Goal: Transaction & Acquisition: Book appointment/travel/reservation

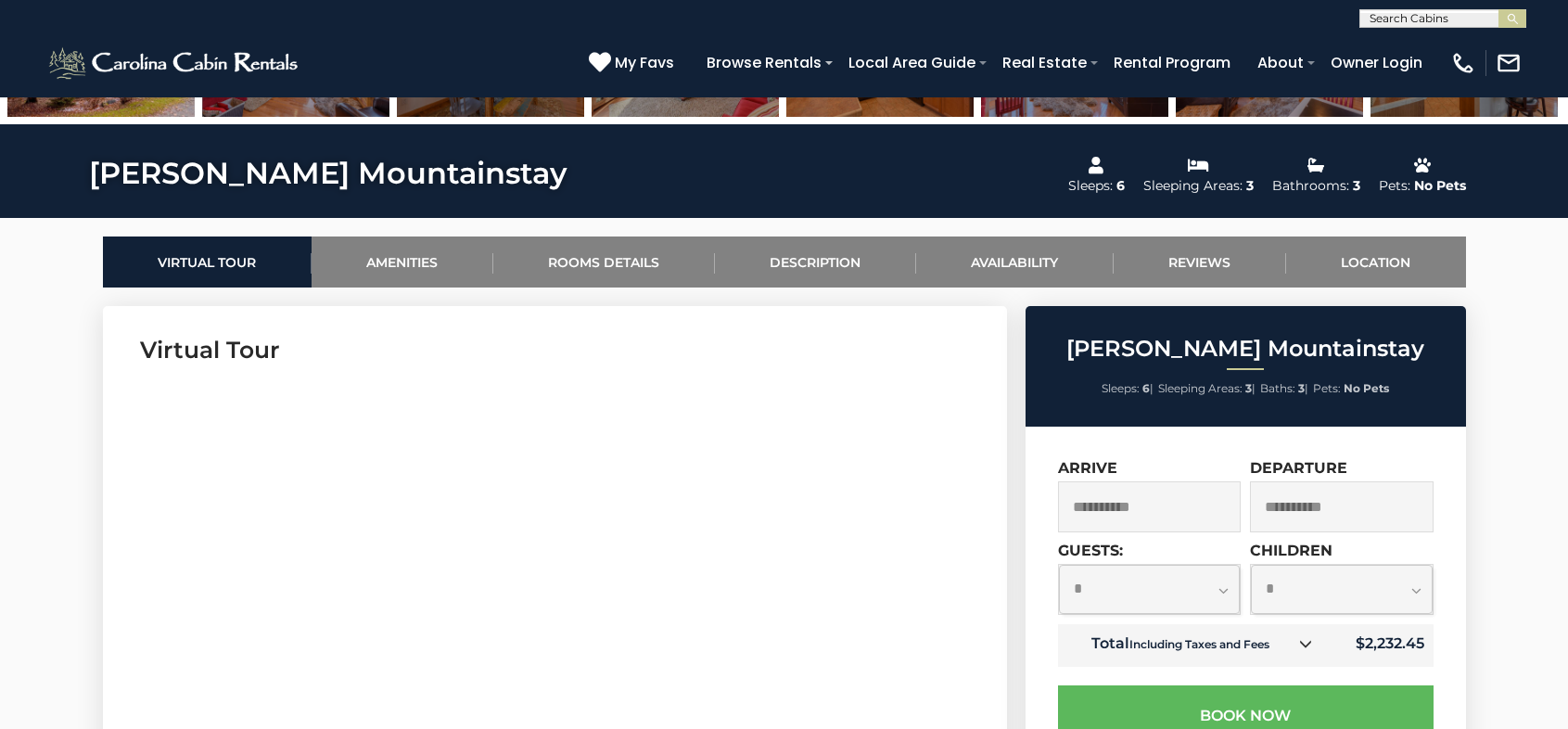
scroll to position [1113, 0]
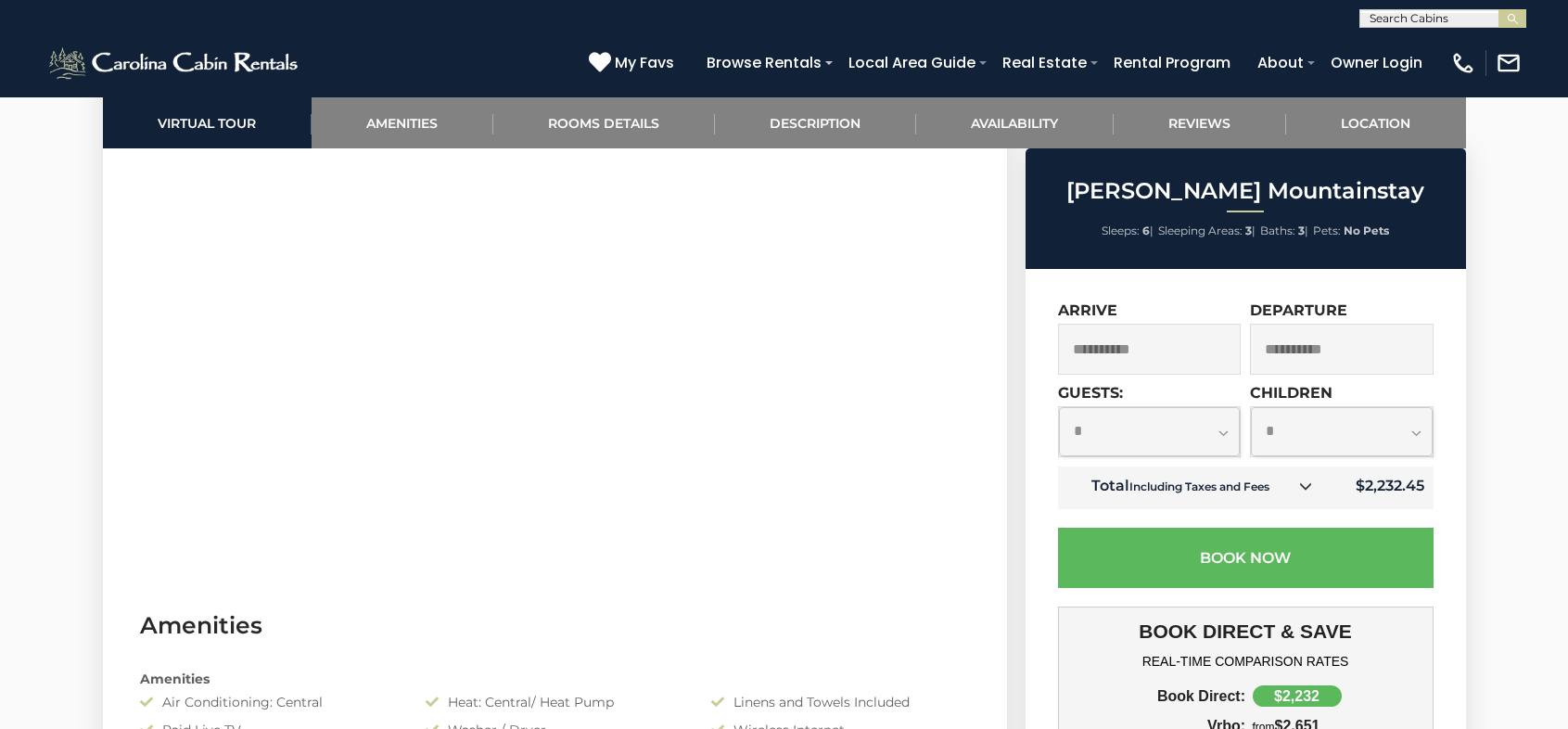
drag, startPoint x: 1485, startPoint y: 496, endPoint x: 1500, endPoint y: 500, distance: 15.5
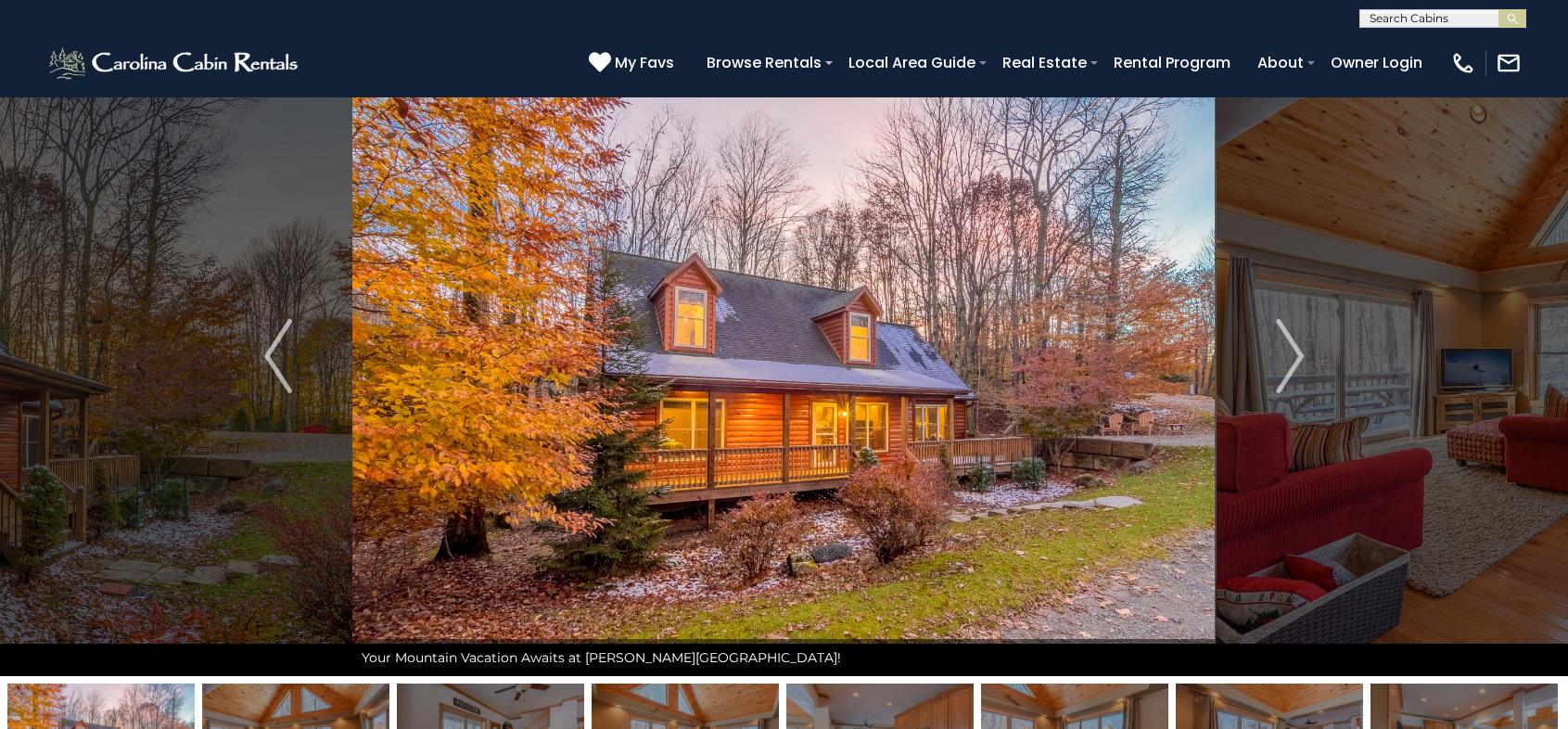
scroll to position [0, 0]
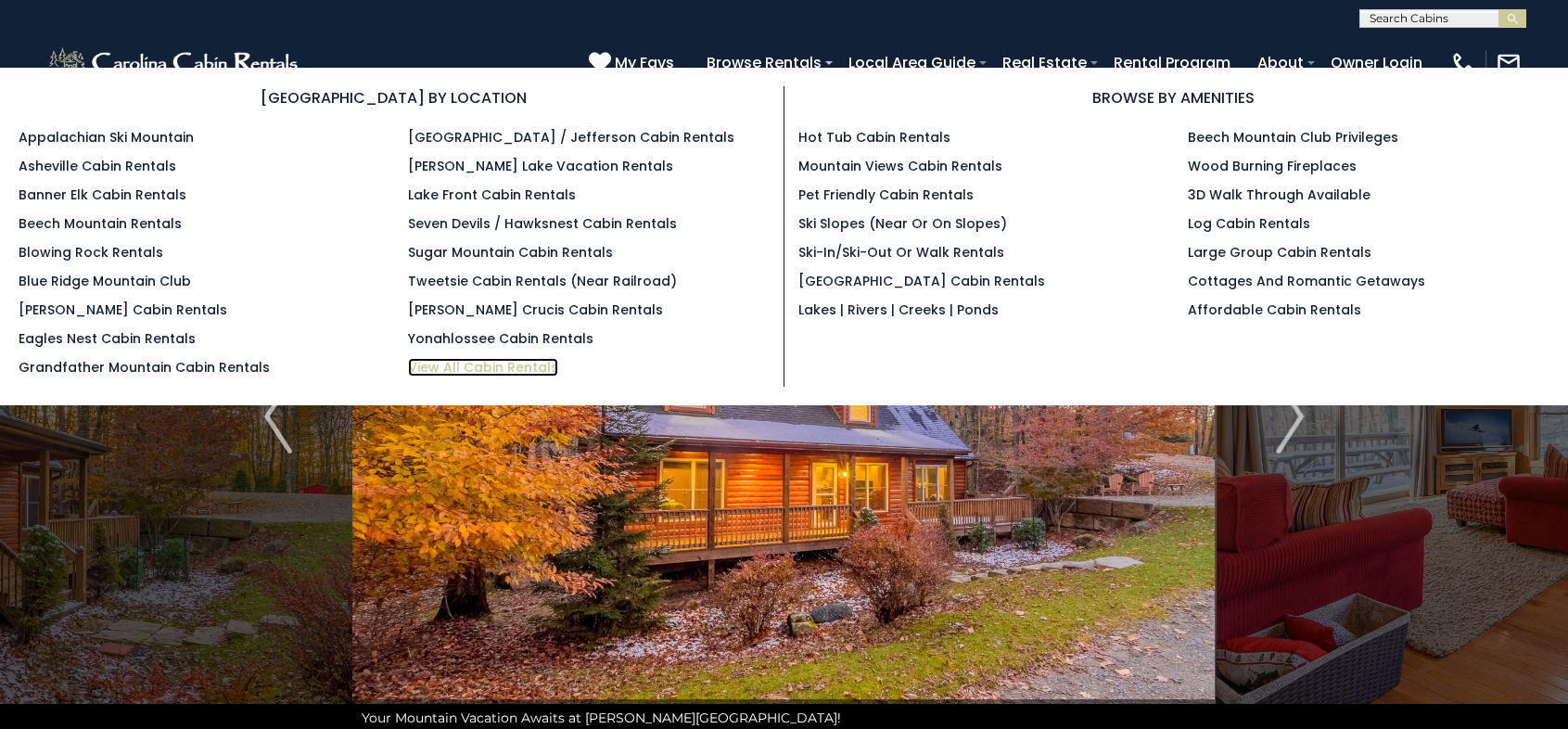
click at [489, 366] on link "View All Cabin Rentals" at bounding box center [483, 368] width 151 height 19
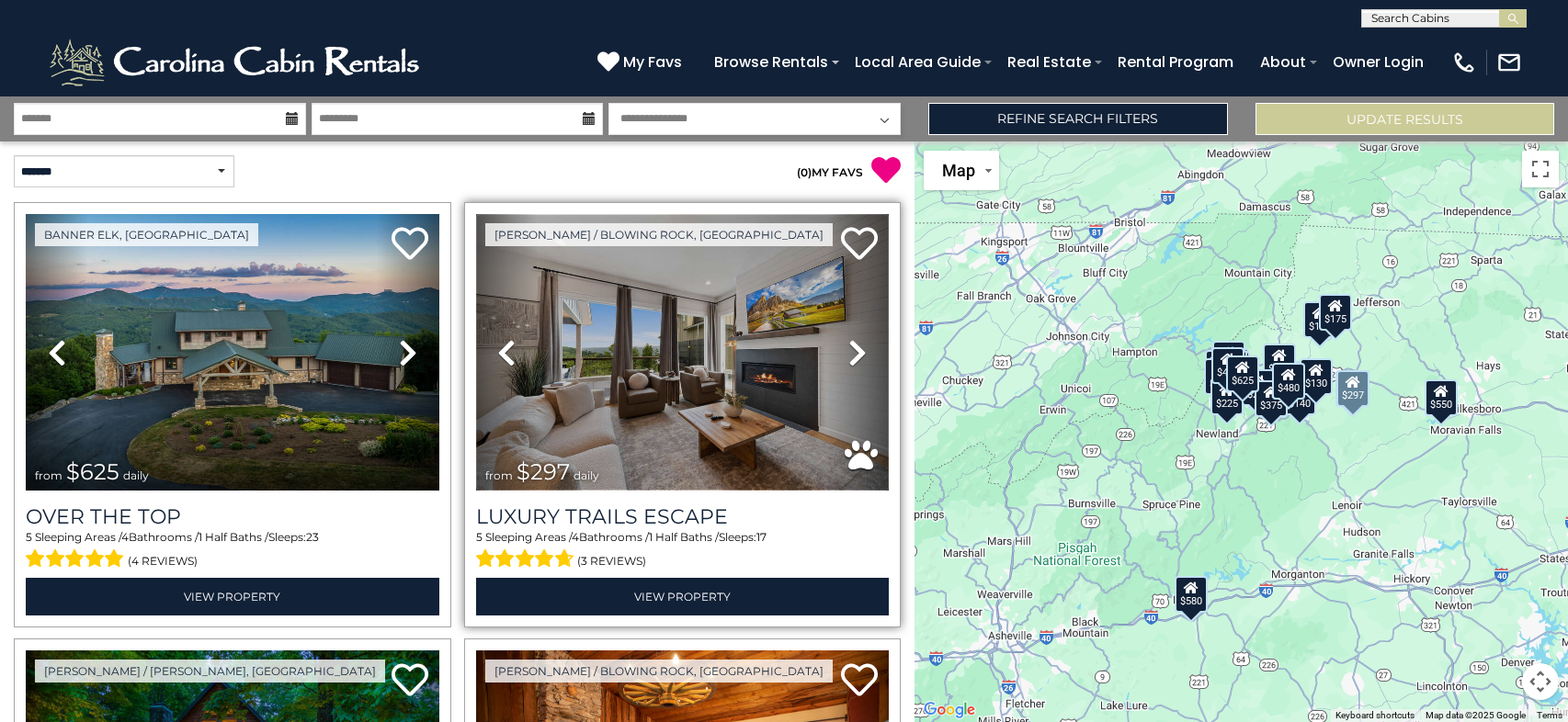
click at [679, 361] on img at bounding box center [683, 352] width 413 height 276
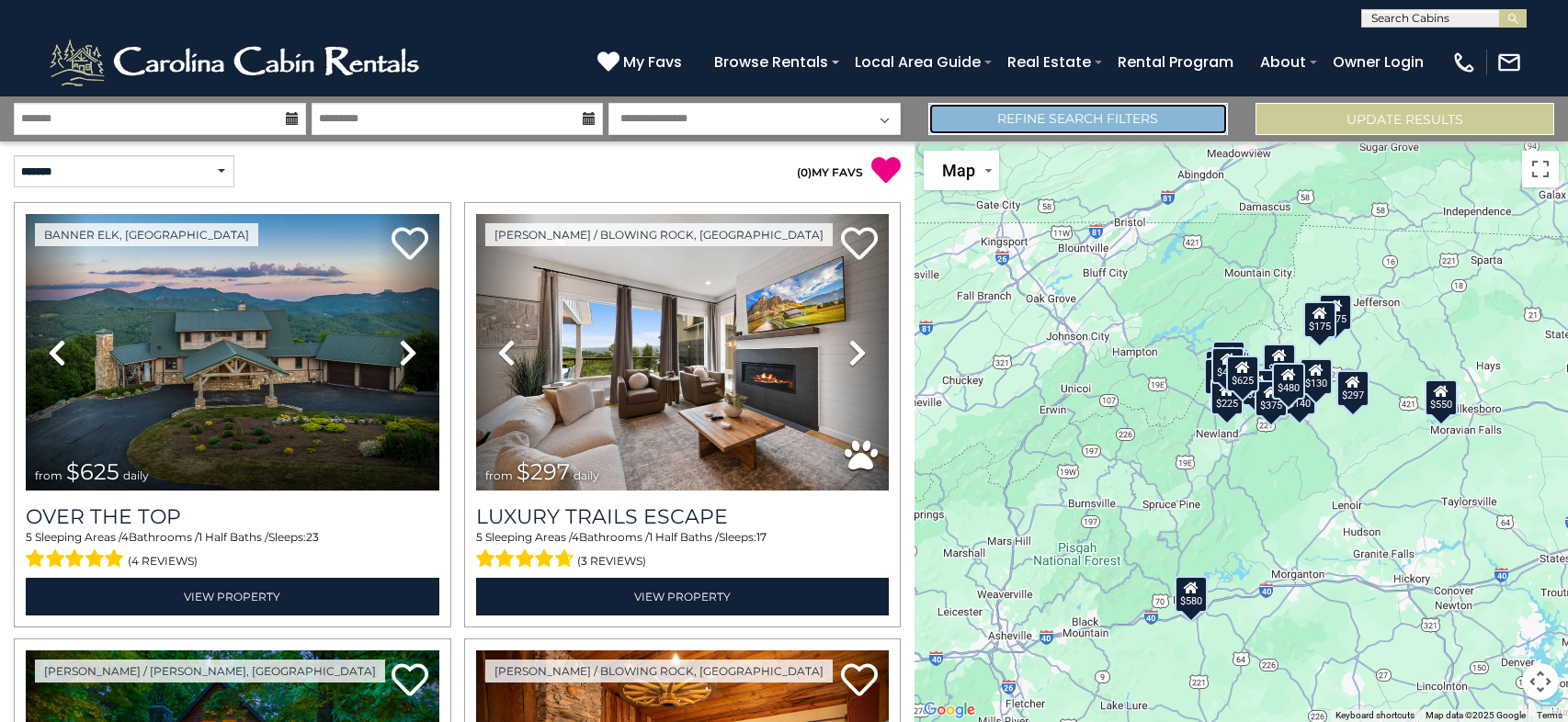
click at [1094, 123] on link "Refine Search Filters" at bounding box center [1078, 119] width 299 height 32
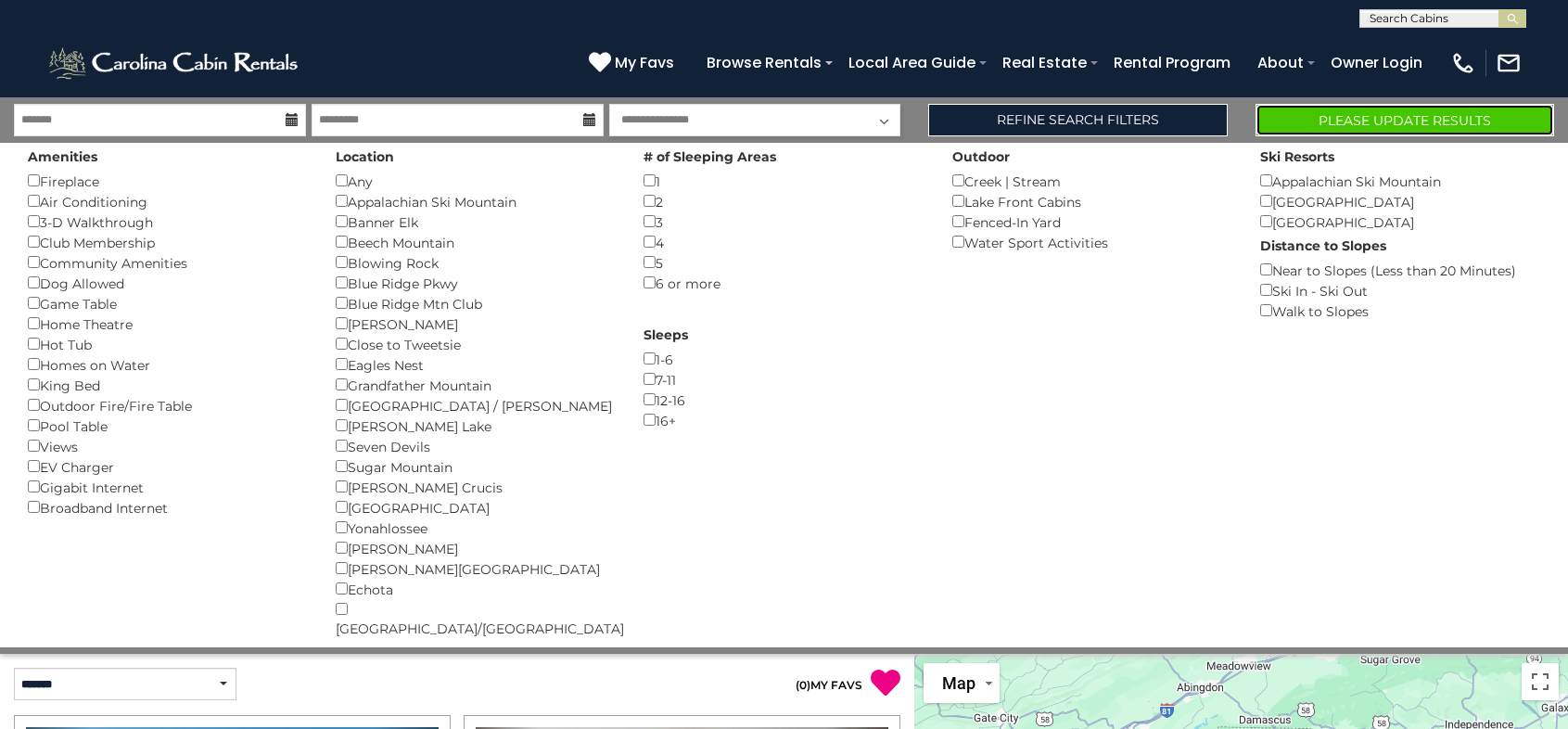
click at [1384, 118] on button "Please Update Results" at bounding box center [1405, 120] width 299 height 32
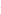
scroll to position [1174, 0]
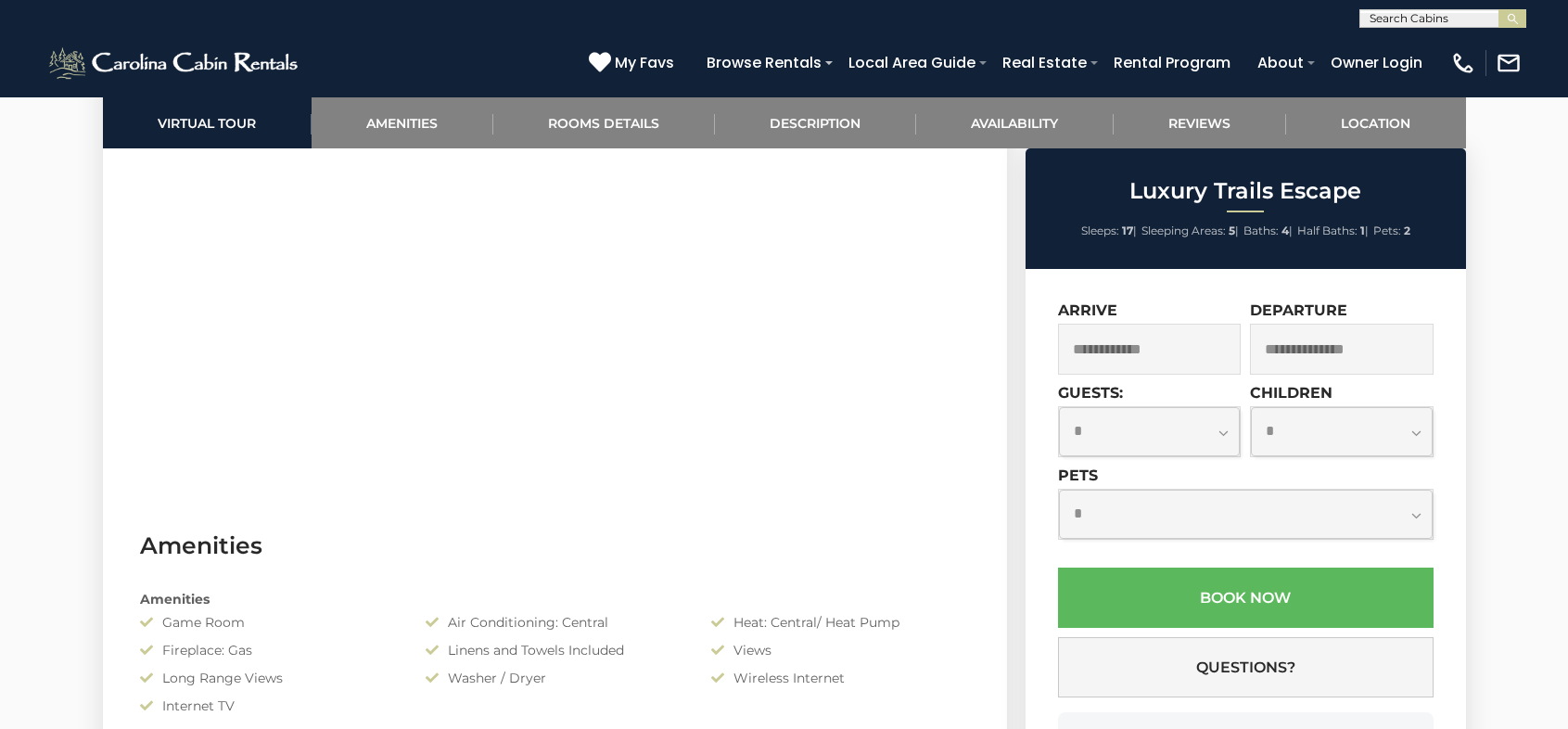
click at [1193, 357] on input "text" at bounding box center [1150, 349] width 184 height 51
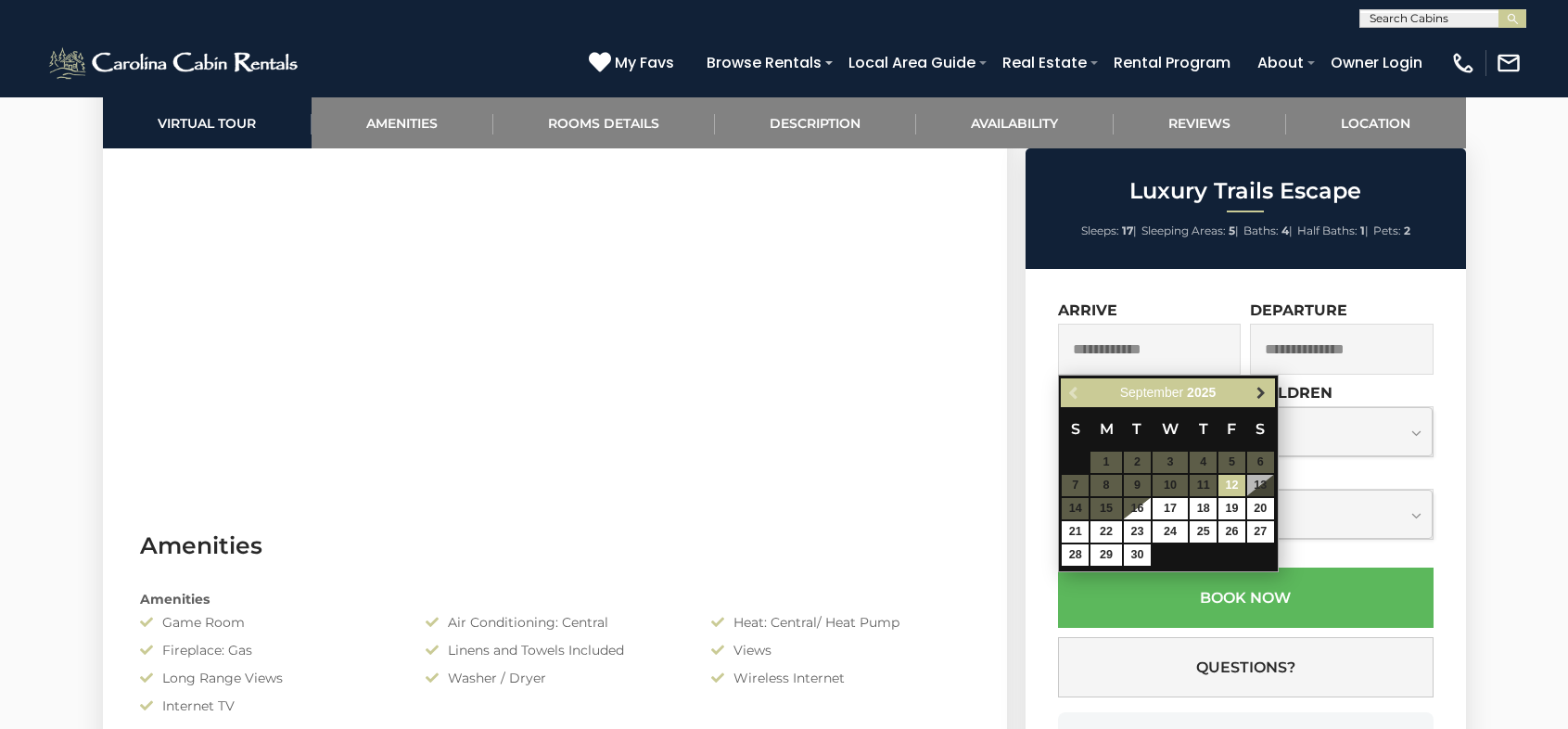
click at [1265, 396] on span "Next" at bounding box center [1262, 393] width 15 height 15
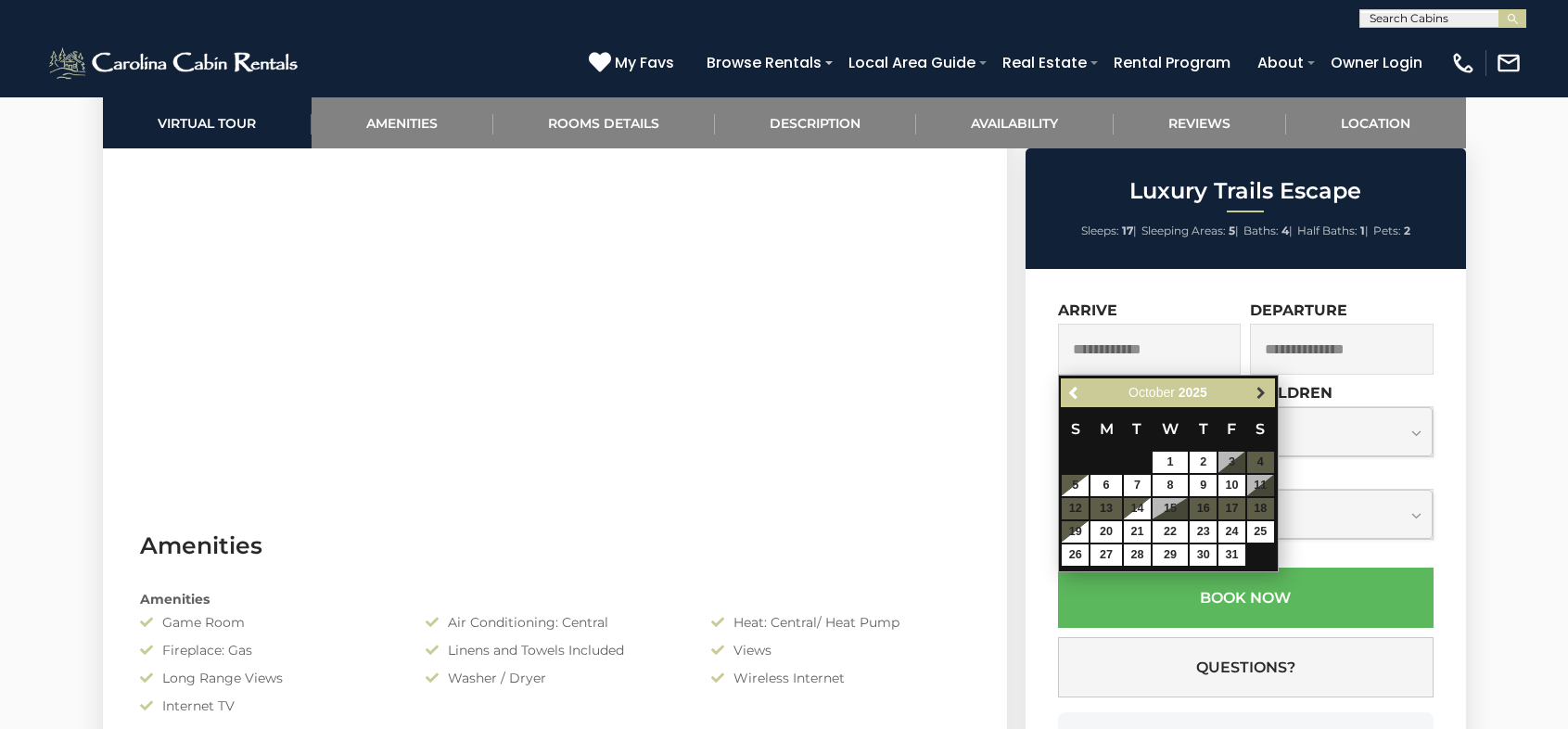
click at [1265, 395] on span "Next" at bounding box center [1262, 393] width 15 height 15
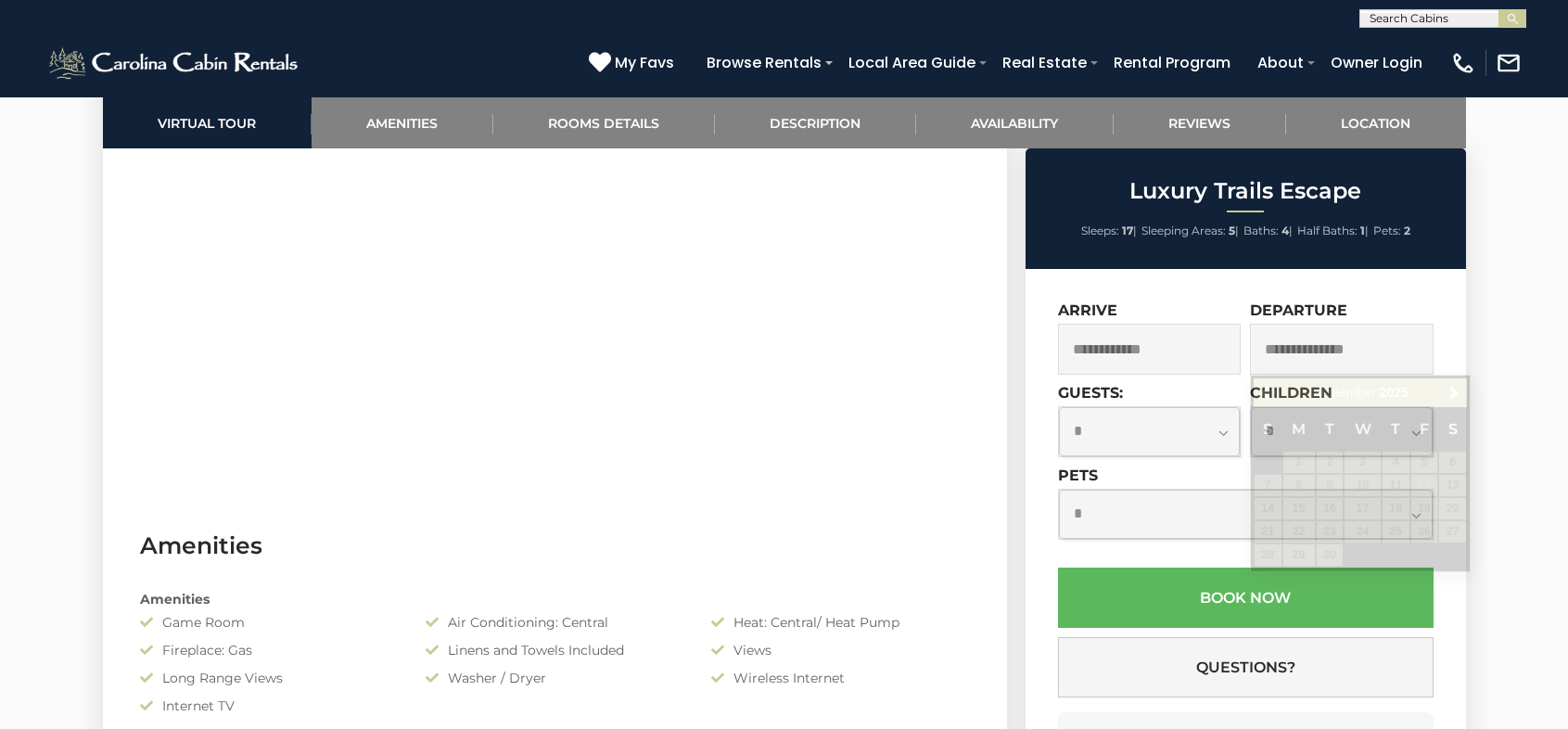
click at [1103, 513] on span at bounding box center [1106, 510] width 15 height 8
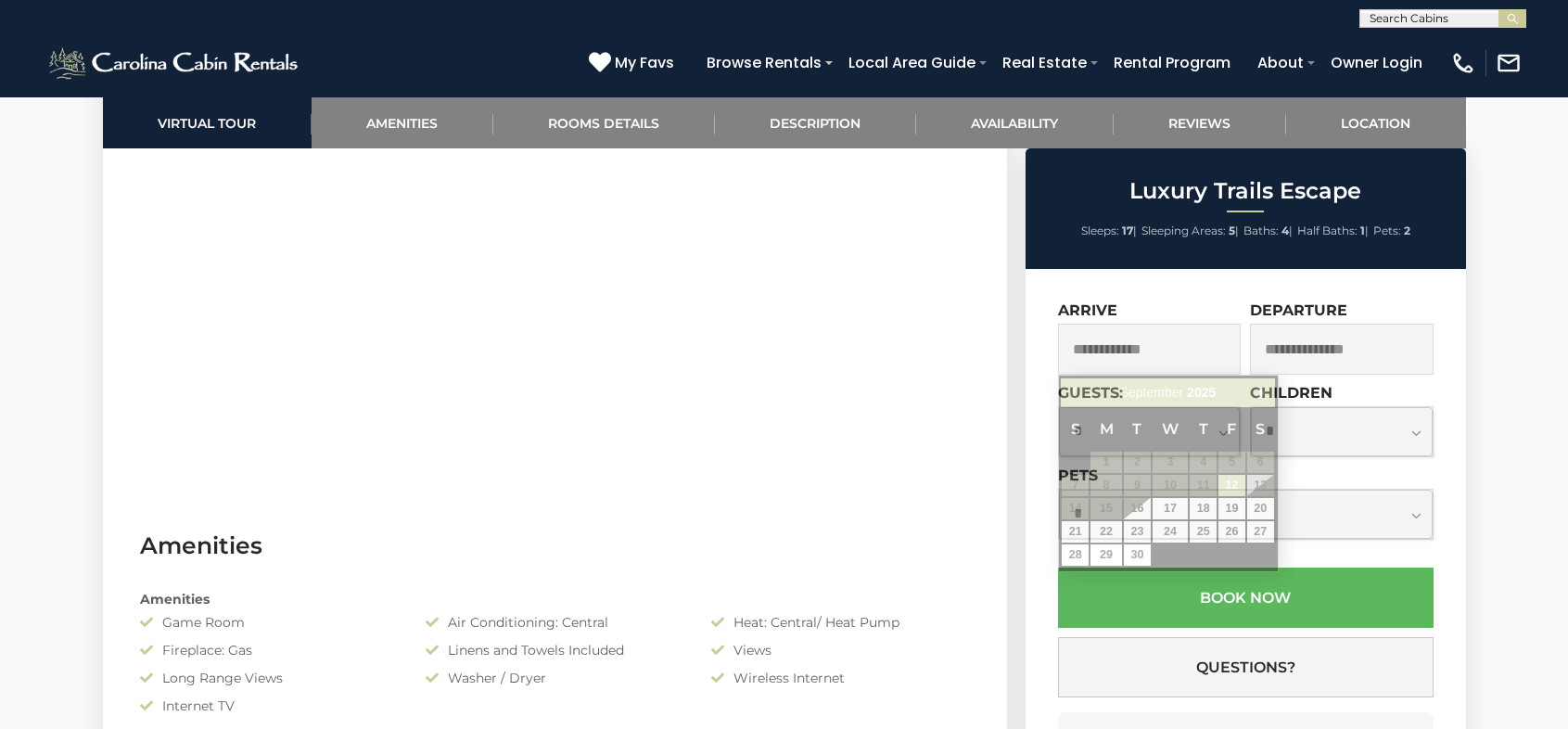
click at [1194, 355] on input "text" at bounding box center [1150, 349] width 184 height 51
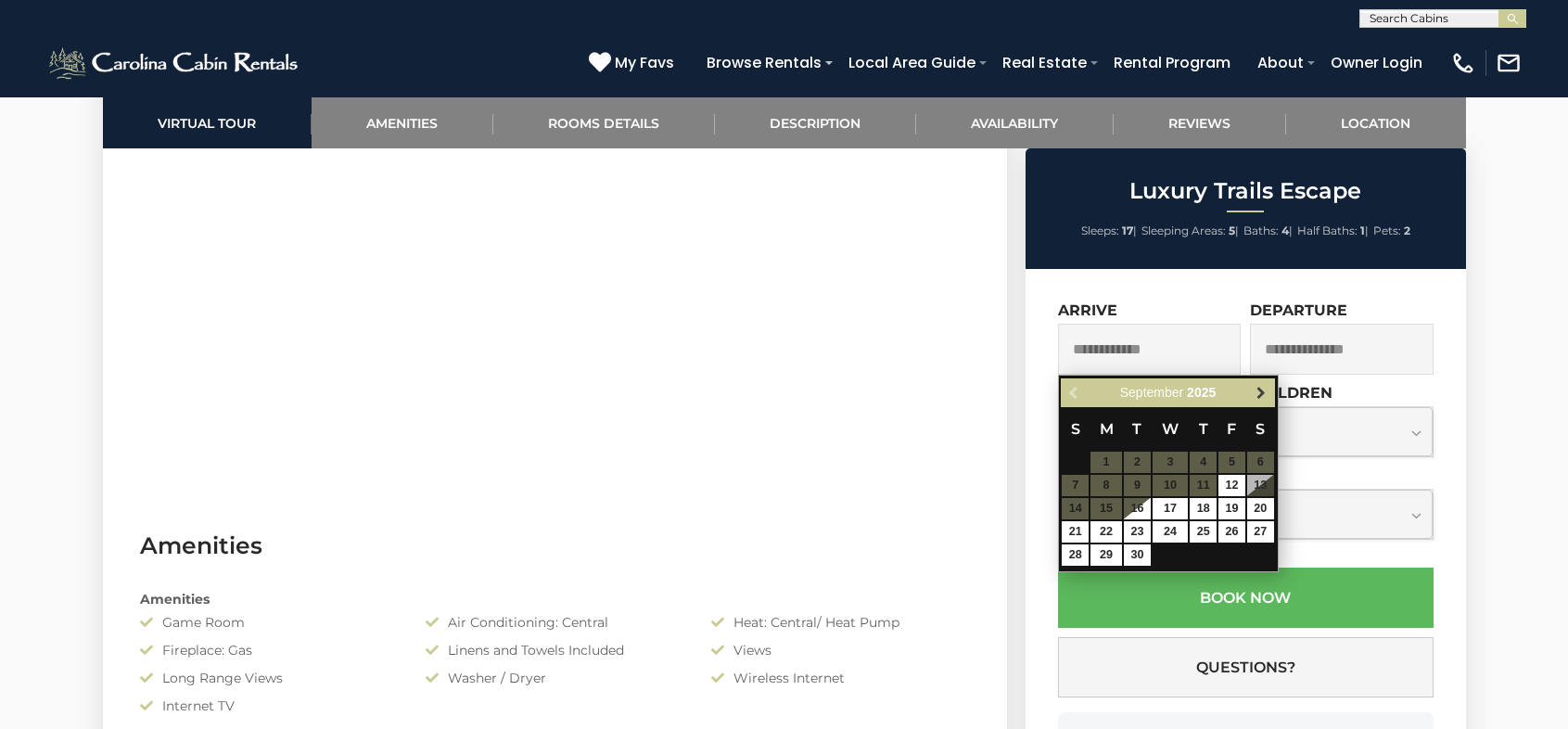
click at [1262, 395] on span "Next" at bounding box center [1262, 393] width 15 height 15
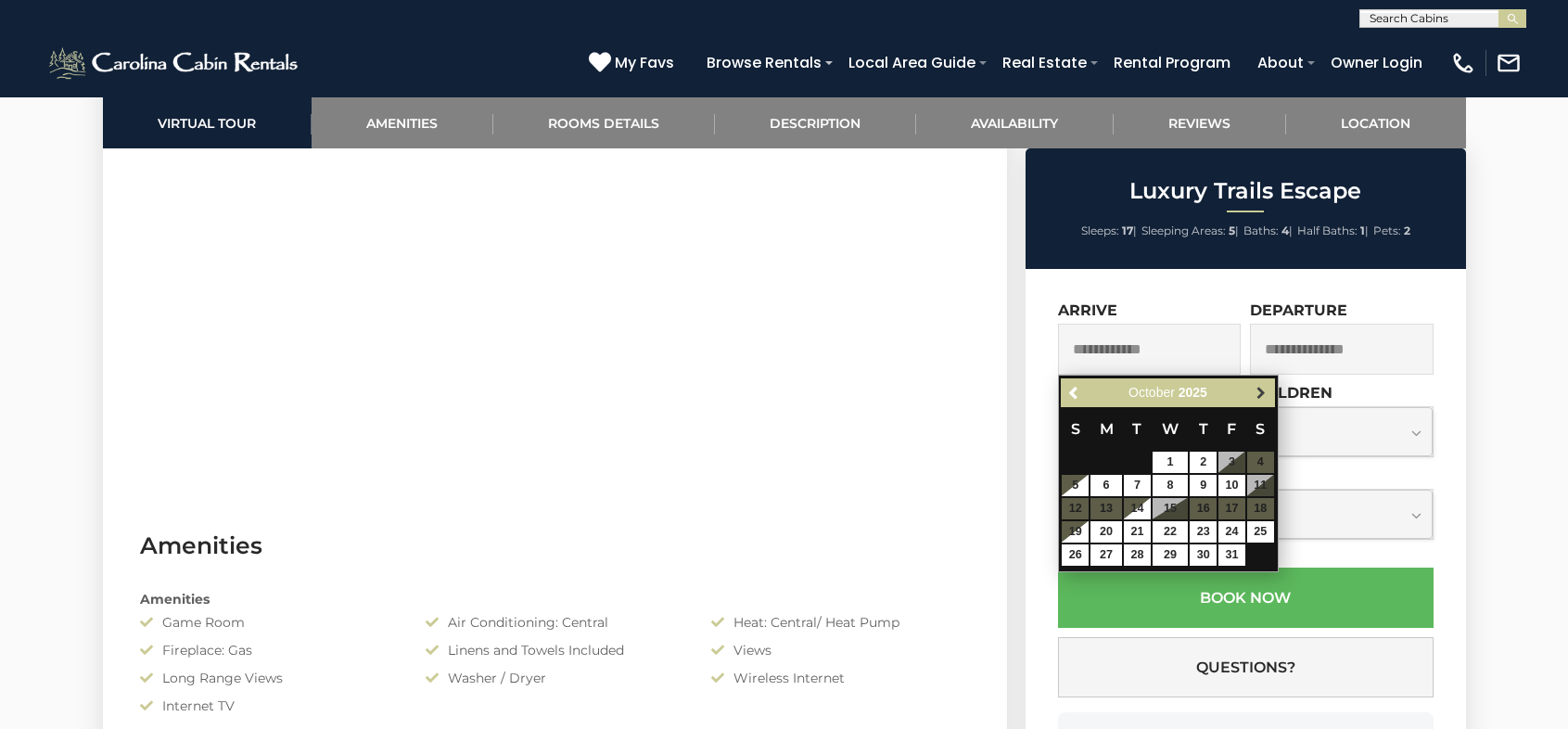
click at [1257, 392] on span "Next" at bounding box center [1262, 393] width 15 height 15
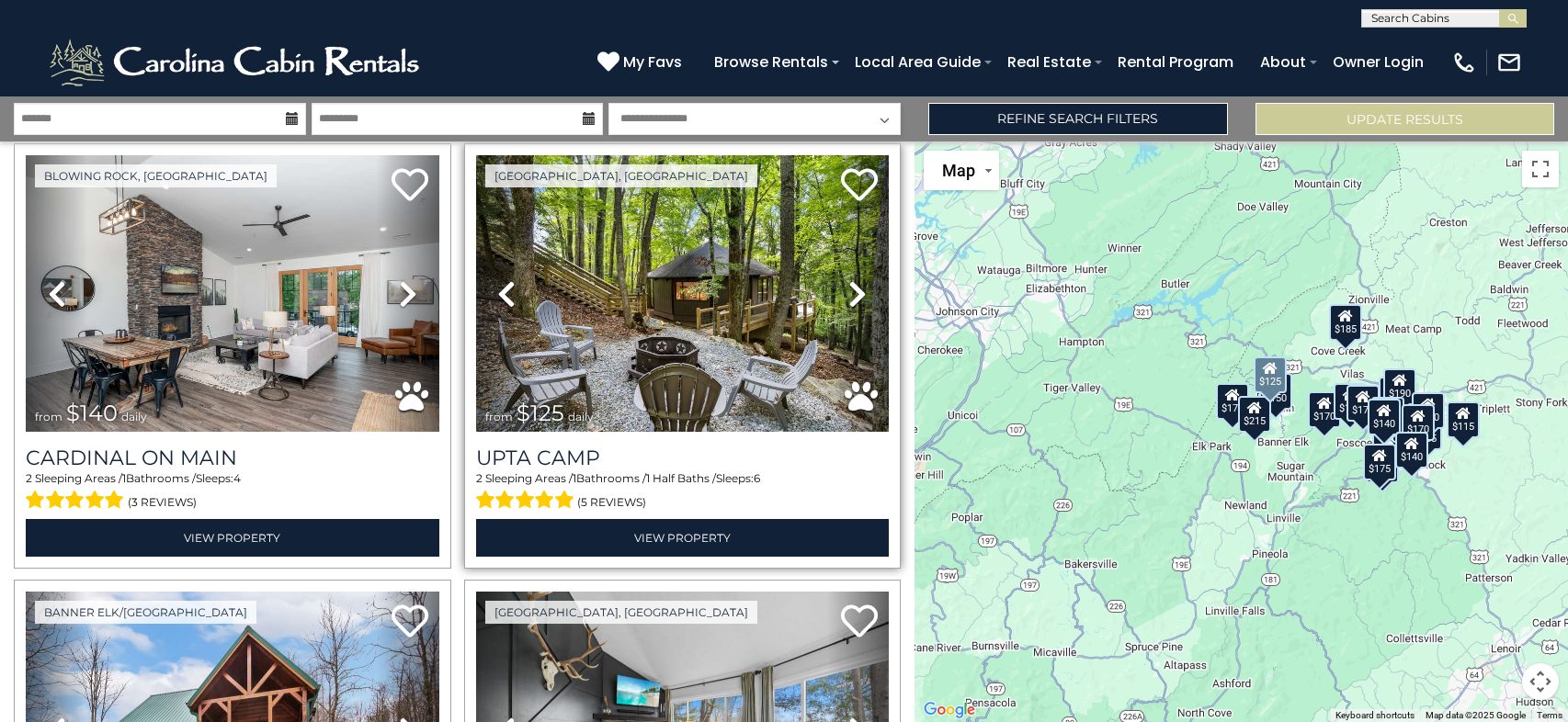
scroll to position [92, 0]
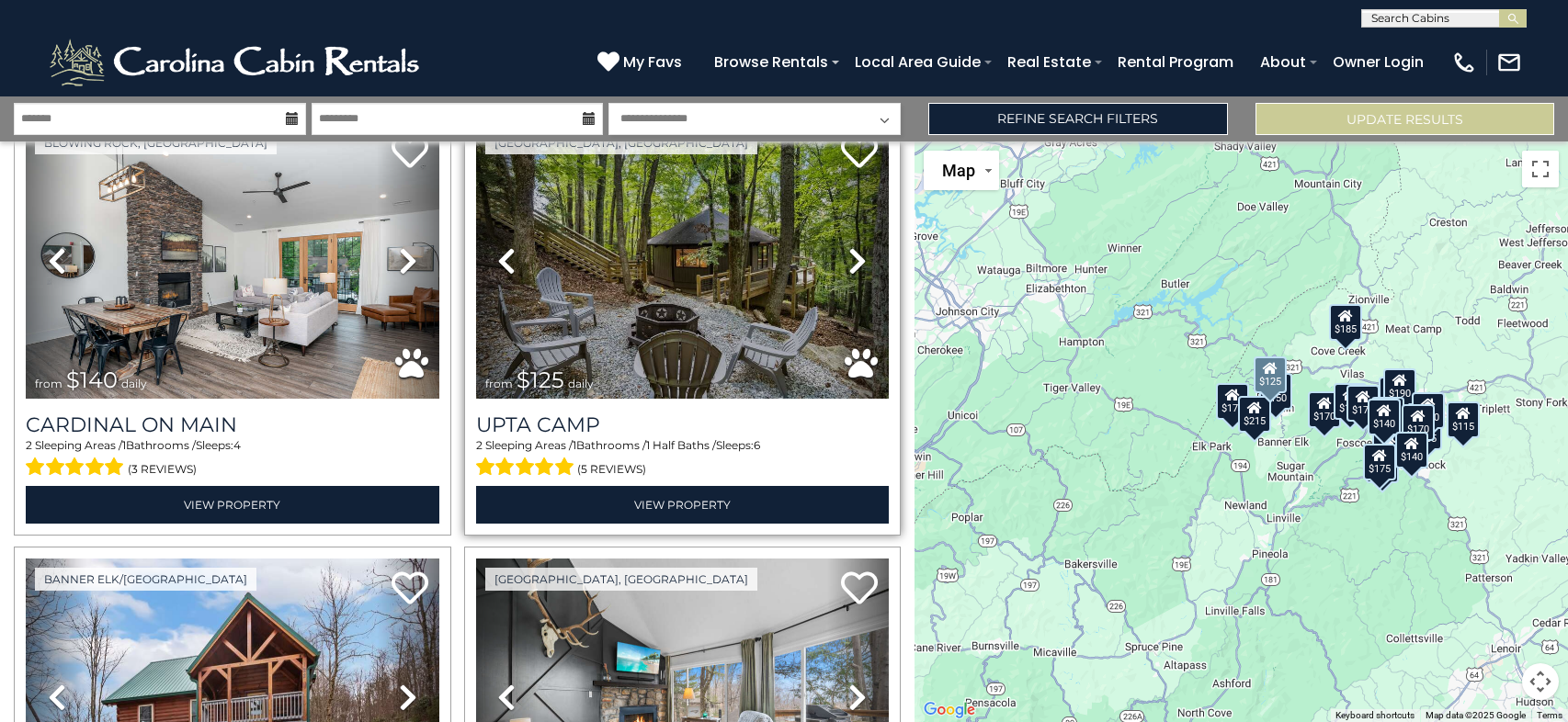
click at [848, 259] on icon at bounding box center [858, 260] width 19 height 29
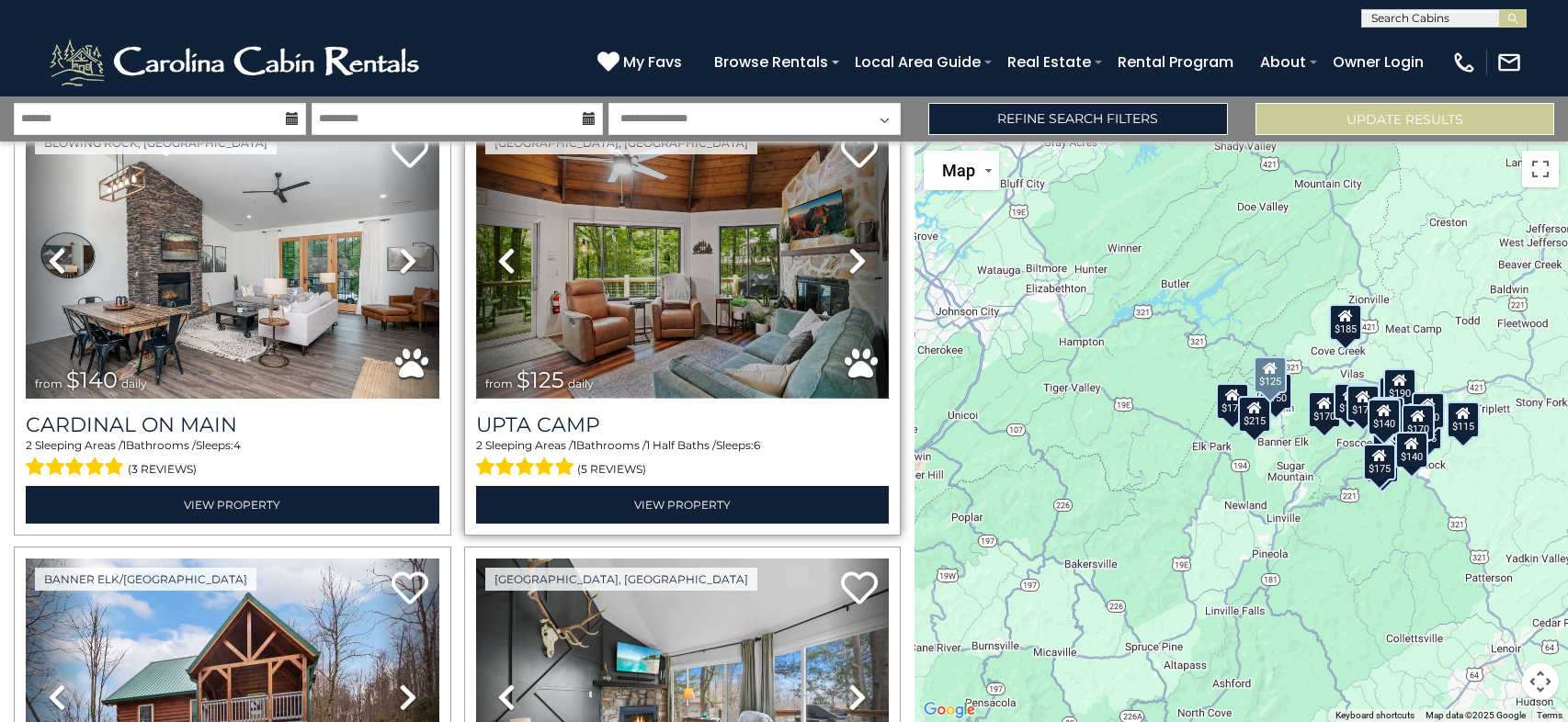
click at [753, 276] on img at bounding box center [683, 260] width 413 height 276
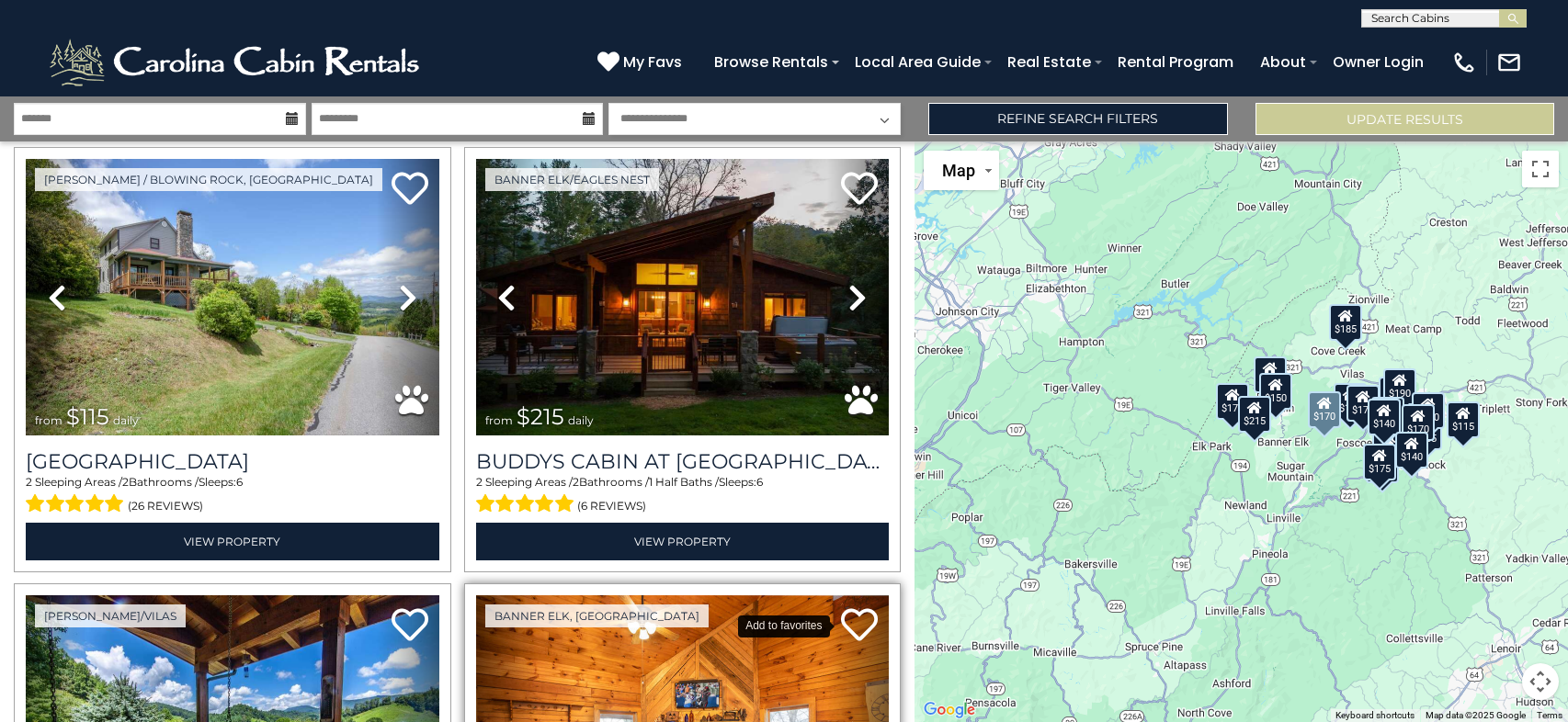
scroll to position [918, 0]
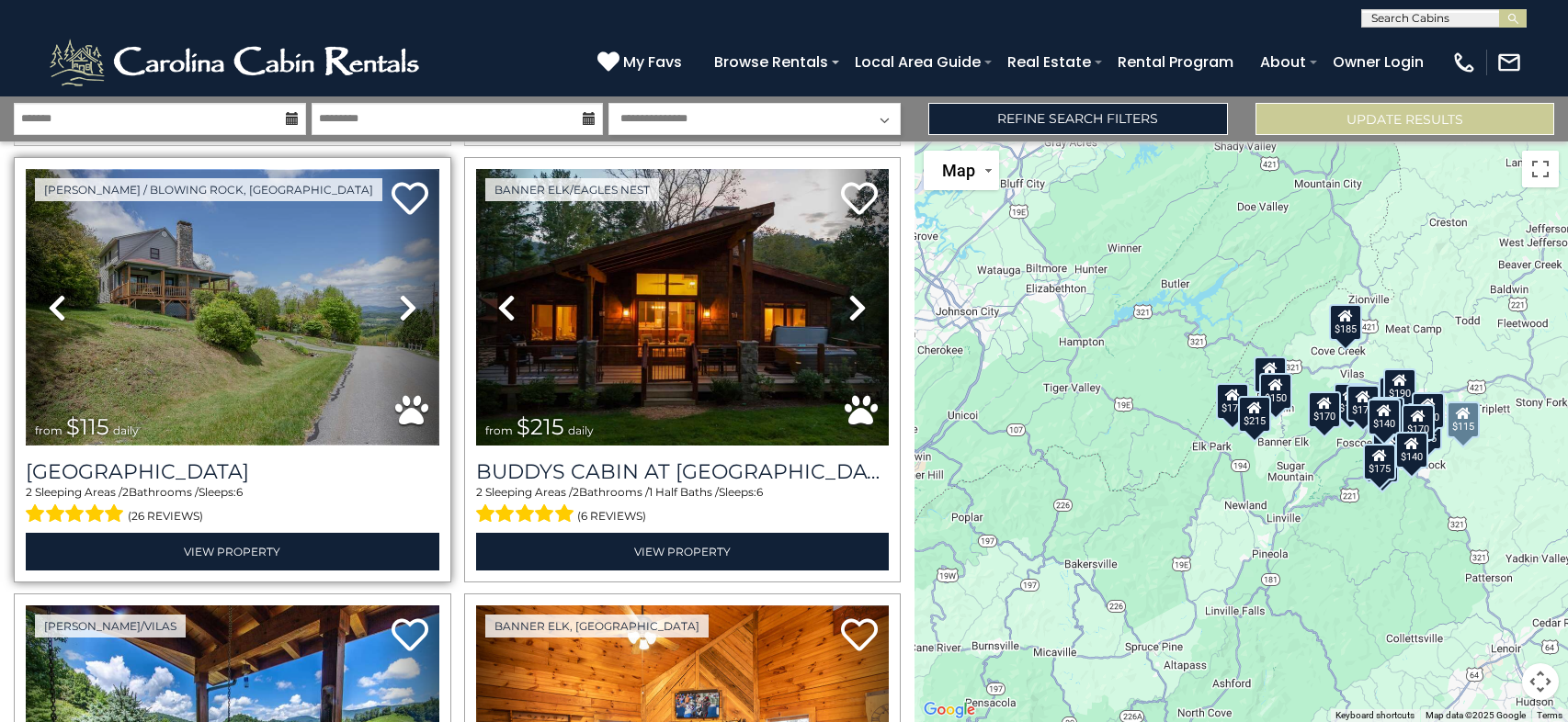
click at [325, 311] on img at bounding box center [232, 307] width 413 height 276
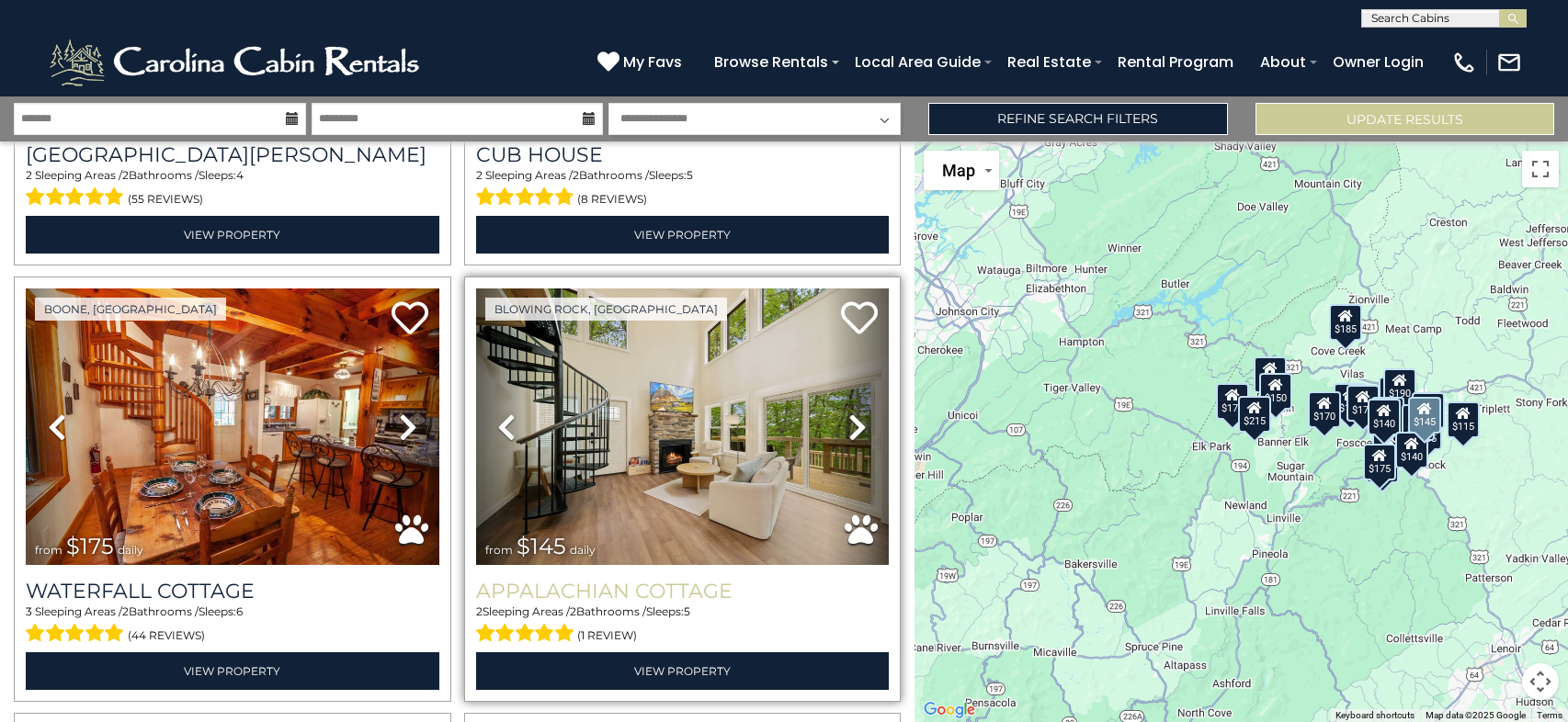
scroll to position [1837, 0]
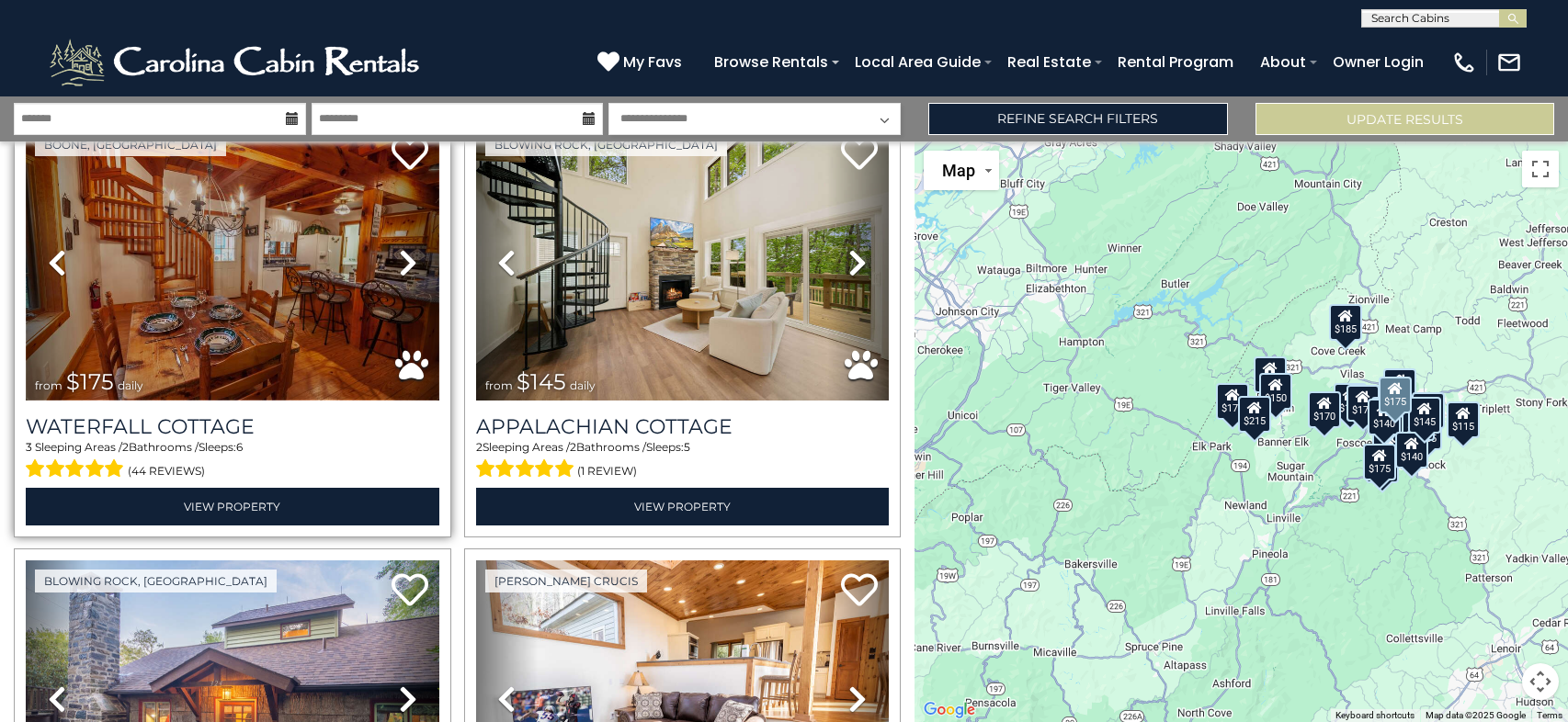
click at [209, 269] on img at bounding box center [232, 262] width 413 height 276
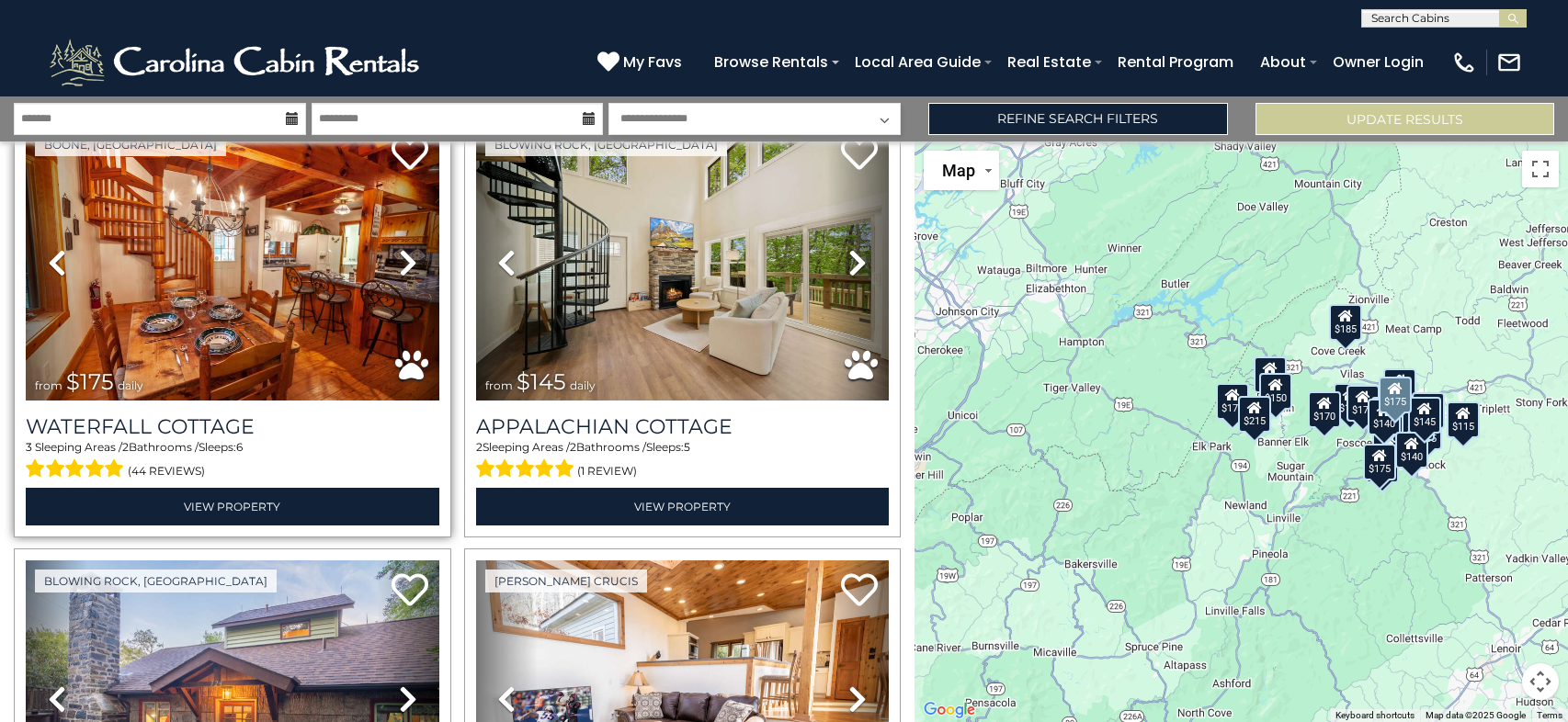
click at [341, 454] on div "(44 reviews)" at bounding box center [232, 469] width 413 height 28
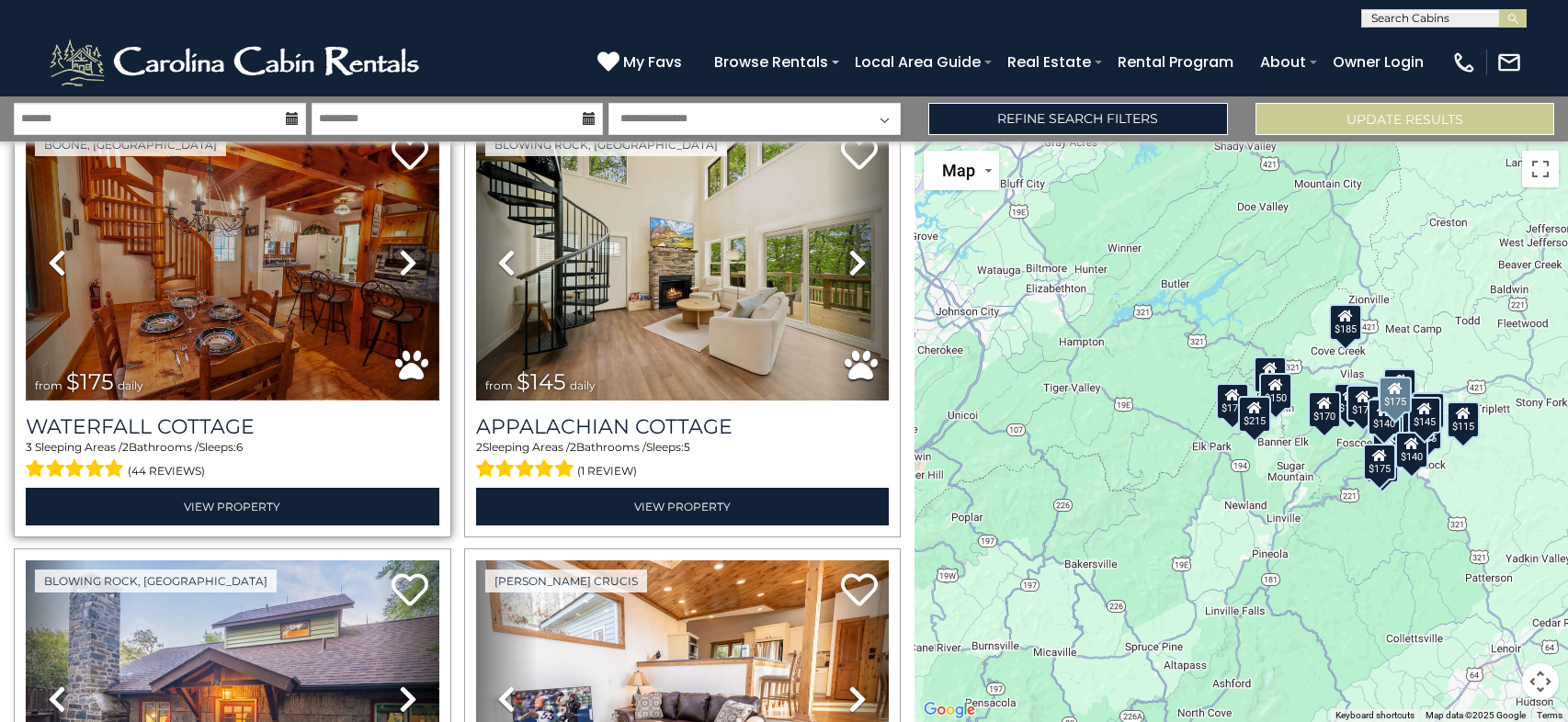
click at [312, 337] on img at bounding box center [232, 262] width 413 height 276
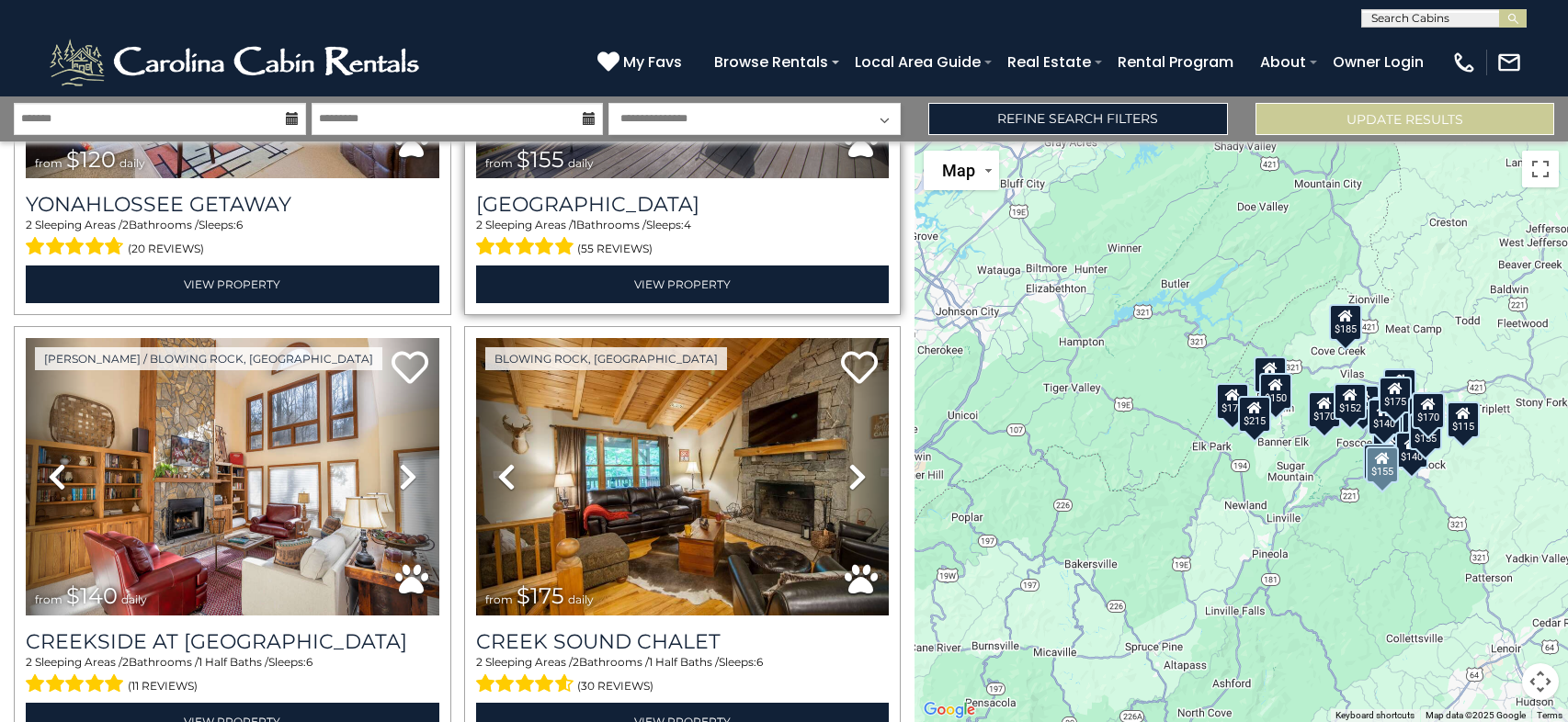
scroll to position [3858, 0]
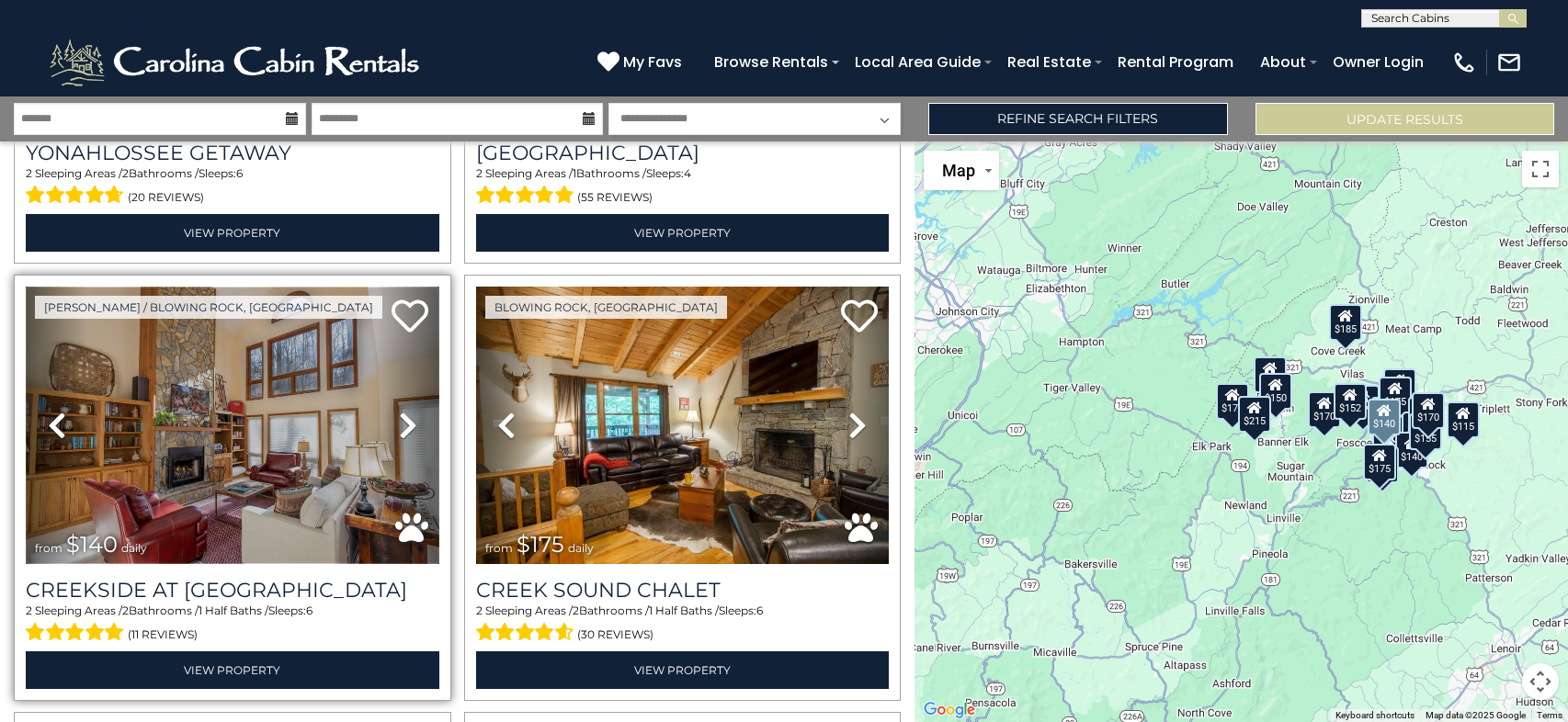
click at [318, 459] on img at bounding box center [232, 424] width 413 height 276
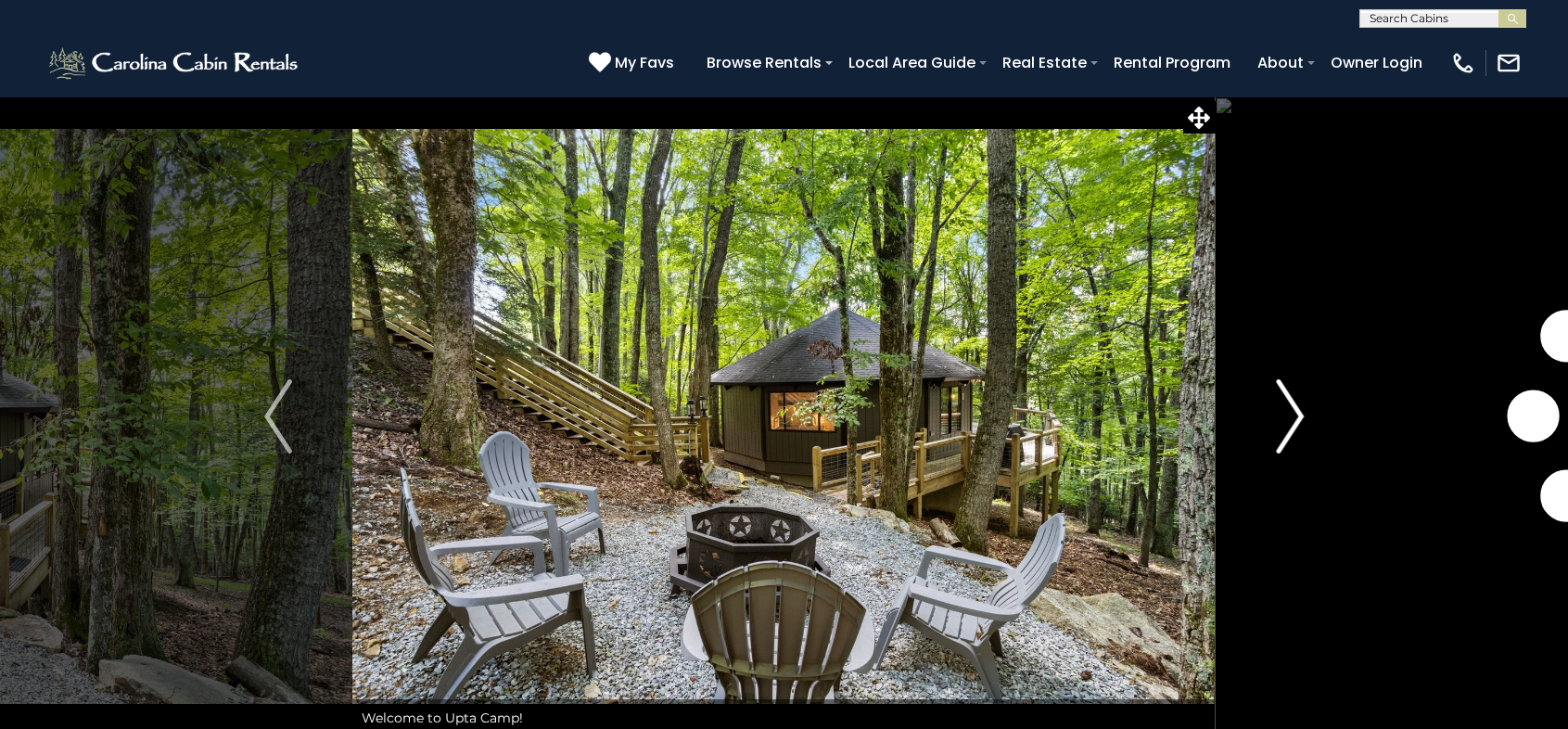
click at [1293, 410] on img "Next" at bounding box center [1289, 416] width 27 height 74
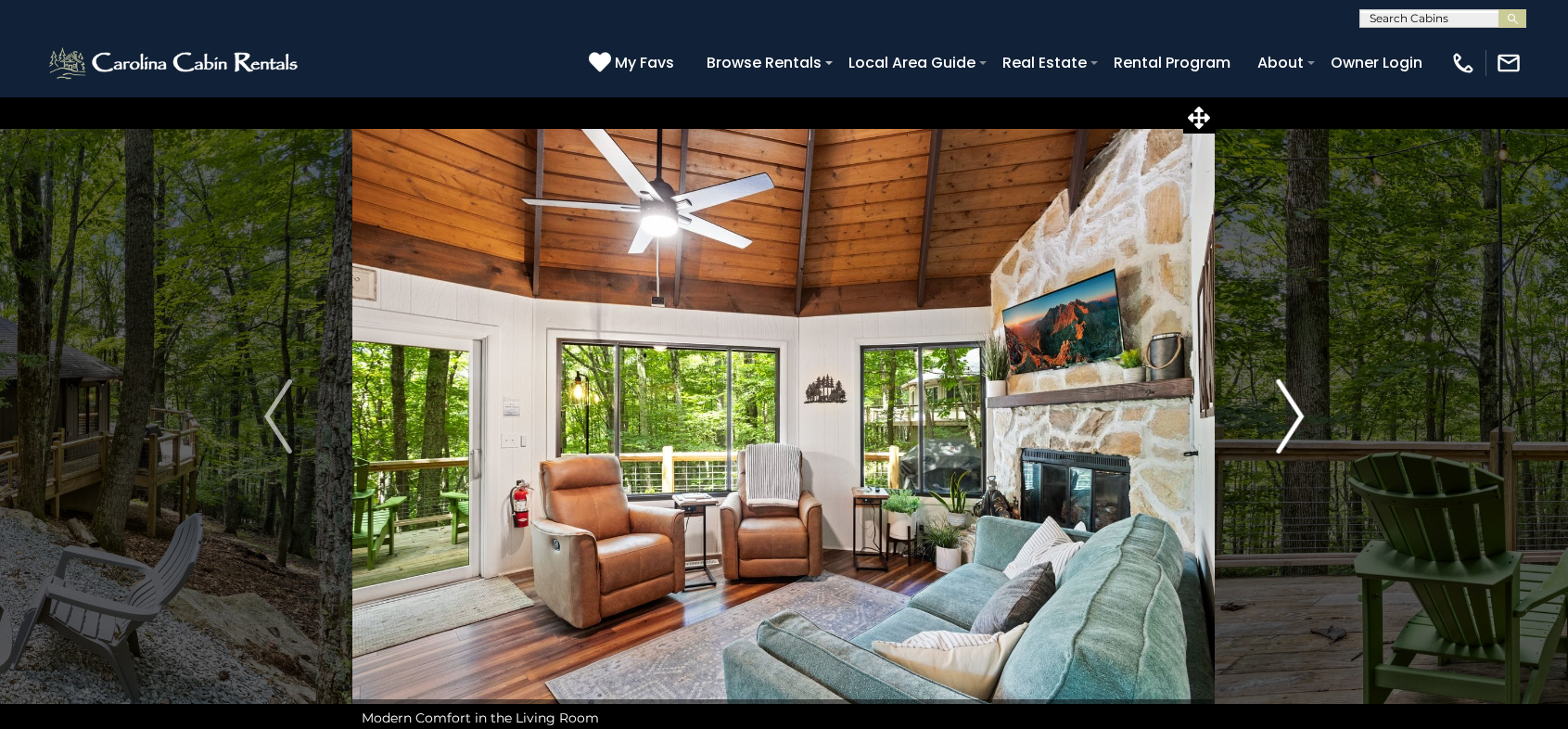
click at [1301, 408] on img "Next" at bounding box center [1289, 416] width 27 height 74
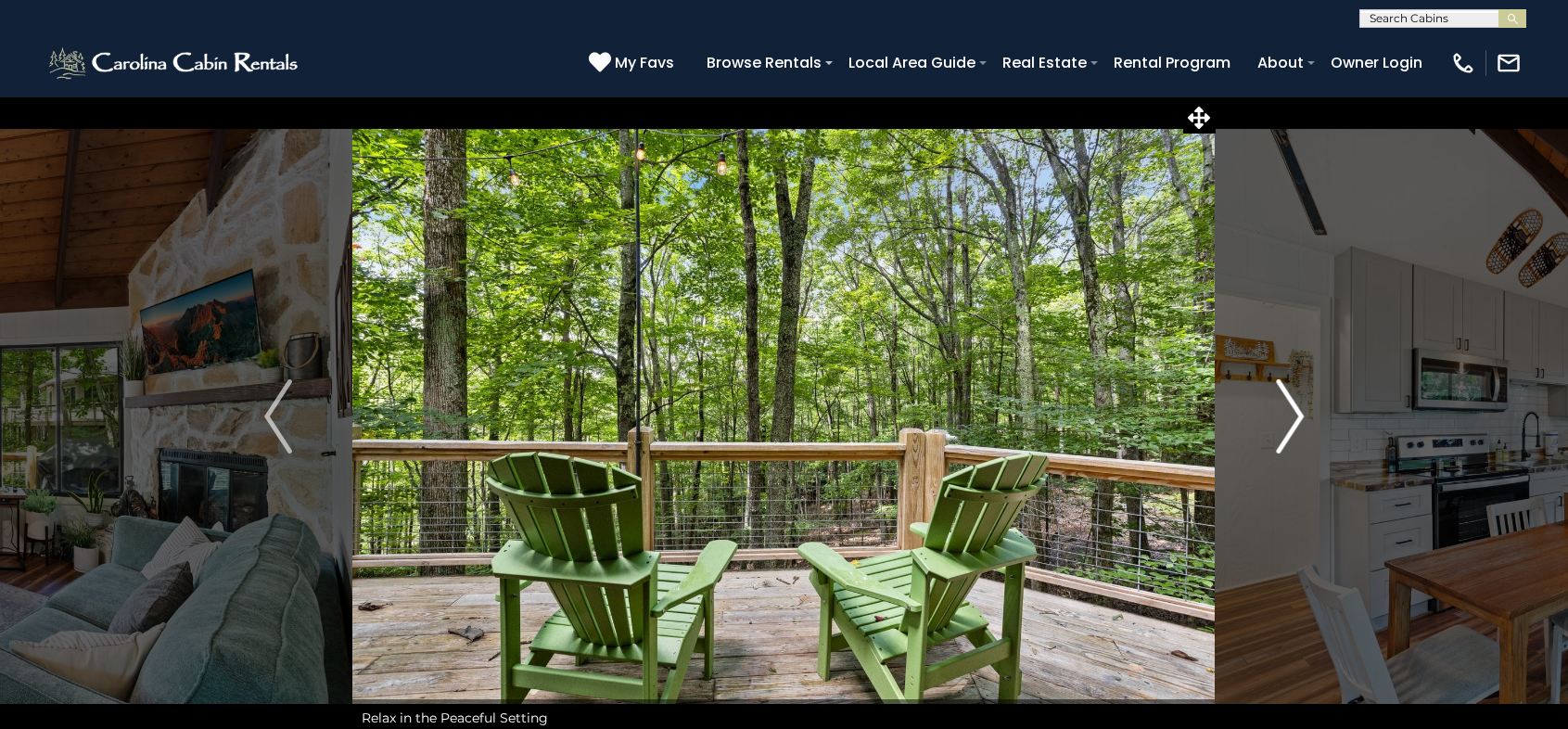
click at [1301, 408] on img "Next" at bounding box center [1289, 416] width 27 height 74
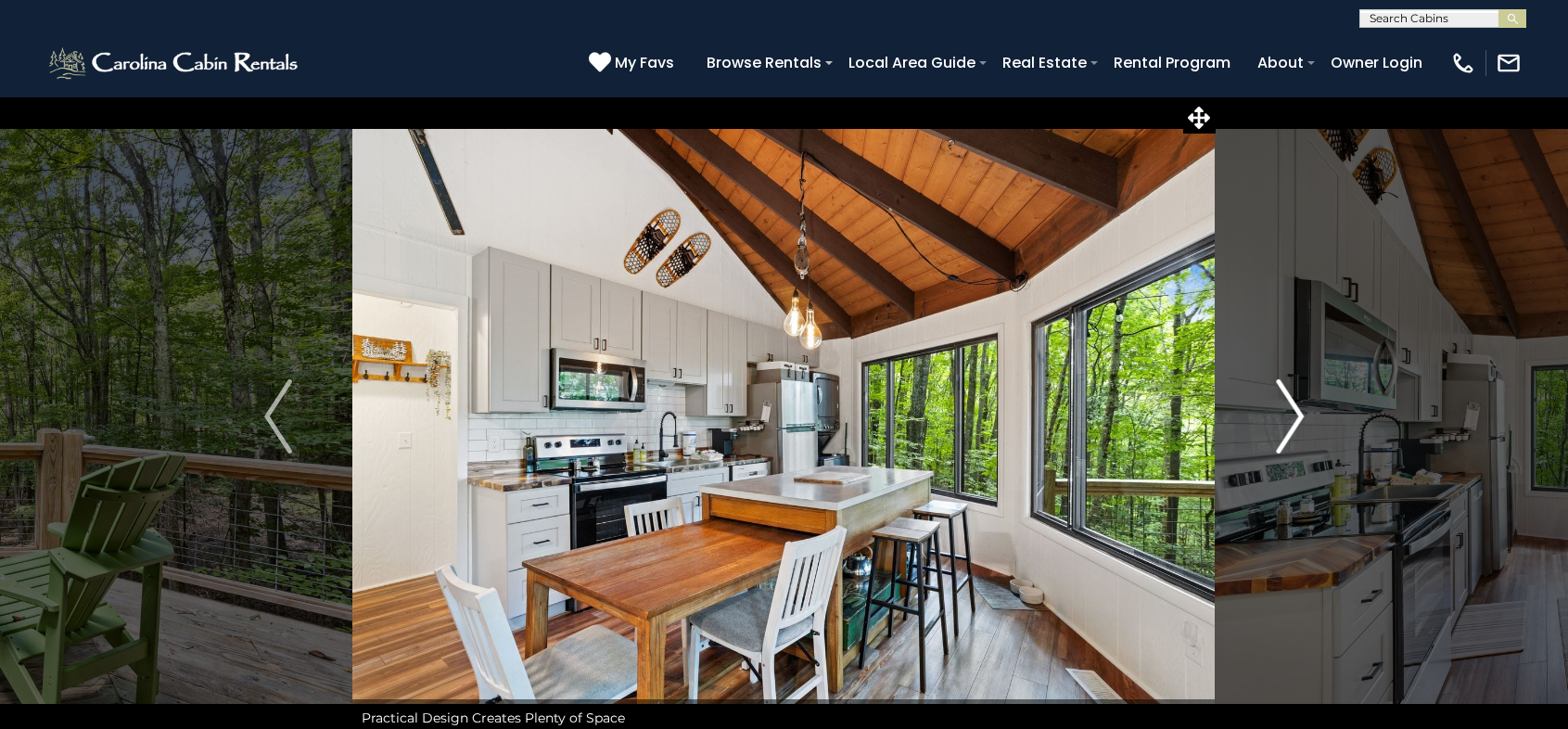
click at [1302, 408] on img "Next" at bounding box center [1289, 416] width 27 height 74
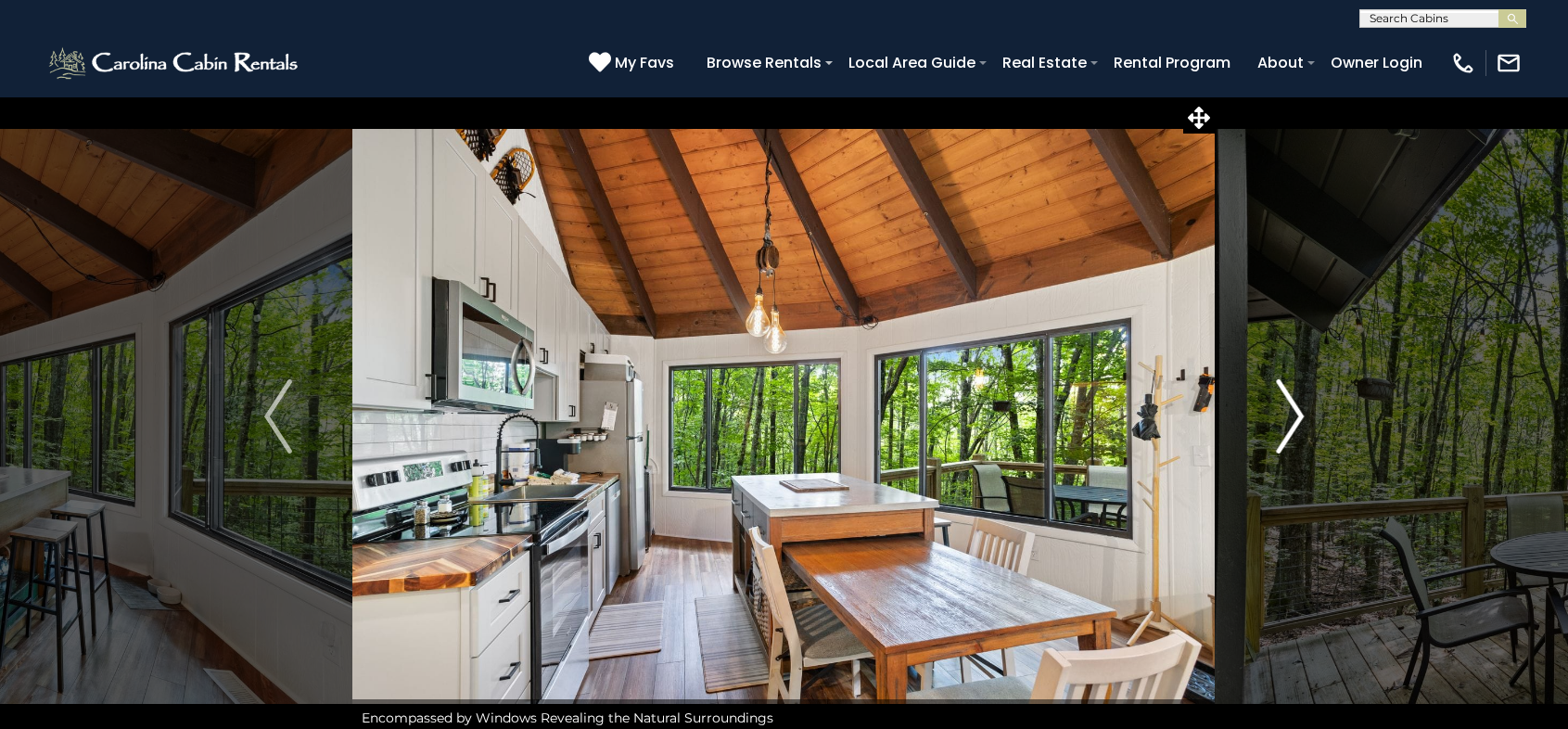
click at [1302, 408] on img "Next" at bounding box center [1289, 416] width 27 height 74
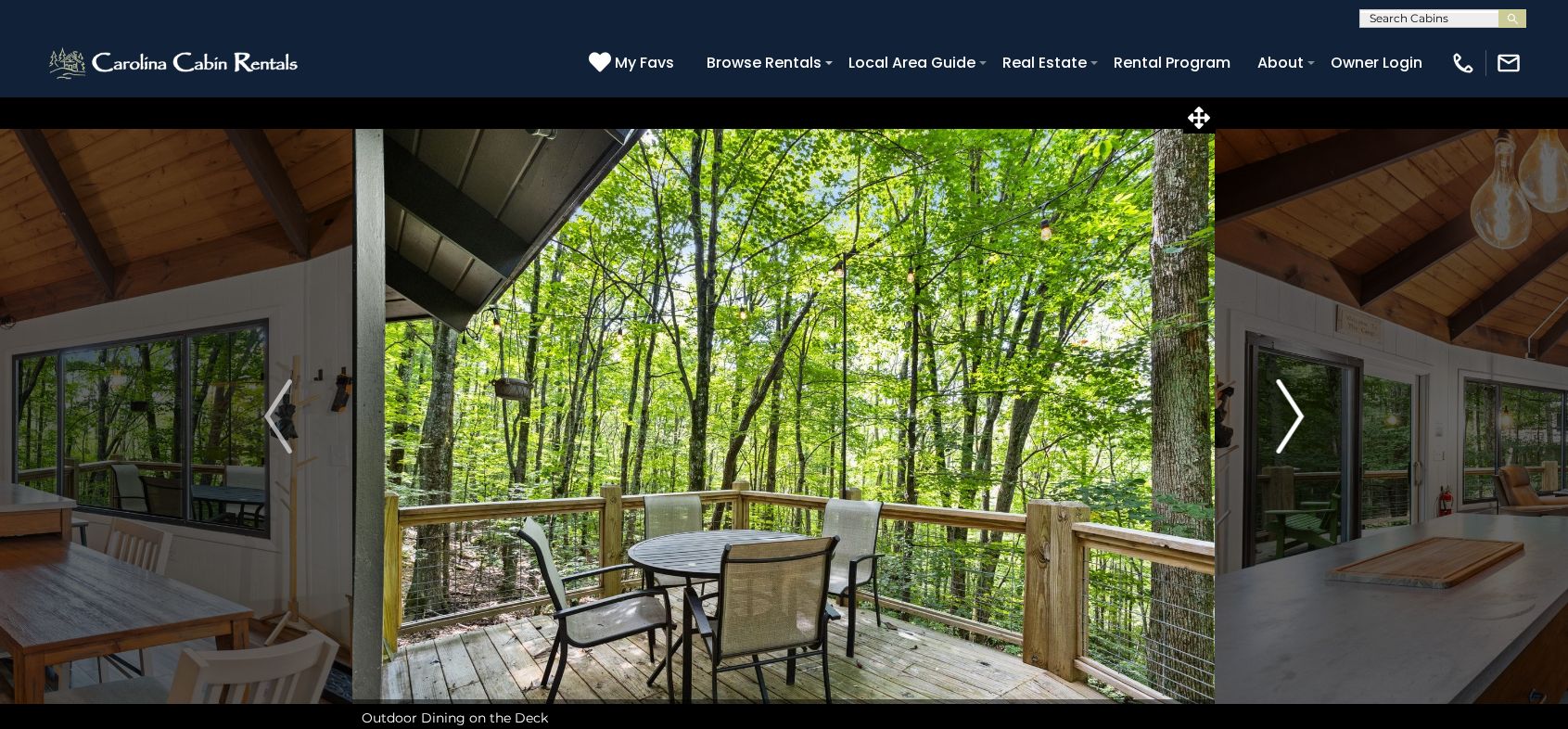
click at [1302, 408] on img "Next" at bounding box center [1289, 416] width 27 height 74
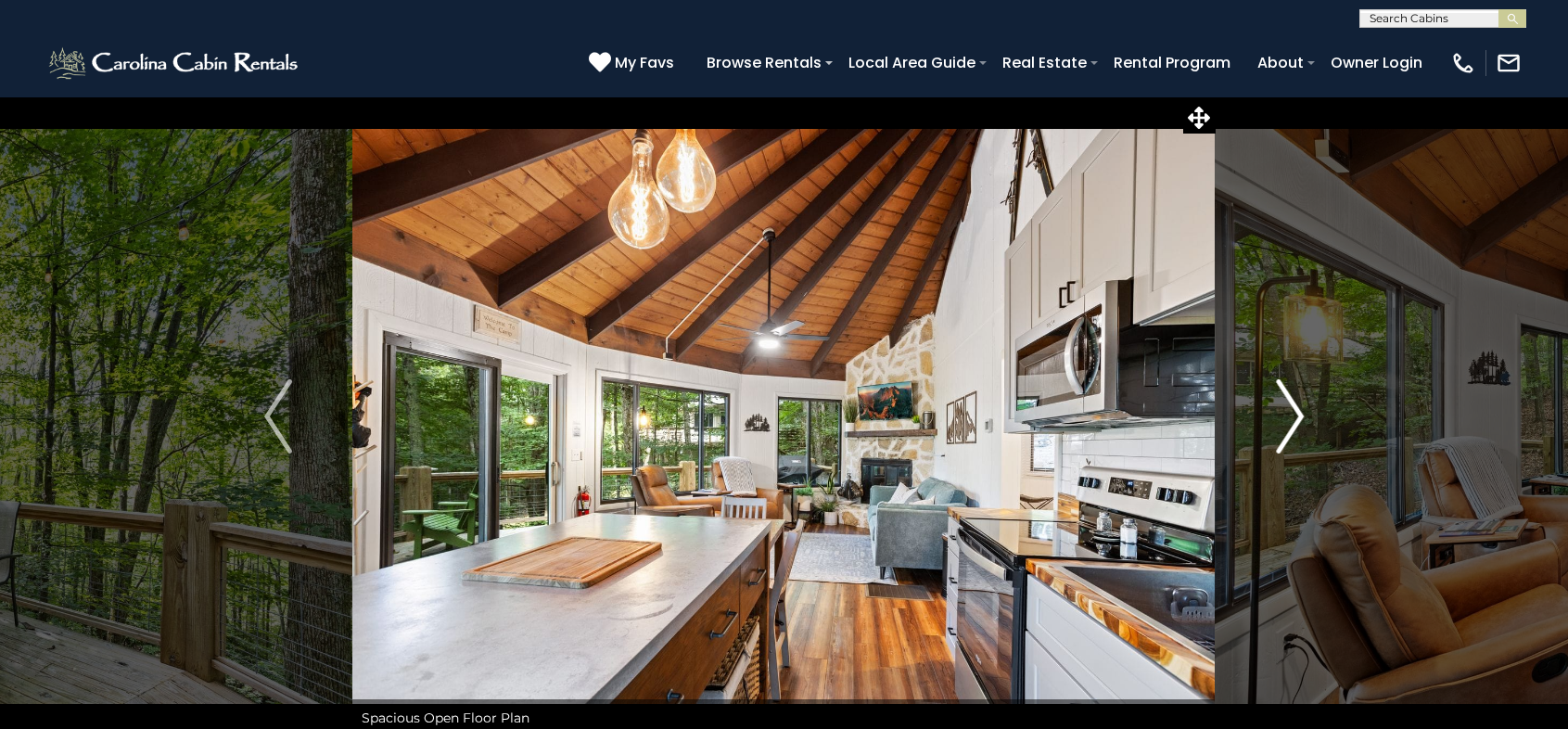
click at [1302, 408] on img "Next" at bounding box center [1289, 416] width 27 height 74
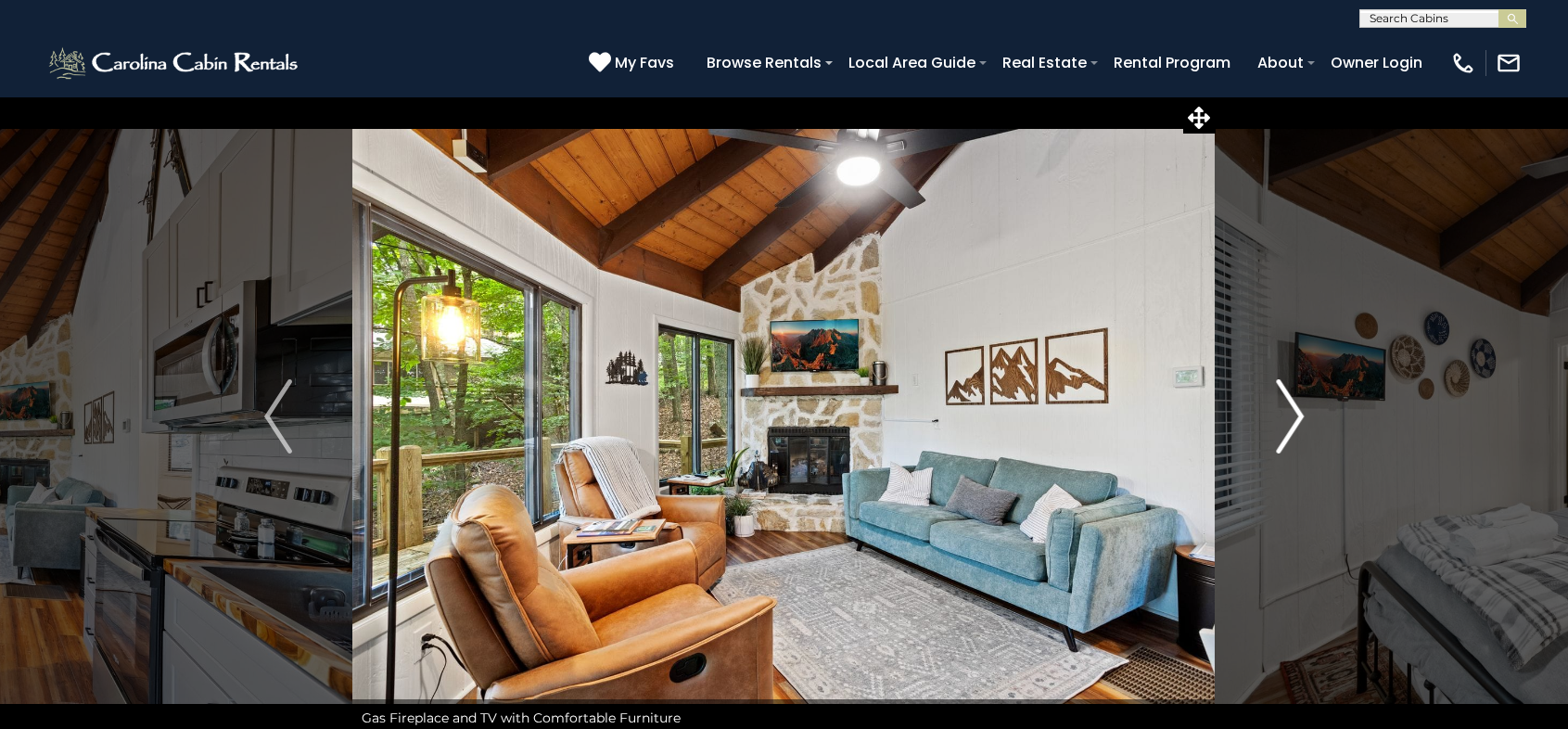
click at [1302, 408] on img "Next" at bounding box center [1289, 416] width 27 height 74
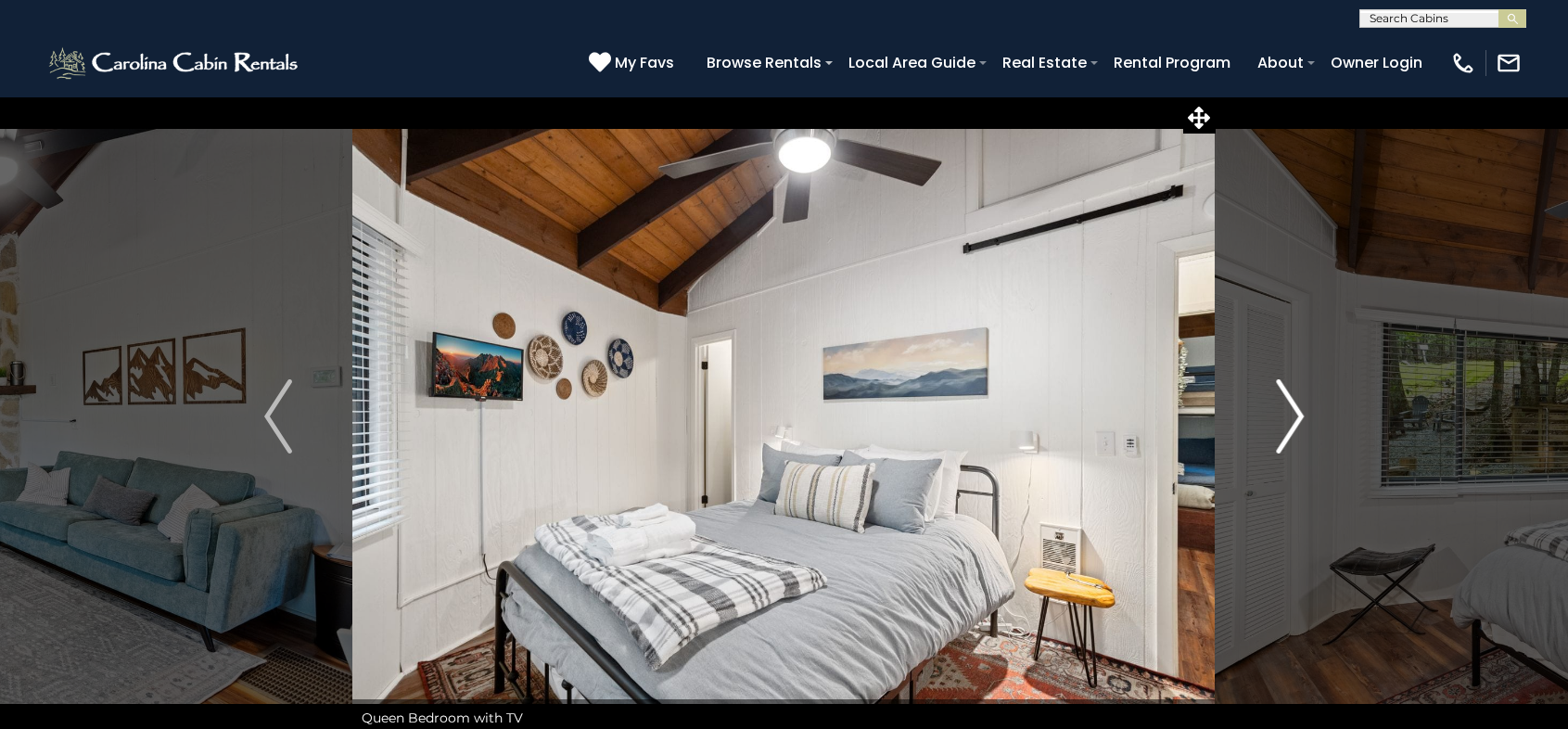
click at [1302, 408] on img "Next" at bounding box center [1289, 416] width 27 height 74
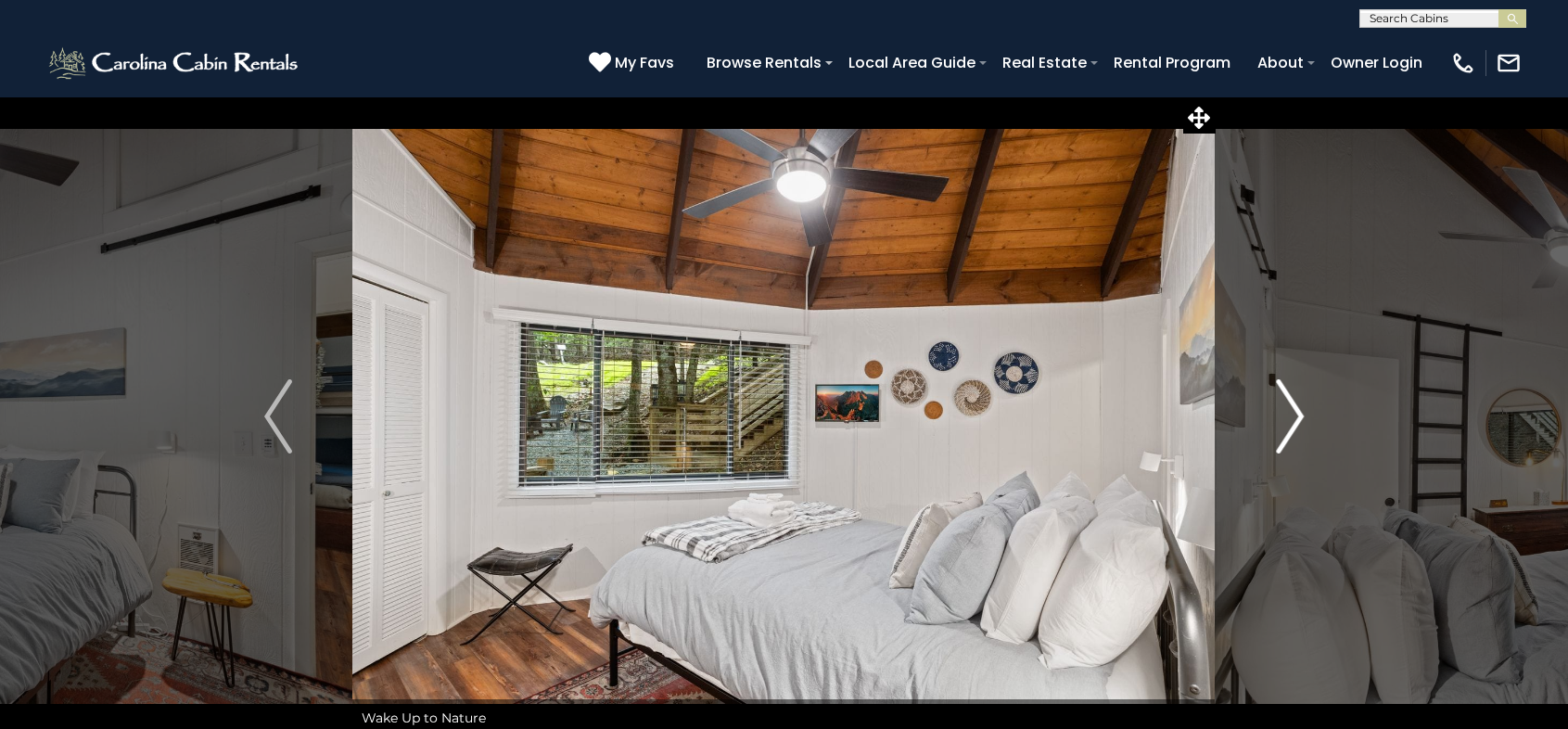
click at [1302, 408] on img "Next" at bounding box center [1289, 416] width 27 height 74
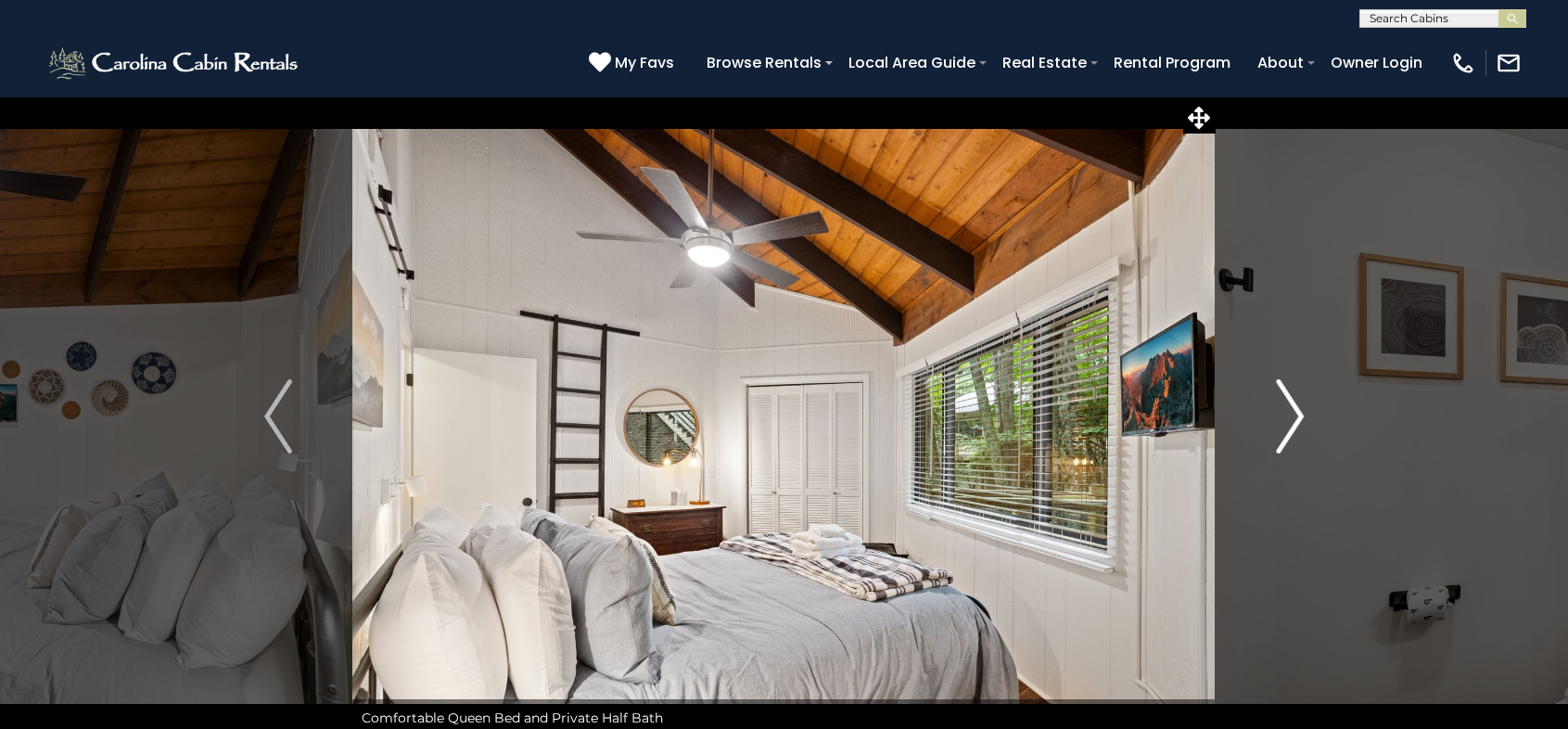
click at [1302, 408] on img "Next" at bounding box center [1289, 416] width 27 height 74
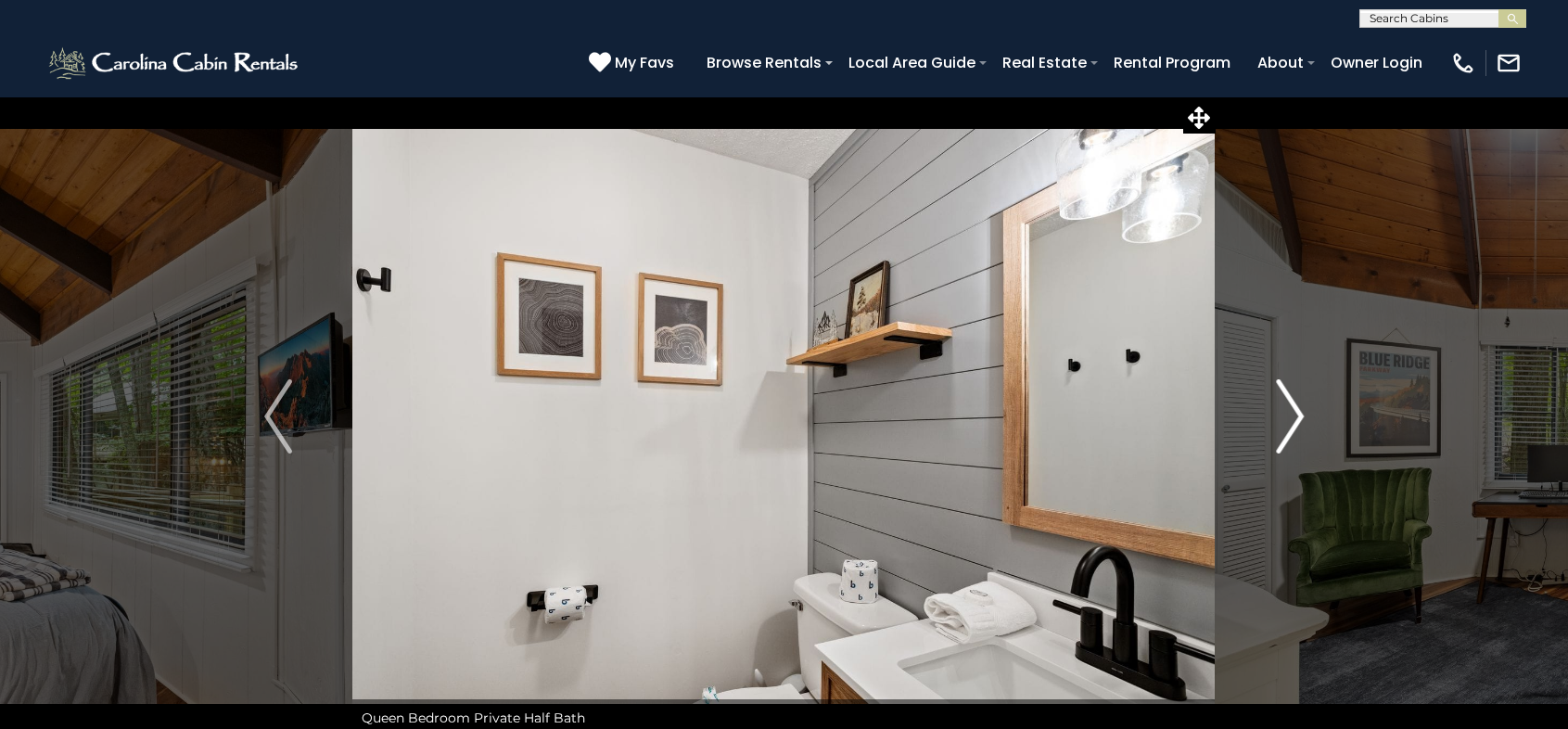
click at [1302, 408] on img "Next" at bounding box center [1289, 416] width 27 height 74
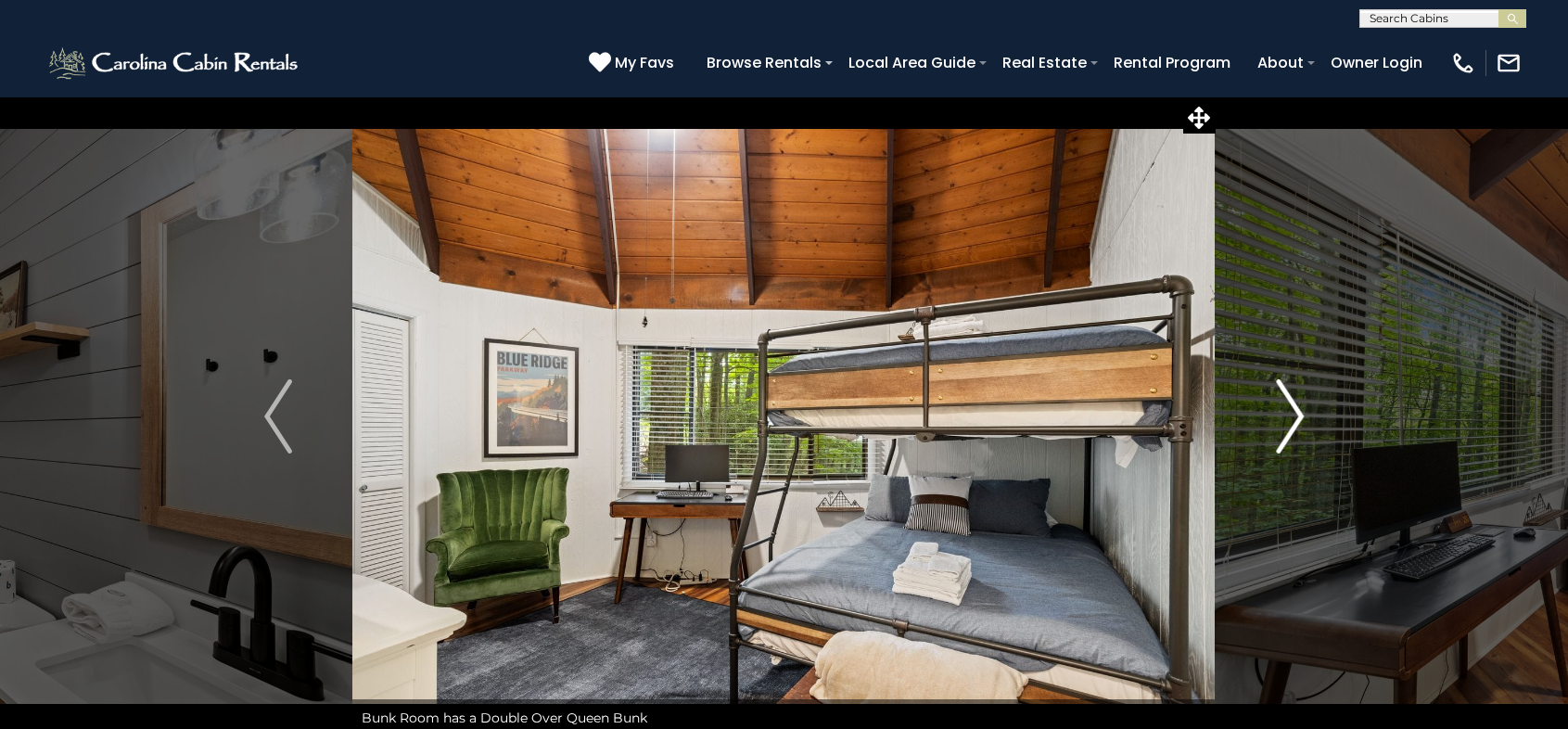
click at [1304, 403] on img "Next" at bounding box center [1289, 416] width 27 height 74
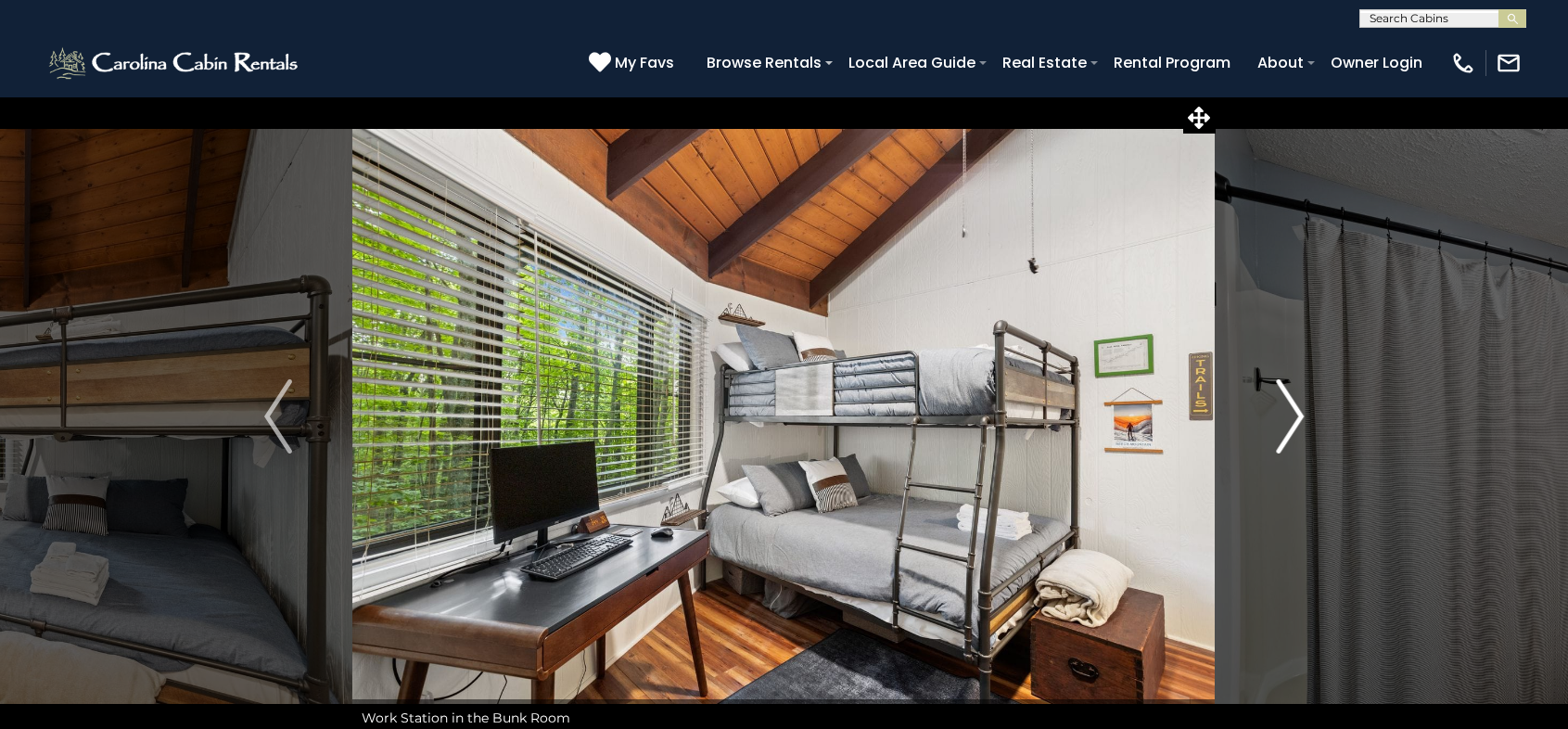
click at [1298, 412] on img "Next" at bounding box center [1289, 416] width 27 height 74
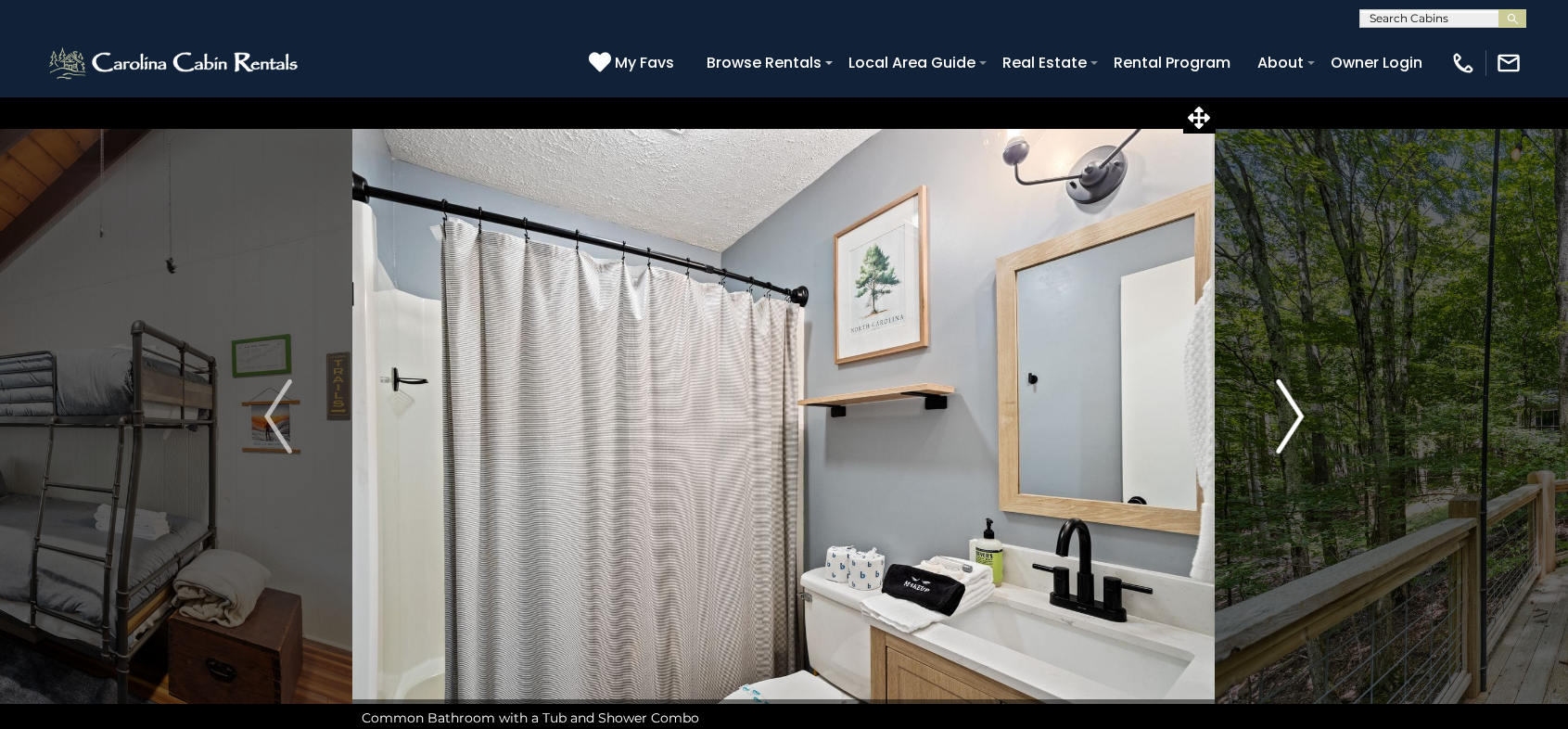
click at [1298, 410] on img "Next" at bounding box center [1289, 416] width 27 height 74
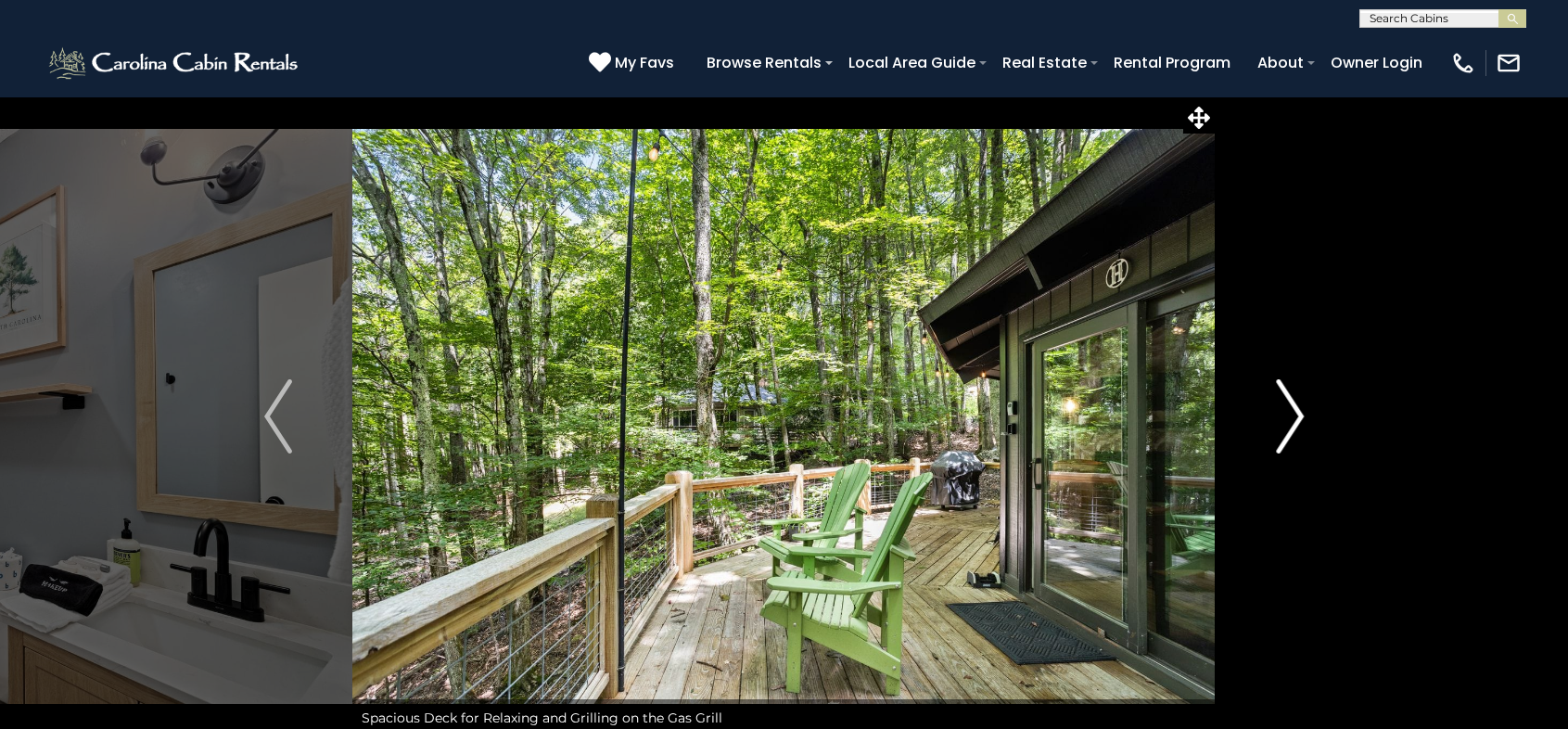
click at [1298, 410] on img "Next" at bounding box center [1289, 416] width 27 height 74
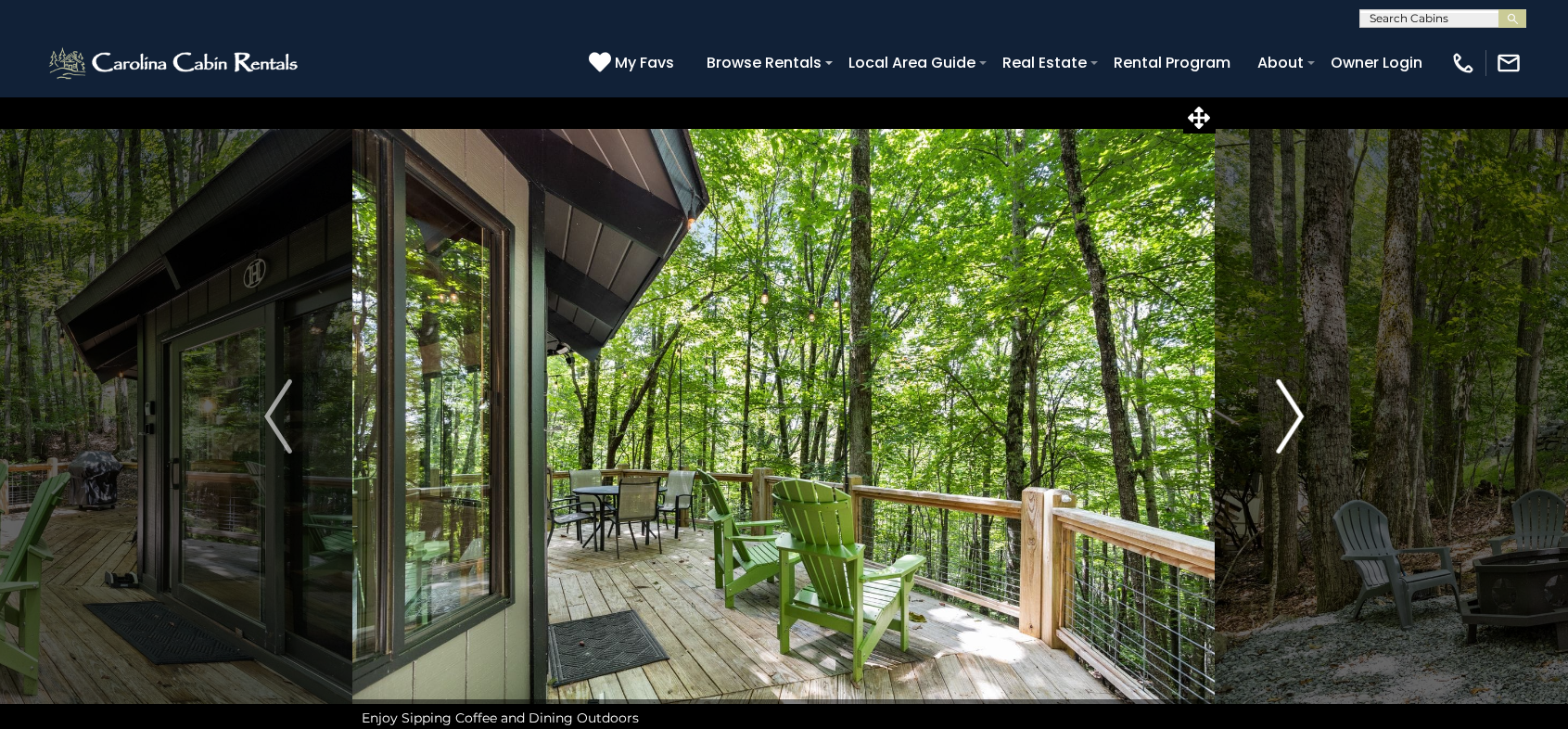
click at [1298, 410] on img "Next" at bounding box center [1289, 416] width 27 height 74
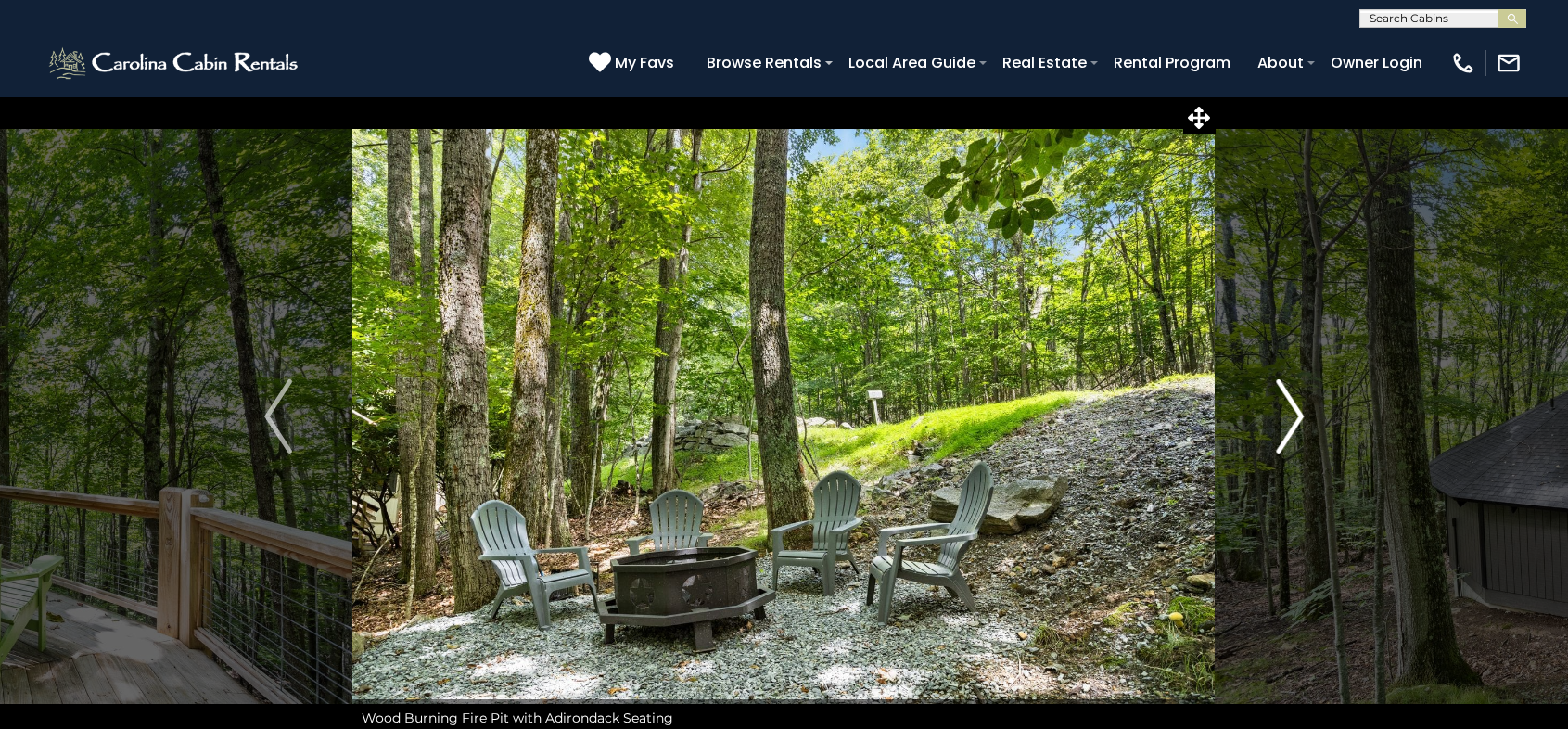
click at [1298, 410] on img "Next" at bounding box center [1289, 416] width 27 height 74
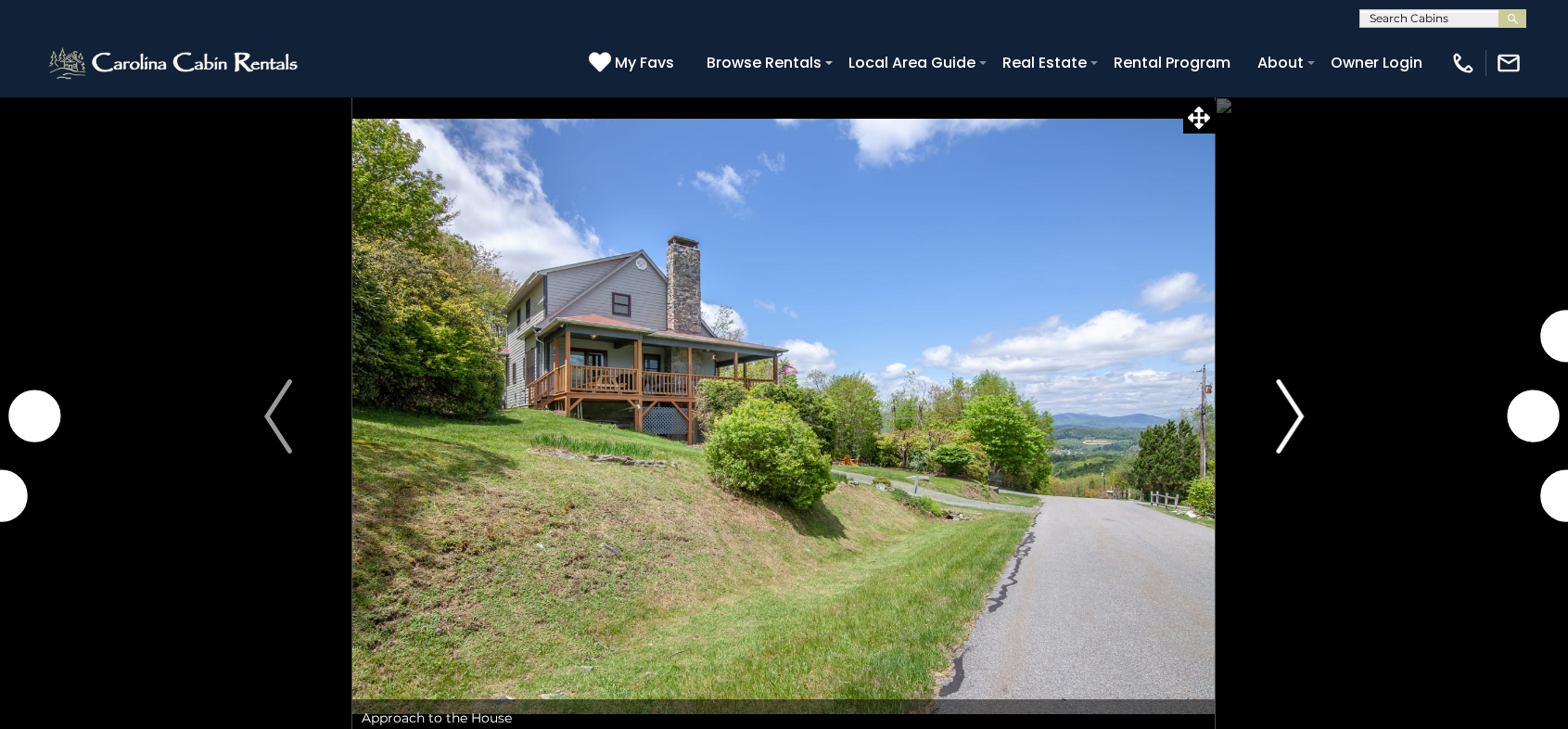
click at [1285, 411] on img "Next" at bounding box center [1289, 416] width 27 height 74
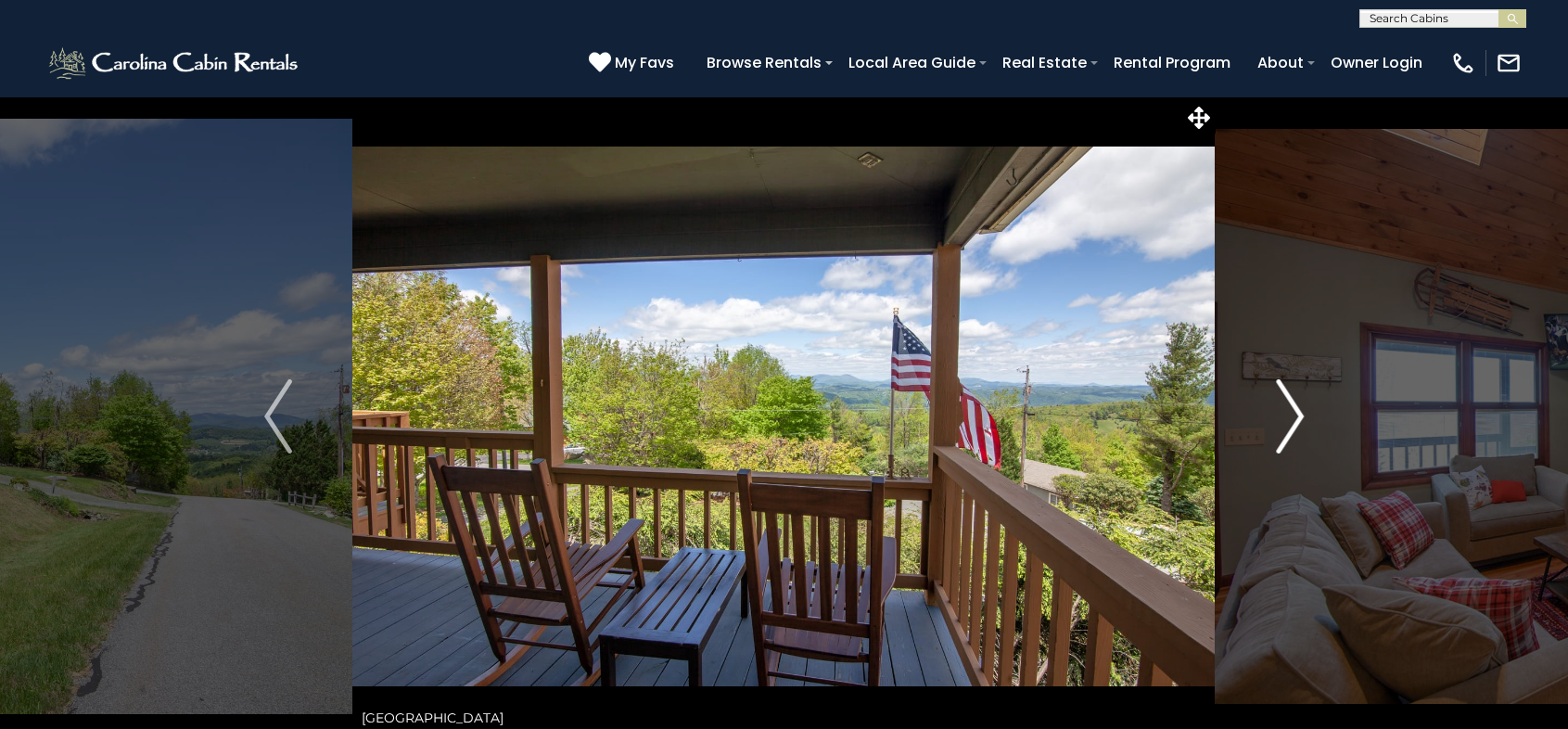
click at [1296, 407] on img "Next" at bounding box center [1289, 416] width 27 height 74
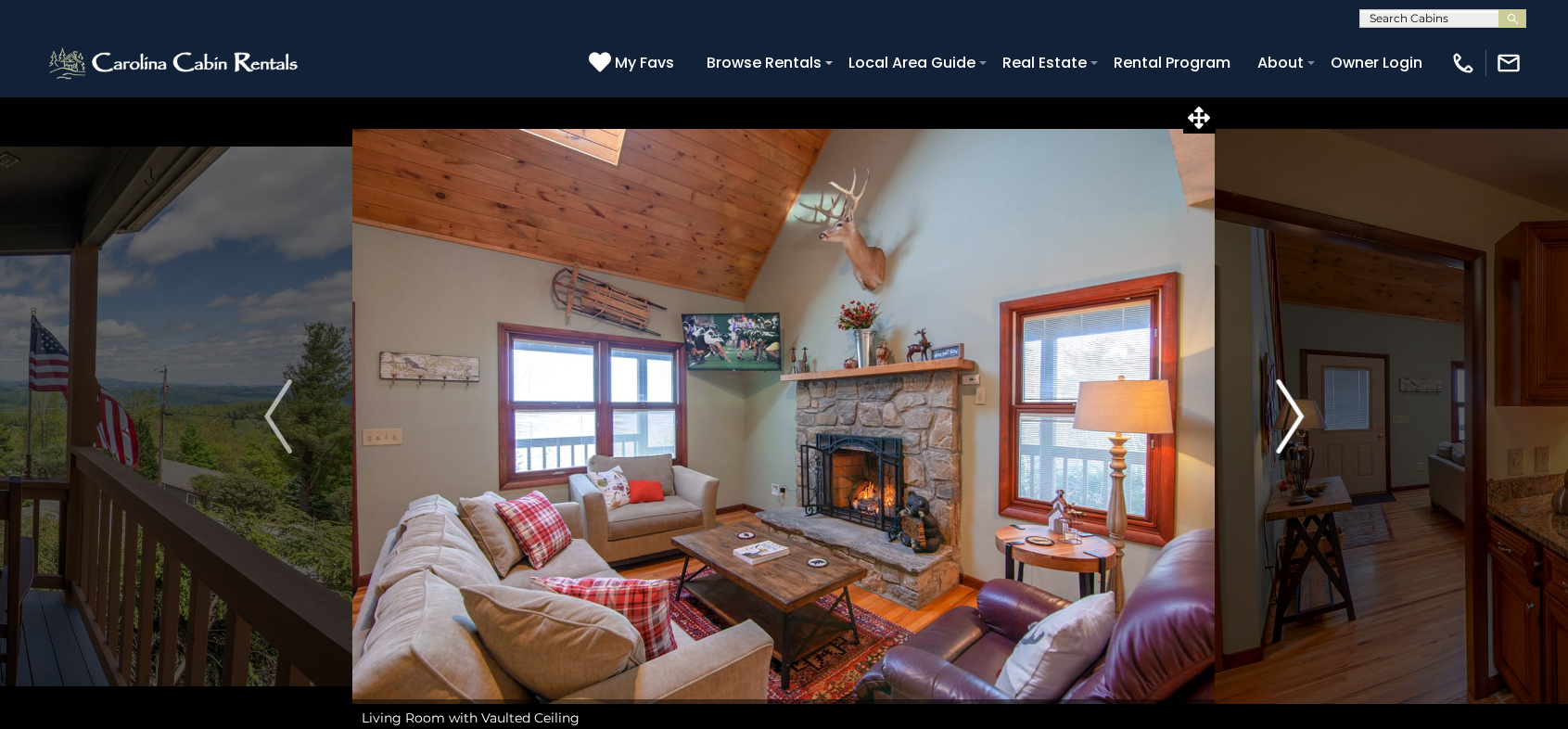
click at [1296, 407] on img "Next" at bounding box center [1289, 416] width 27 height 74
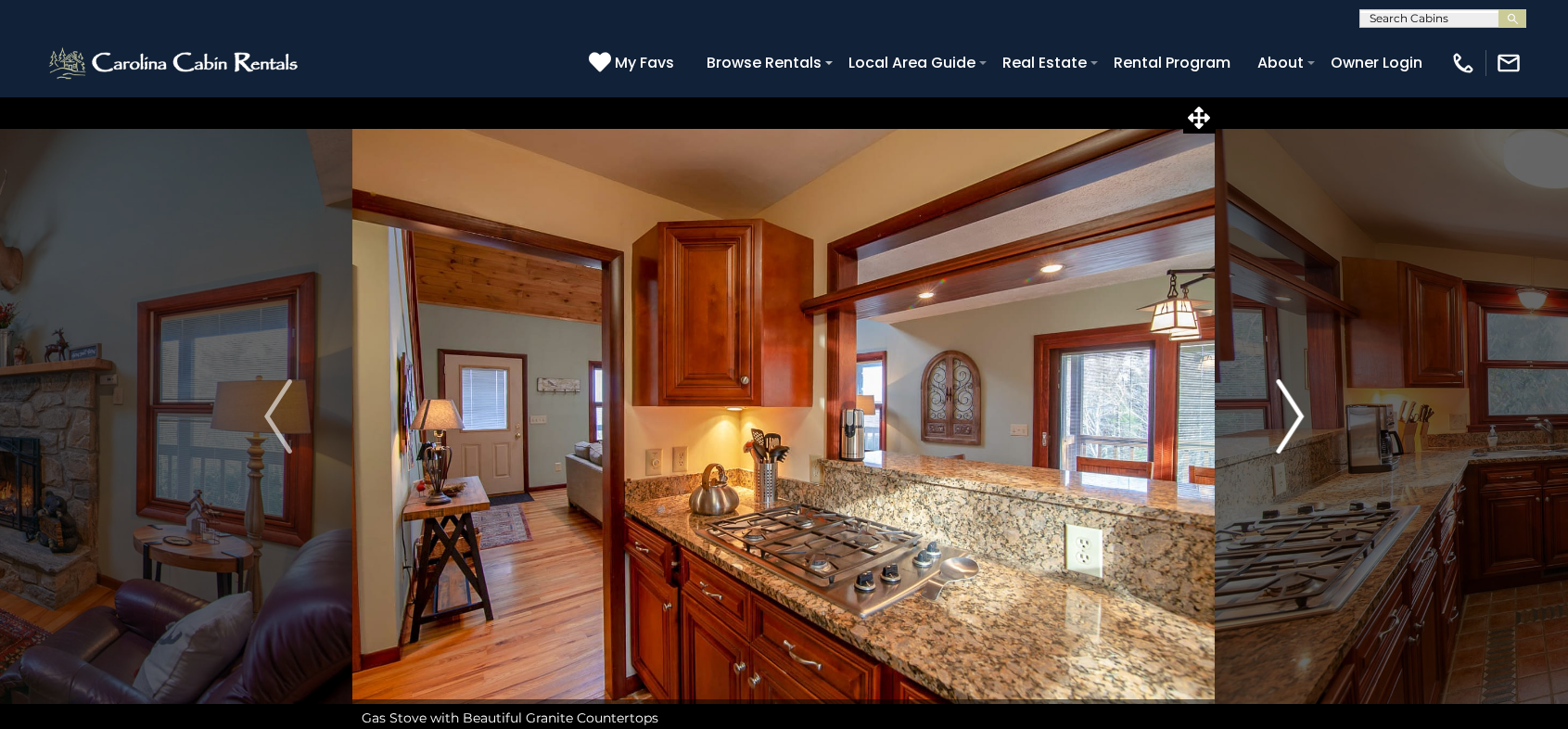
click at [1296, 406] on img "Next" at bounding box center [1289, 416] width 27 height 74
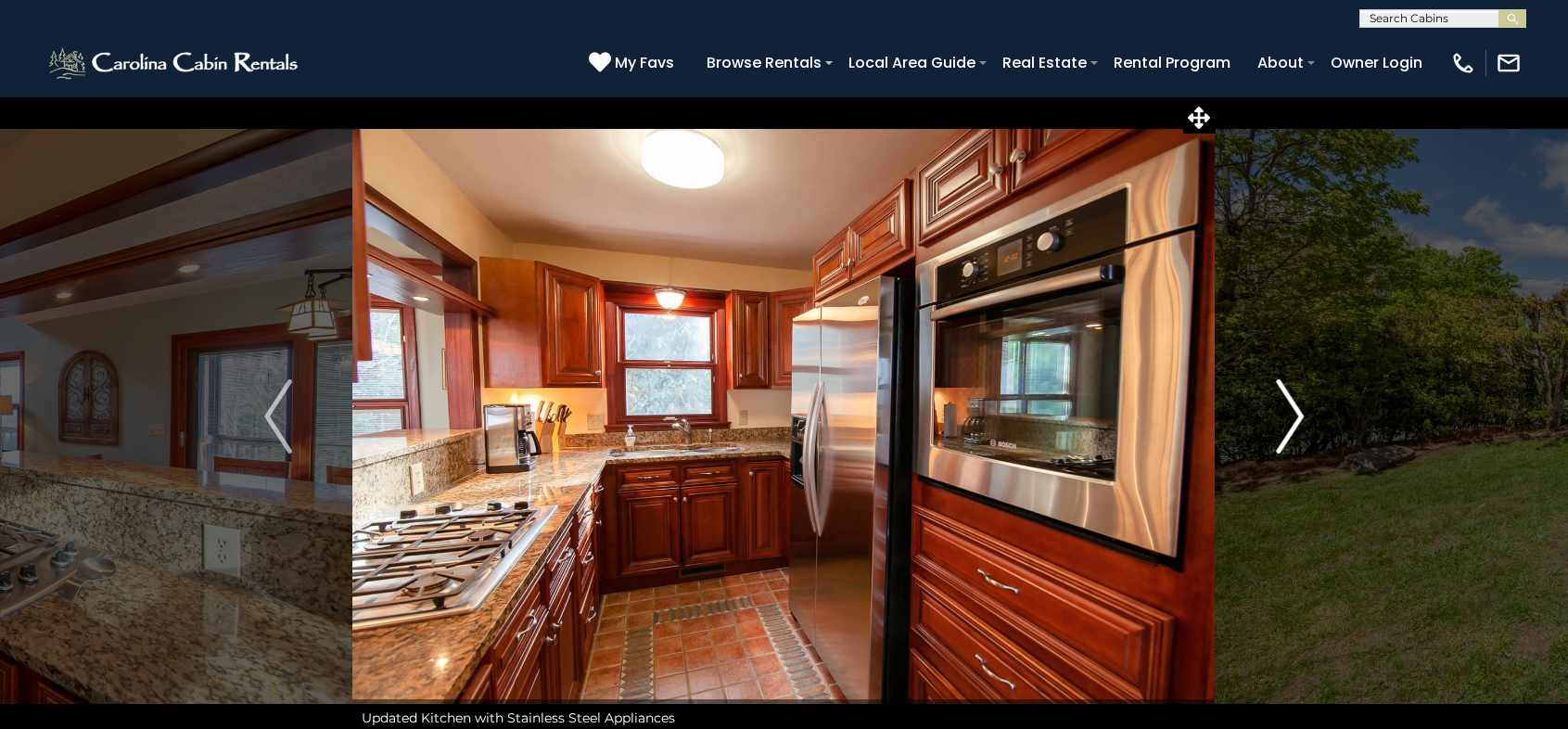
click at [1294, 403] on img "Next" at bounding box center [1289, 416] width 27 height 74
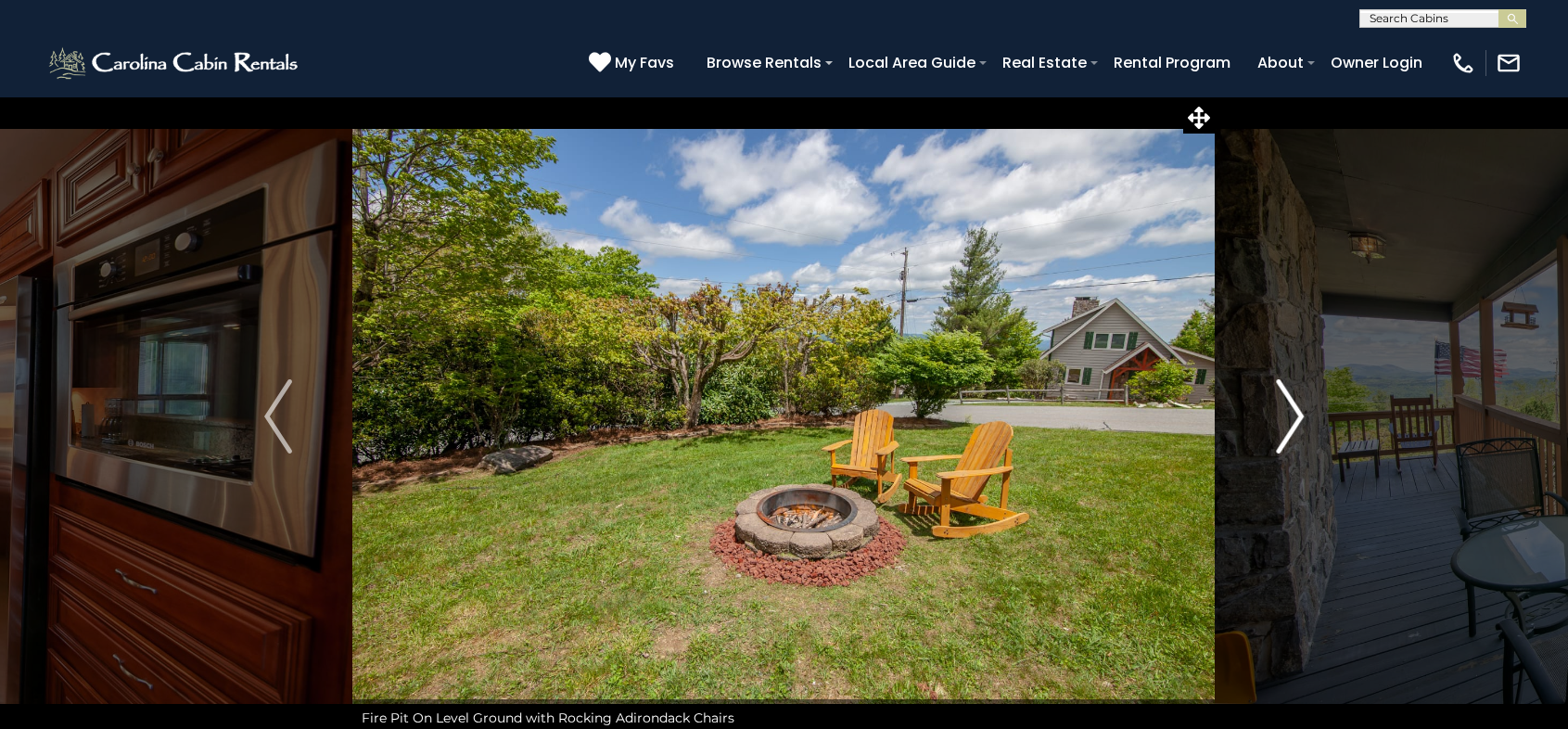
click at [1294, 403] on img "Next" at bounding box center [1289, 416] width 27 height 74
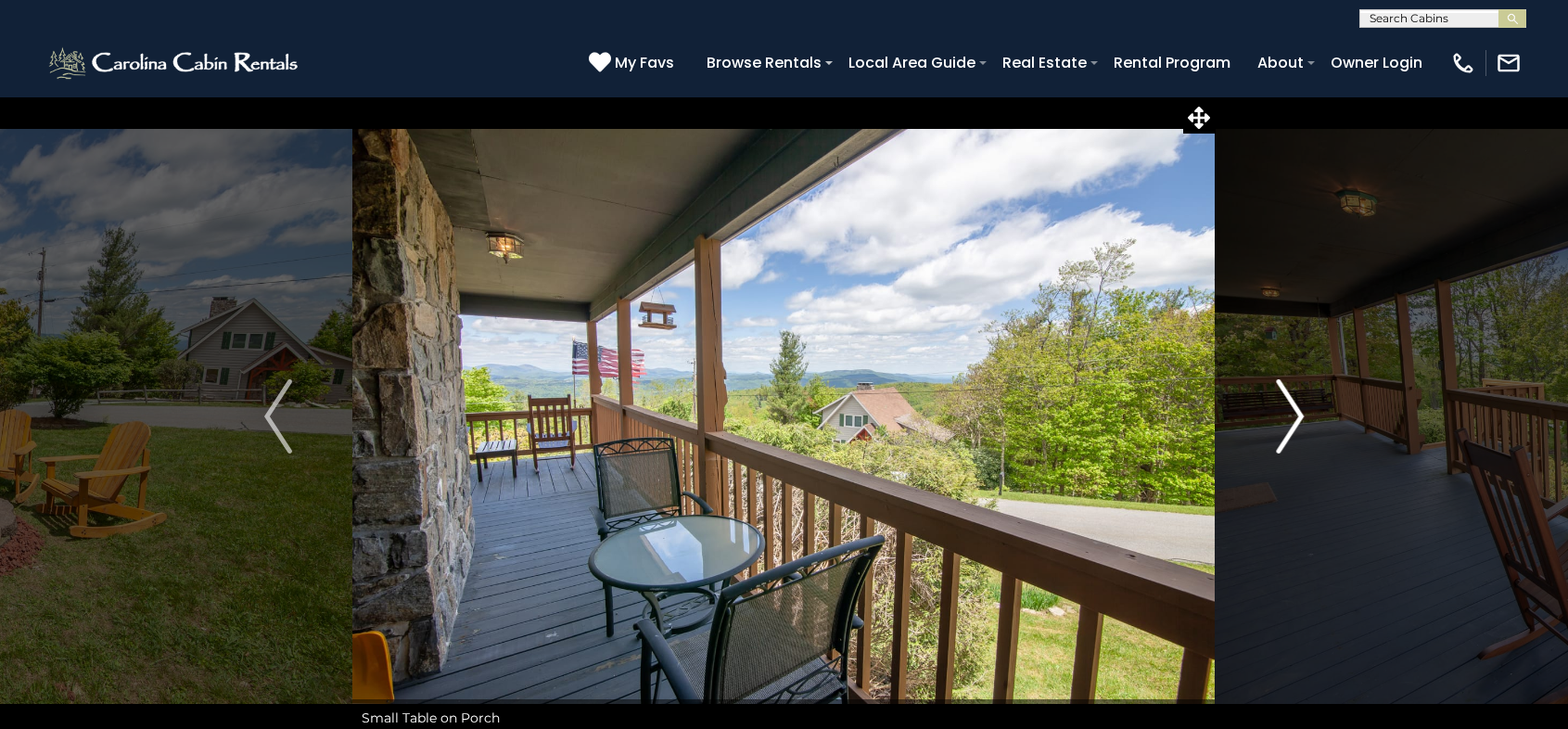
click at [1294, 403] on img "Next" at bounding box center [1289, 416] width 27 height 74
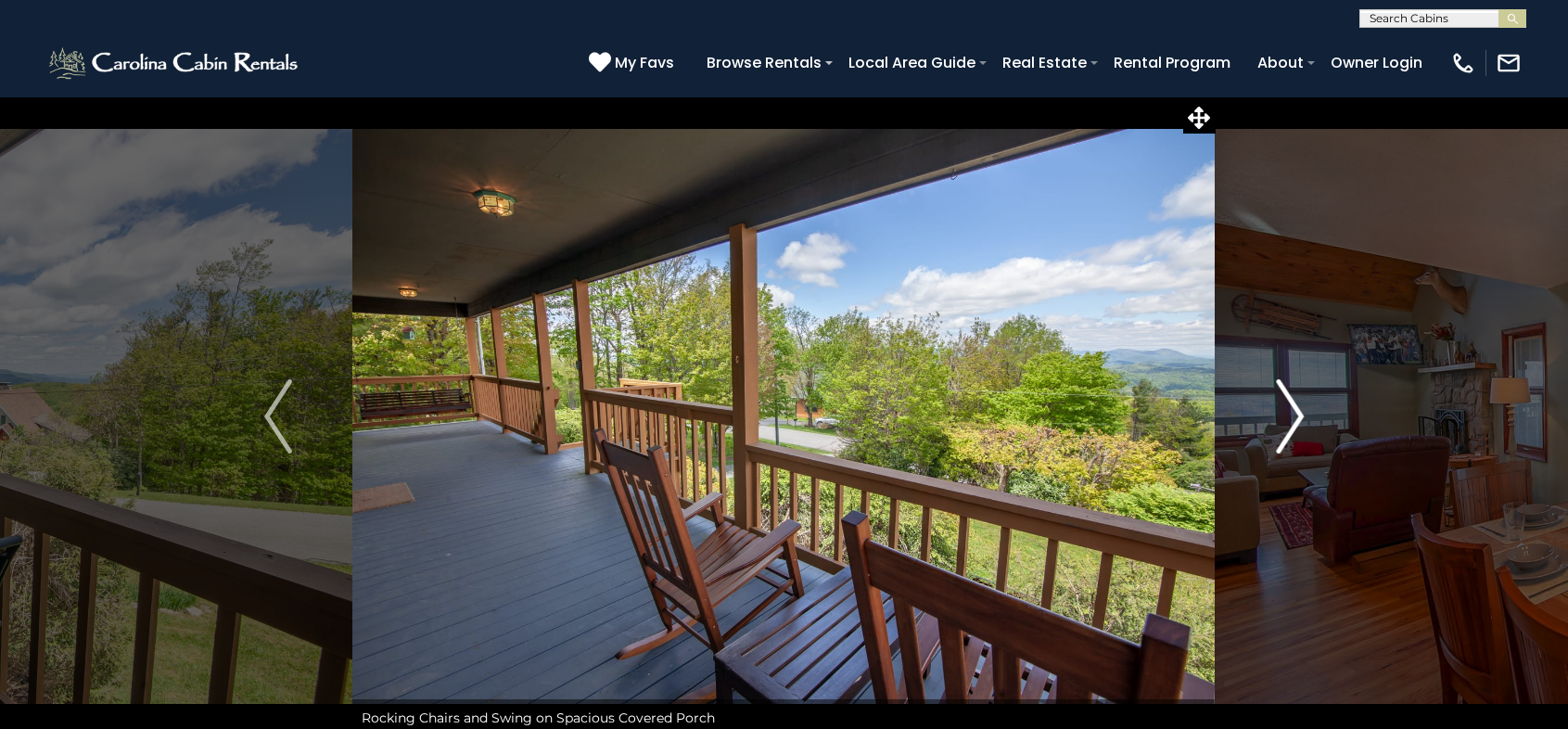
click at [1294, 403] on img "Next" at bounding box center [1289, 416] width 27 height 74
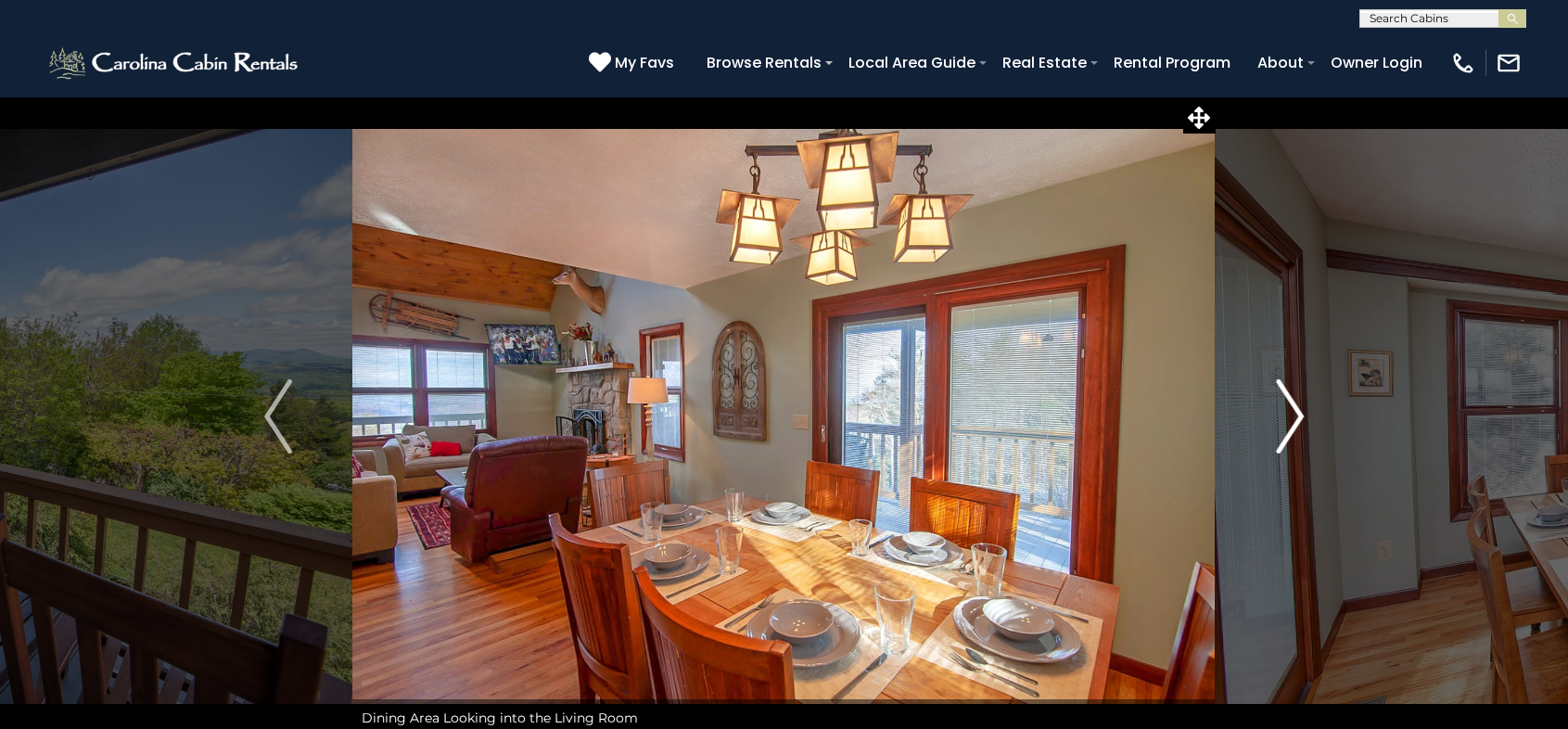
click at [1294, 412] on img "Next" at bounding box center [1289, 416] width 27 height 74
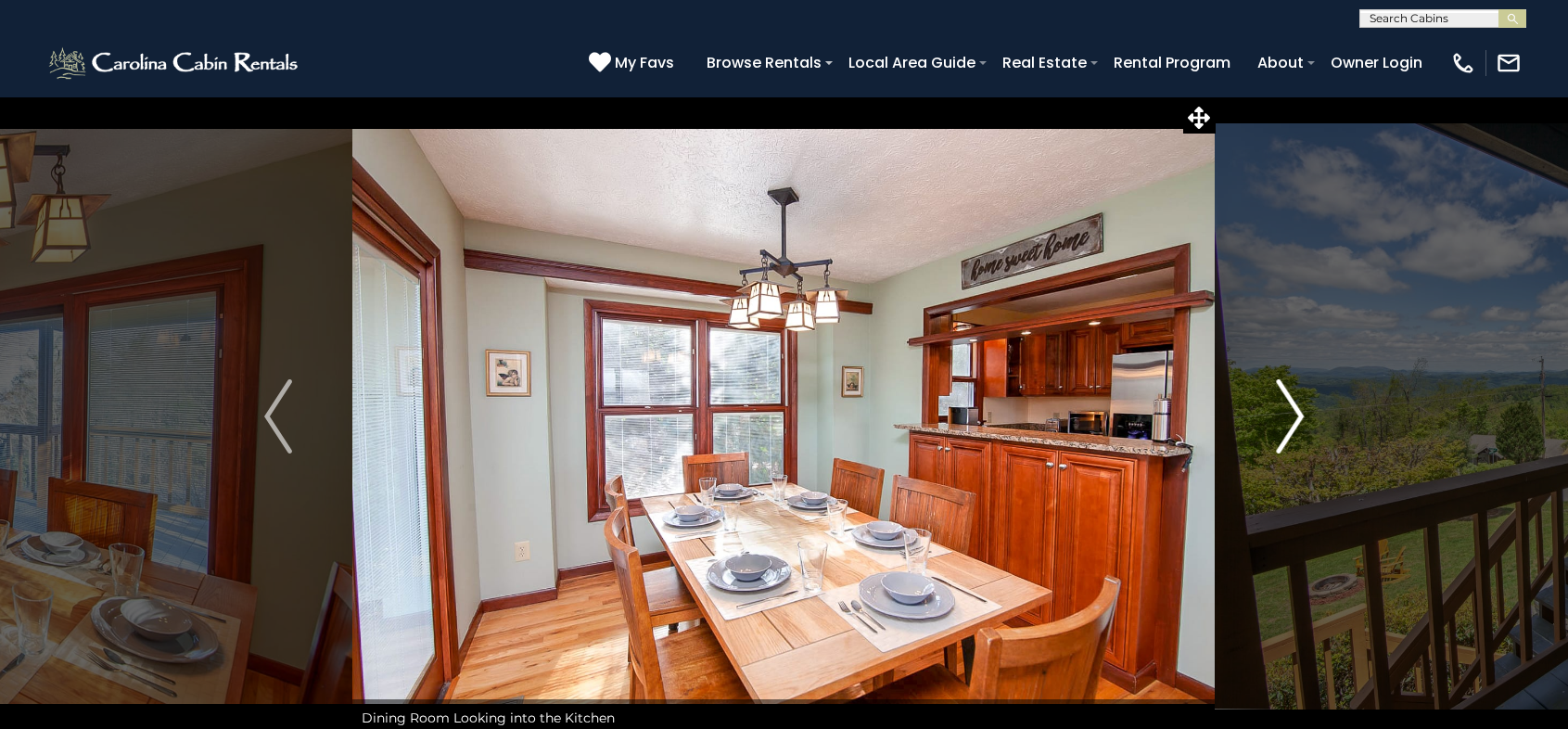
click at [1294, 412] on img "Next" at bounding box center [1289, 416] width 27 height 74
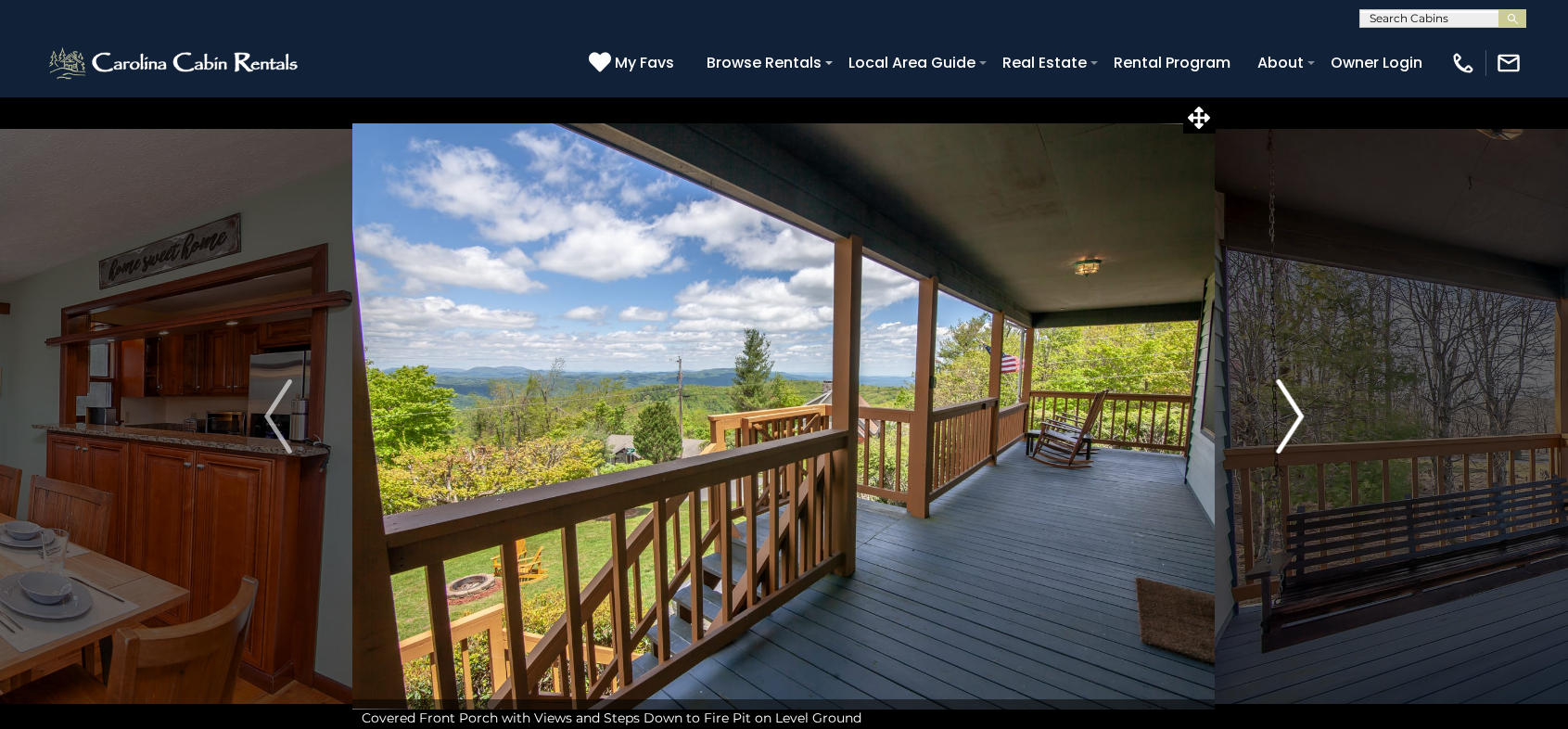
click at [1294, 412] on img "Next" at bounding box center [1289, 416] width 27 height 74
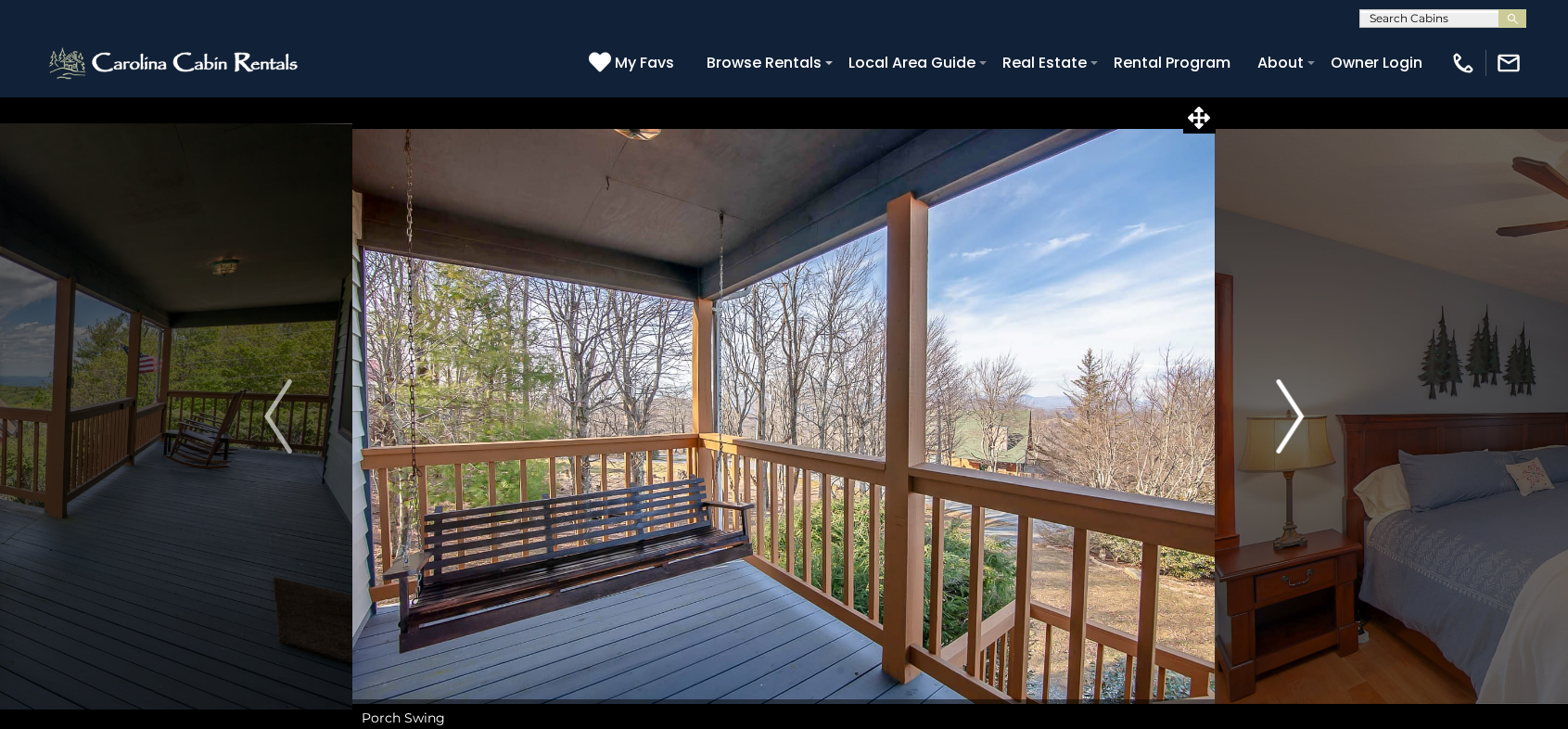
click at [1294, 412] on img "Next" at bounding box center [1289, 416] width 27 height 74
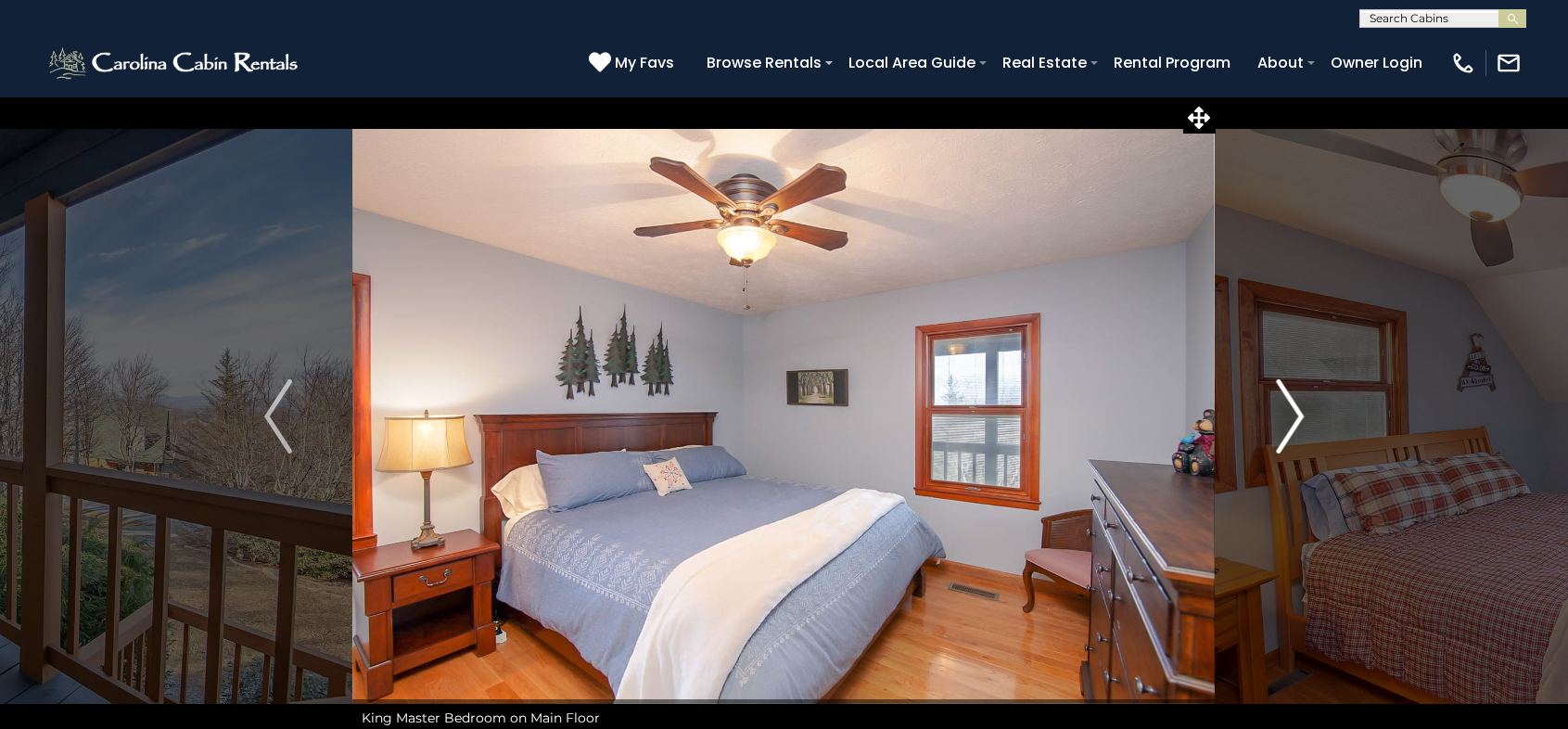
click at [1294, 412] on img "Next" at bounding box center [1289, 416] width 27 height 74
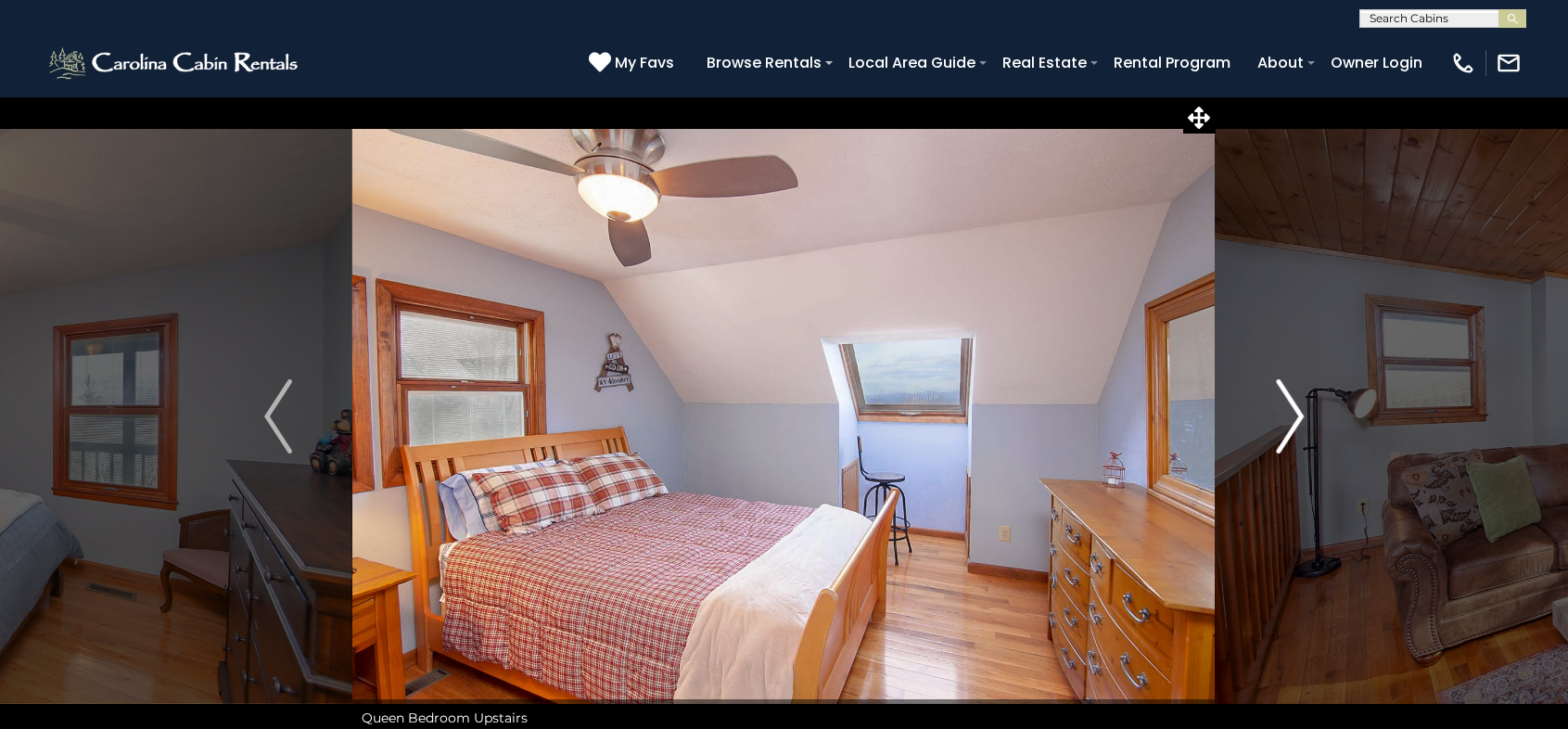
click at [1294, 412] on img "Next" at bounding box center [1289, 416] width 27 height 74
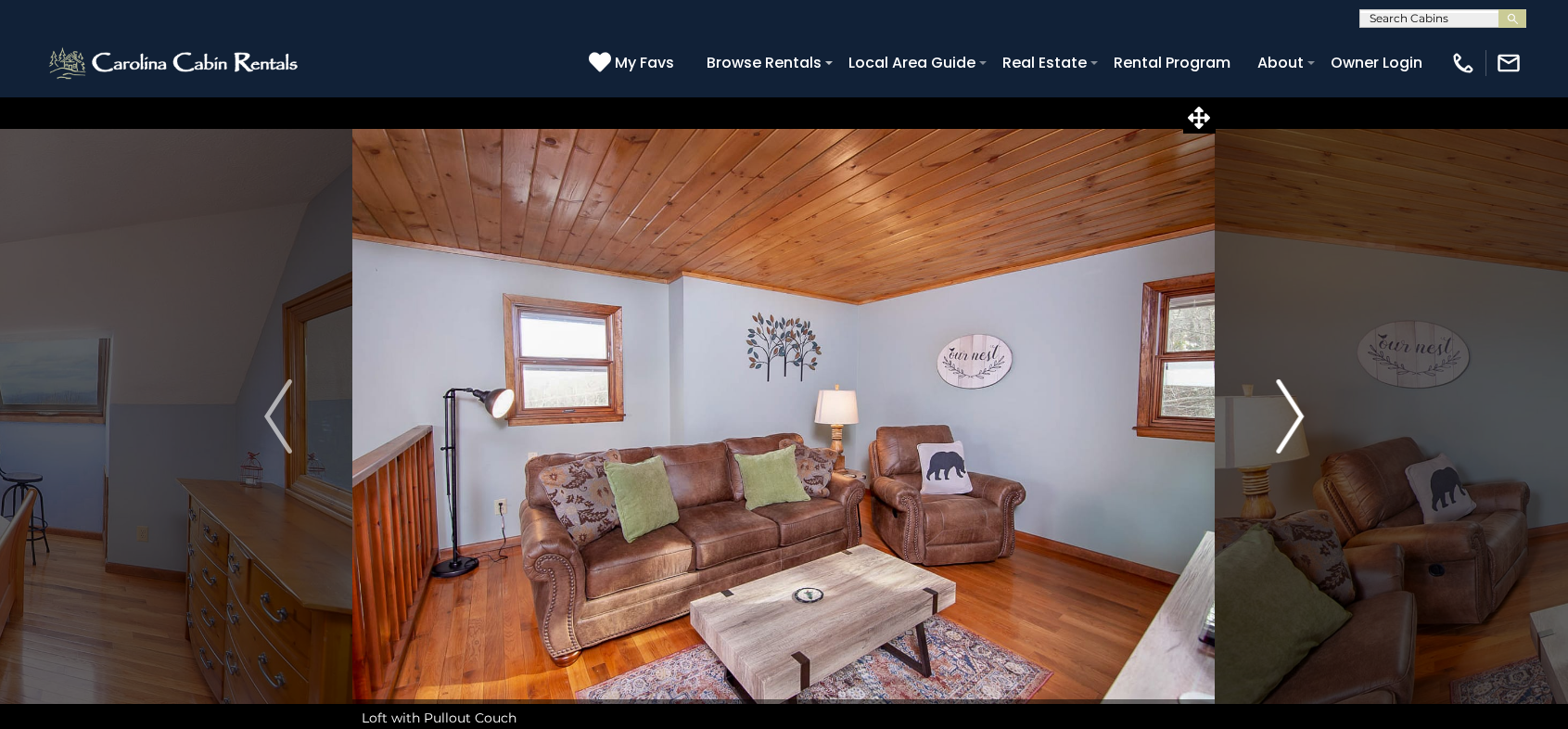
click at [1294, 412] on img "Next" at bounding box center [1289, 416] width 27 height 74
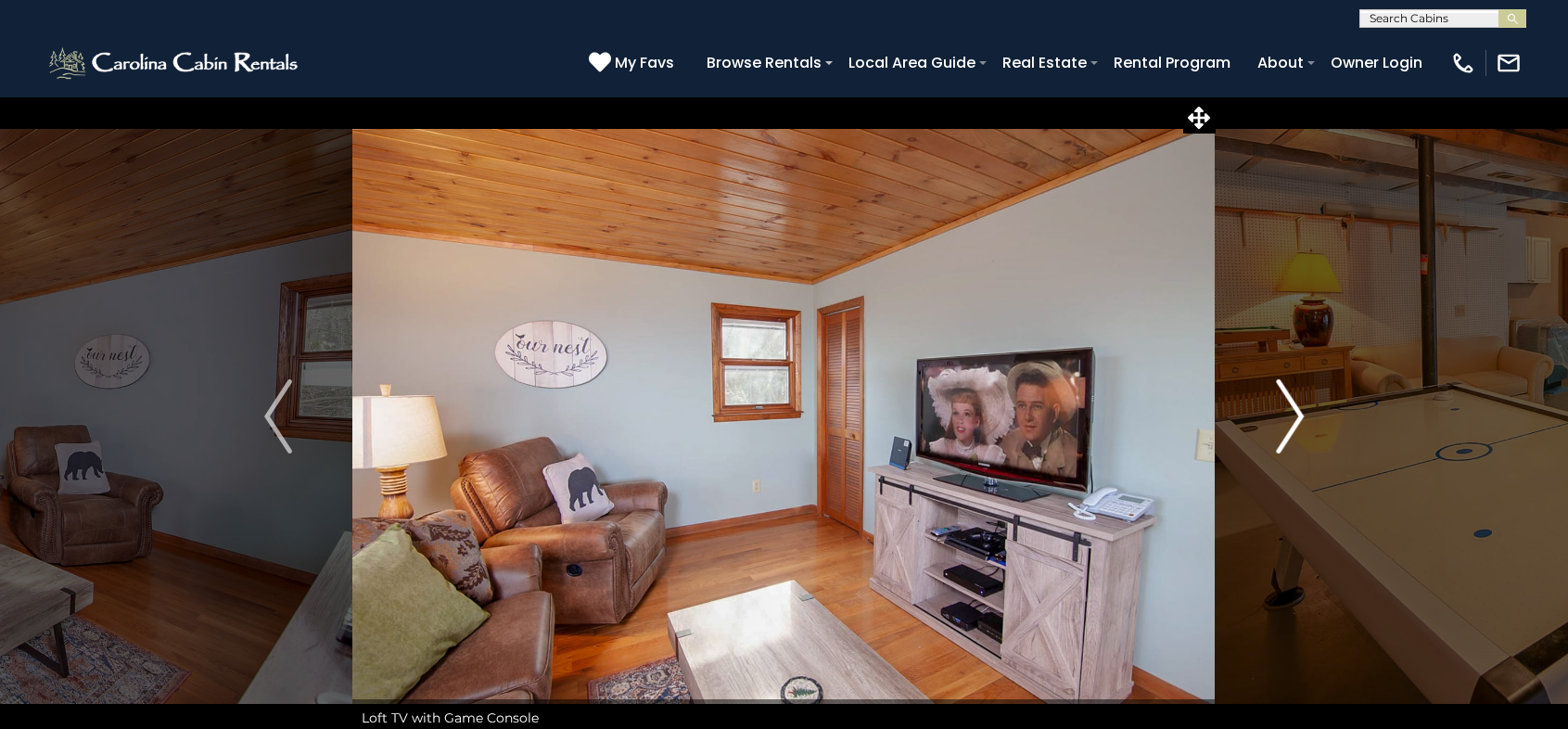
click at [1294, 412] on img "Next" at bounding box center [1289, 416] width 27 height 74
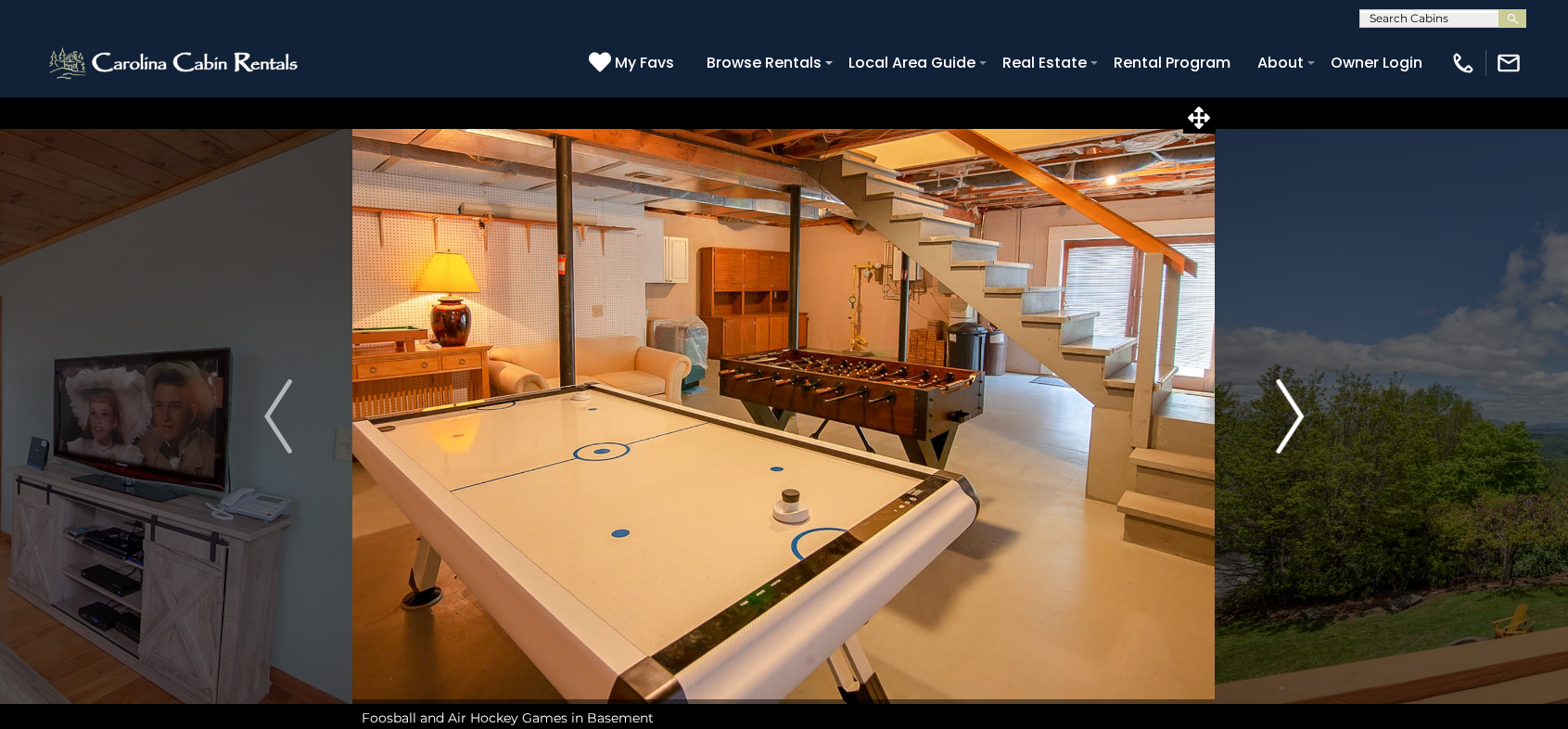
click at [1294, 411] on img "Next" at bounding box center [1289, 416] width 27 height 74
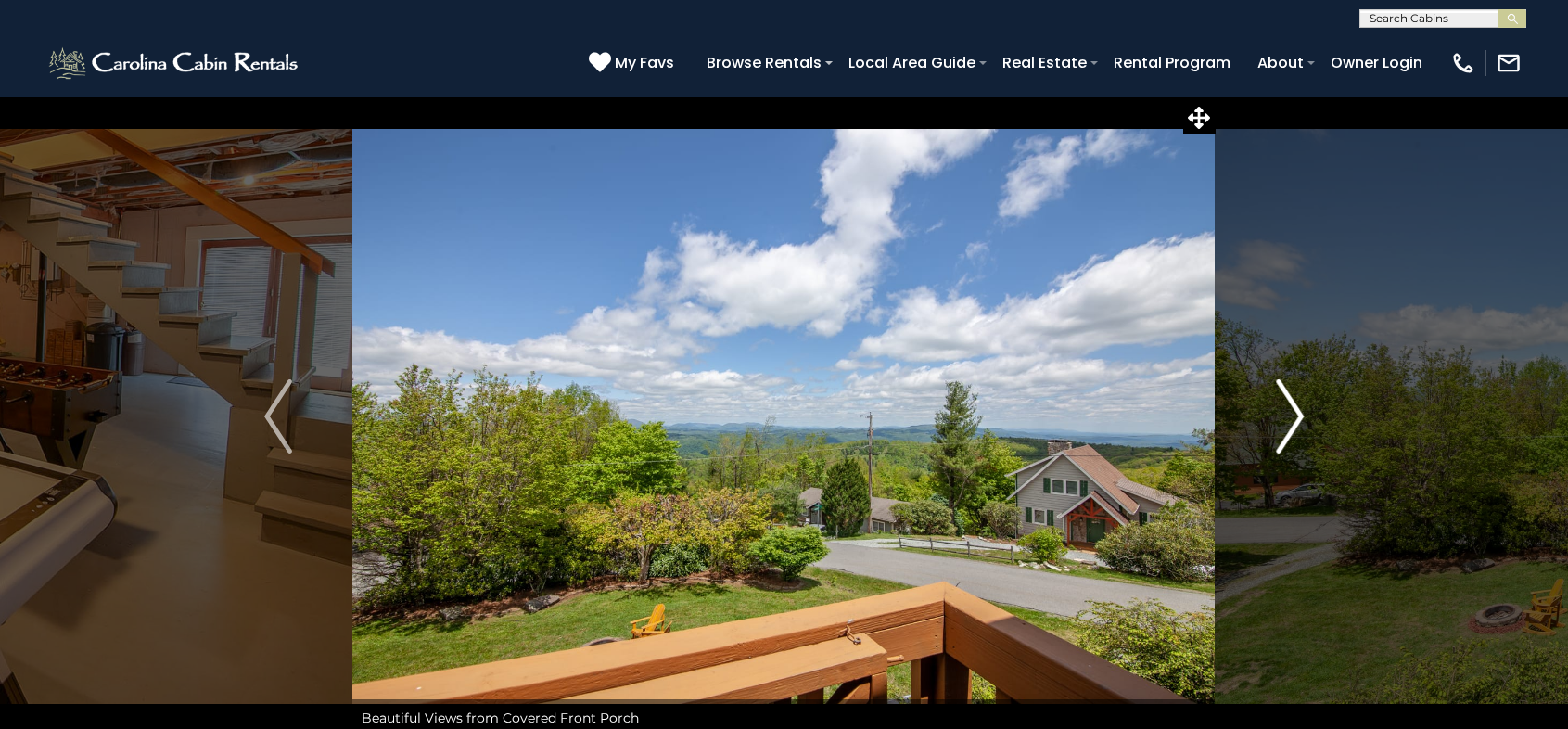
click at [1294, 411] on img "Next" at bounding box center [1289, 416] width 27 height 74
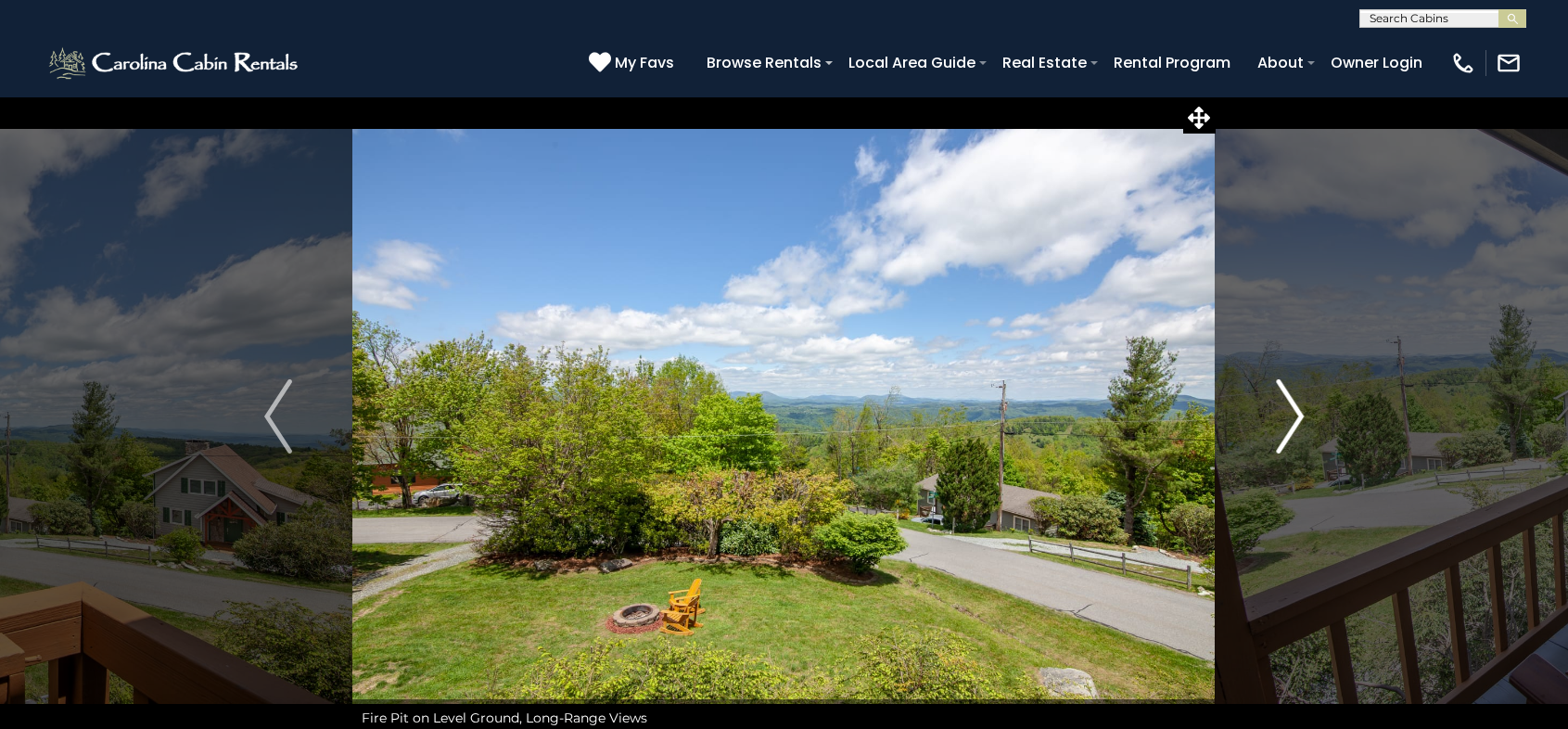
click at [1294, 411] on img "Next" at bounding box center [1289, 416] width 27 height 74
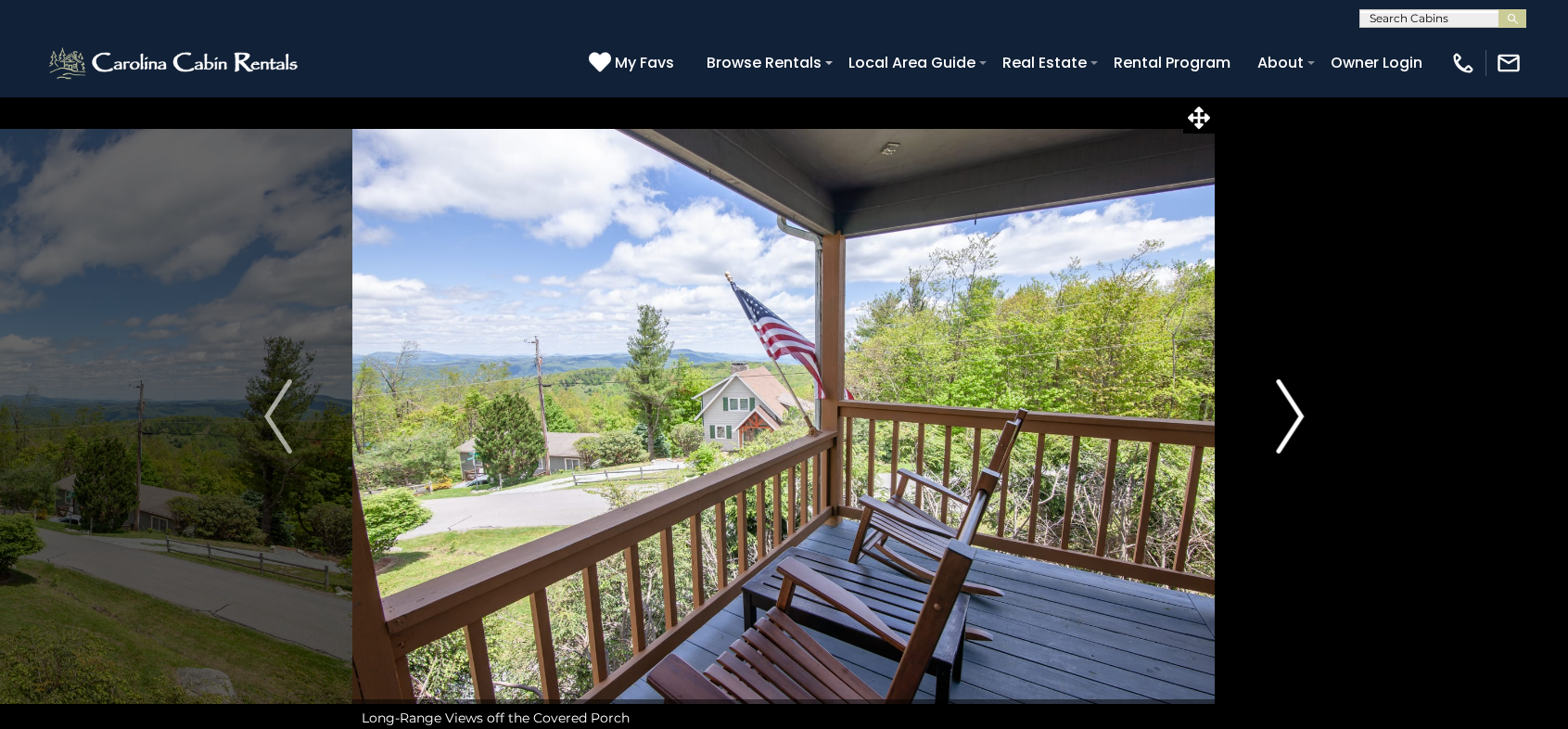
click at [1294, 411] on img "Next" at bounding box center [1289, 416] width 27 height 74
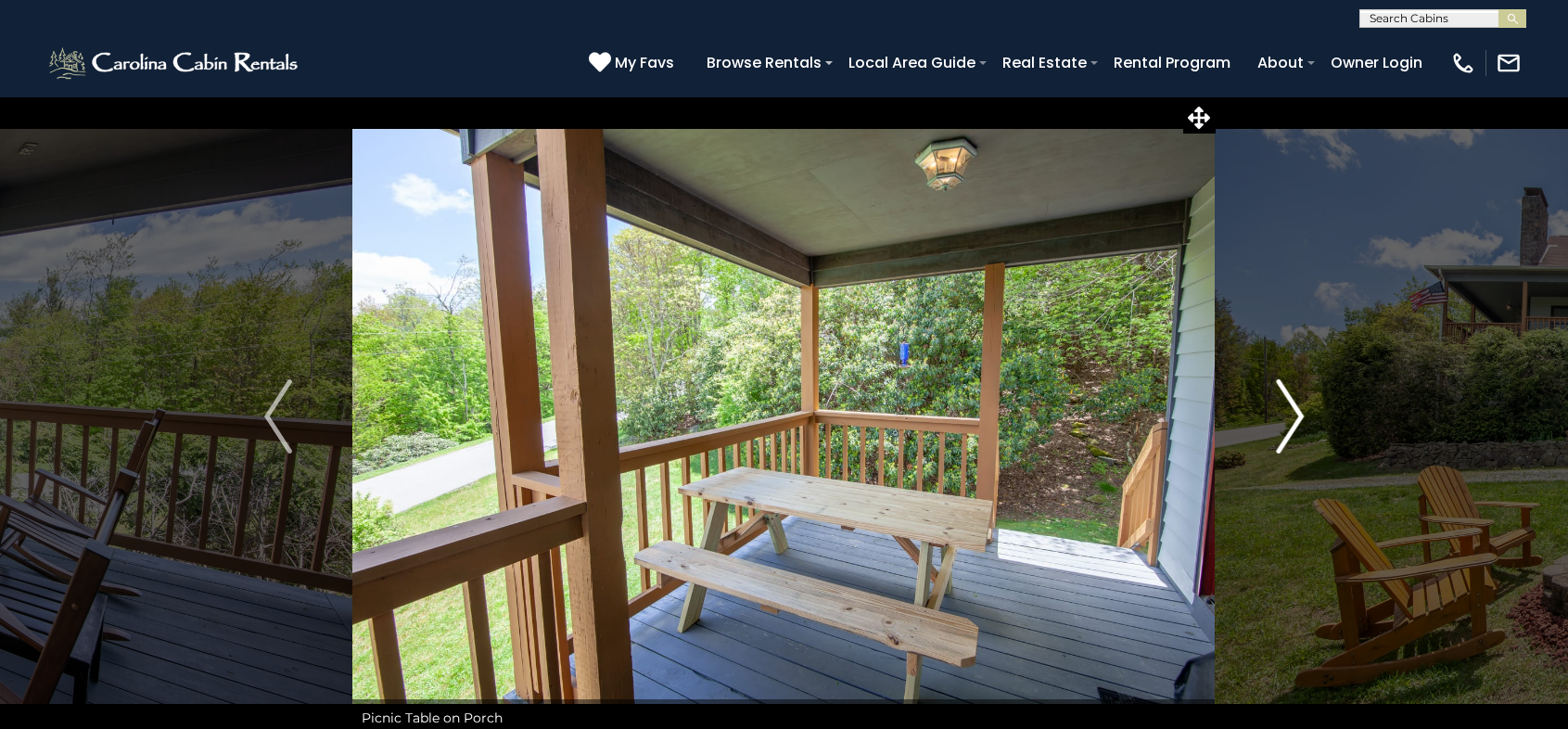
click at [1294, 411] on img "Next" at bounding box center [1289, 416] width 27 height 74
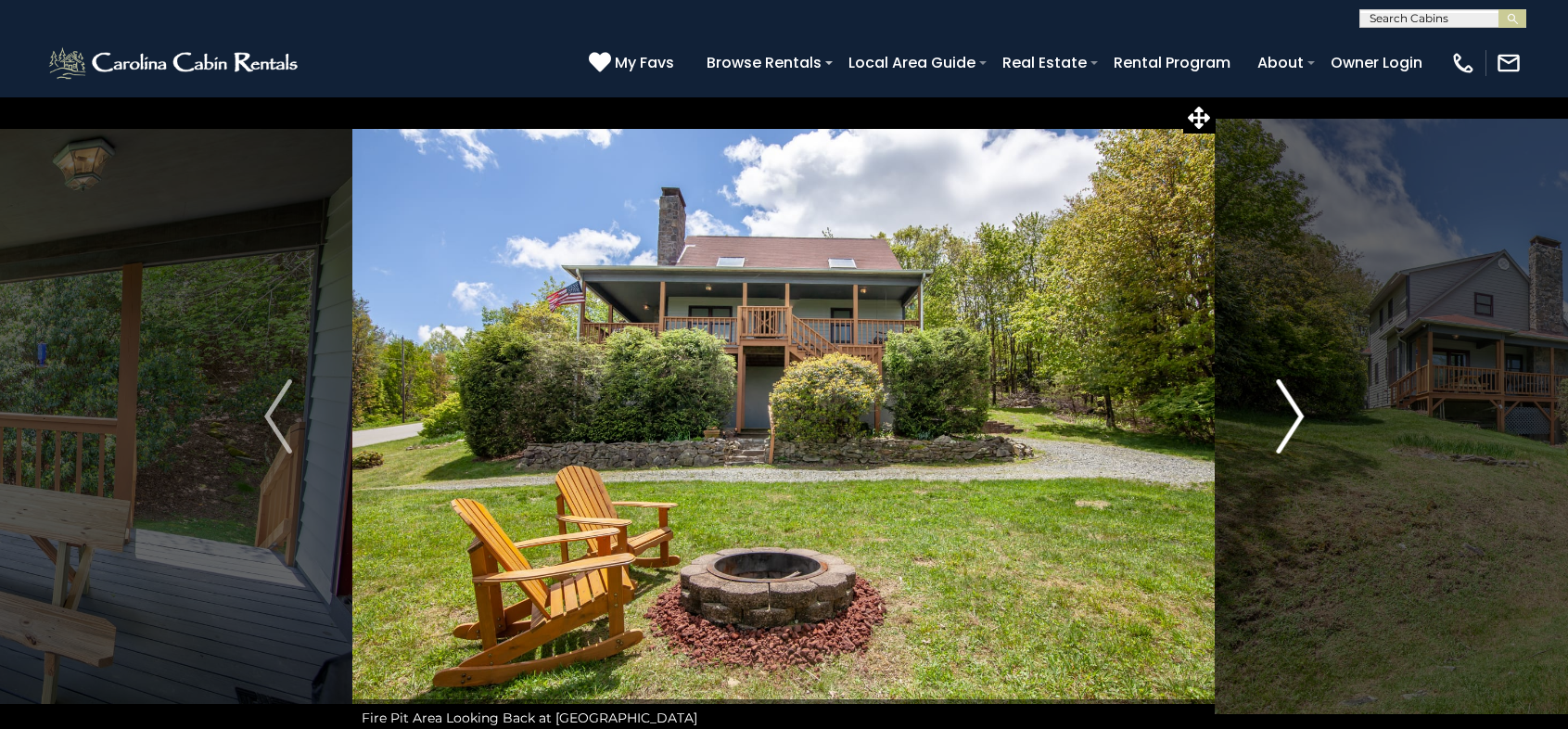
click at [1294, 411] on img "Next" at bounding box center [1289, 416] width 27 height 74
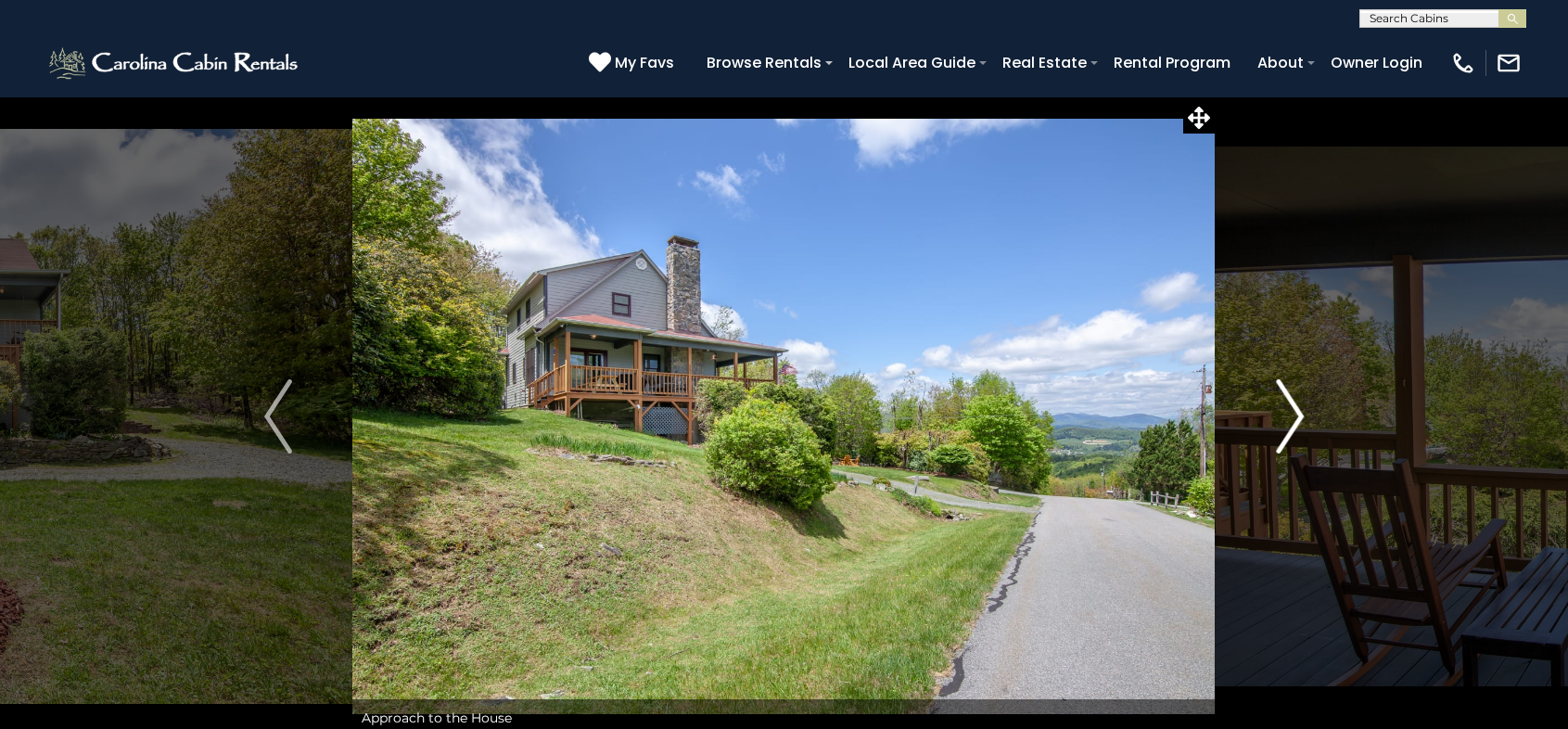
click at [1294, 411] on img "Next" at bounding box center [1289, 416] width 27 height 74
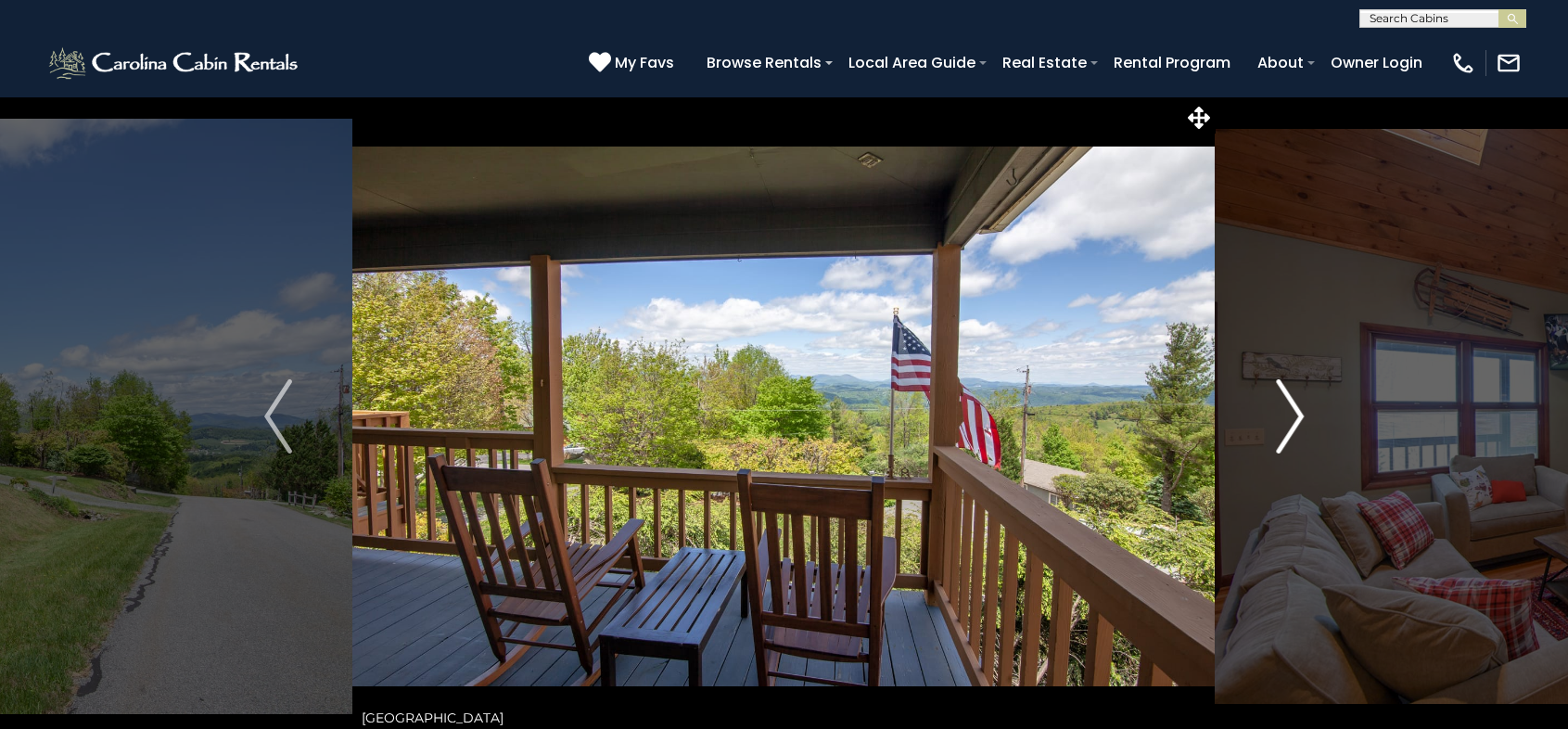
click at [1294, 411] on img "Next" at bounding box center [1289, 416] width 27 height 74
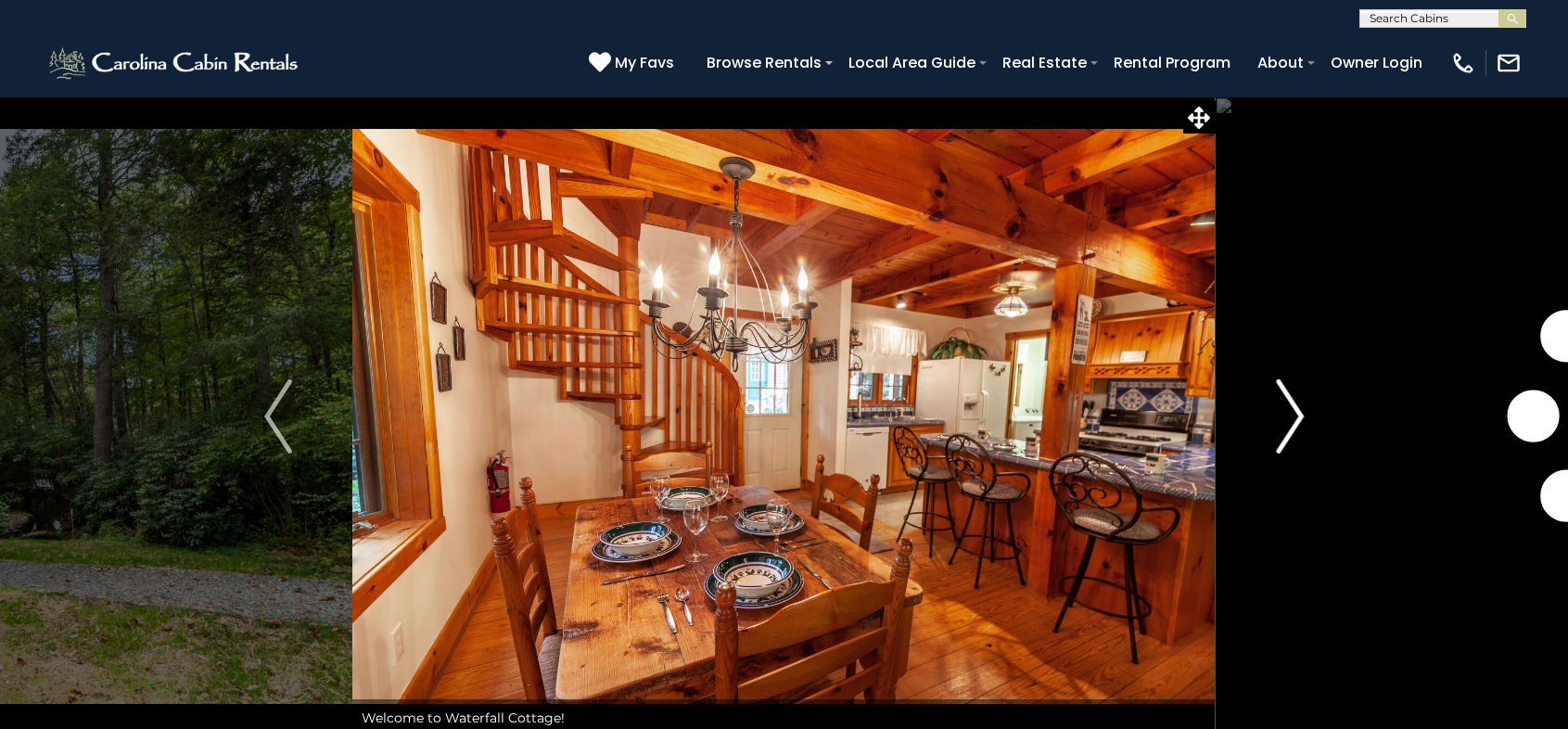
click at [1296, 408] on img "Next" at bounding box center [1289, 416] width 27 height 74
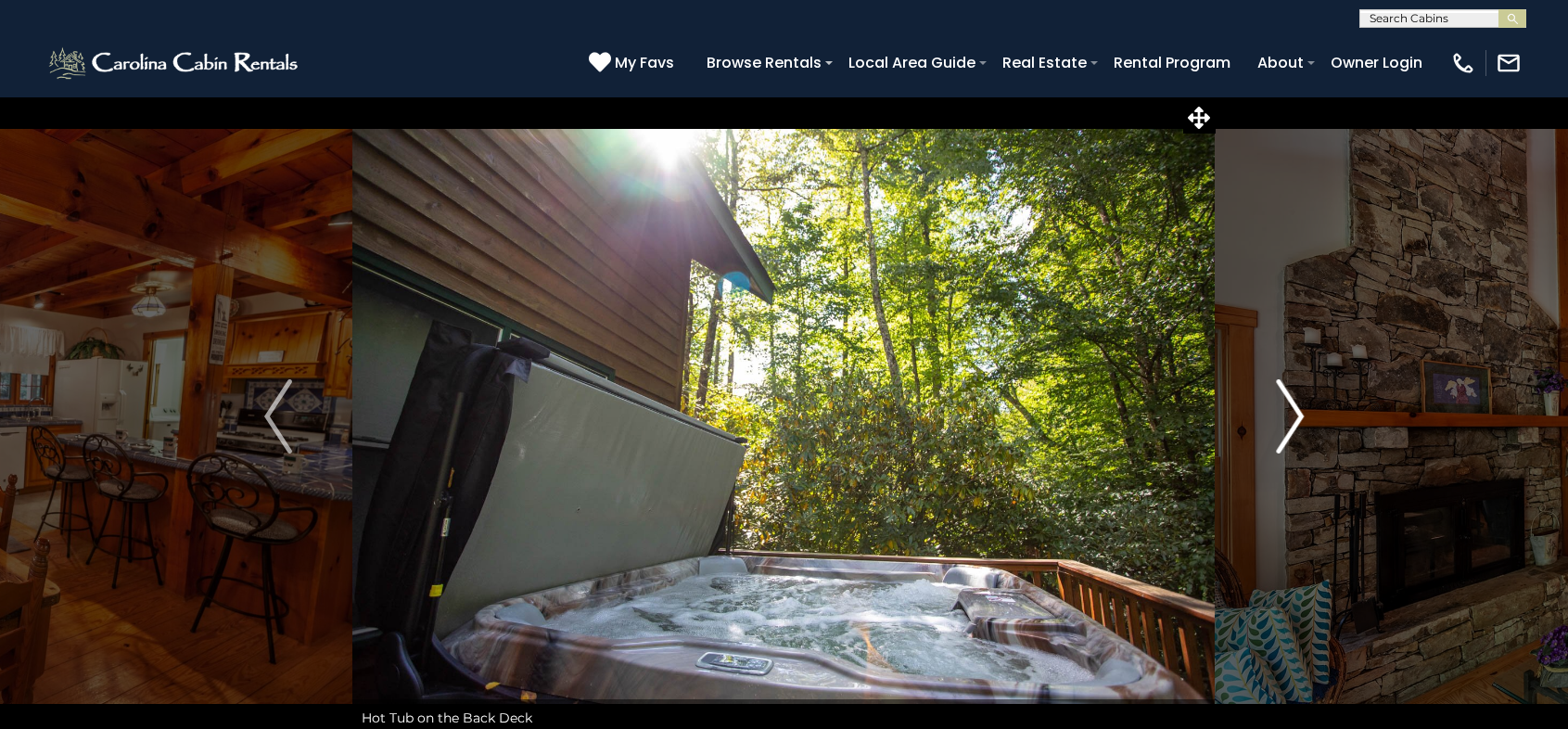
click at [1288, 420] on img "Next" at bounding box center [1289, 416] width 27 height 74
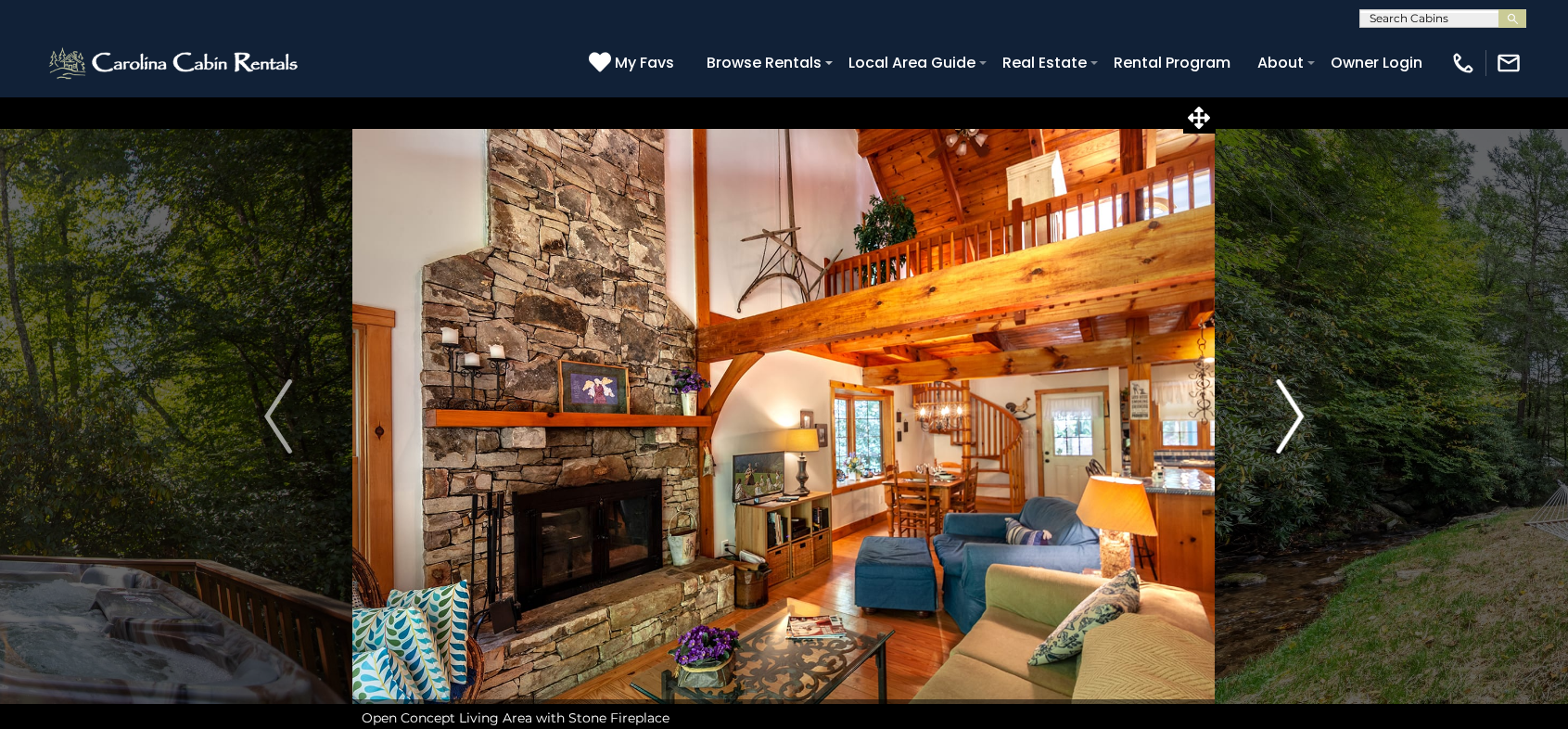
click at [1288, 420] on img "Next" at bounding box center [1289, 416] width 27 height 74
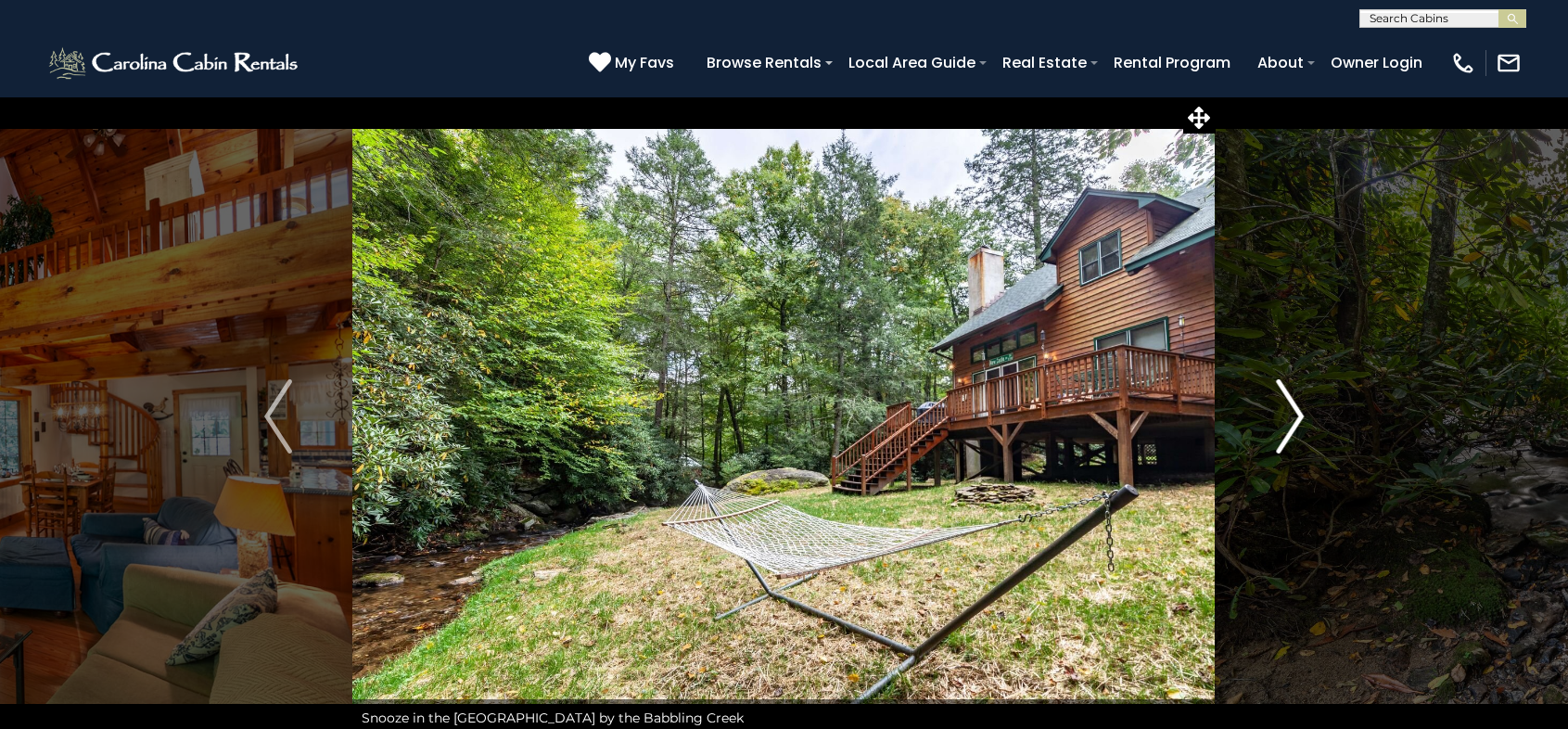
click at [1288, 420] on img "Next" at bounding box center [1289, 416] width 27 height 74
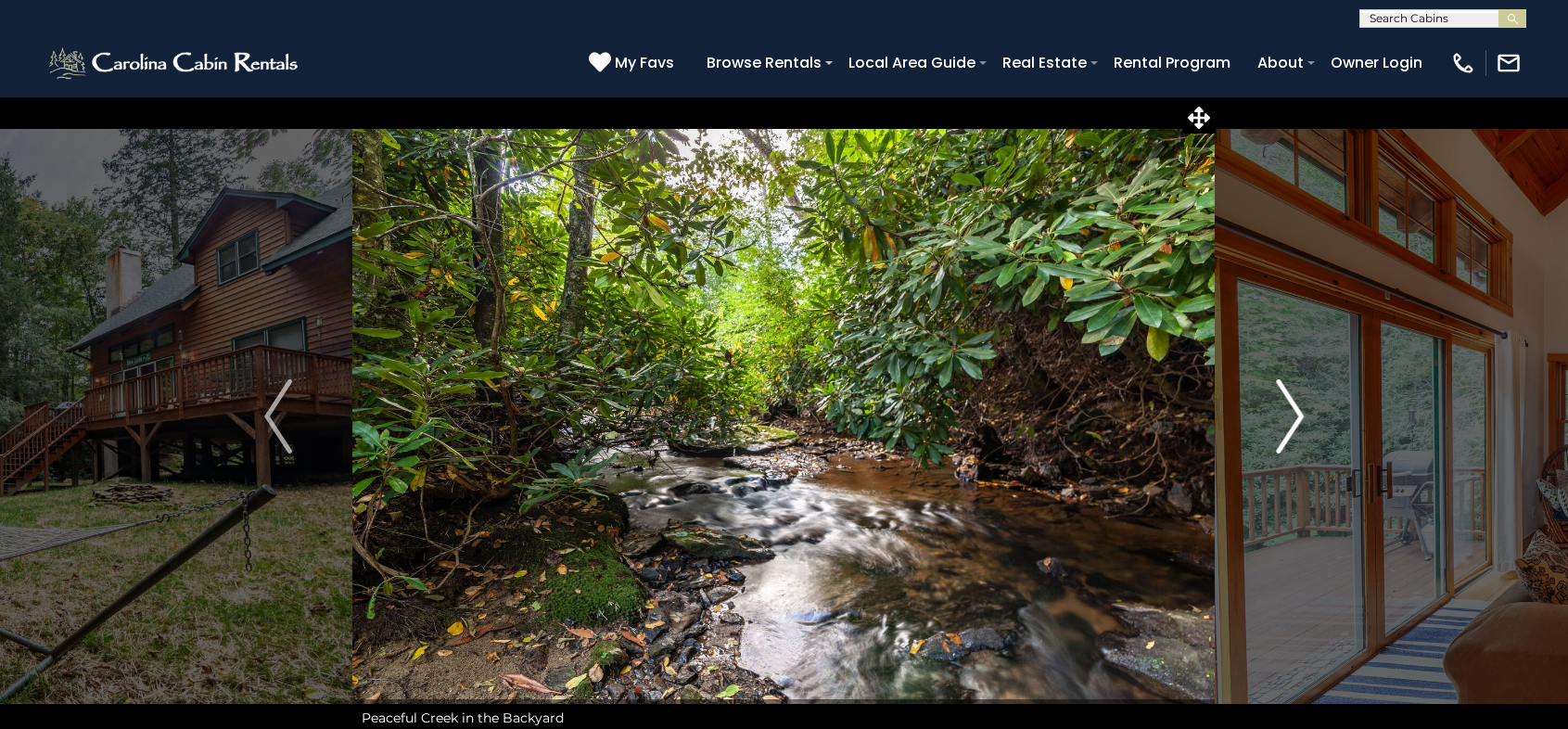
click at [1294, 418] on img "Next" at bounding box center [1289, 416] width 27 height 74
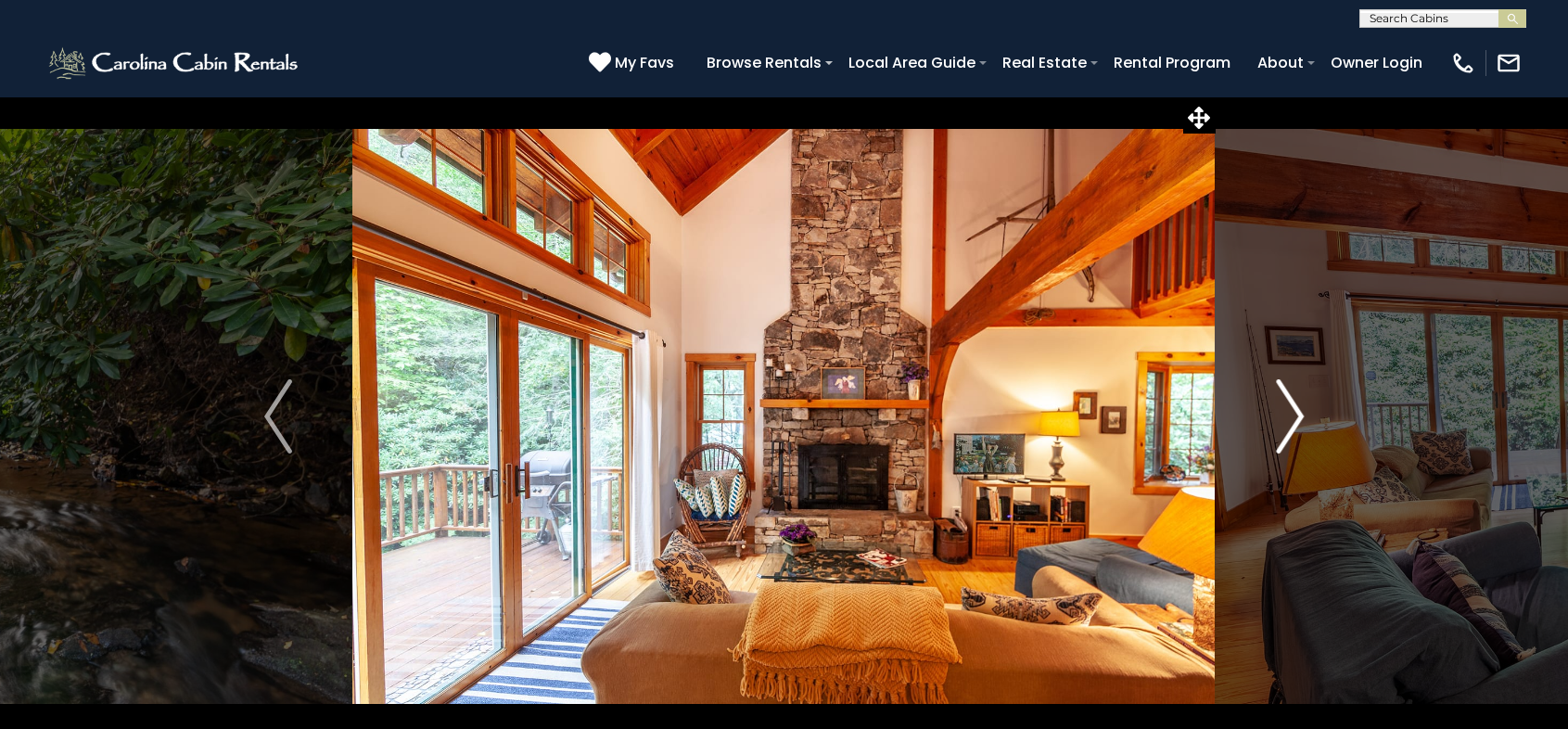
click at [1294, 418] on img "Next" at bounding box center [1289, 416] width 27 height 74
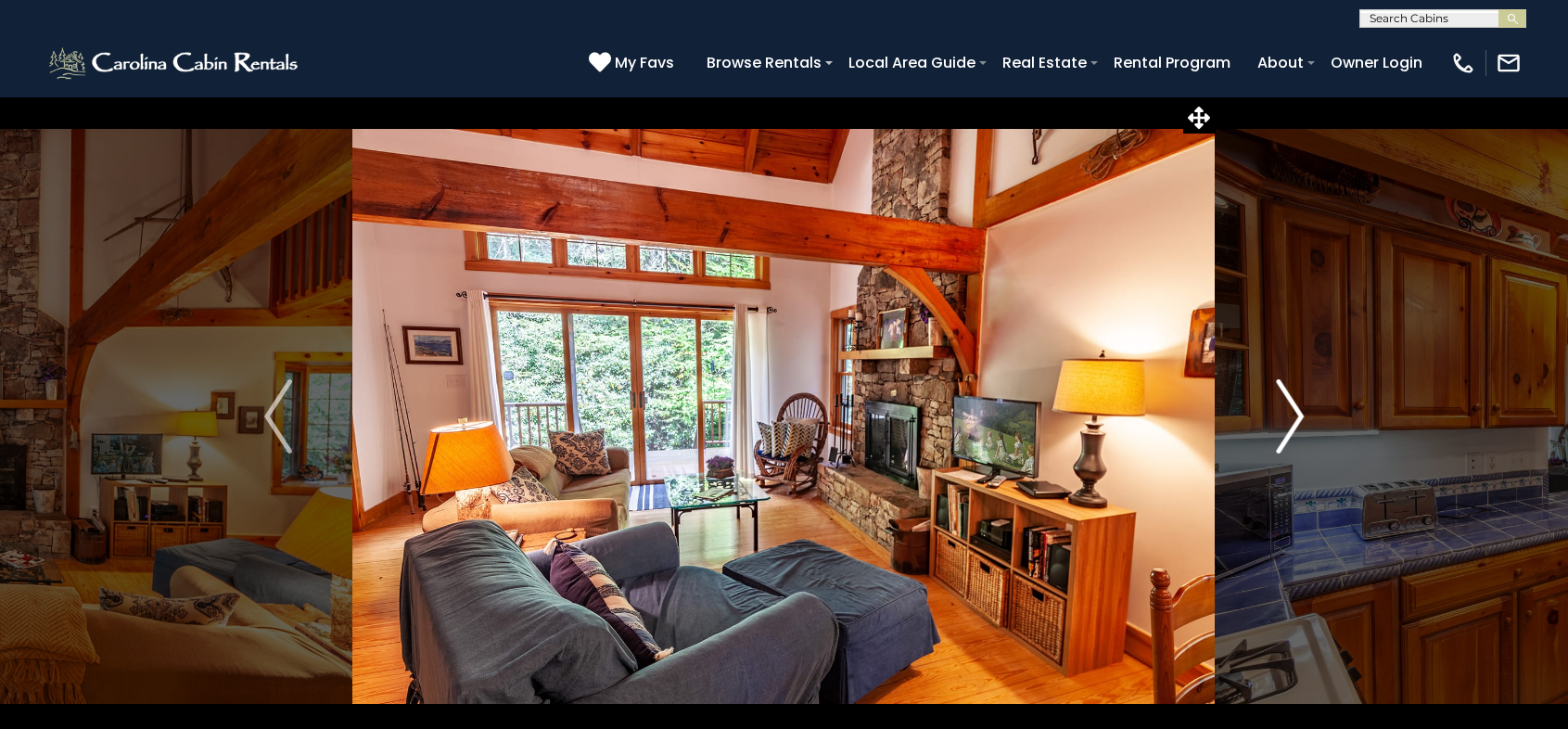
click at [1294, 418] on img "Next" at bounding box center [1289, 416] width 27 height 74
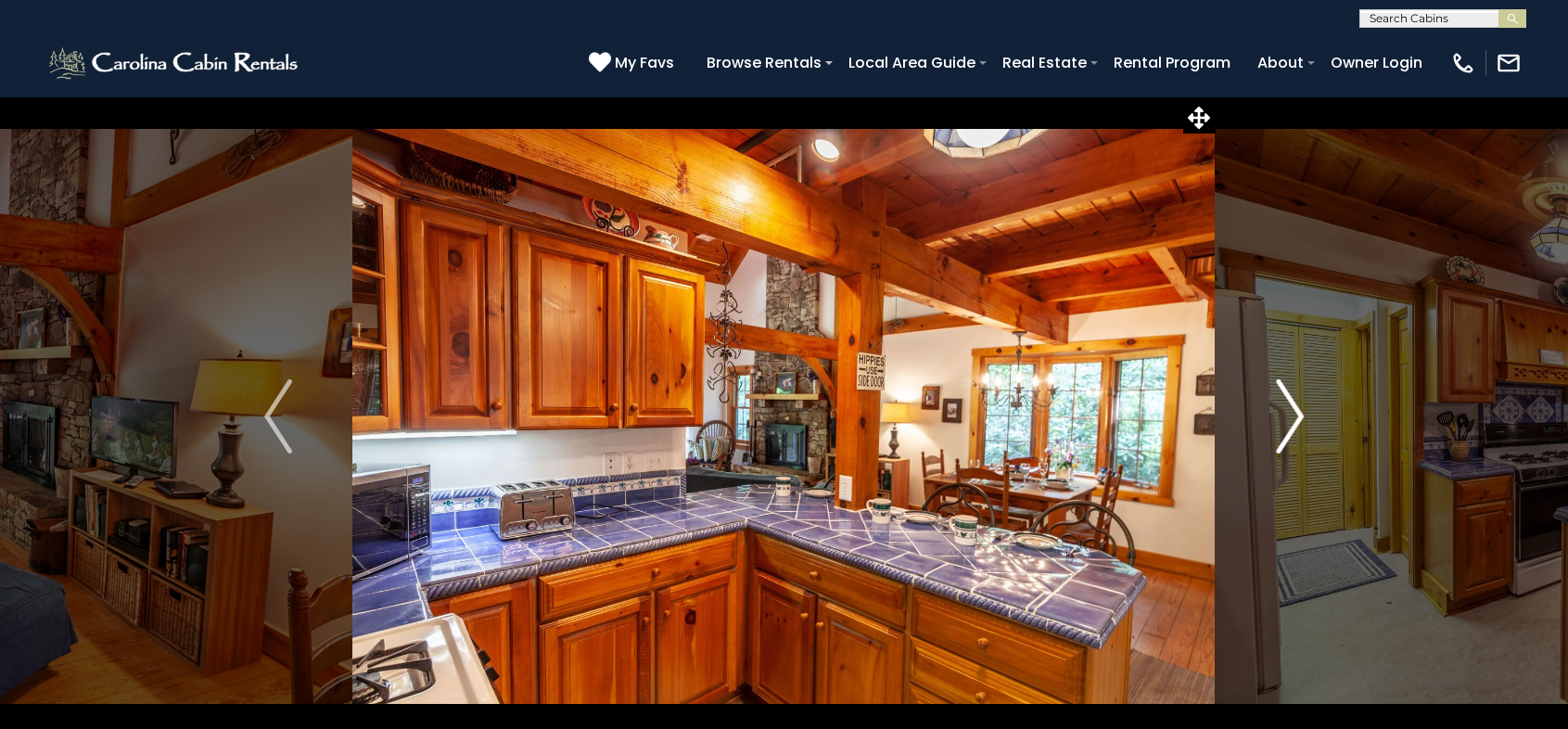
click at [1294, 418] on img "Next" at bounding box center [1289, 416] width 27 height 74
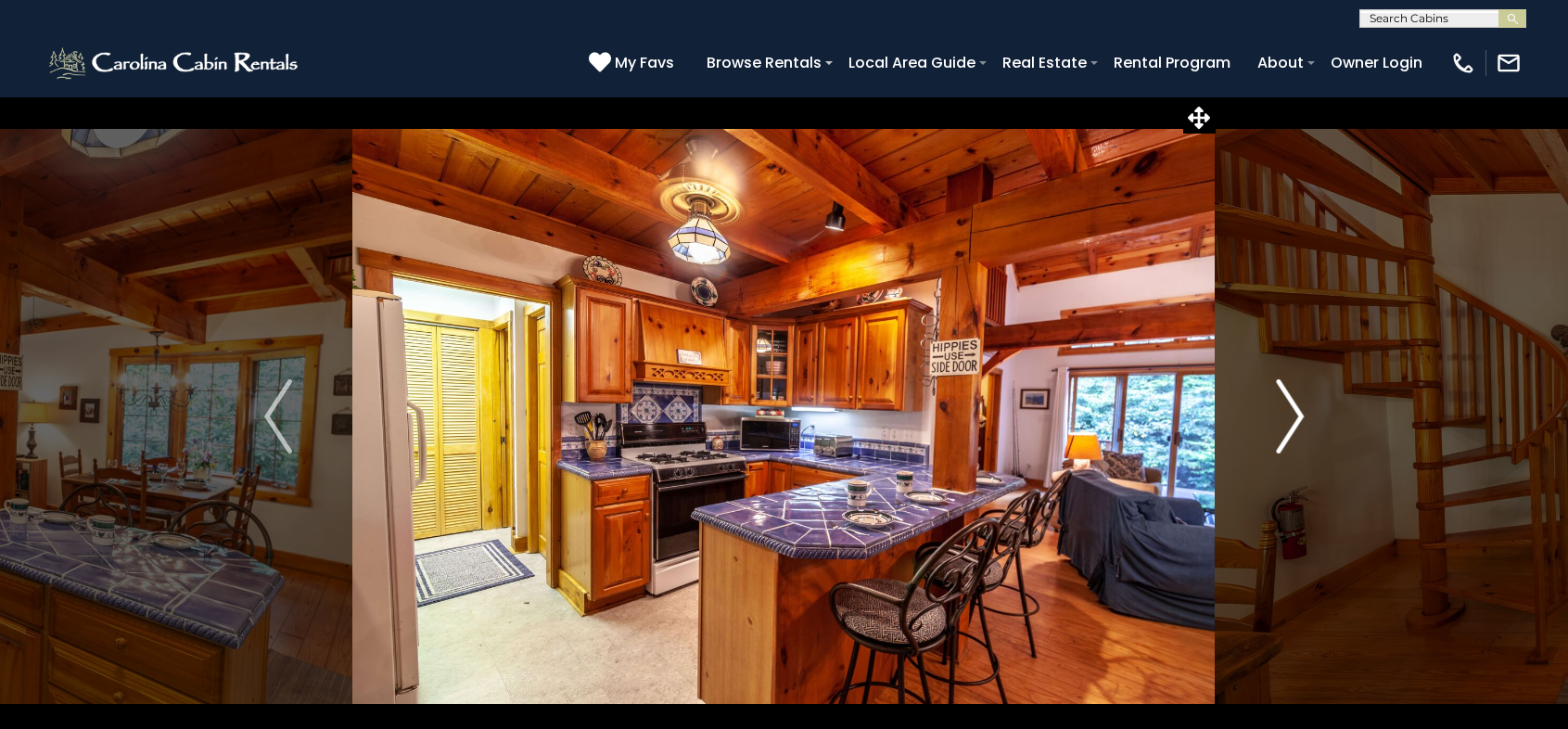
click at [1294, 418] on img "Next" at bounding box center [1289, 416] width 27 height 74
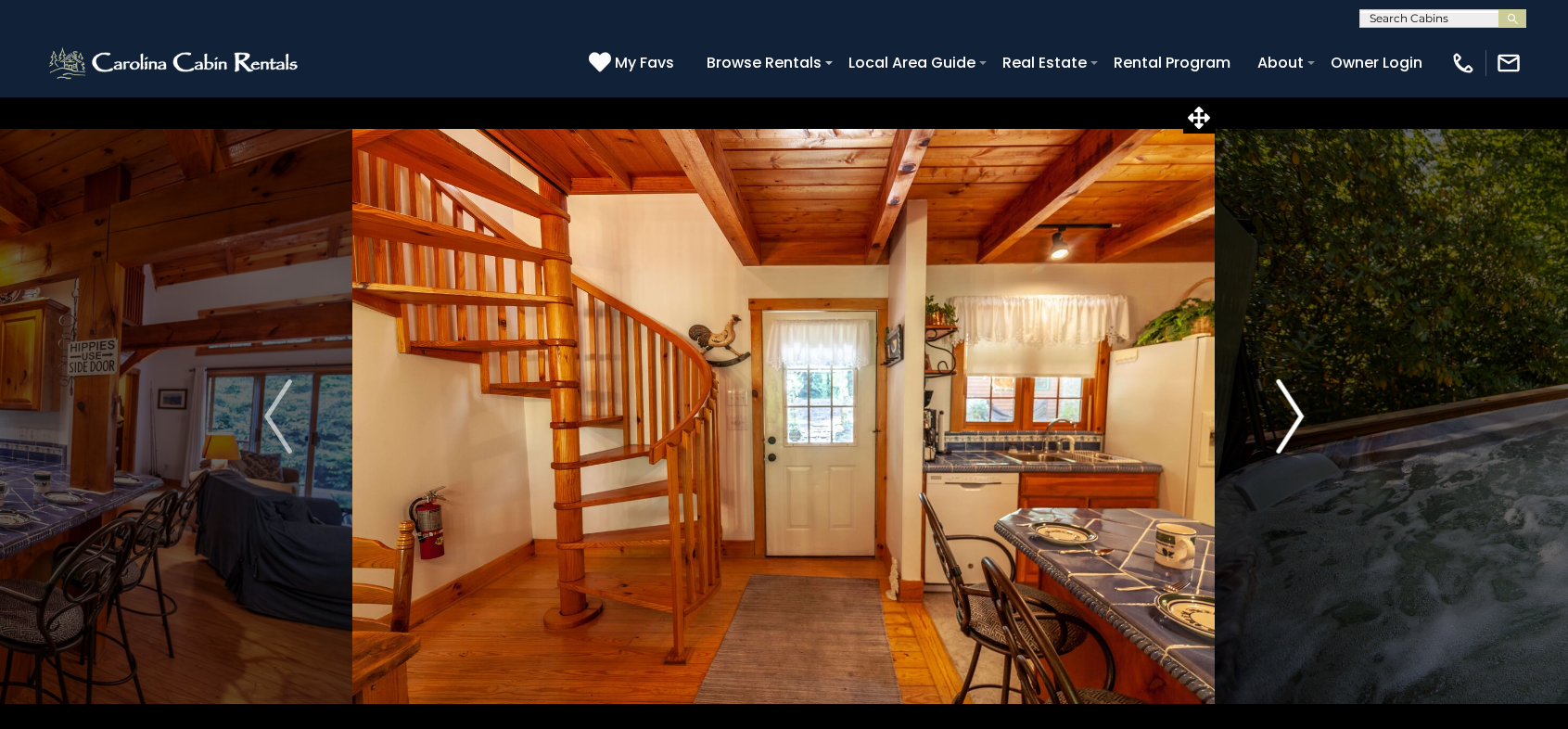
click at [1294, 418] on img "Next" at bounding box center [1289, 416] width 27 height 74
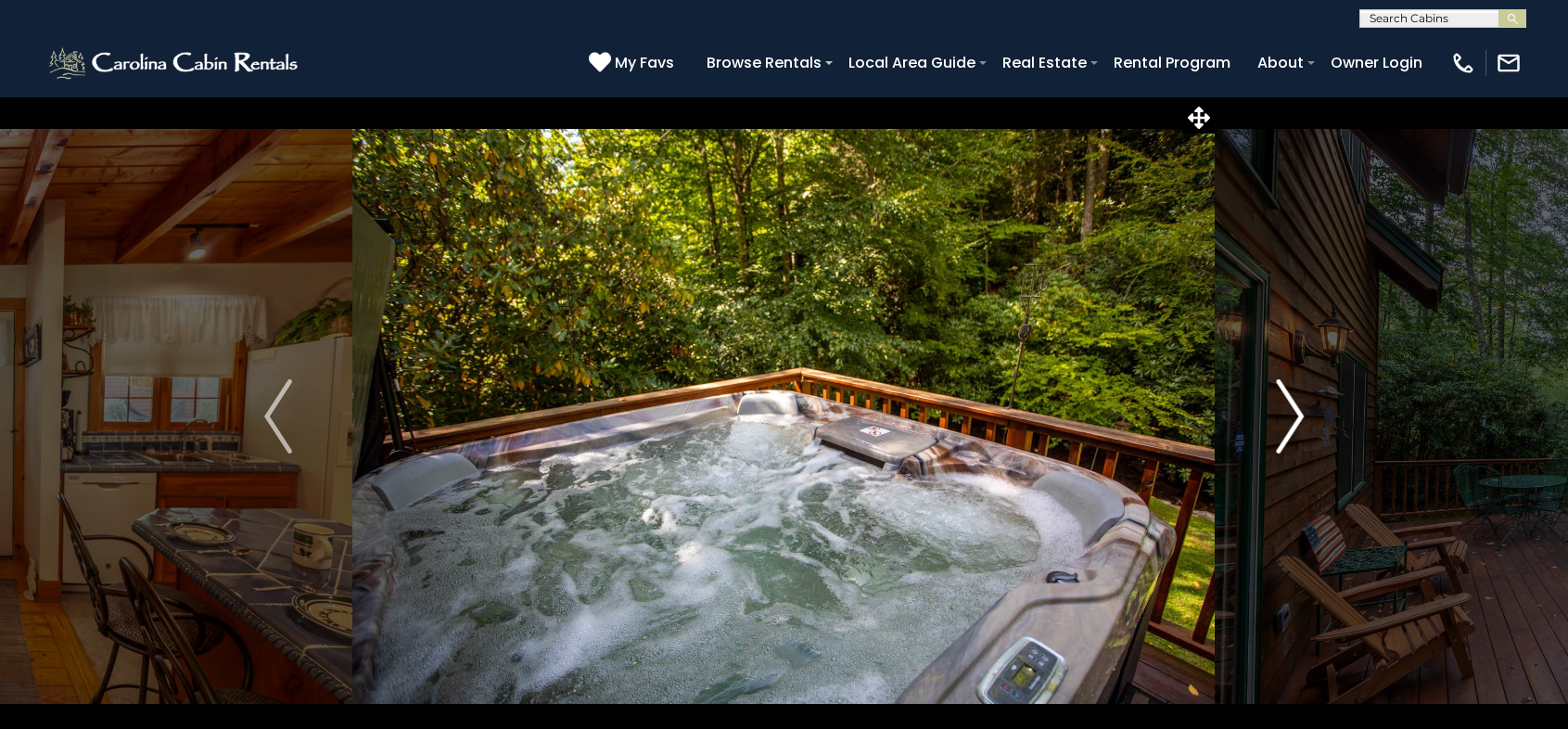
click at [1294, 418] on img "Next" at bounding box center [1289, 416] width 27 height 74
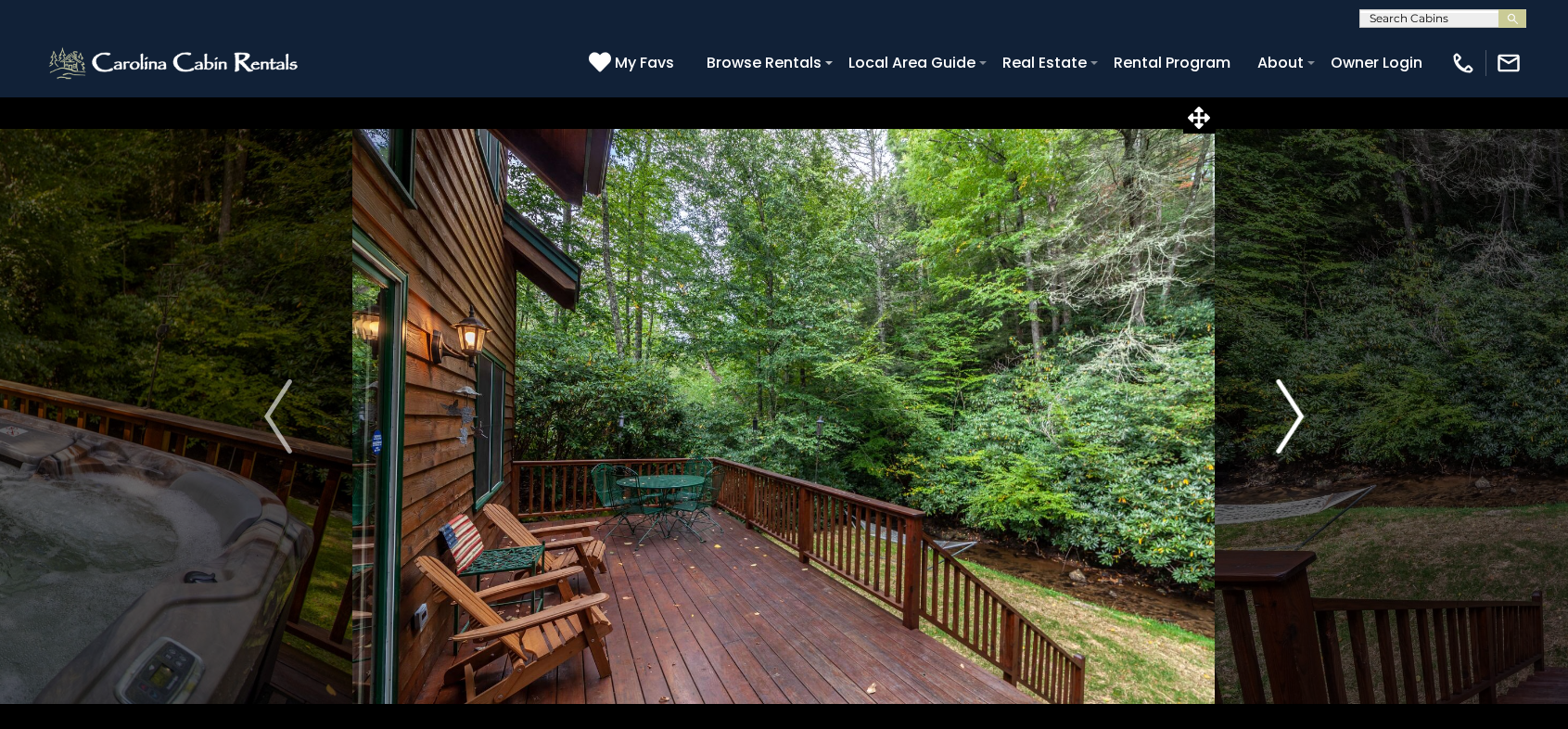
click at [1294, 418] on img "Next" at bounding box center [1289, 416] width 27 height 74
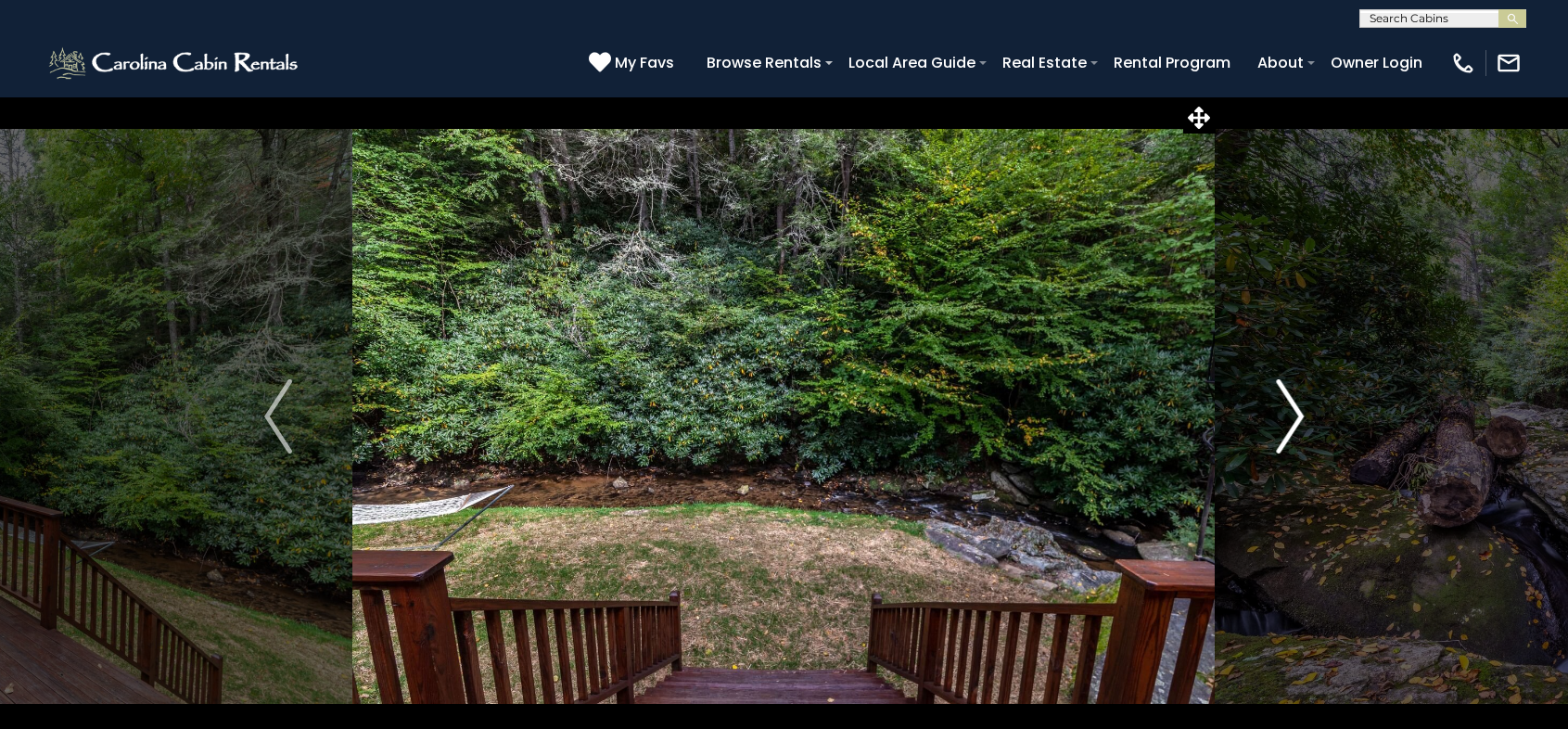
click at [1294, 418] on img "Next" at bounding box center [1289, 416] width 27 height 74
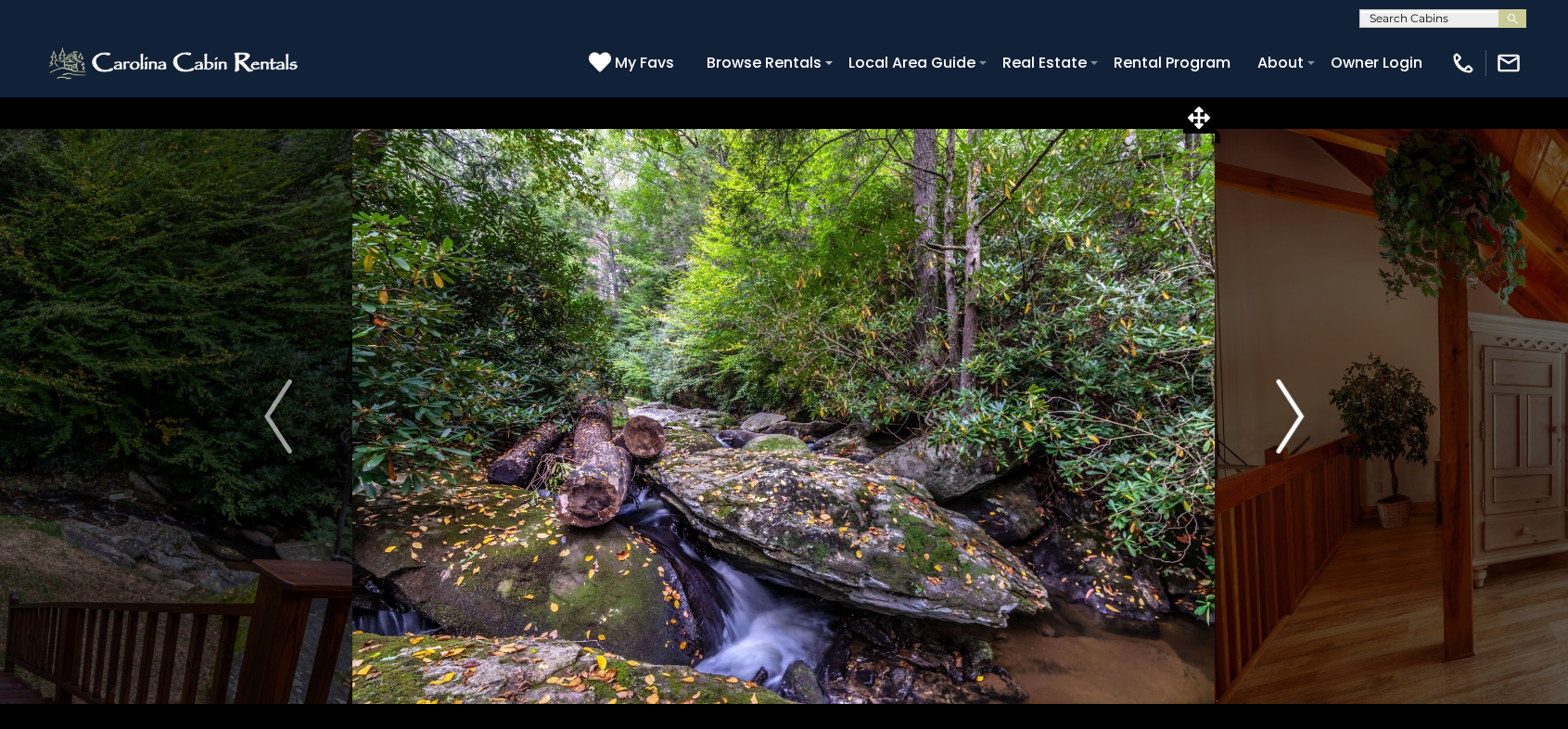
click at [1294, 418] on img "Next" at bounding box center [1289, 416] width 27 height 74
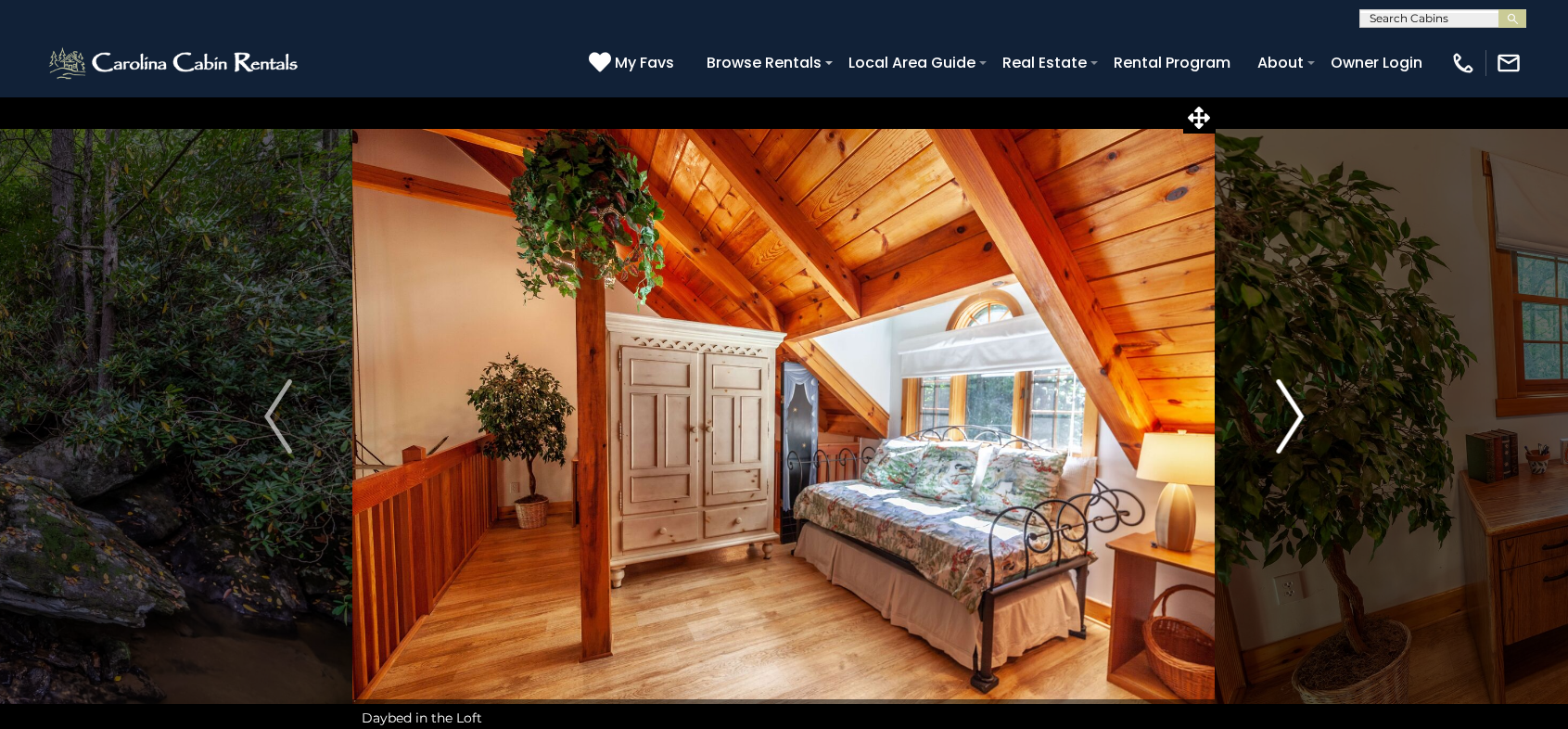
click at [1294, 418] on img "Next" at bounding box center [1289, 416] width 27 height 74
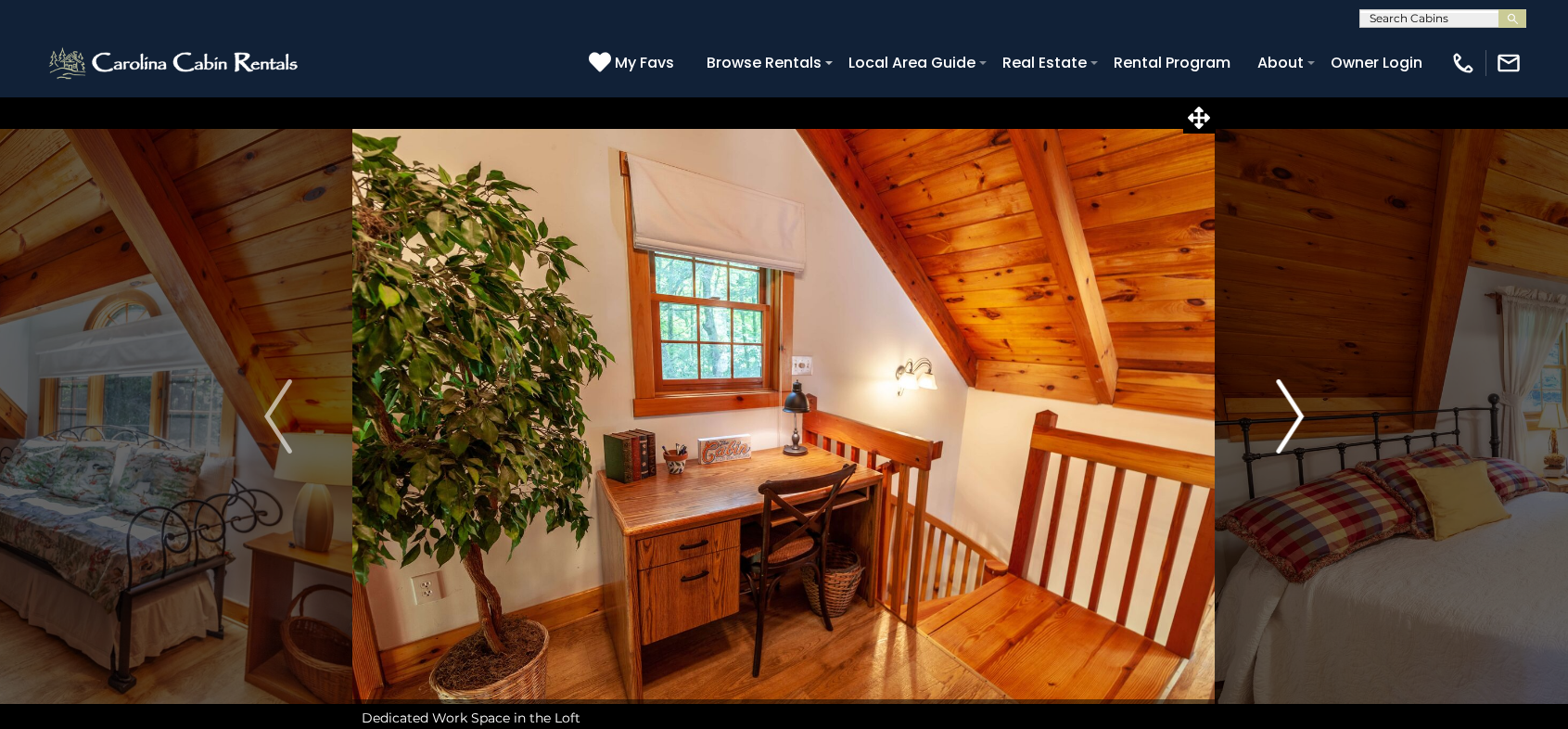
click at [1294, 418] on img "Next" at bounding box center [1289, 416] width 27 height 74
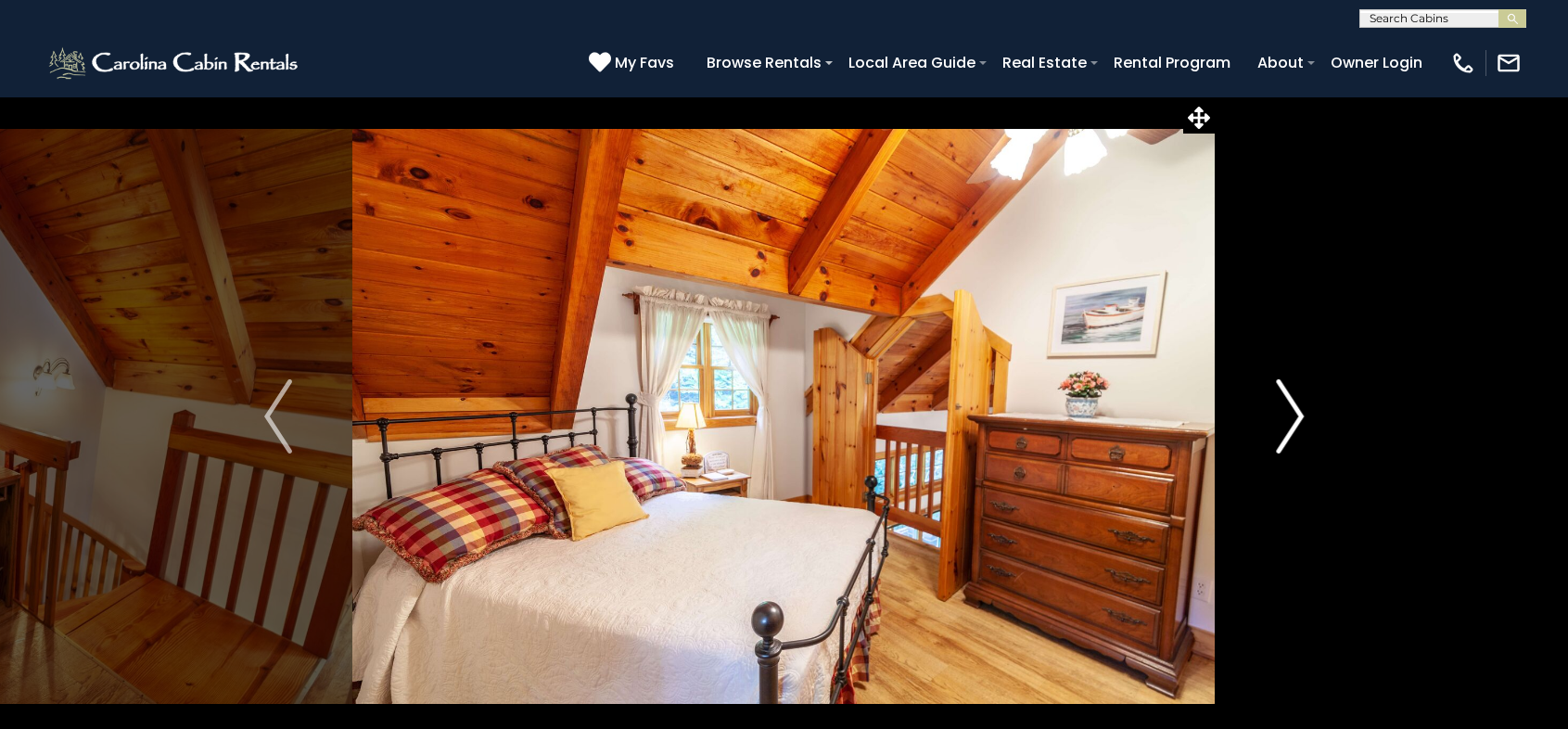
click at [1294, 418] on img "Next" at bounding box center [1289, 416] width 27 height 74
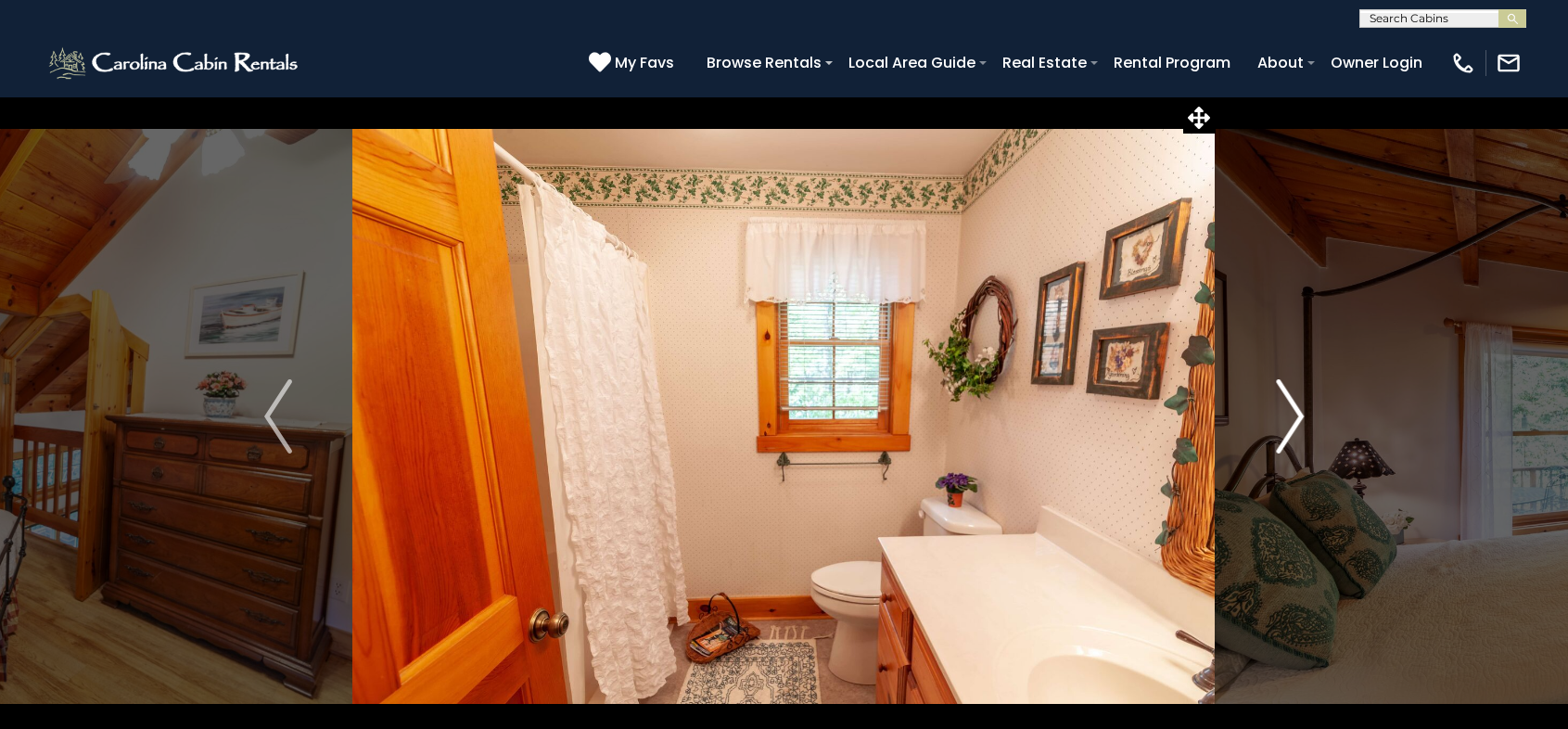
click at [1294, 418] on img "Next" at bounding box center [1289, 416] width 27 height 74
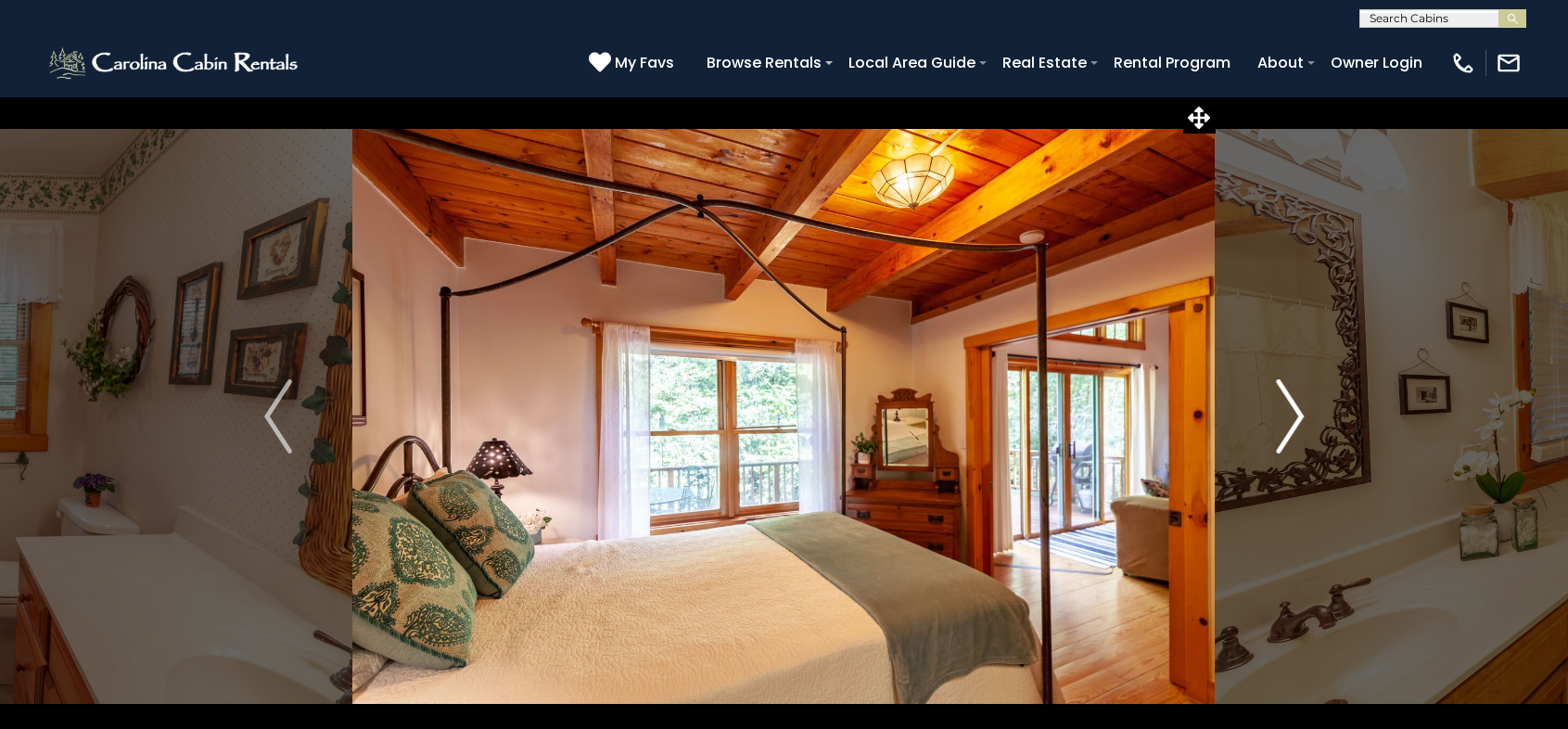
click at [1294, 418] on img "Next" at bounding box center [1289, 416] width 27 height 74
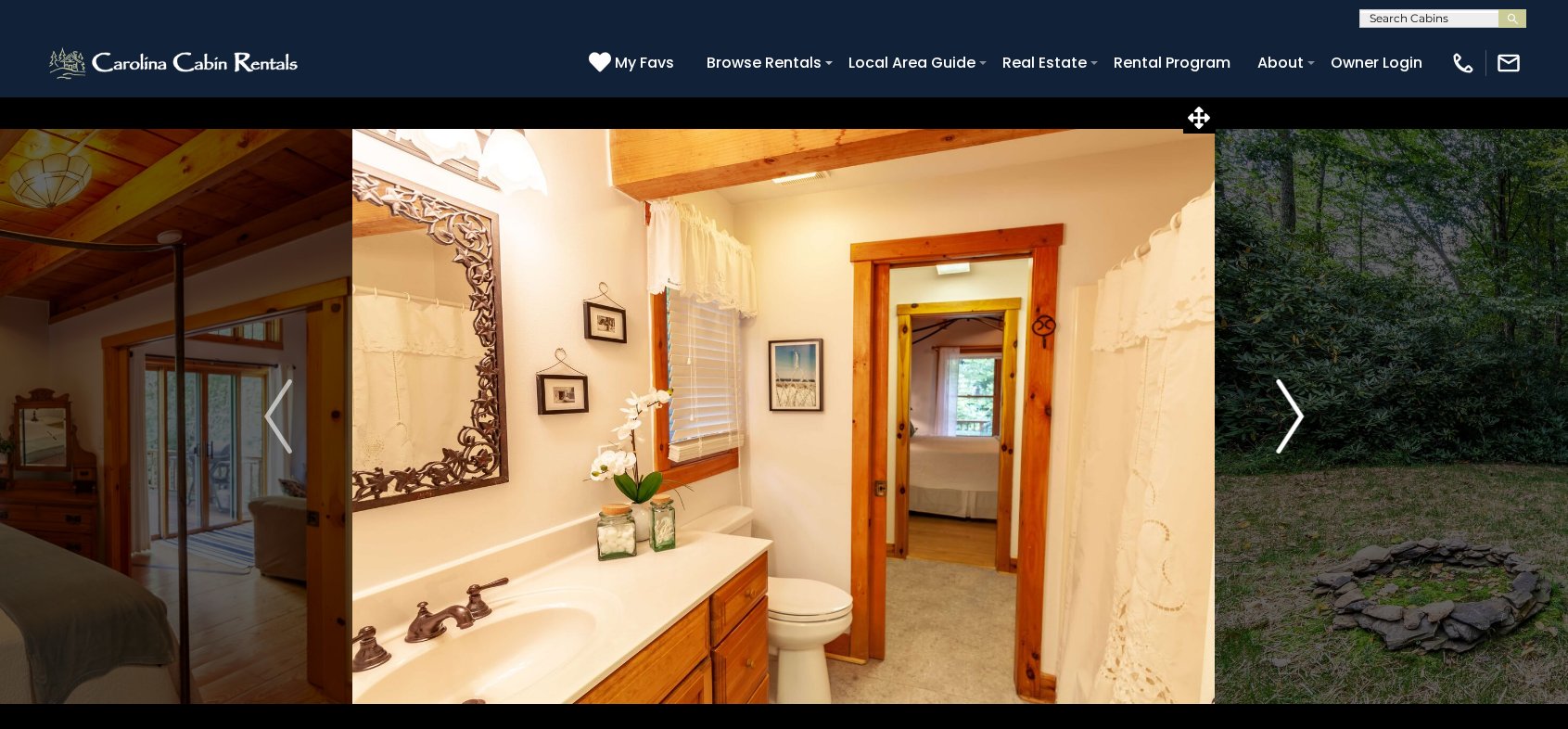
click at [1294, 418] on img "Next" at bounding box center [1289, 416] width 27 height 74
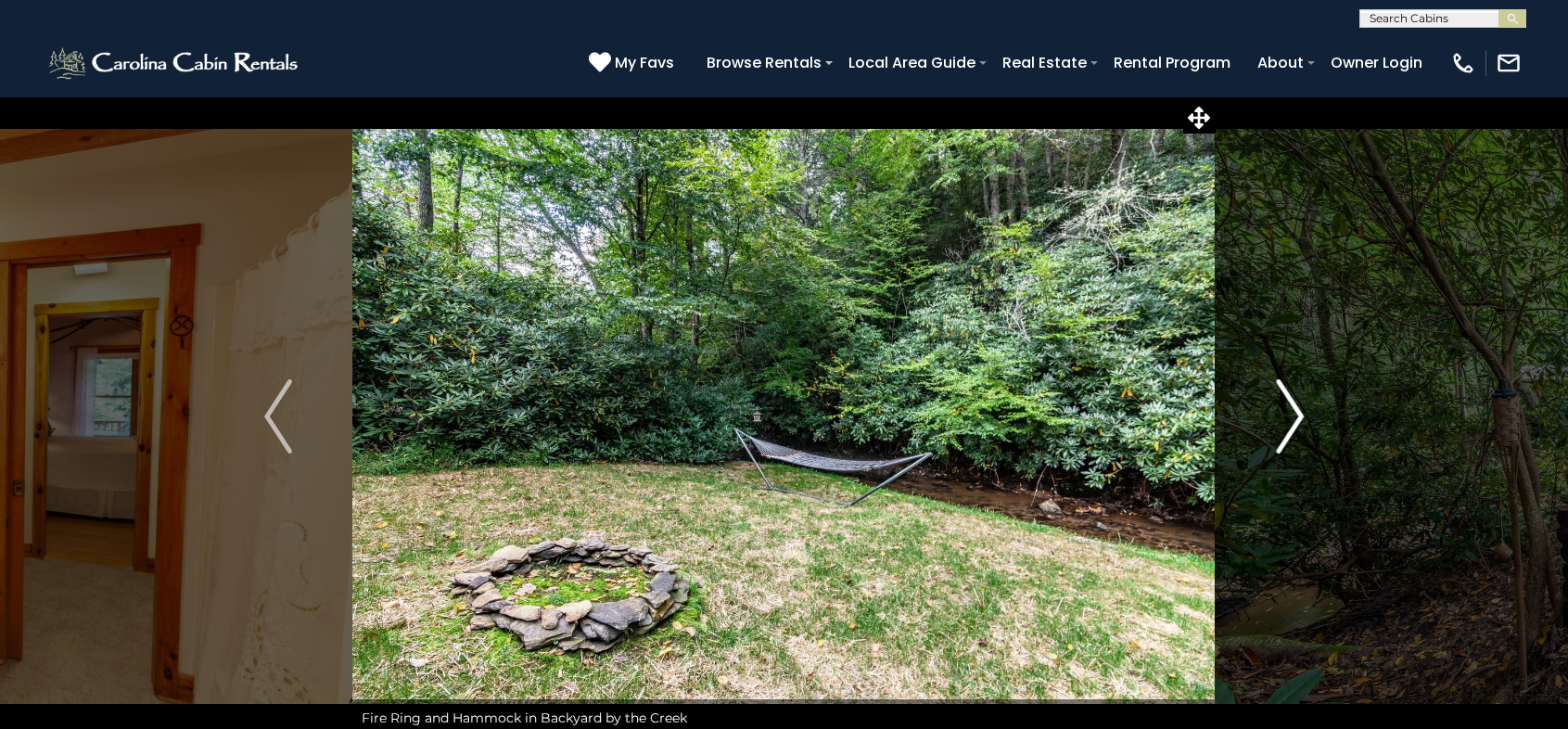
click at [1294, 418] on img "Next" at bounding box center [1289, 416] width 27 height 74
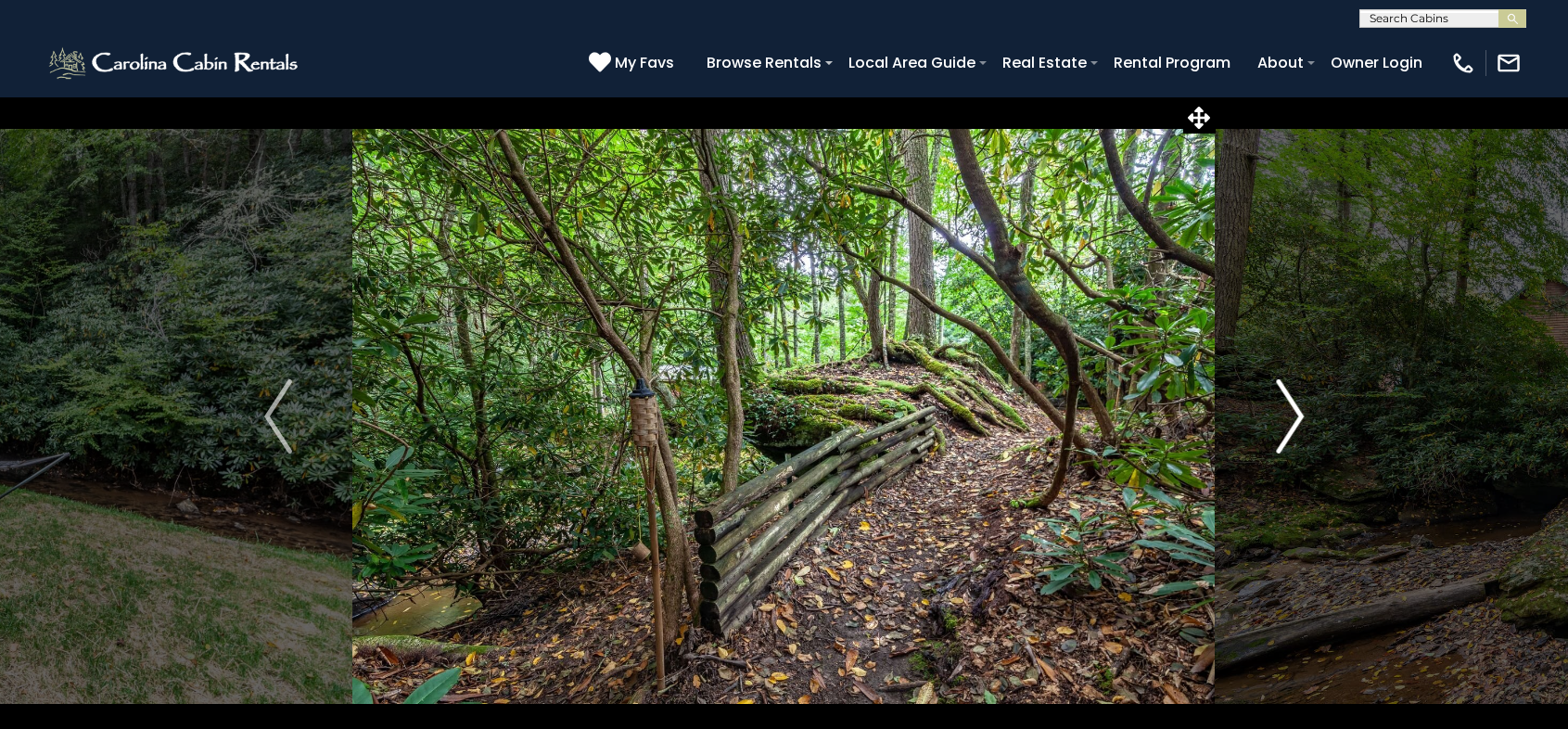
click at [1294, 418] on img "Next" at bounding box center [1289, 416] width 27 height 74
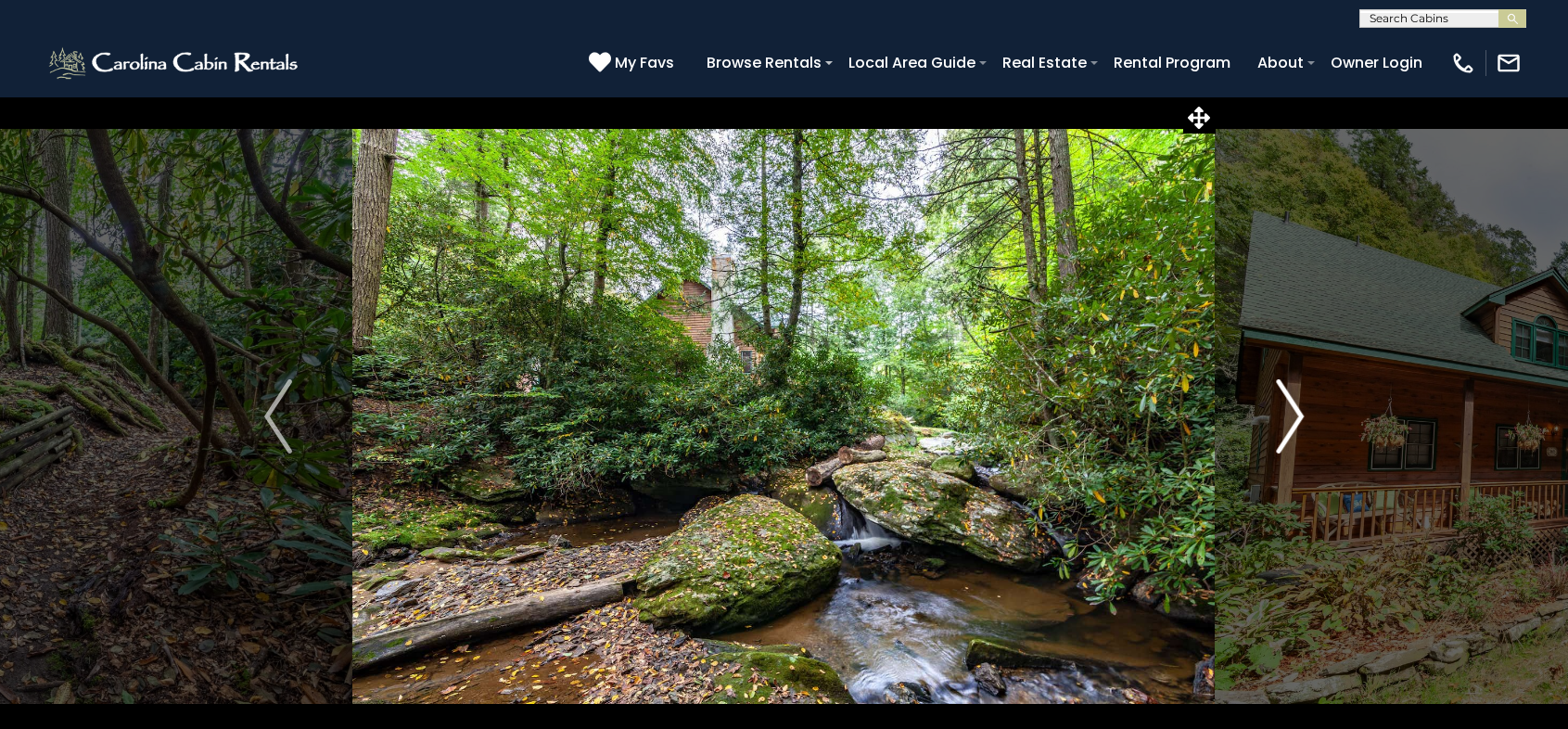
click at [1294, 418] on img "Next" at bounding box center [1289, 416] width 27 height 74
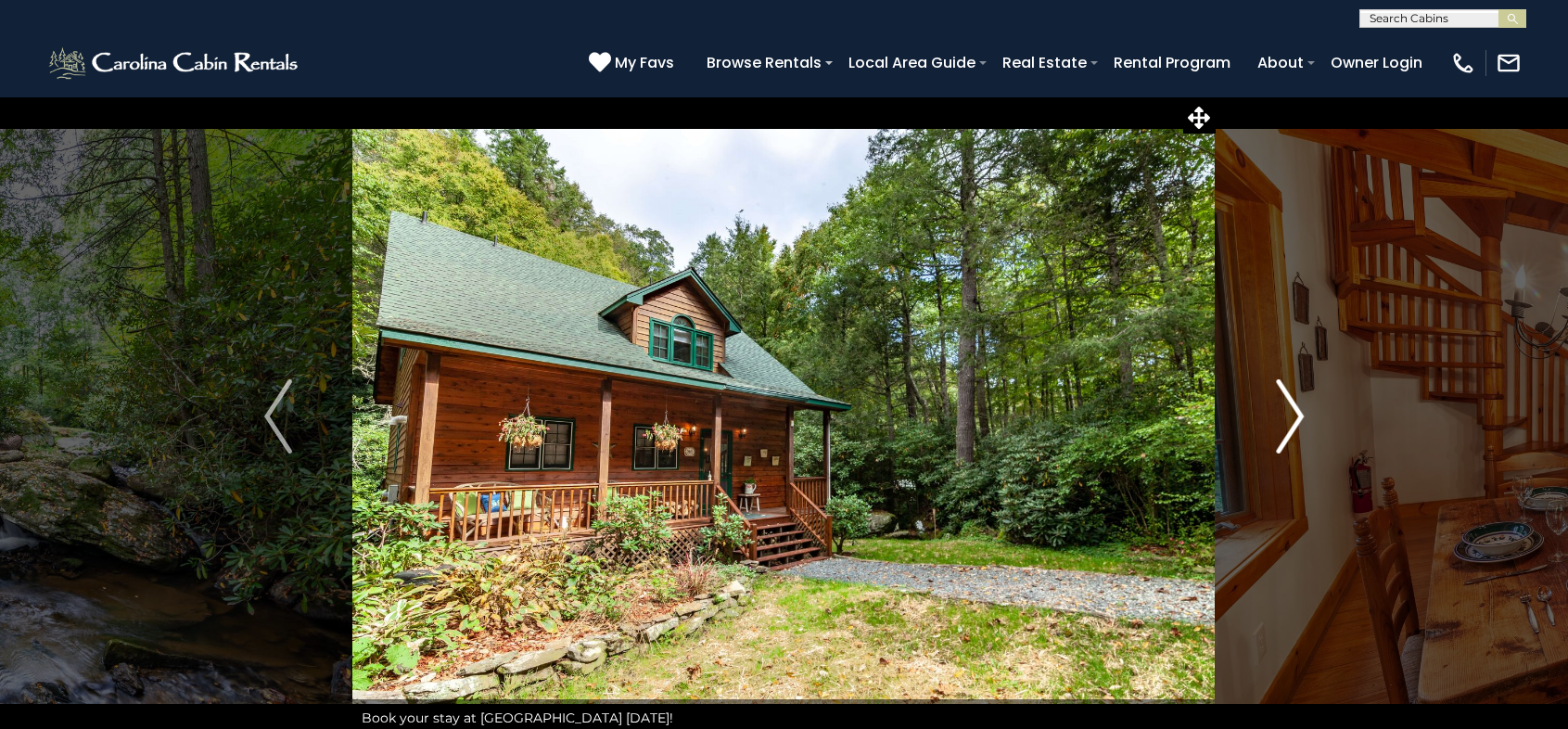
click at [1293, 418] on img "Next" at bounding box center [1289, 416] width 27 height 74
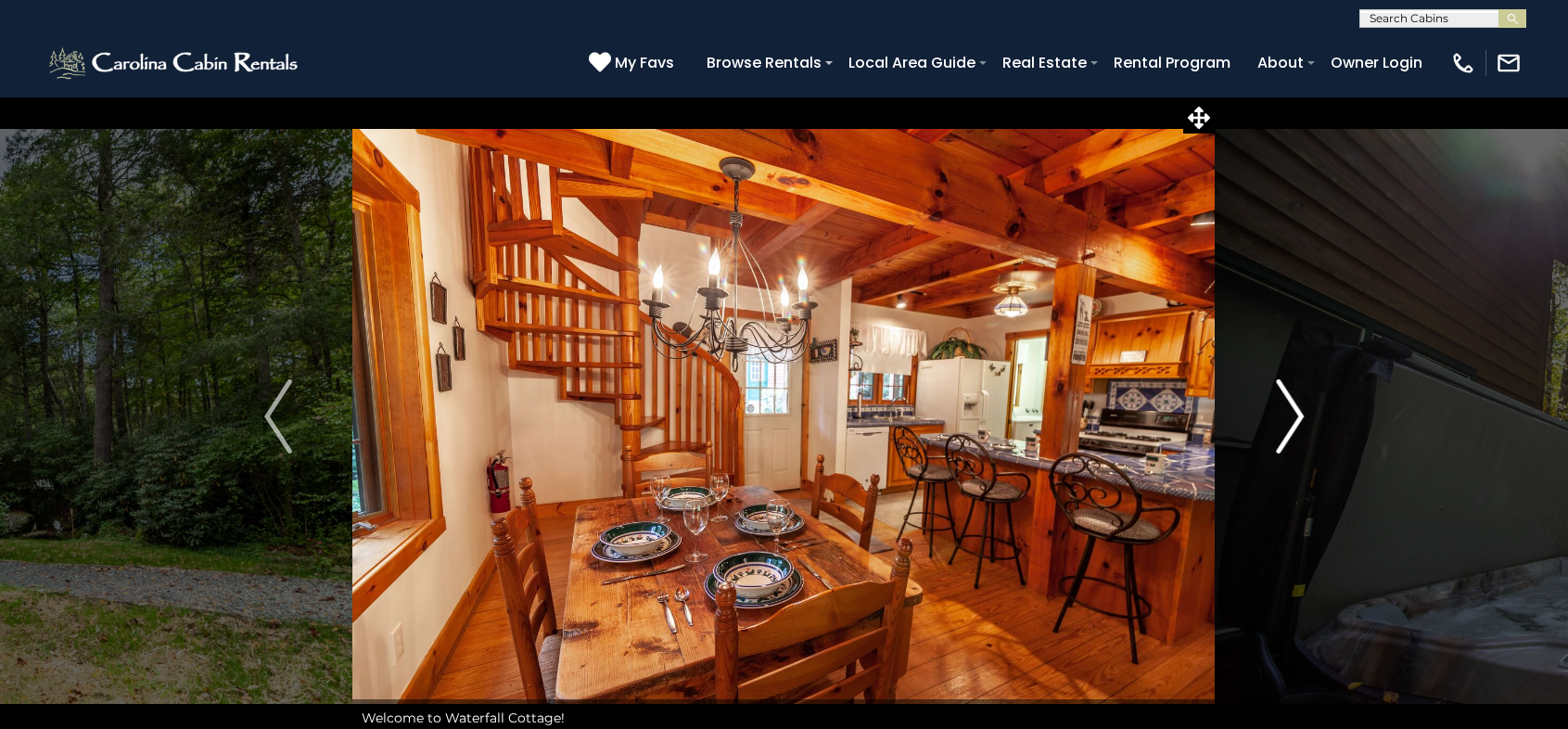
click at [1289, 414] on img "Next" at bounding box center [1289, 416] width 27 height 74
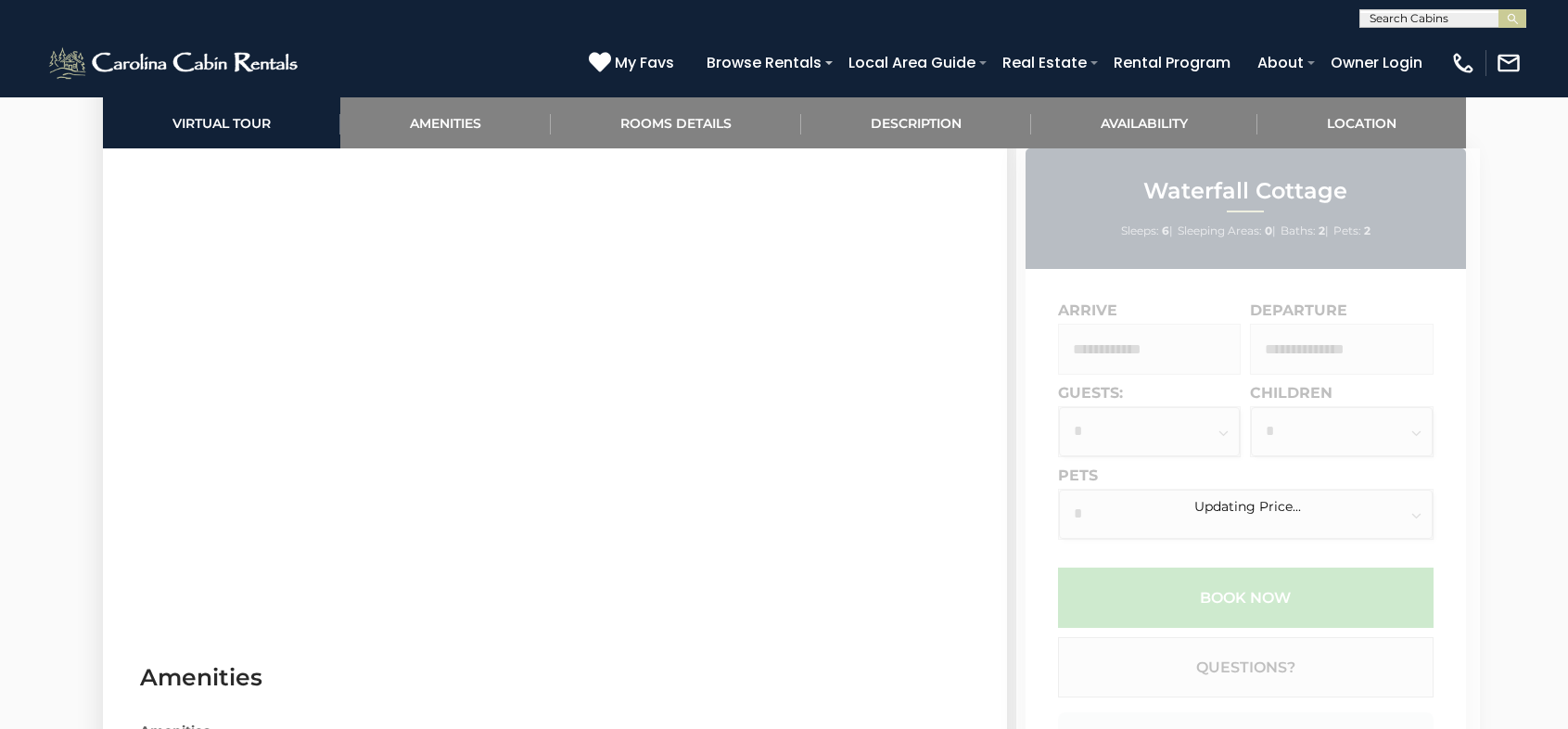
scroll to position [1014, 0]
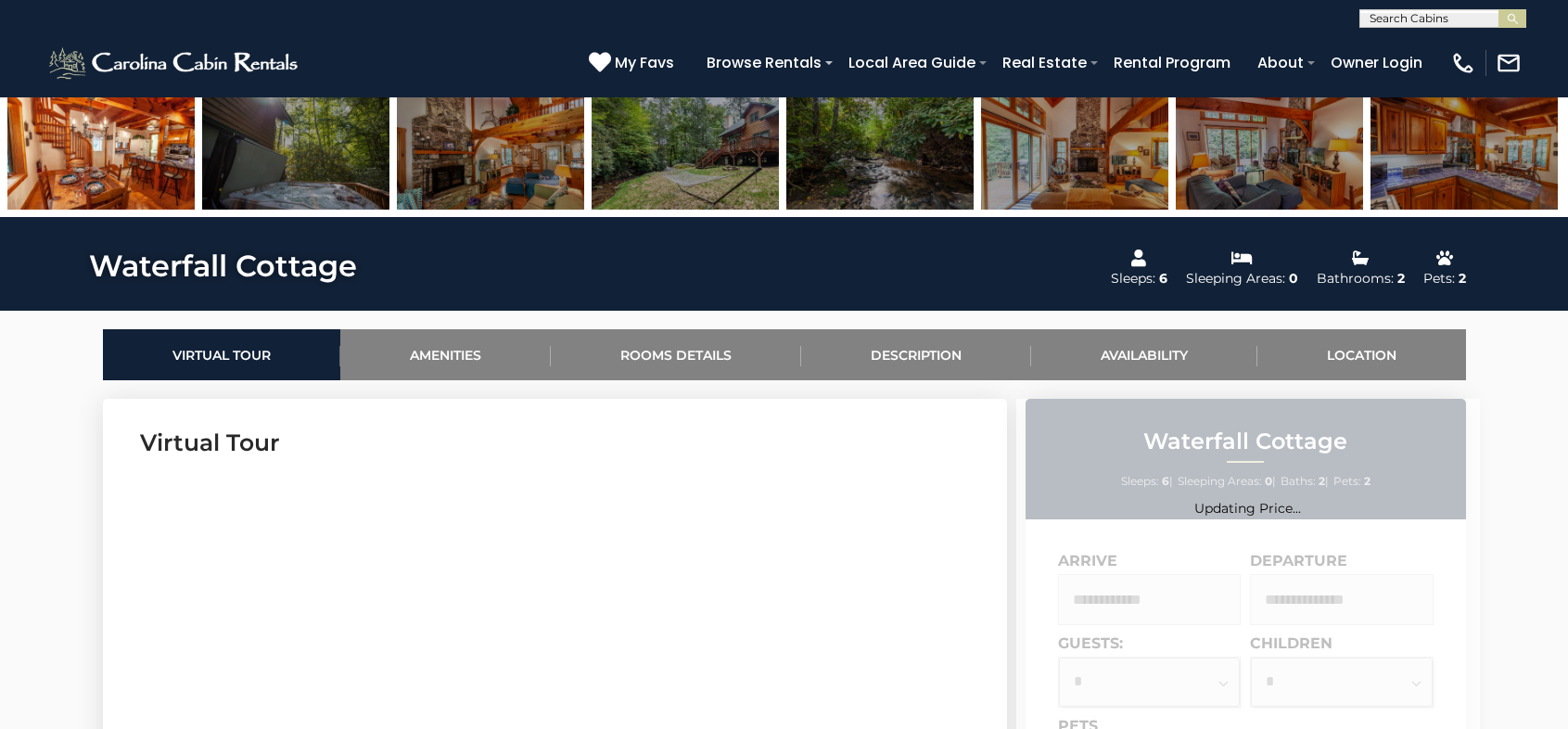
scroll to position [644, 0]
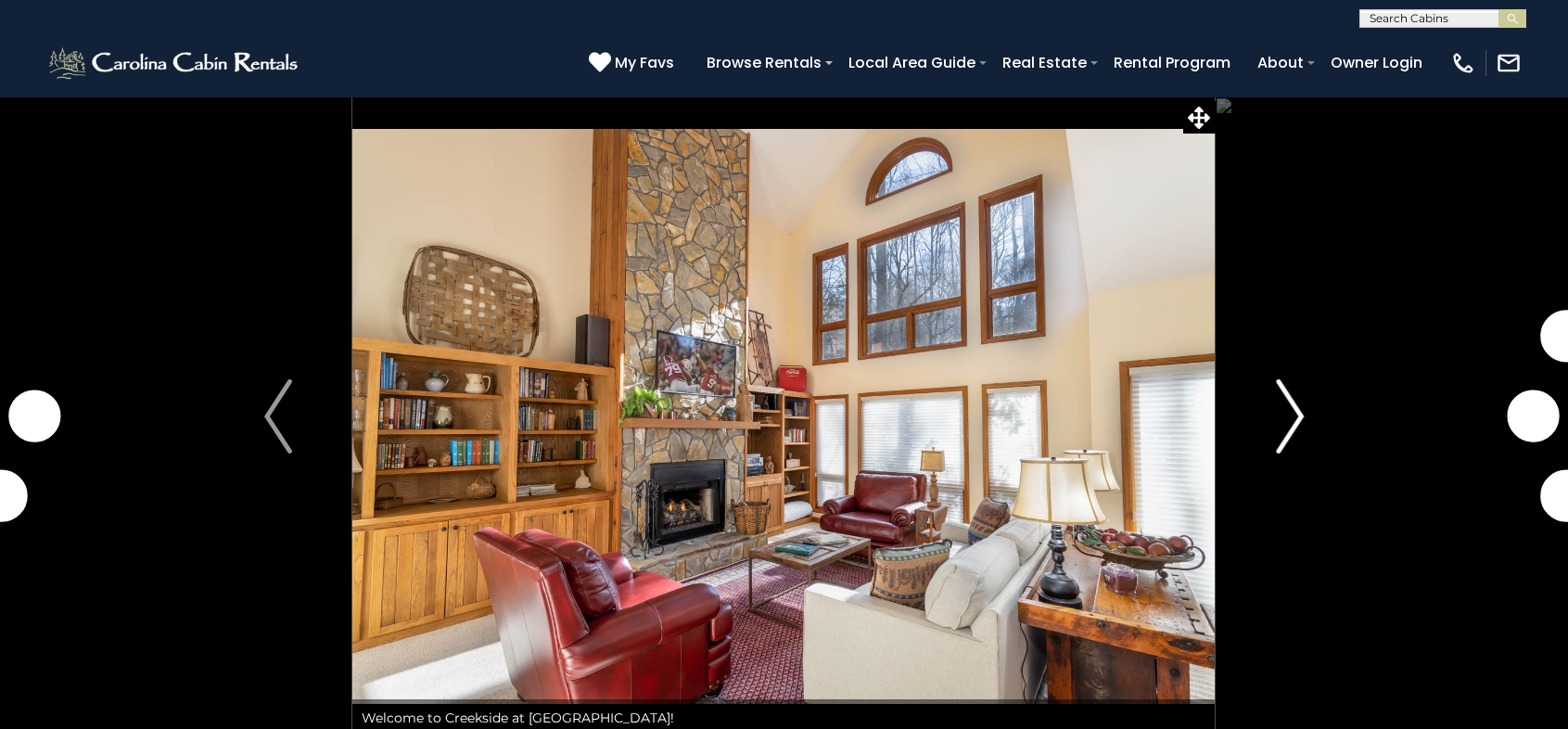
click at [1297, 407] on img "Next" at bounding box center [1289, 416] width 27 height 74
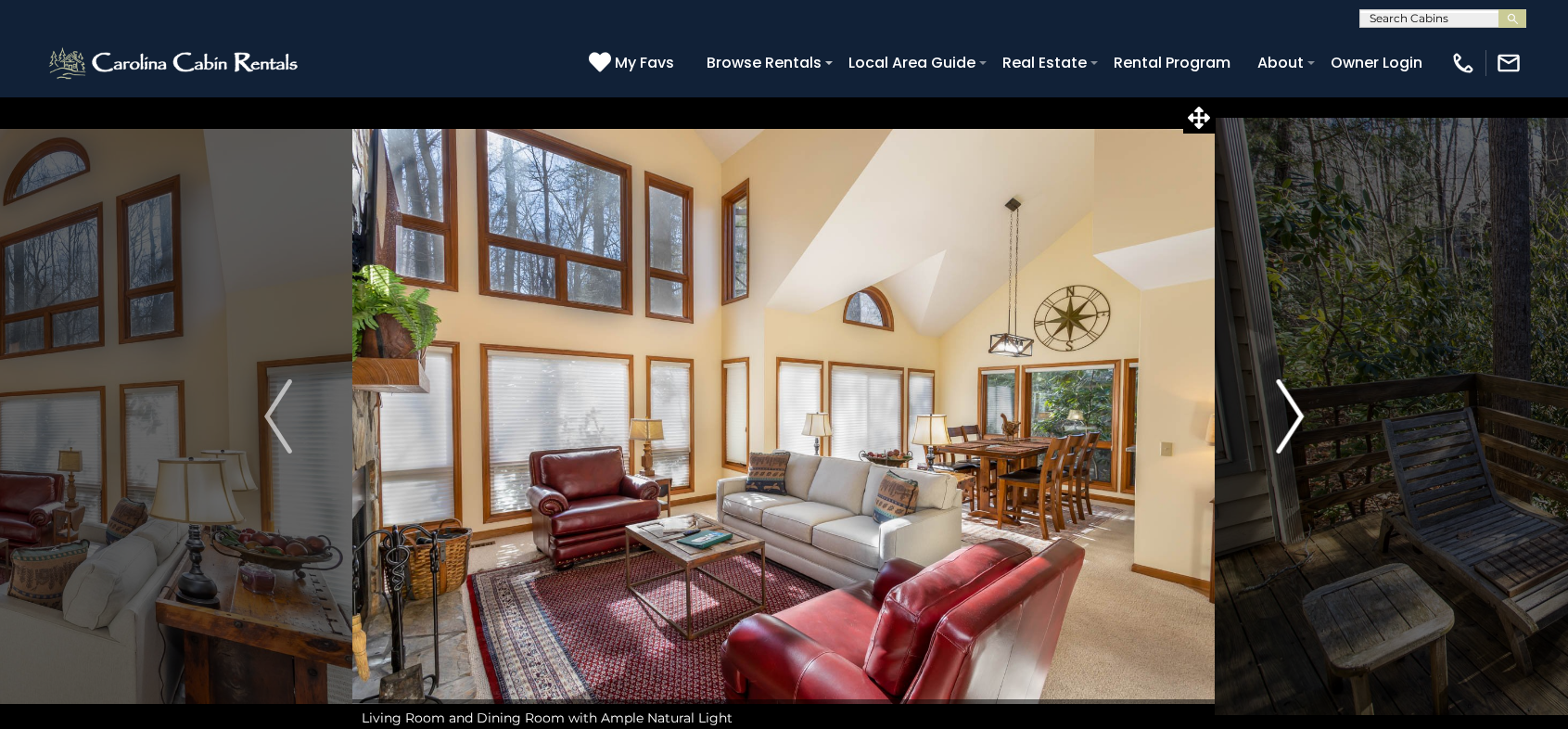
click at [1294, 415] on img "Next" at bounding box center [1289, 416] width 27 height 74
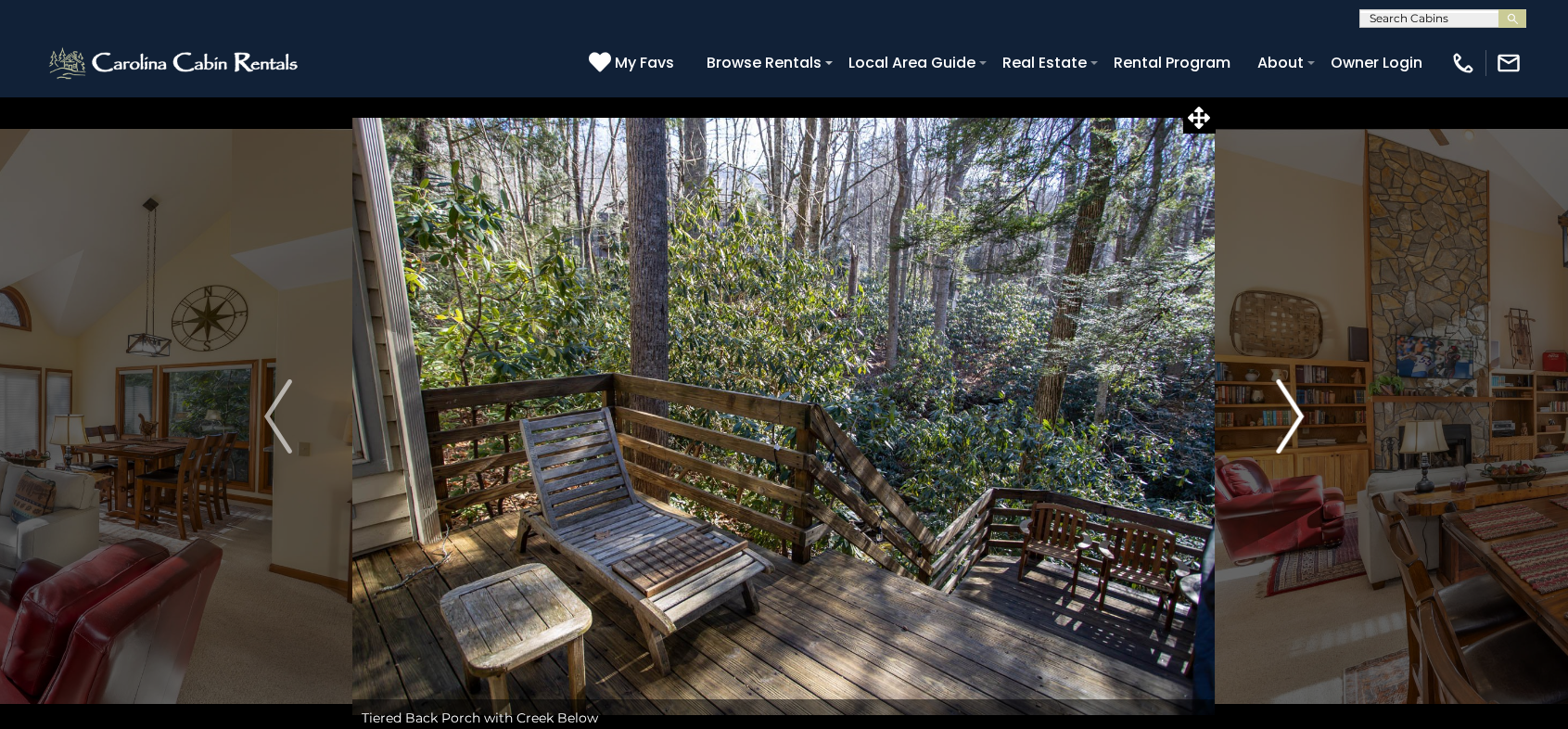
click at [1294, 413] on img "Next" at bounding box center [1289, 416] width 27 height 74
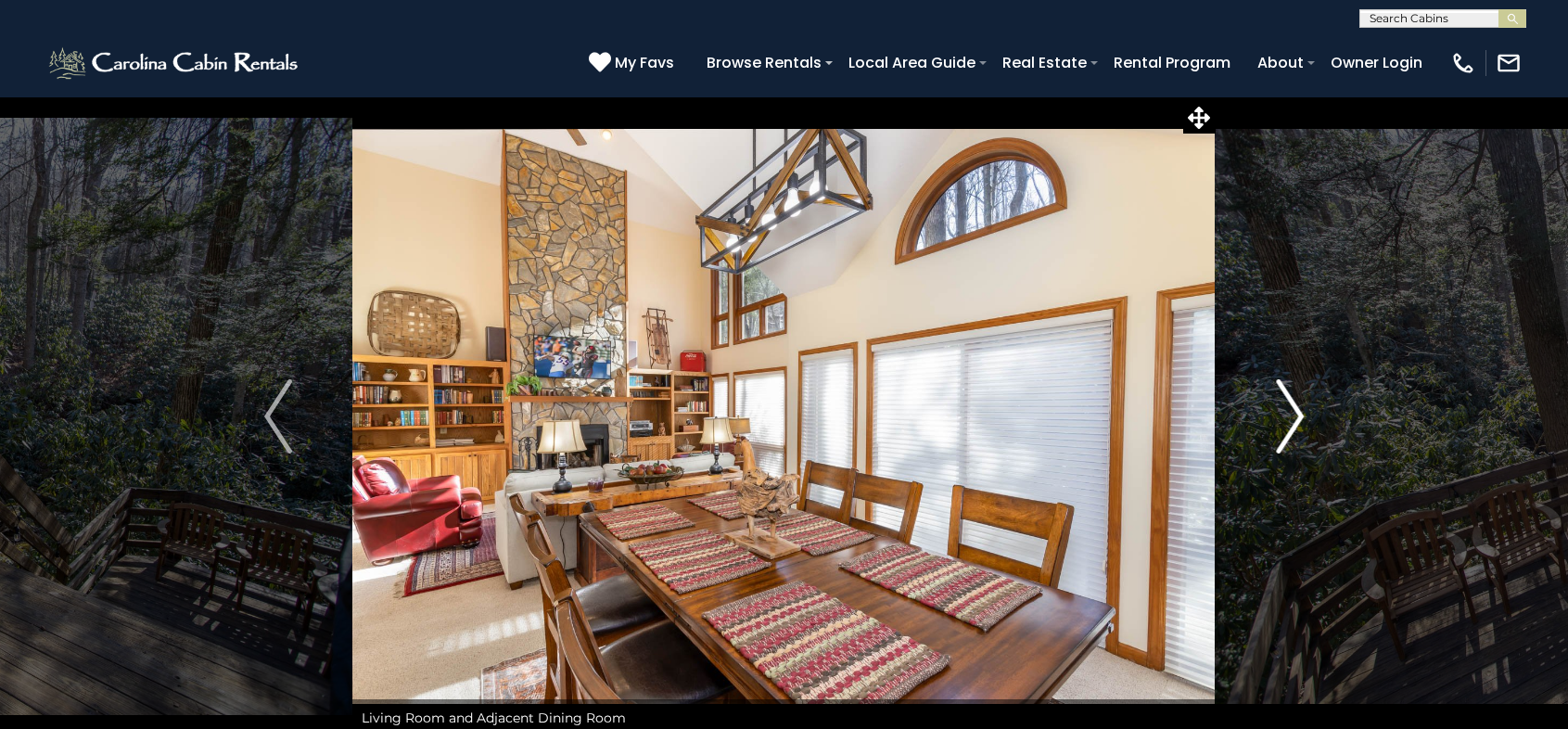
click at [1294, 413] on img "Next" at bounding box center [1289, 416] width 27 height 74
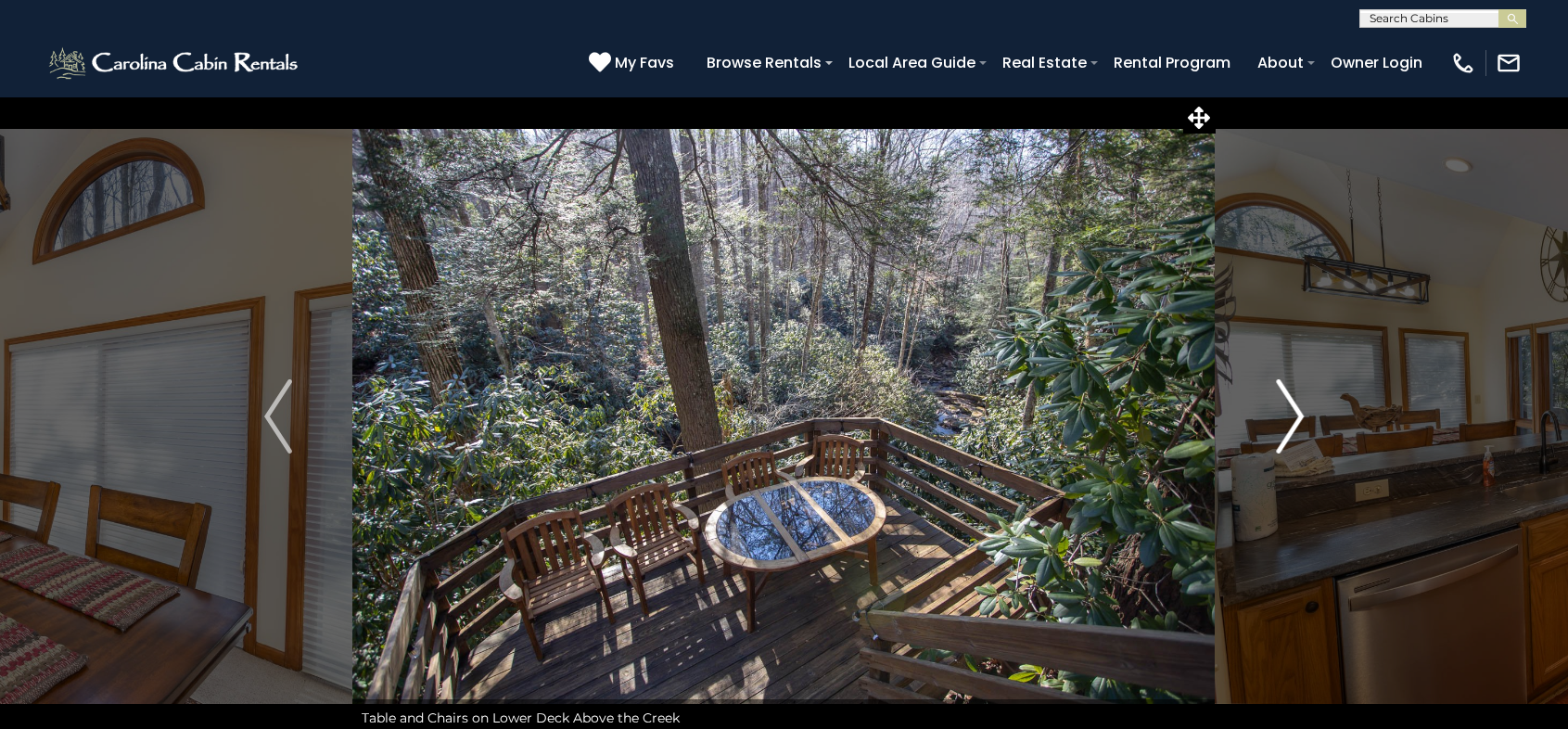
click at [1294, 413] on img "Next" at bounding box center [1289, 416] width 27 height 74
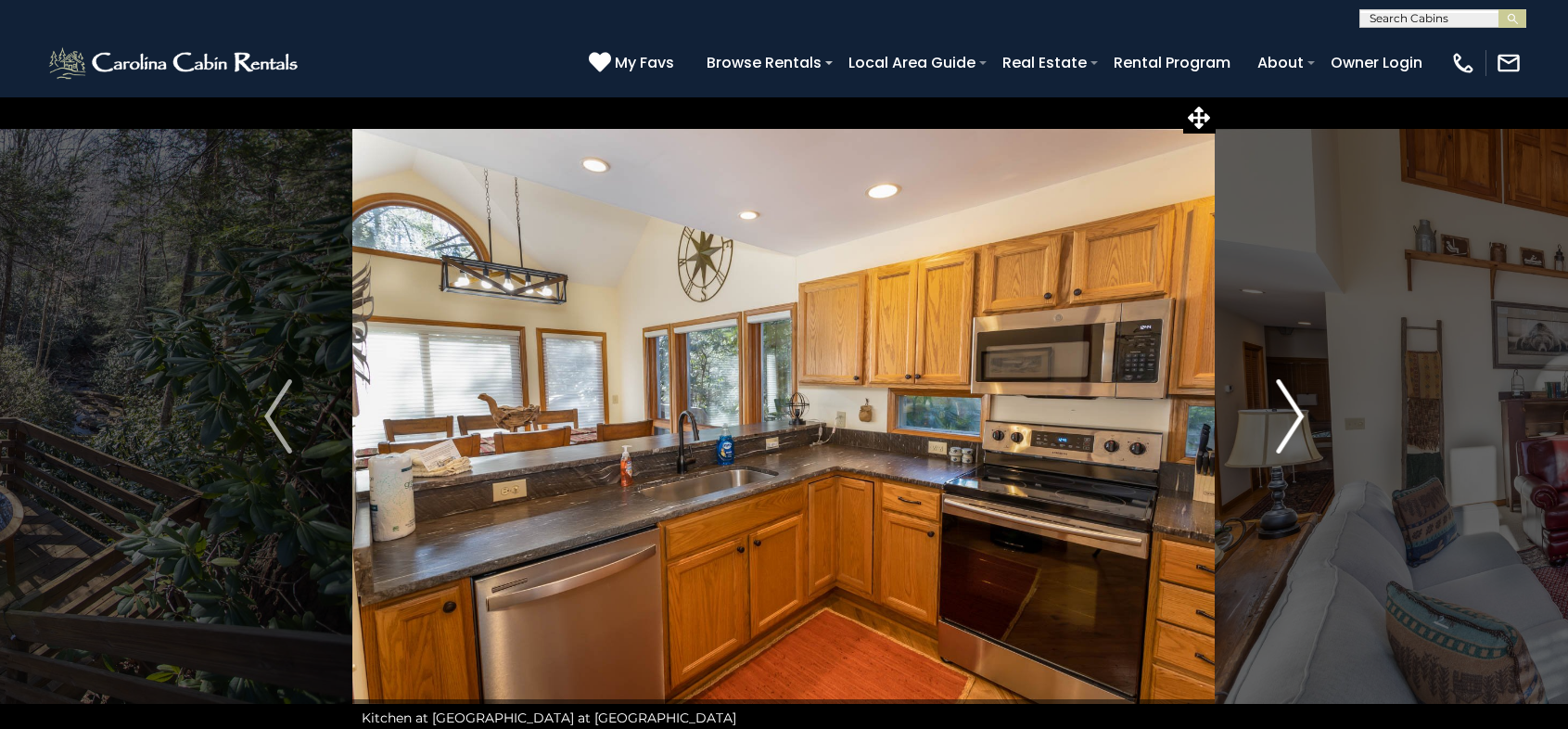
click at [1294, 413] on img "Next" at bounding box center [1289, 416] width 27 height 74
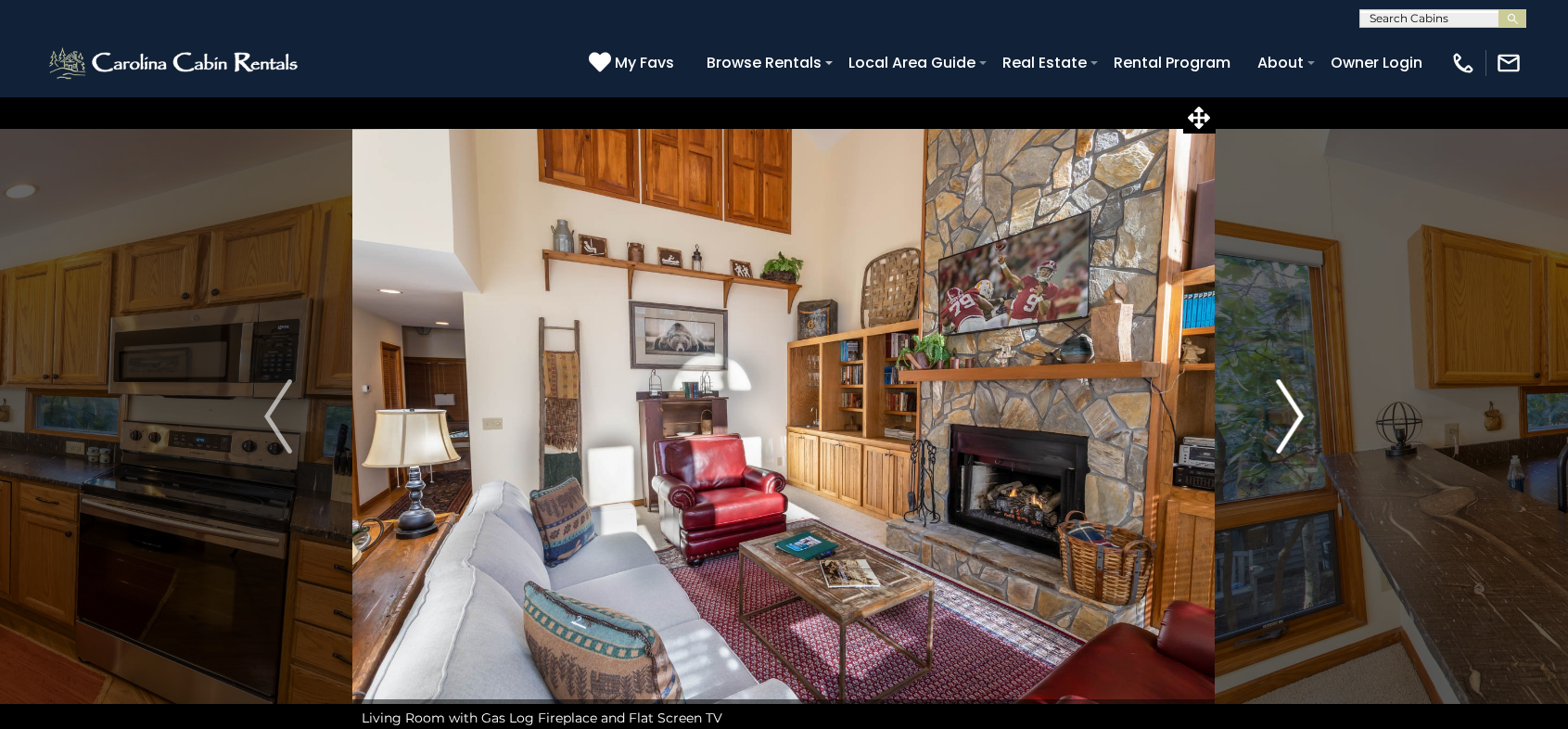
click at [1294, 413] on img "Next" at bounding box center [1289, 416] width 27 height 74
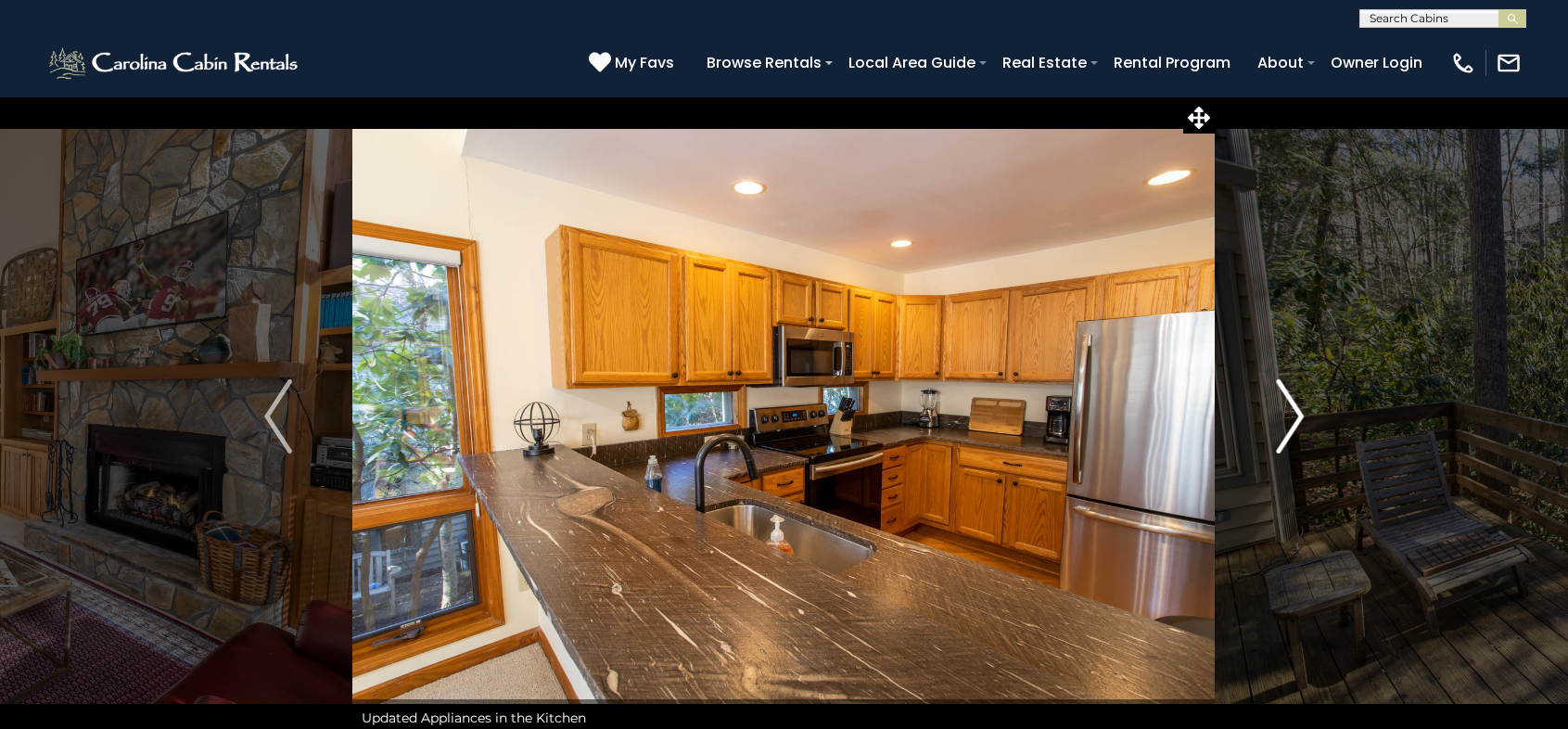
click at [1294, 413] on img "Next" at bounding box center [1289, 416] width 27 height 74
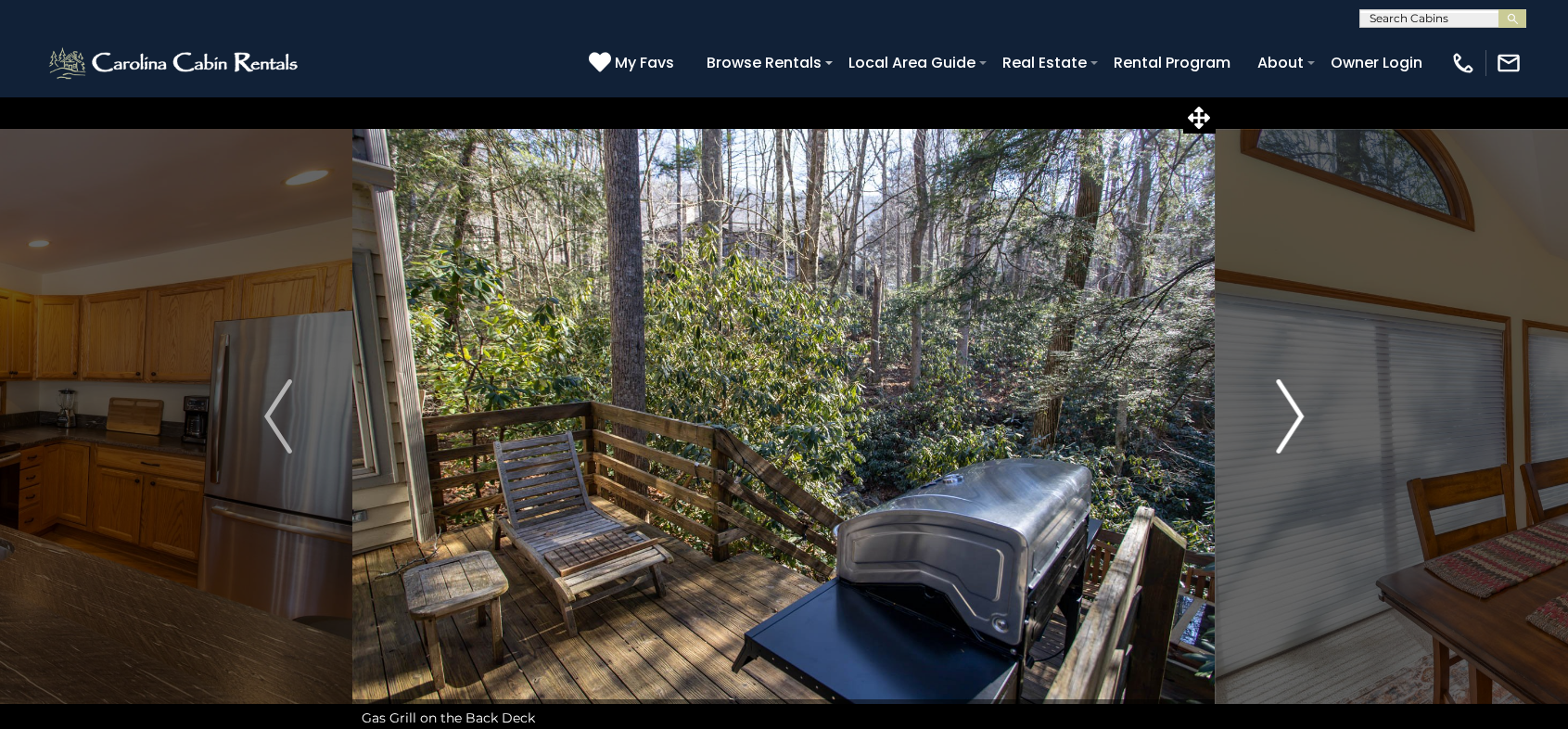
click at [1294, 413] on img "Next" at bounding box center [1289, 416] width 27 height 74
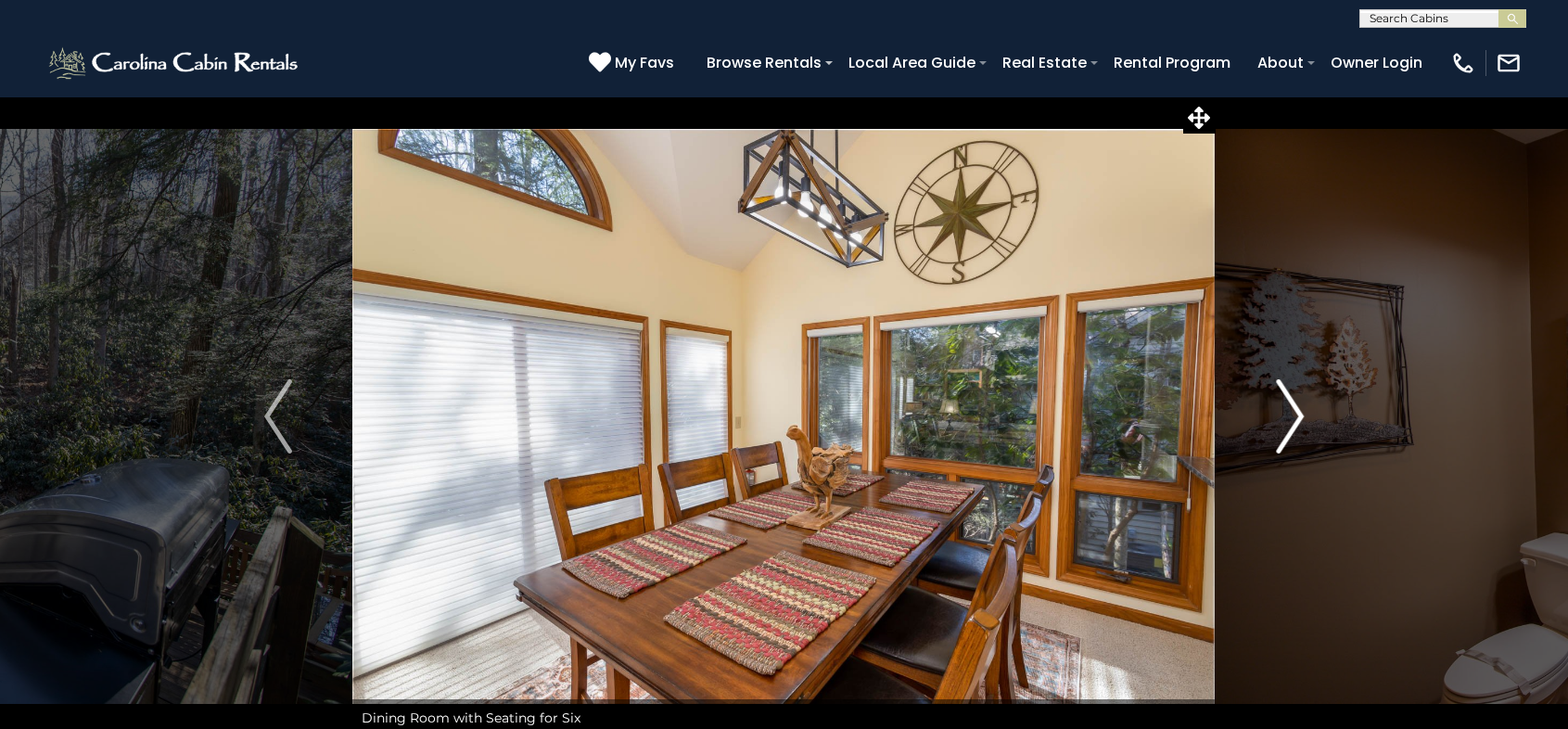
click at [1294, 413] on img "Next" at bounding box center [1289, 416] width 27 height 74
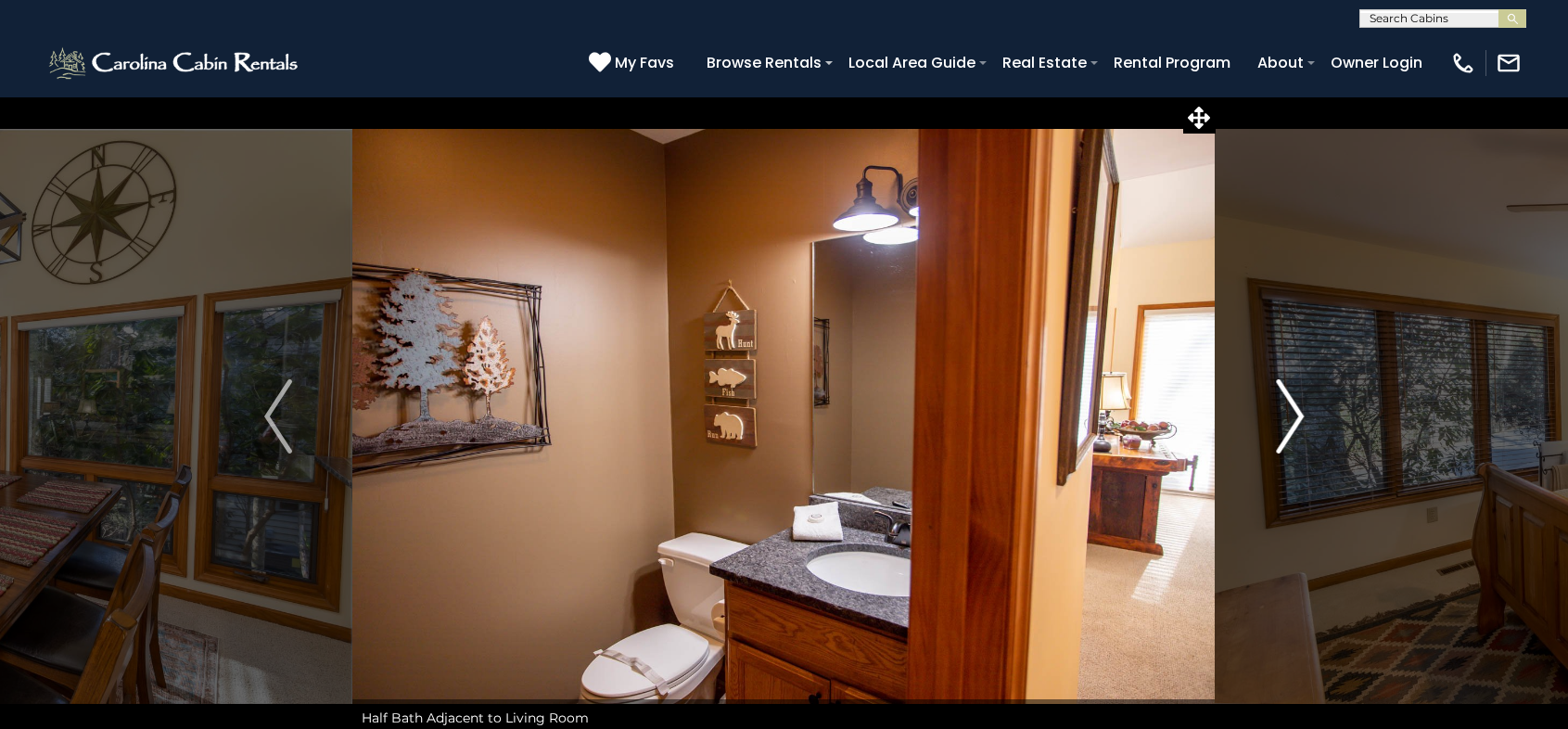
click at [1294, 413] on img "Next" at bounding box center [1289, 416] width 27 height 74
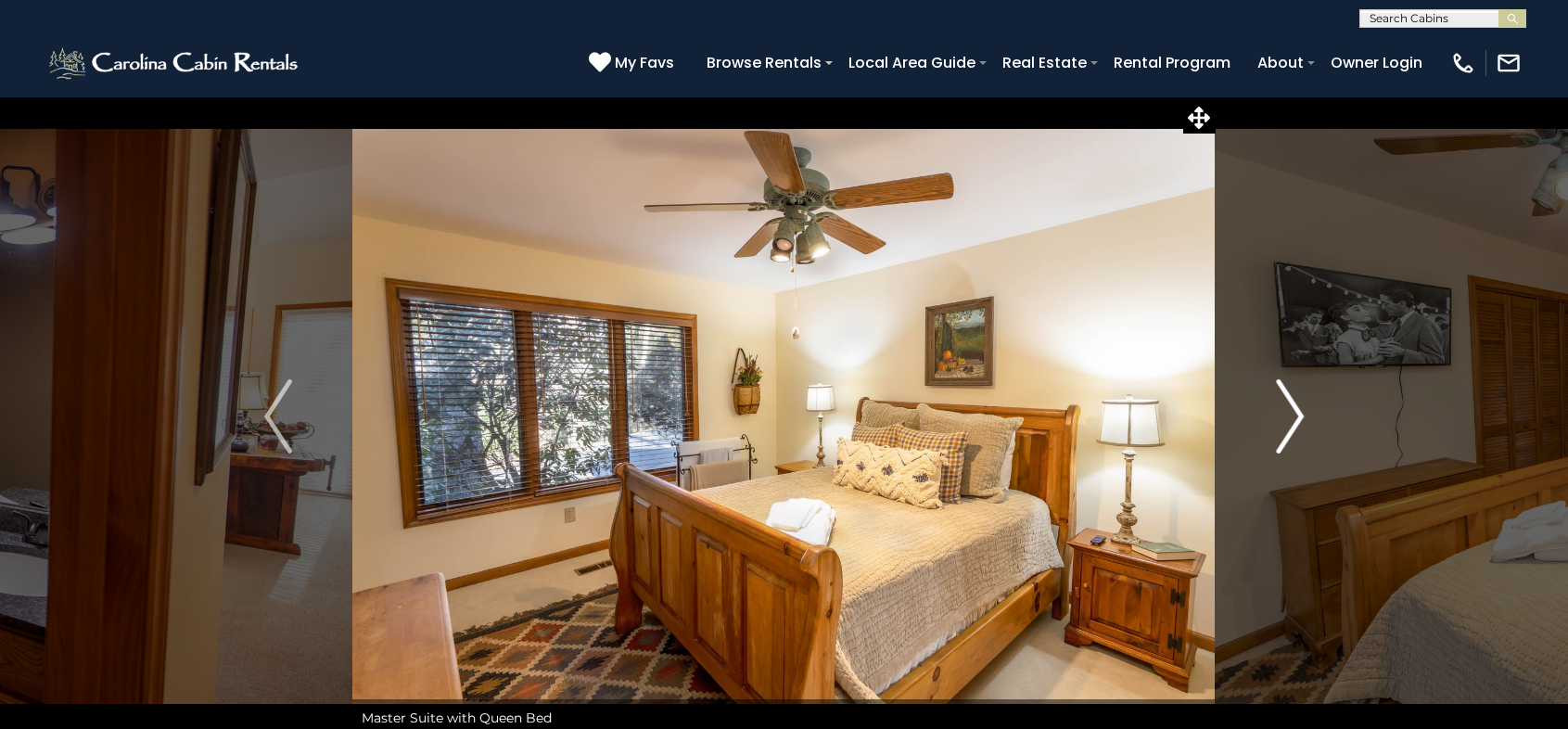
click at [1294, 413] on img "Next" at bounding box center [1289, 416] width 27 height 74
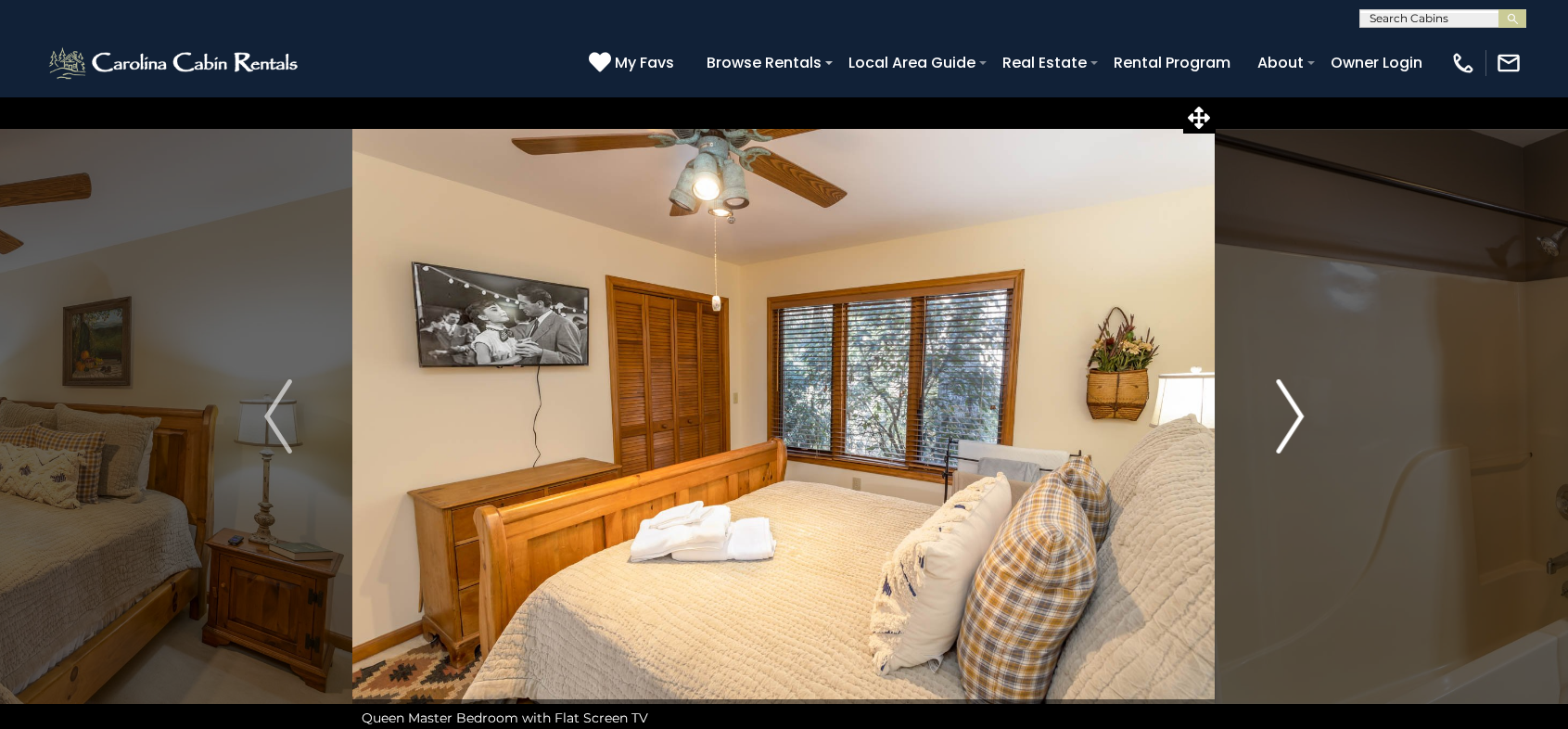
click at [1294, 413] on img "Next" at bounding box center [1289, 416] width 27 height 74
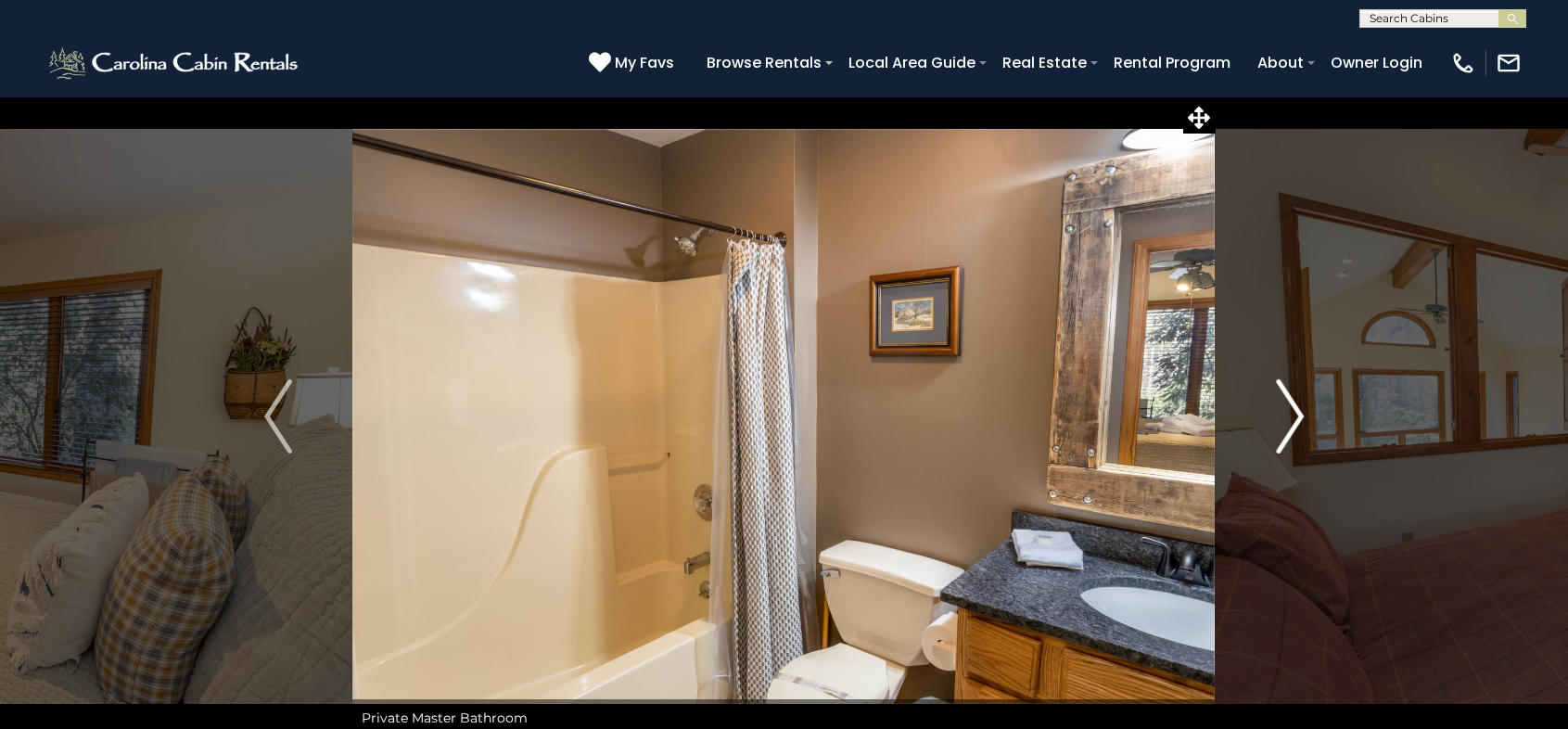
click at [1294, 413] on img "Next" at bounding box center [1289, 416] width 27 height 74
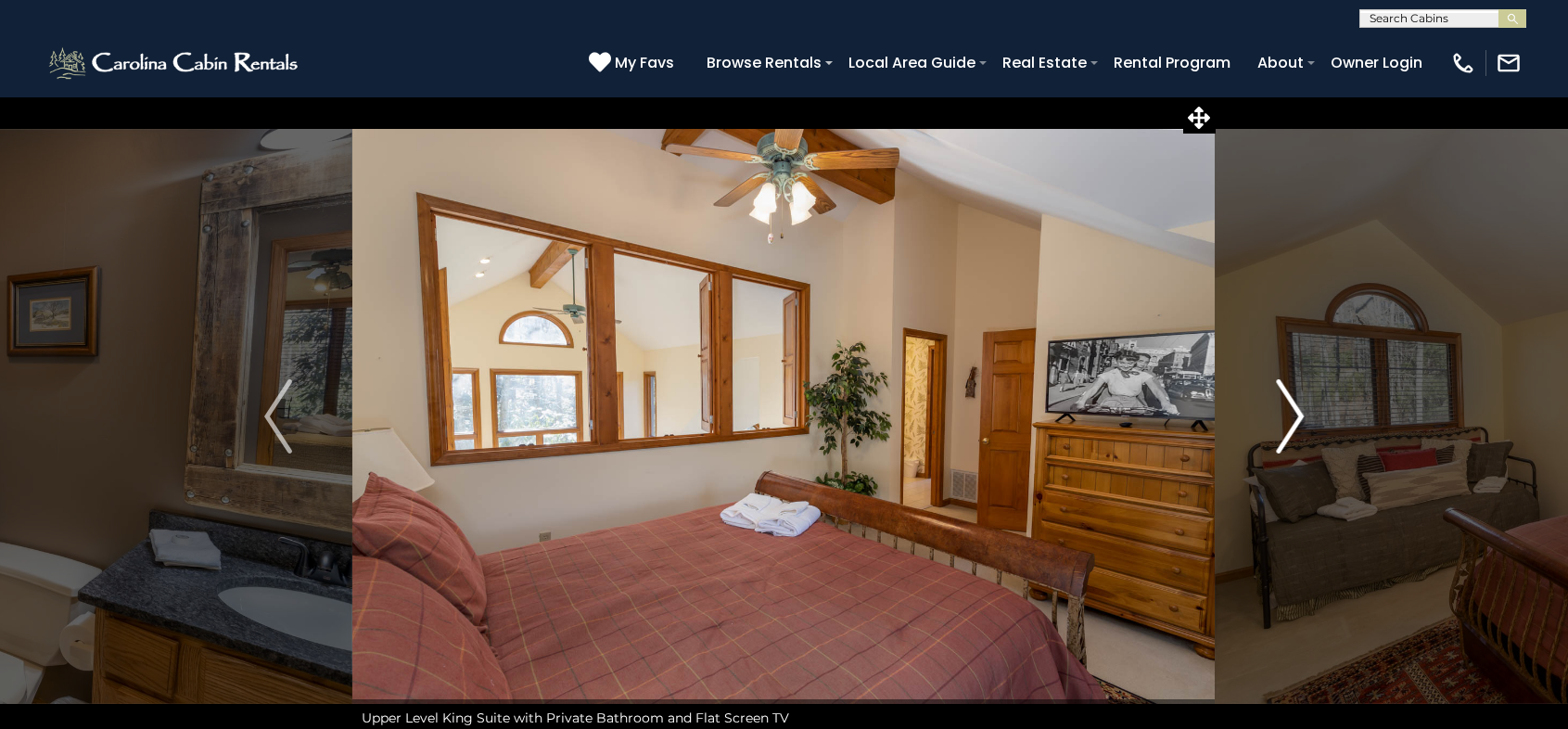
click at [1294, 413] on img "Next" at bounding box center [1289, 416] width 27 height 74
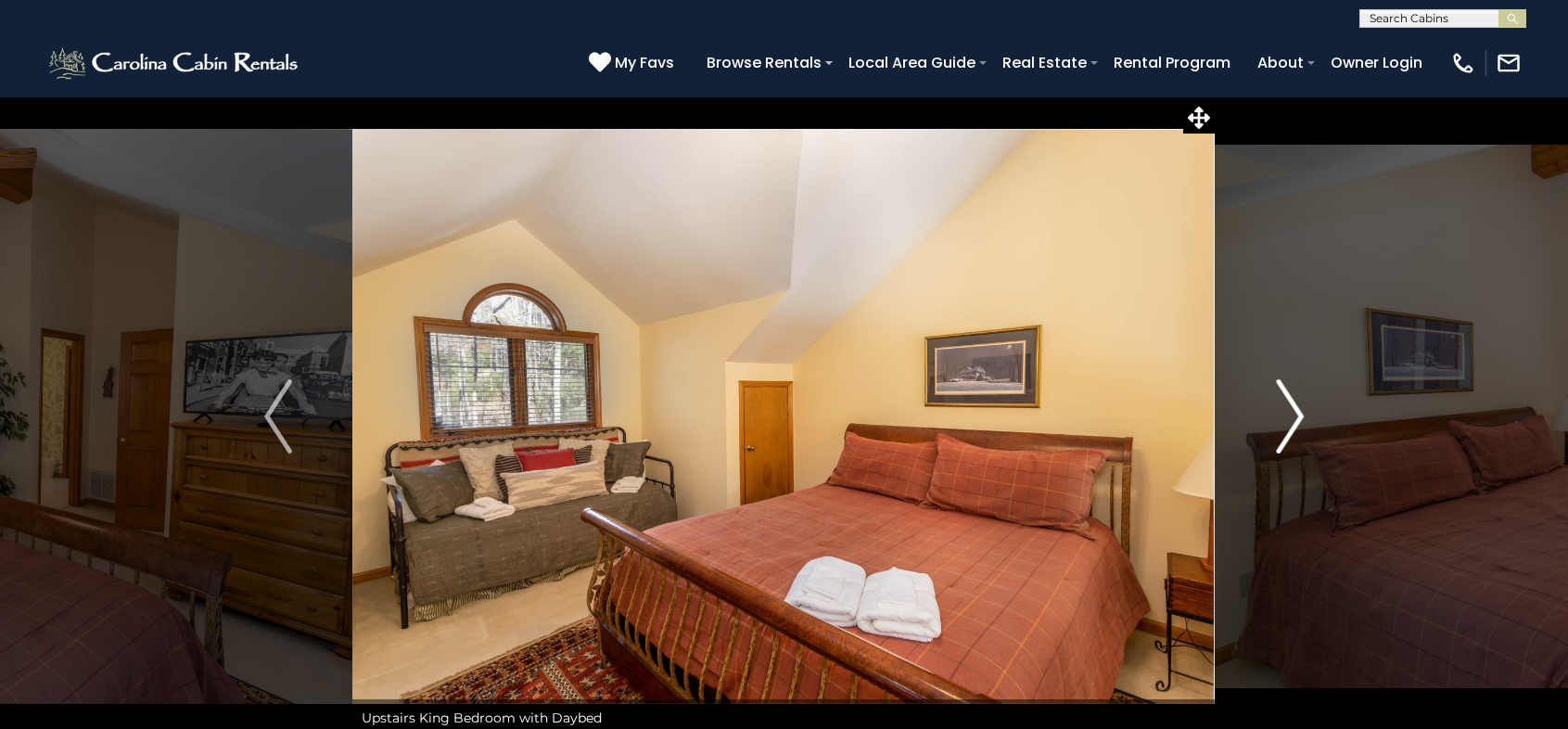
click at [1294, 413] on img "Next" at bounding box center [1289, 416] width 27 height 74
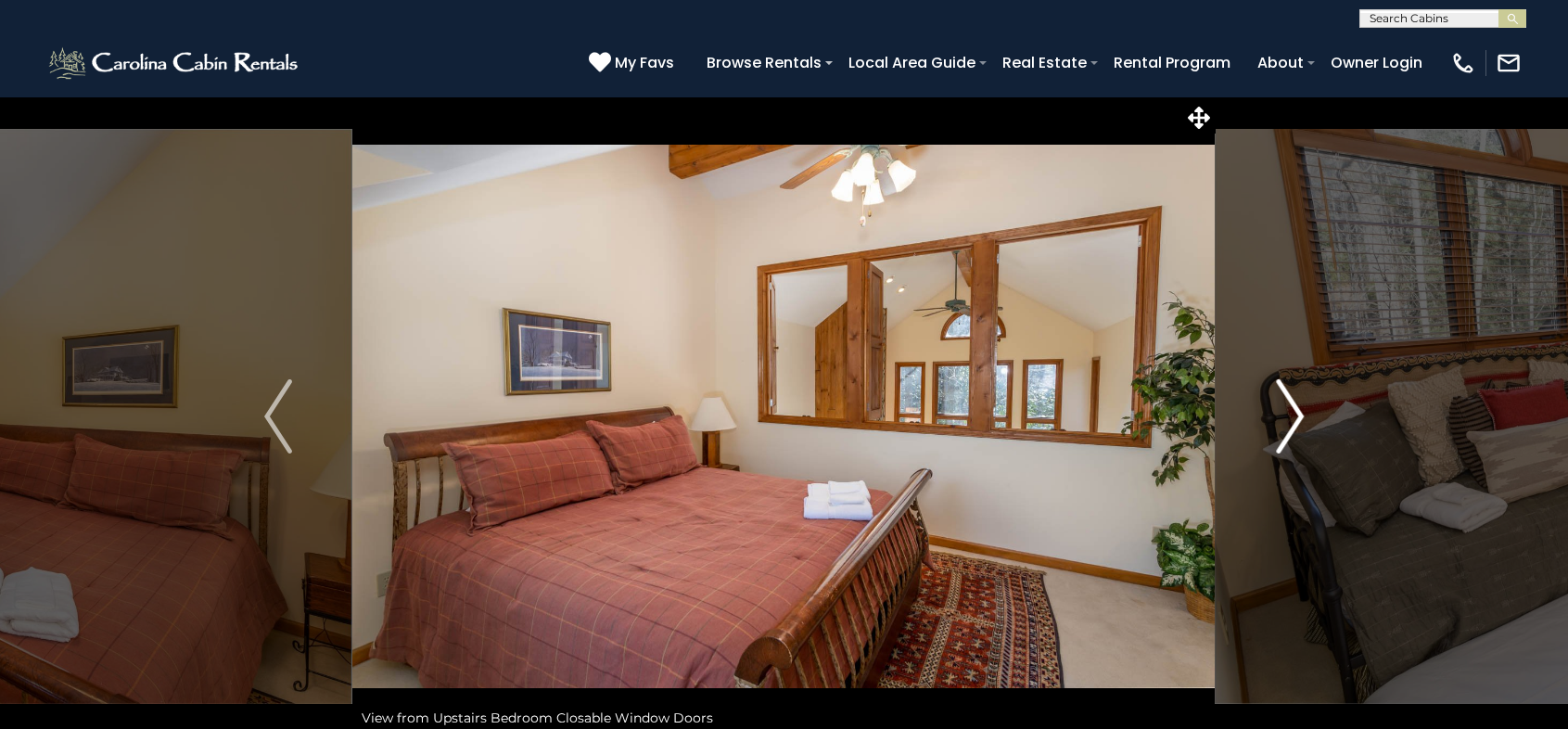
click at [1294, 413] on img "Next" at bounding box center [1289, 416] width 27 height 74
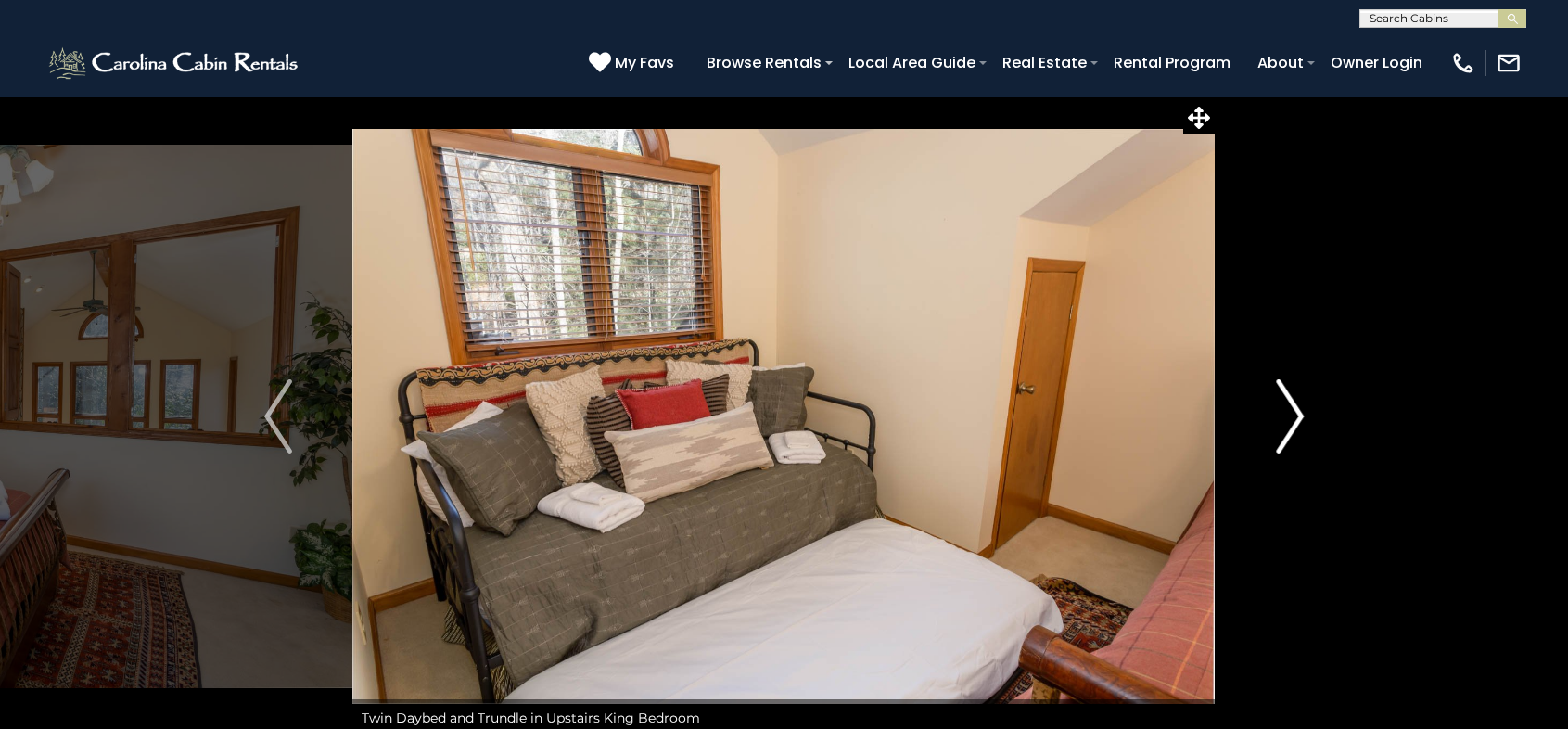
click at [1294, 412] on img "Next" at bounding box center [1289, 416] width 27 height 74
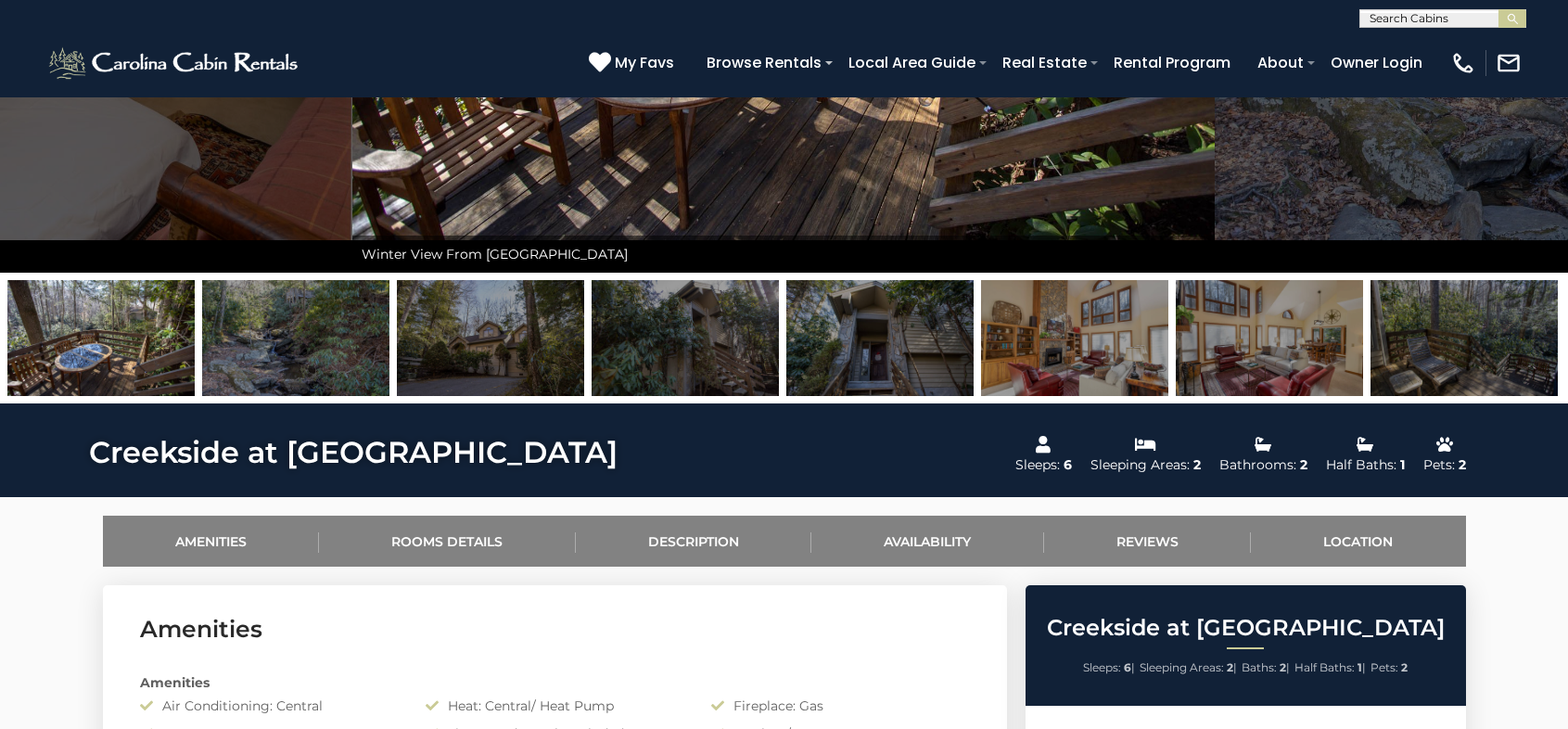
scroll to position [742, 0]
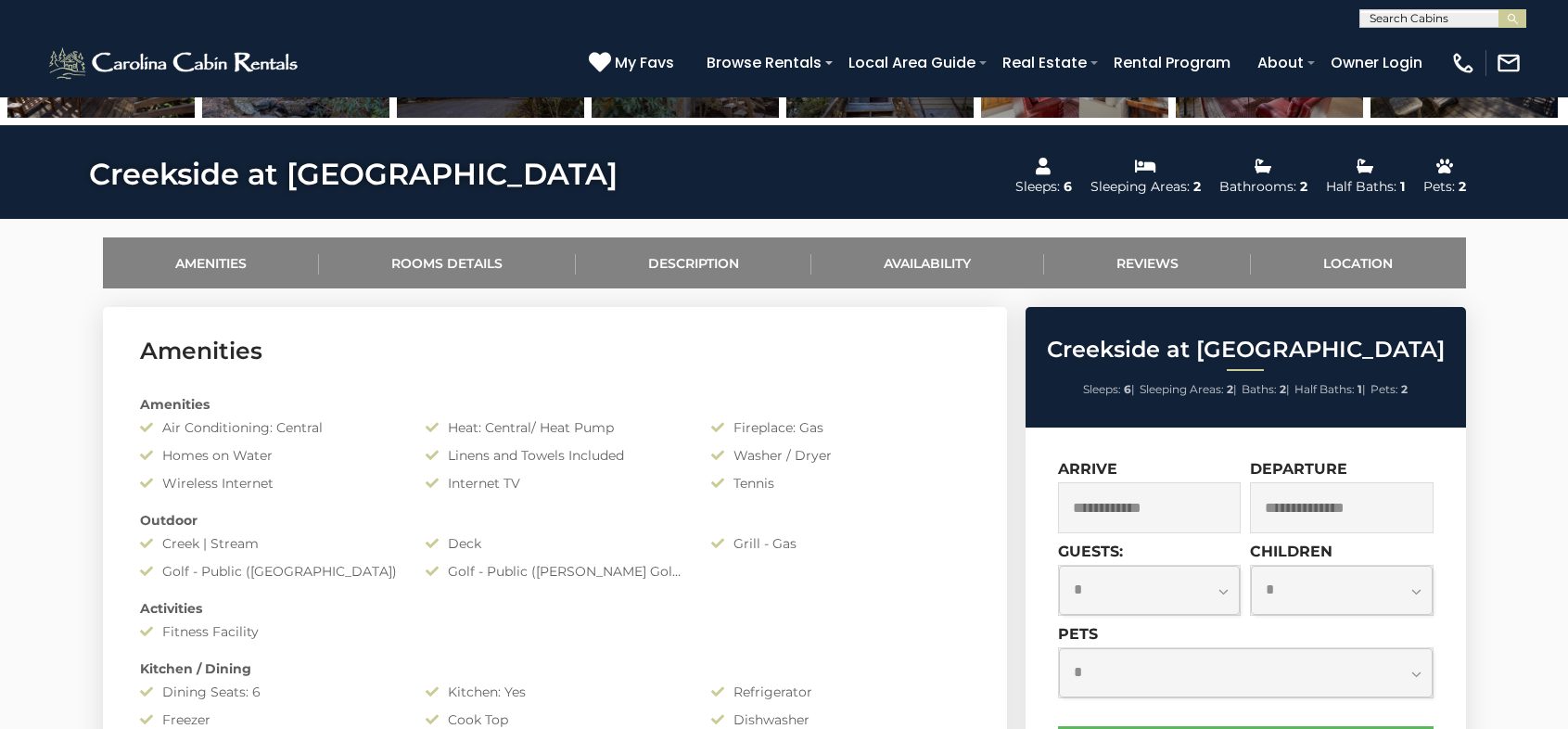
click at [1161, 510] on input "text" at bounding box center [1150, 508] width 184 height 51
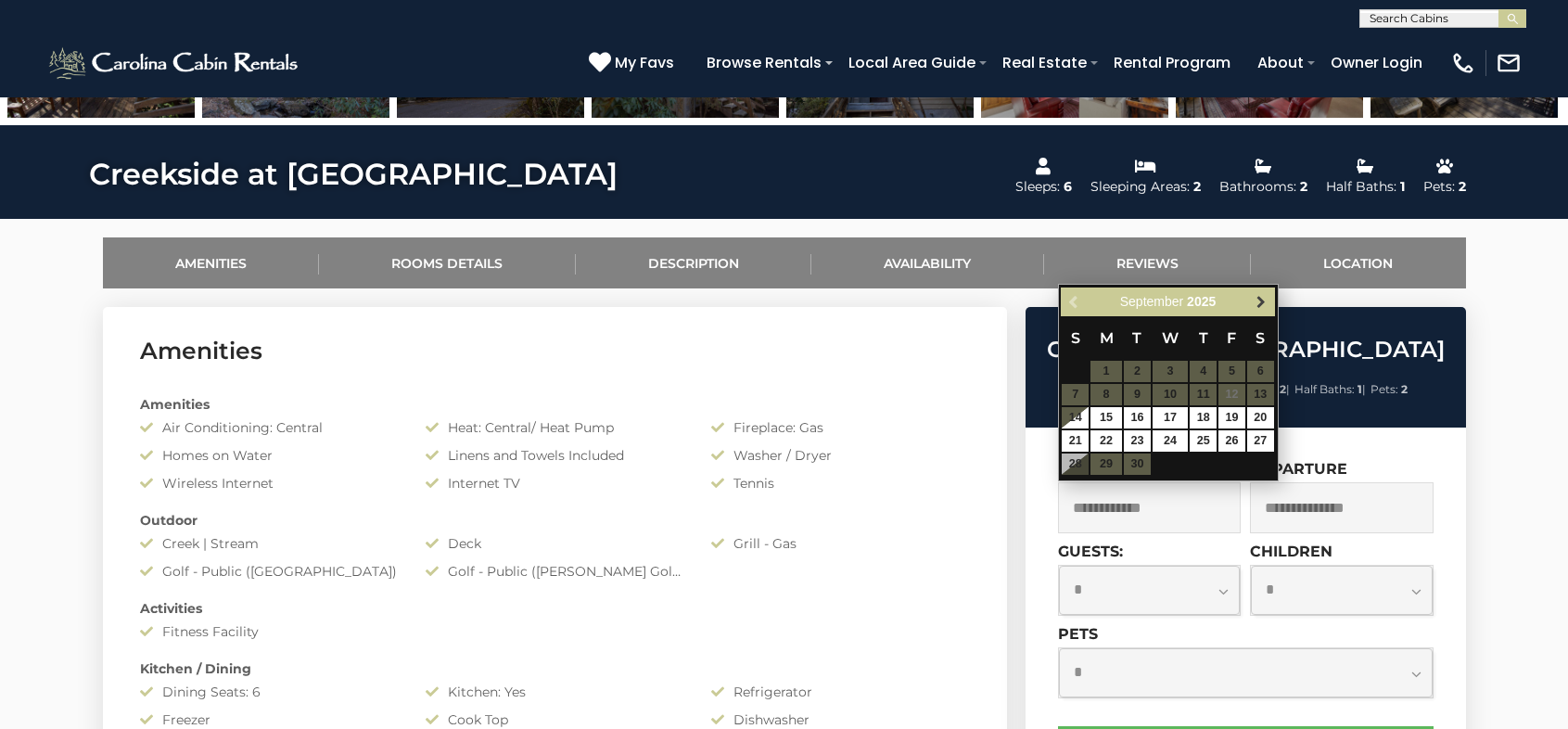
click at [1258, 299] on span "Next" at bounding box center [1262, 302] width 15 height 15
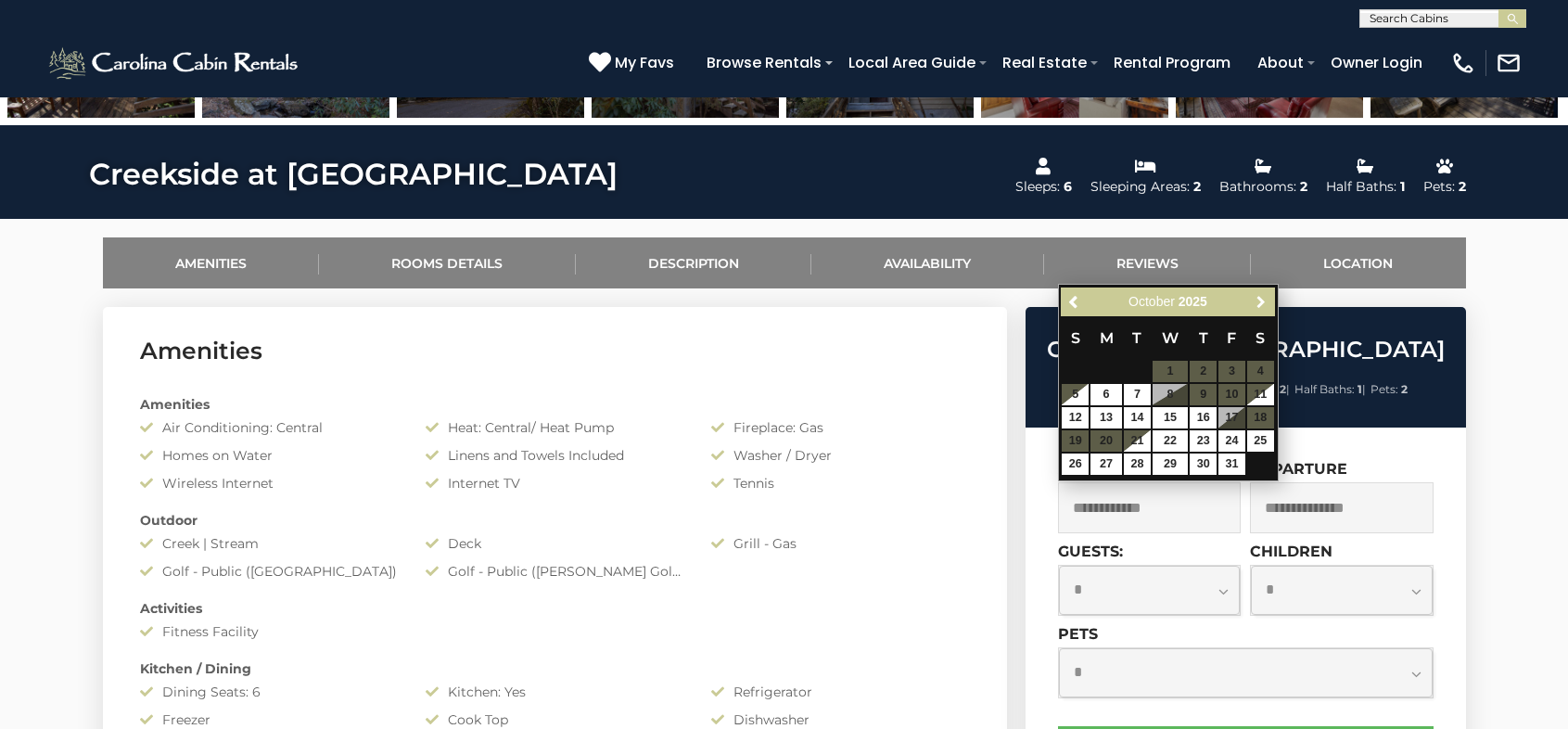
click at [1258, 299] on span "Next" at bounding box center [1262, 302] width 15 height 15
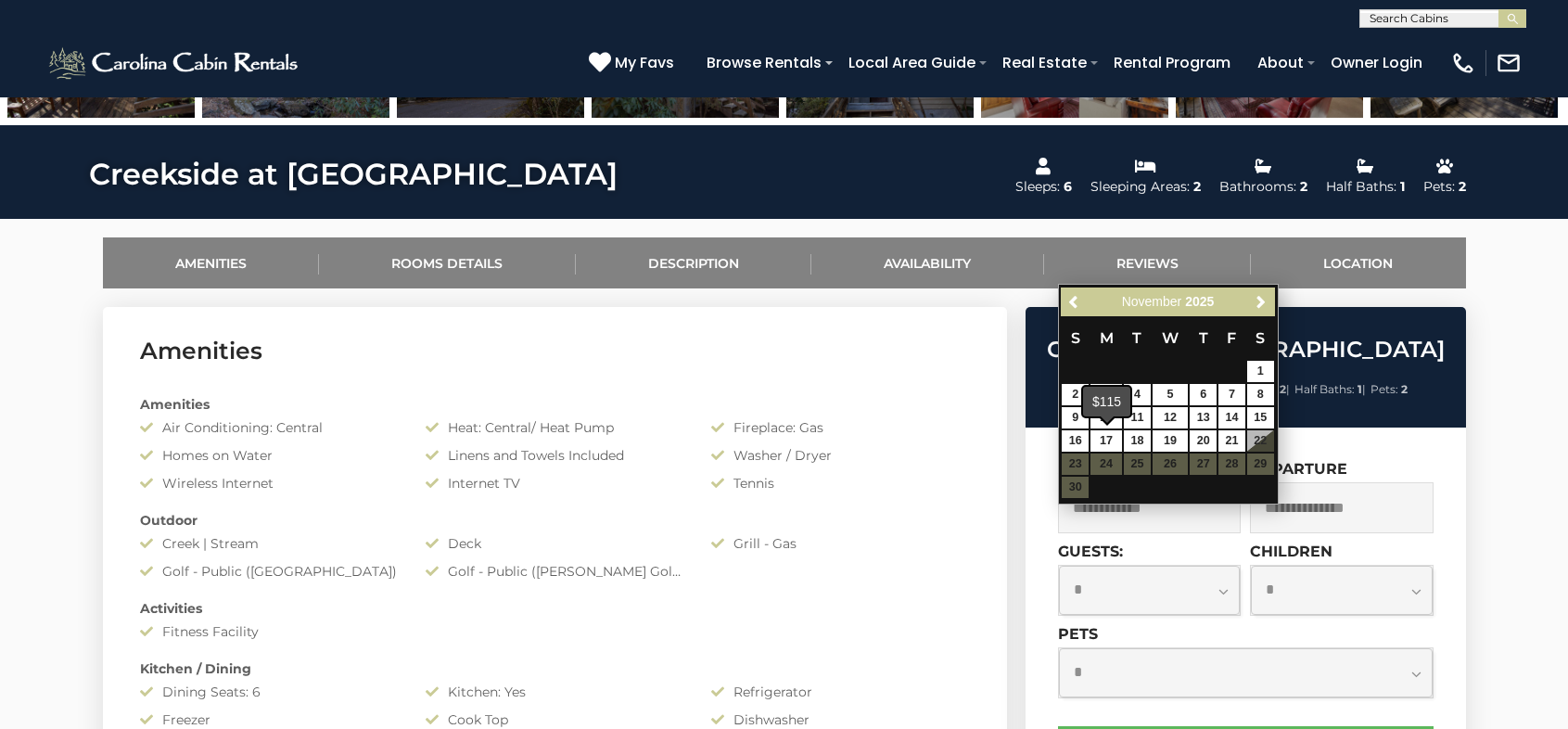
click at [1103, 418] on span at bounding box center [1107, 419] width 15 height 8
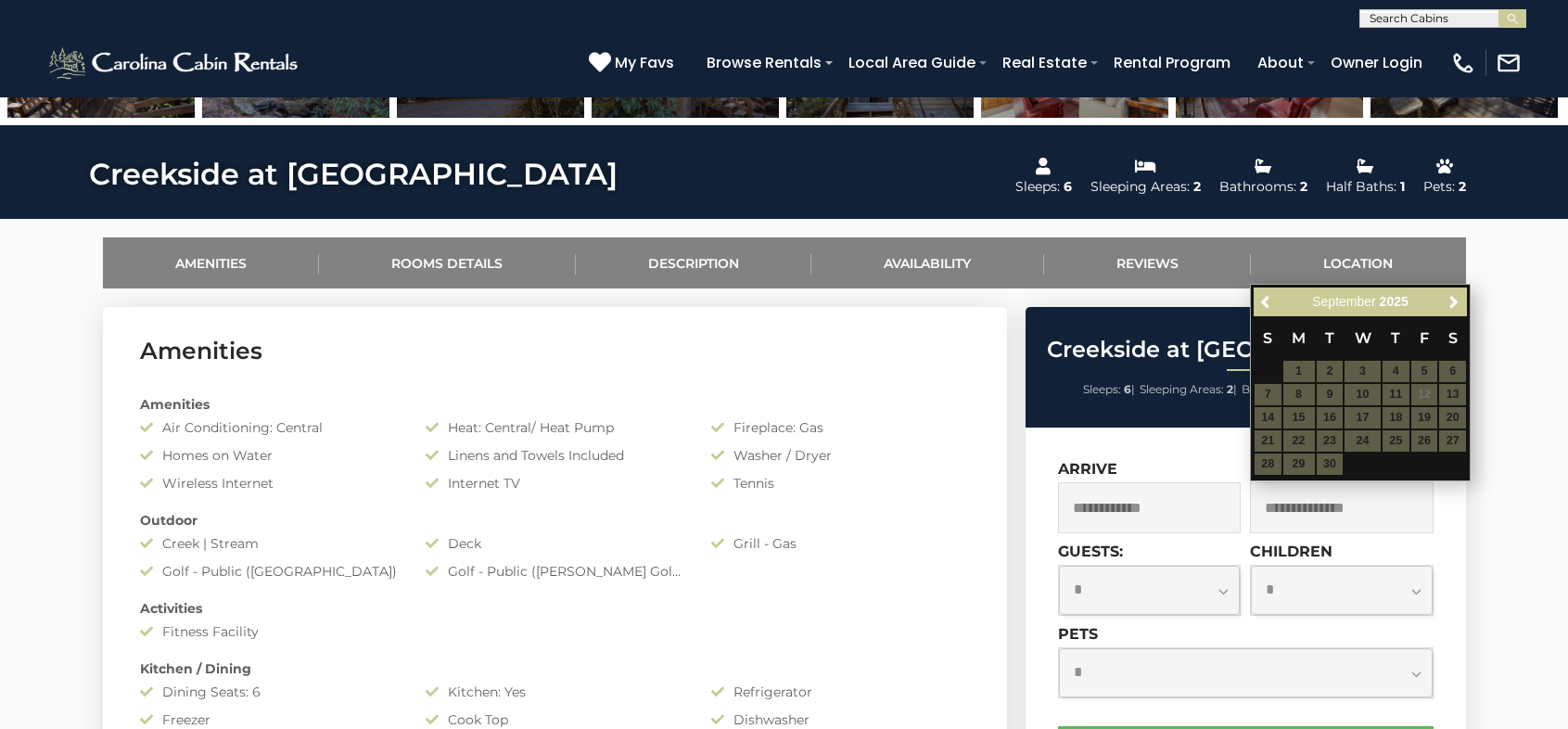
click at [1185, 512] on input "text" at bounding box center [1150, 508] width 184 height 51
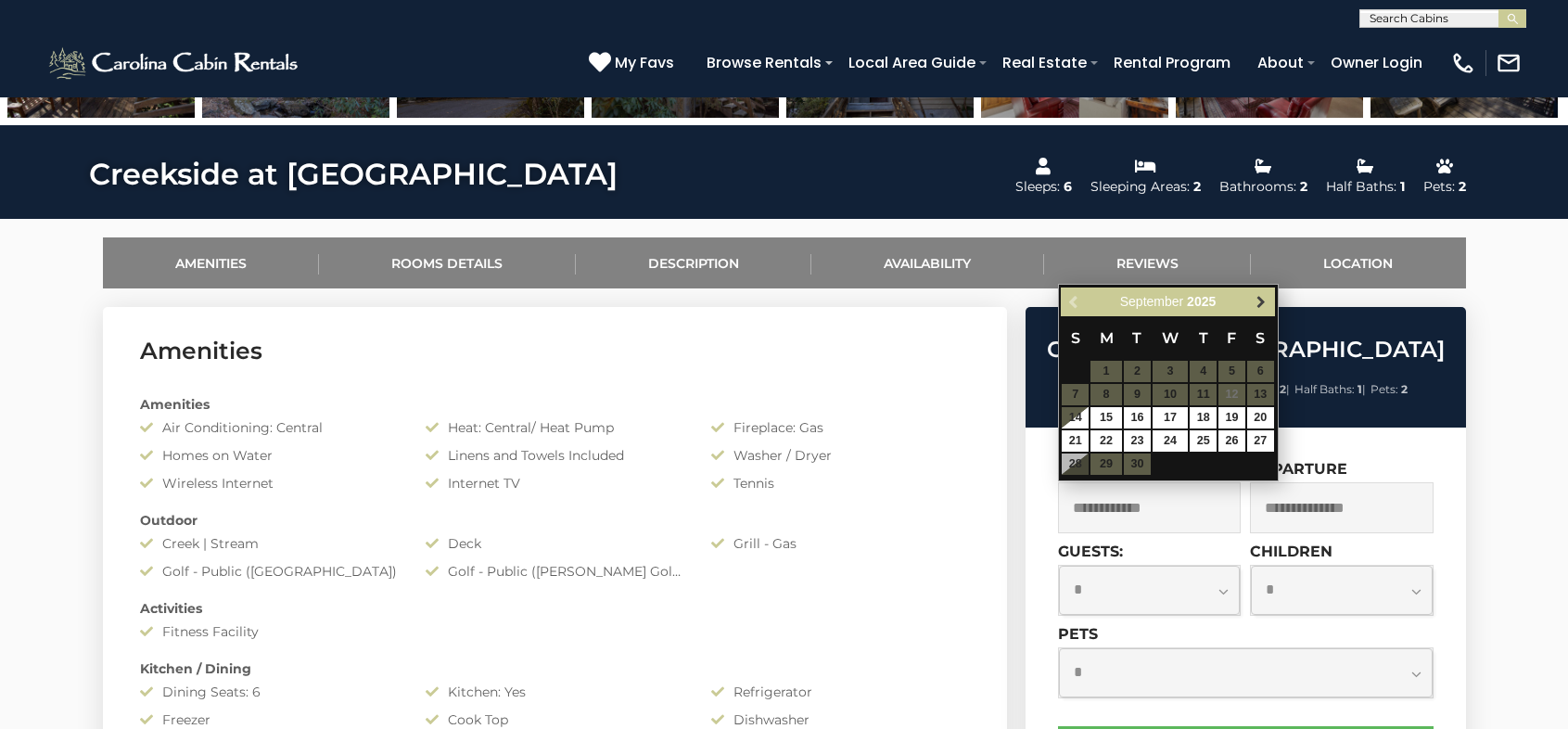
click at [1262, 304] on span "Next" at bounding box center [1262, 302] width 15 height 15
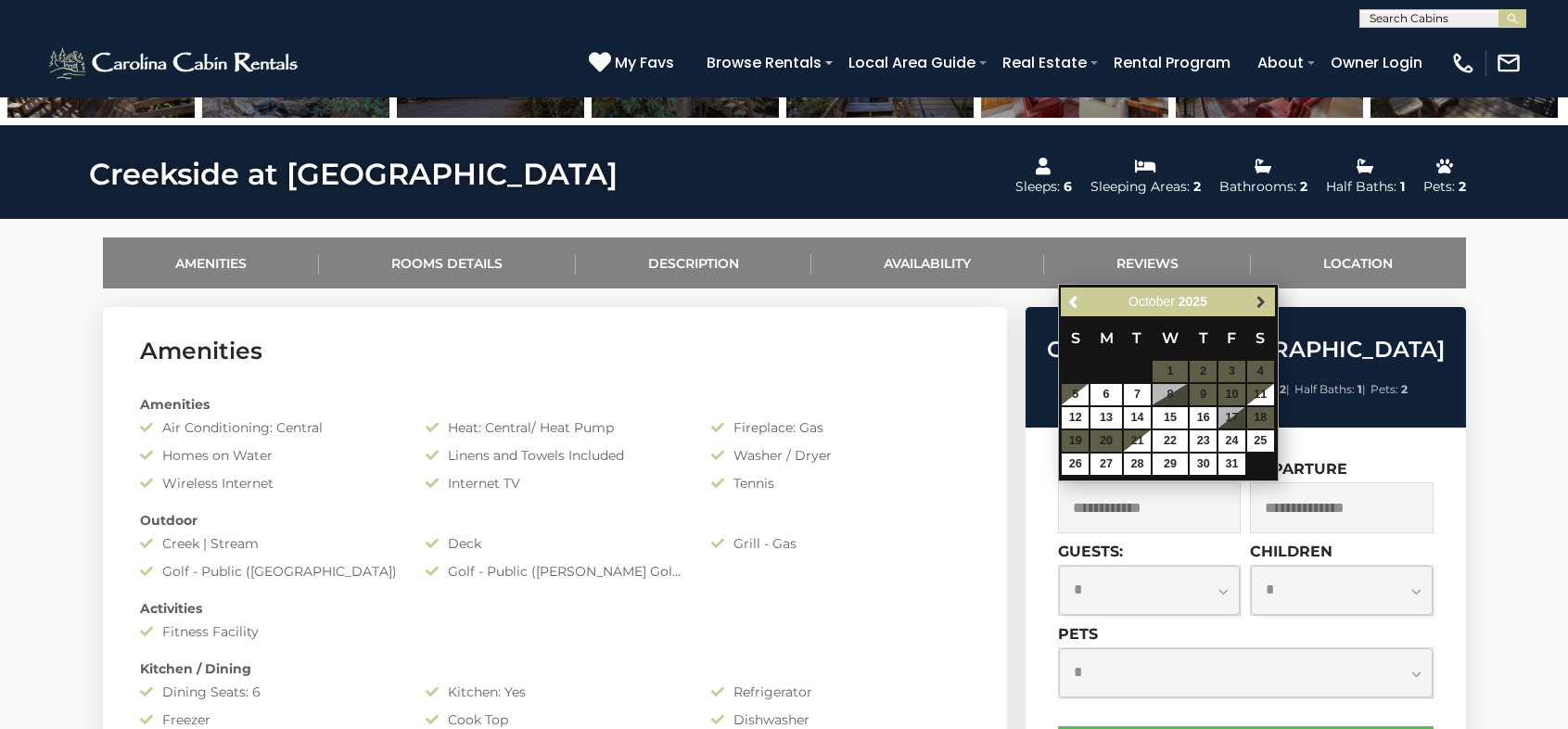
click at [1262, 303] on span "Next" at bounding box center [1262, 302] width 15 height 15
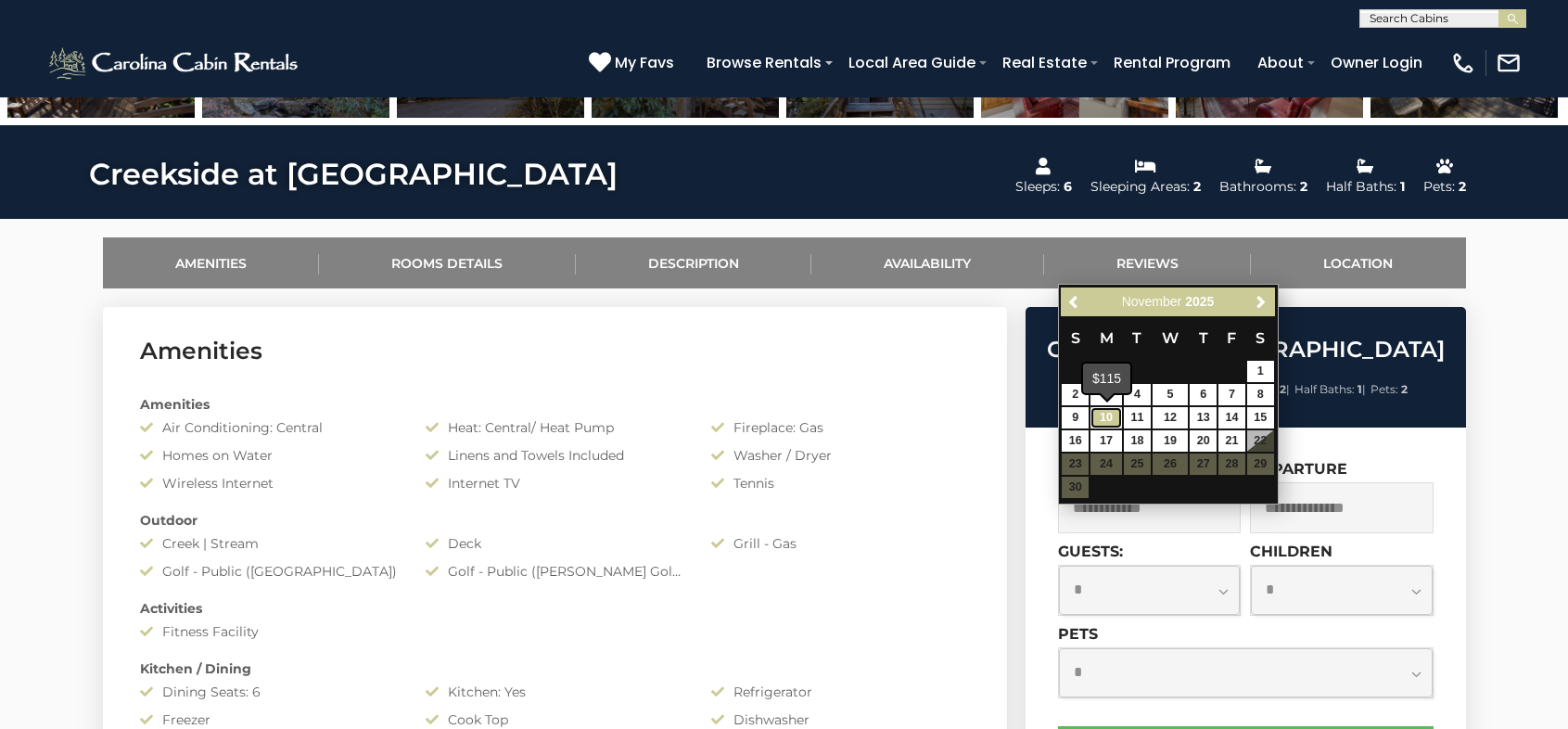
click at [1108, 414] on link "10" at bounding box center [1106, 418] width 31 height 22
type input "**********"
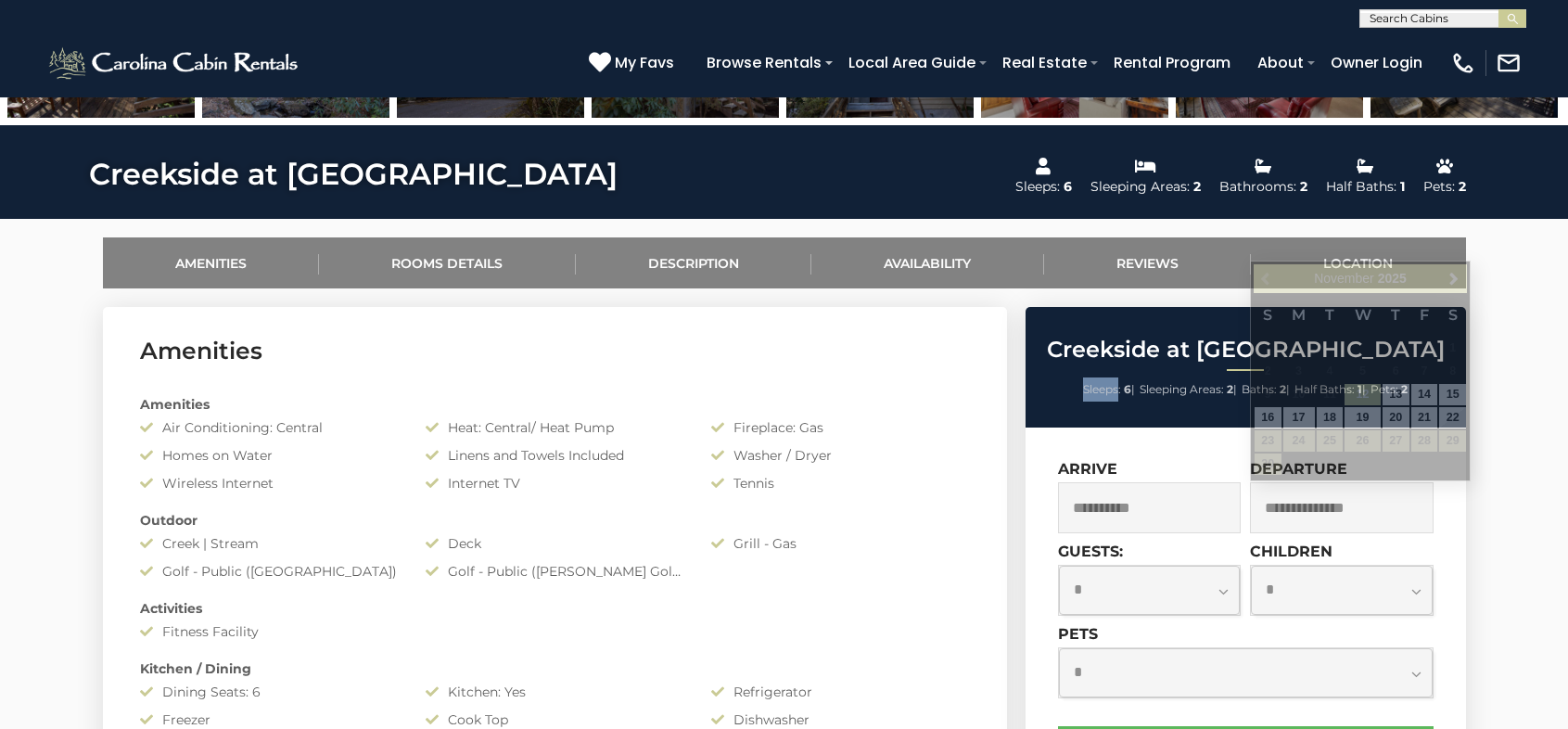
click at [1108, 414] on div "Creekside at [GEOGRAPHIC_DATA] Sleeps: 6 | Sleeping Areas: 2 | Baths: 2 | Half …" at bounding box center [1246, 367] width 441 height 120
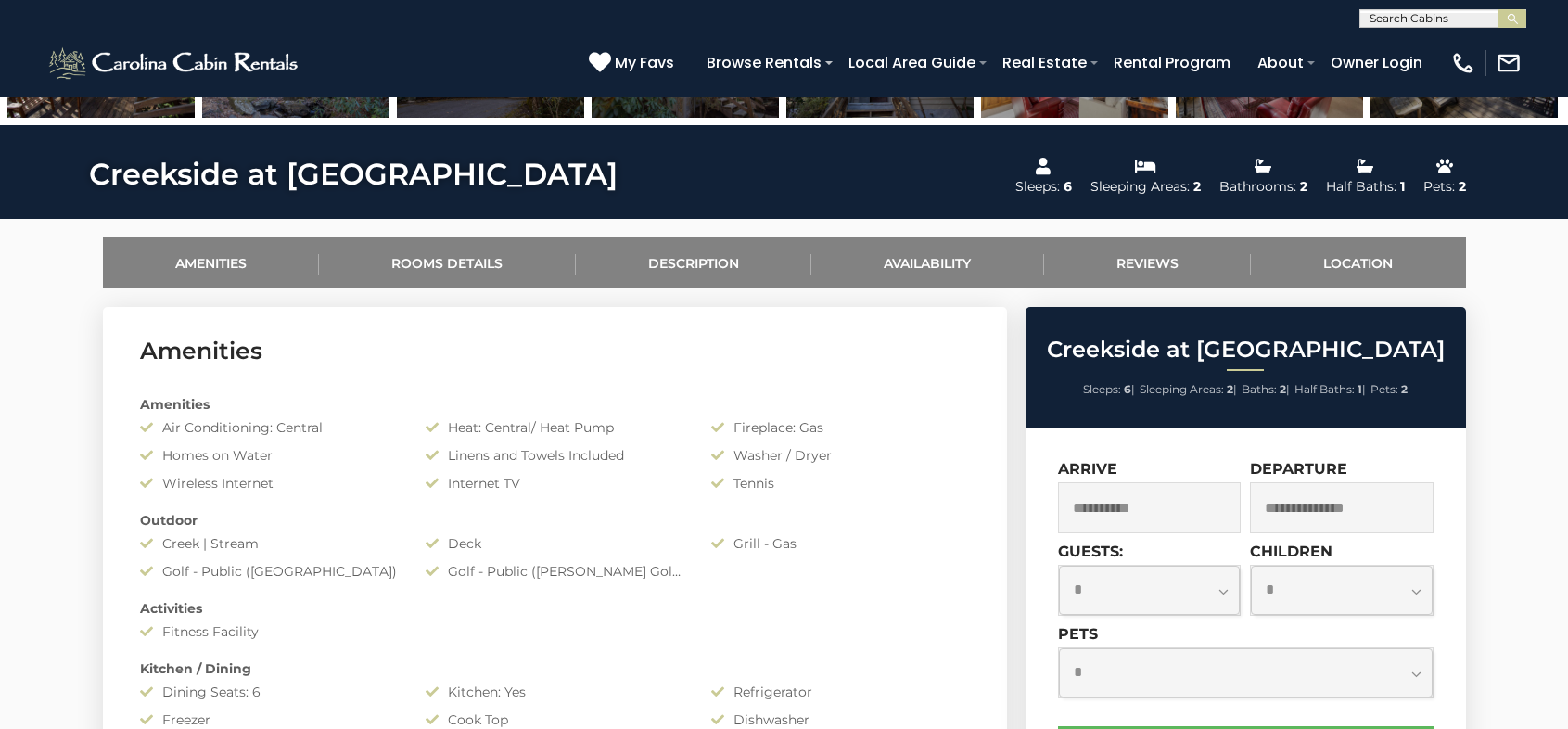
click at [1387, 498] on input "text" at bounding box center [1342, 508] width 184 height 51
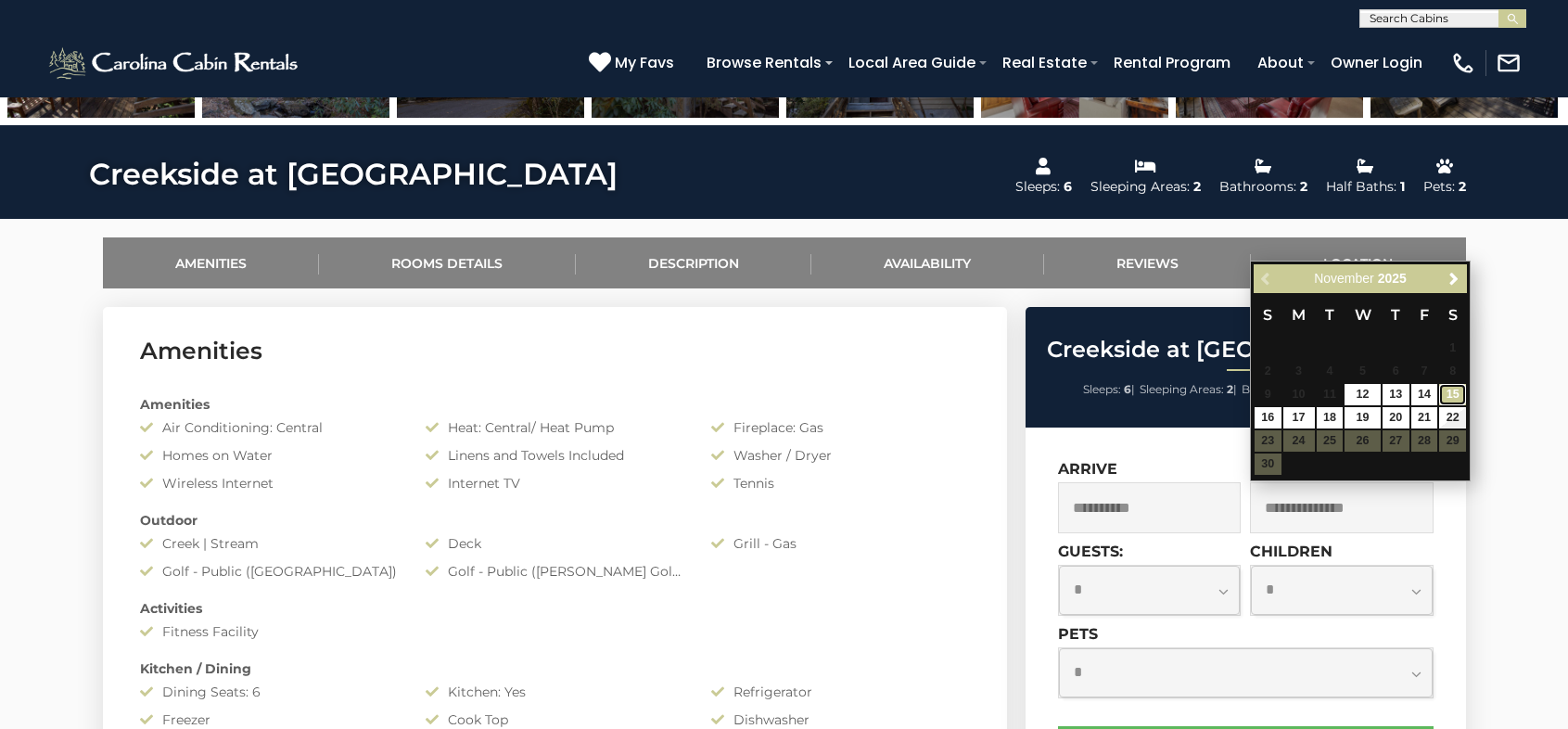
click at [1449, 392] on link "15" at bounding box center [1452, 394] width 27 height 22
type input "**********"
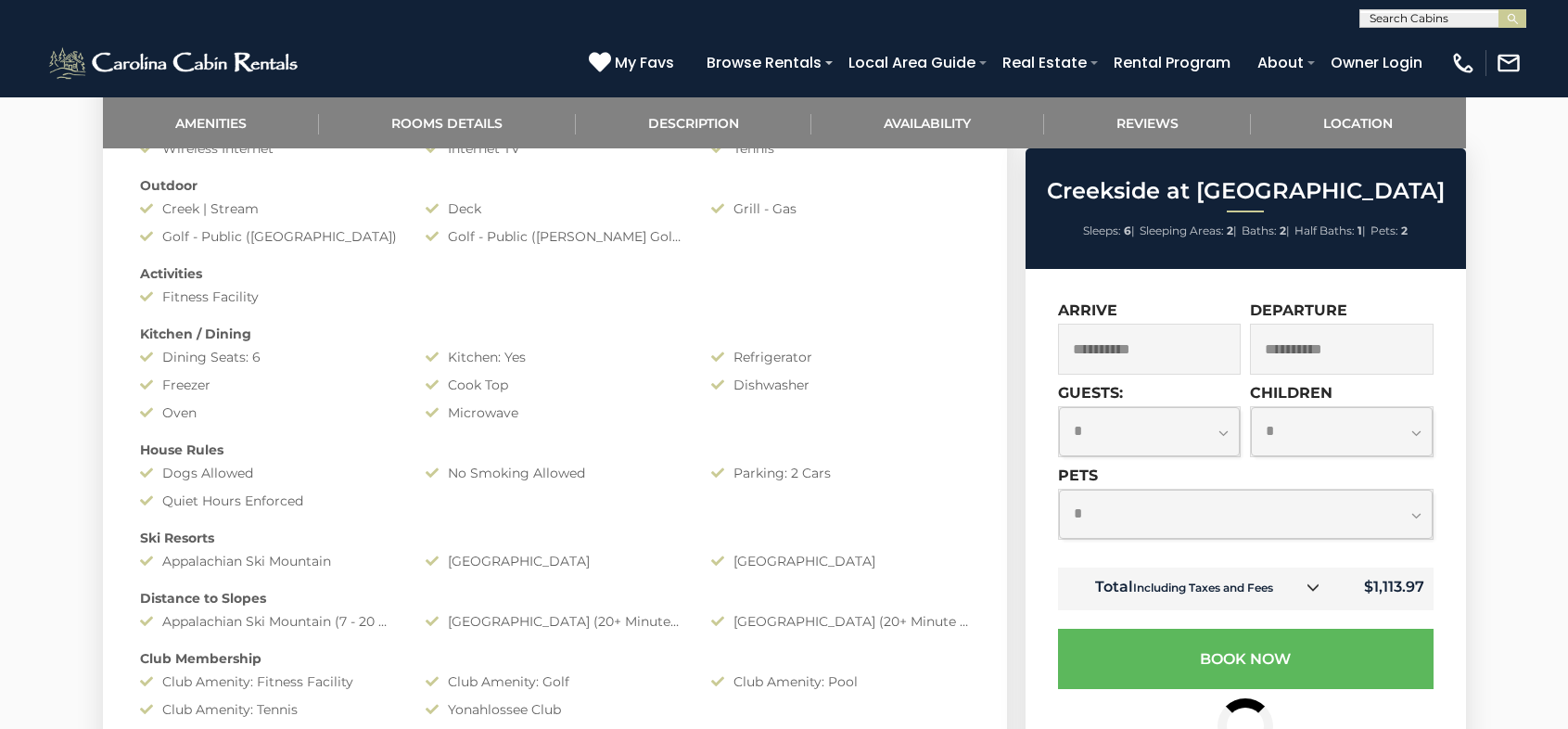
scroll to position [1113, 0]
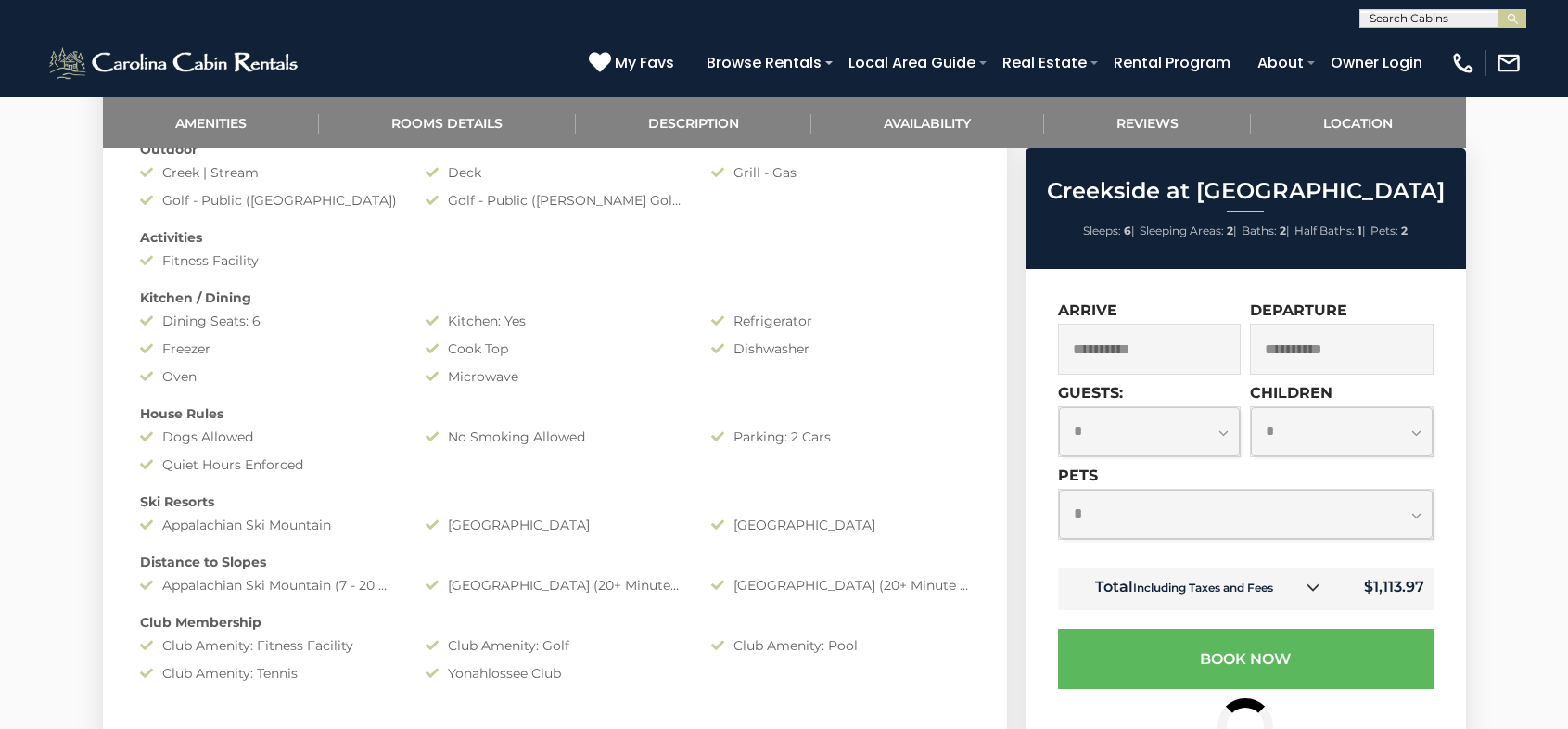
click at [1106, 511] on select "**********" at bounding box center [1246, 515] width 374 height 49
select select "*"
click at [1059, 490] on select "**********" at bounding box center [1246, 515] width 374 height 49
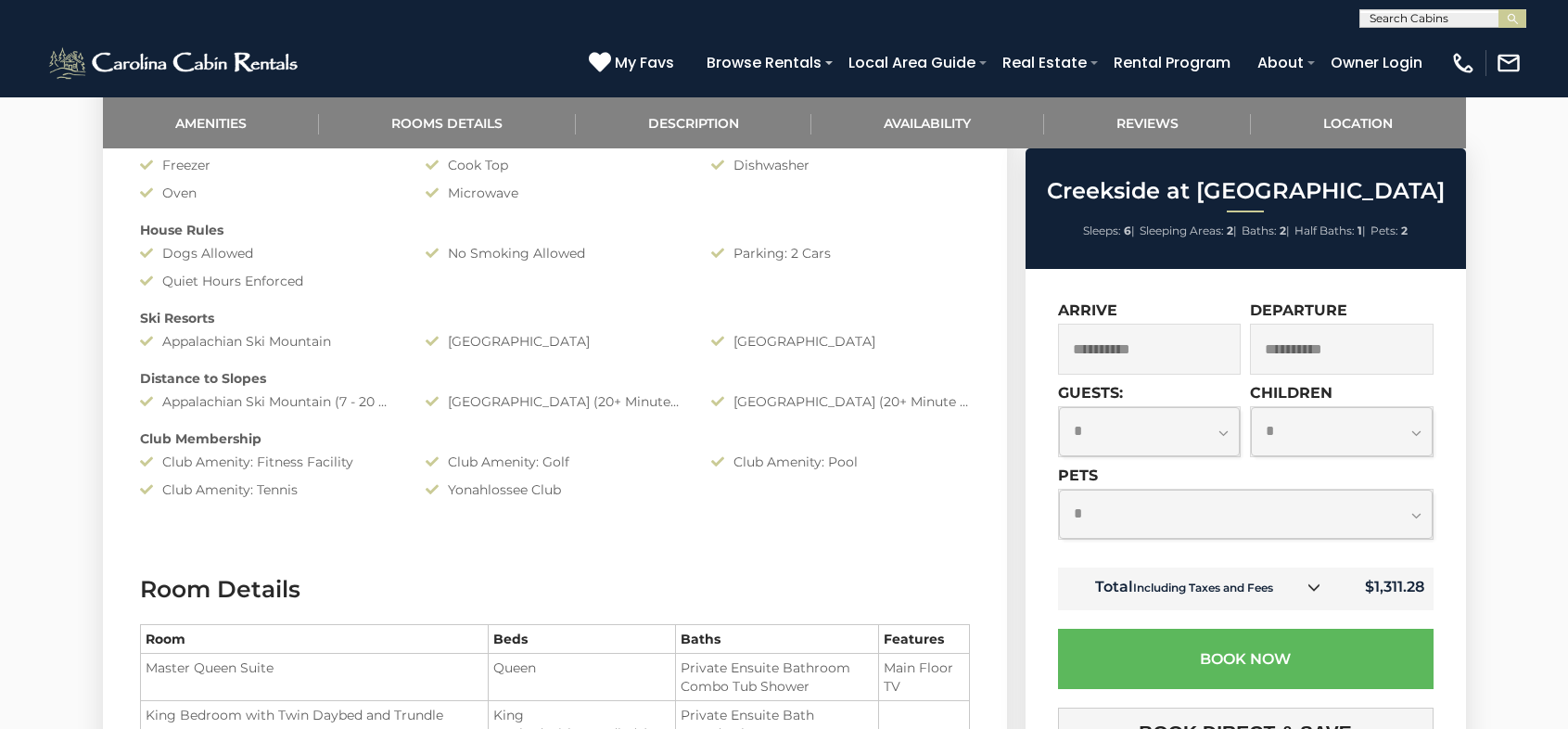
scroll to position [1299, 0]
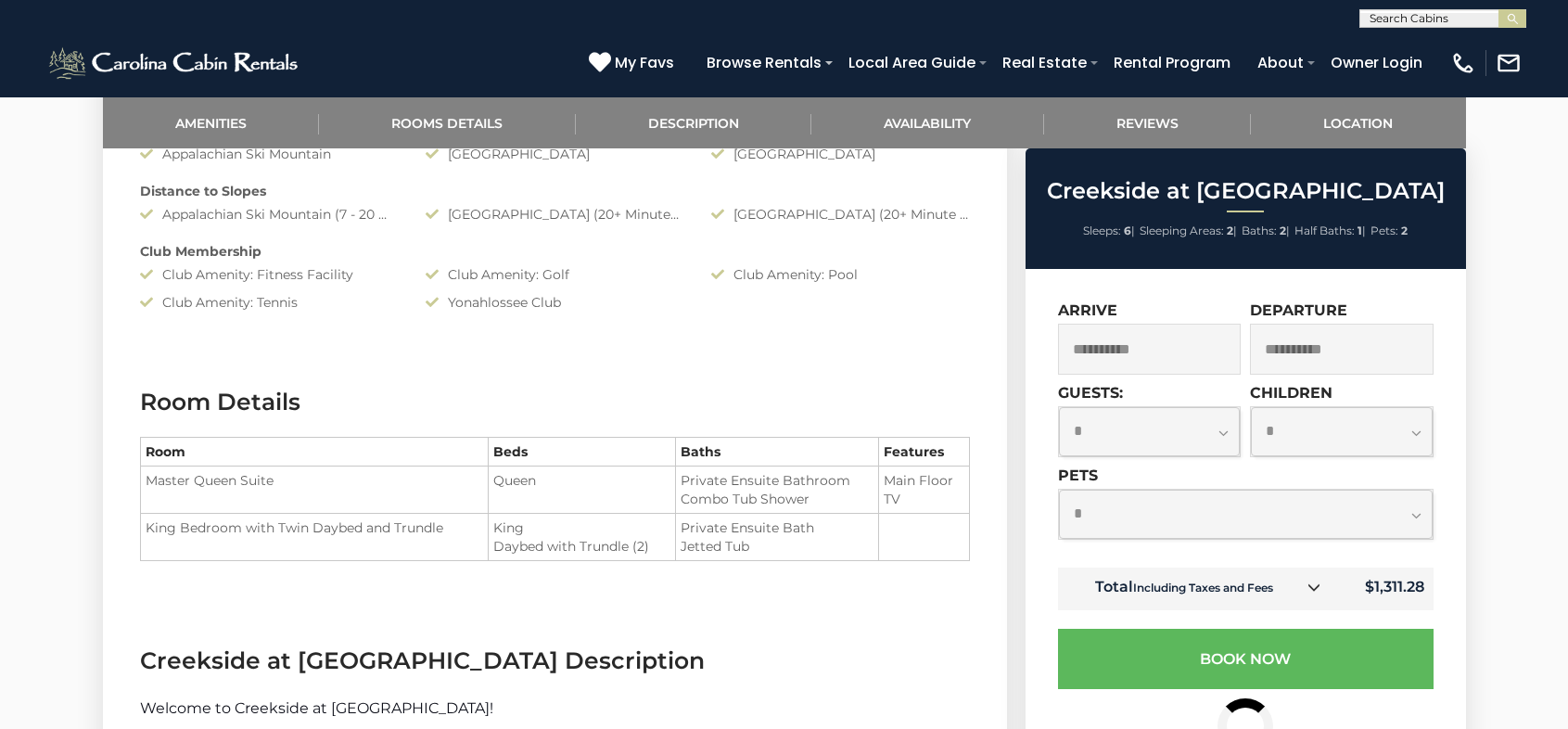
drag, startPoint x: 1536, startPoint y: 379, endPoint x: 1513, endPoint y: 389, distance: 25.1
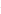
scroll to position [0, 0]
